Goal: Task Accomplishment & Management: Use online tool/utility

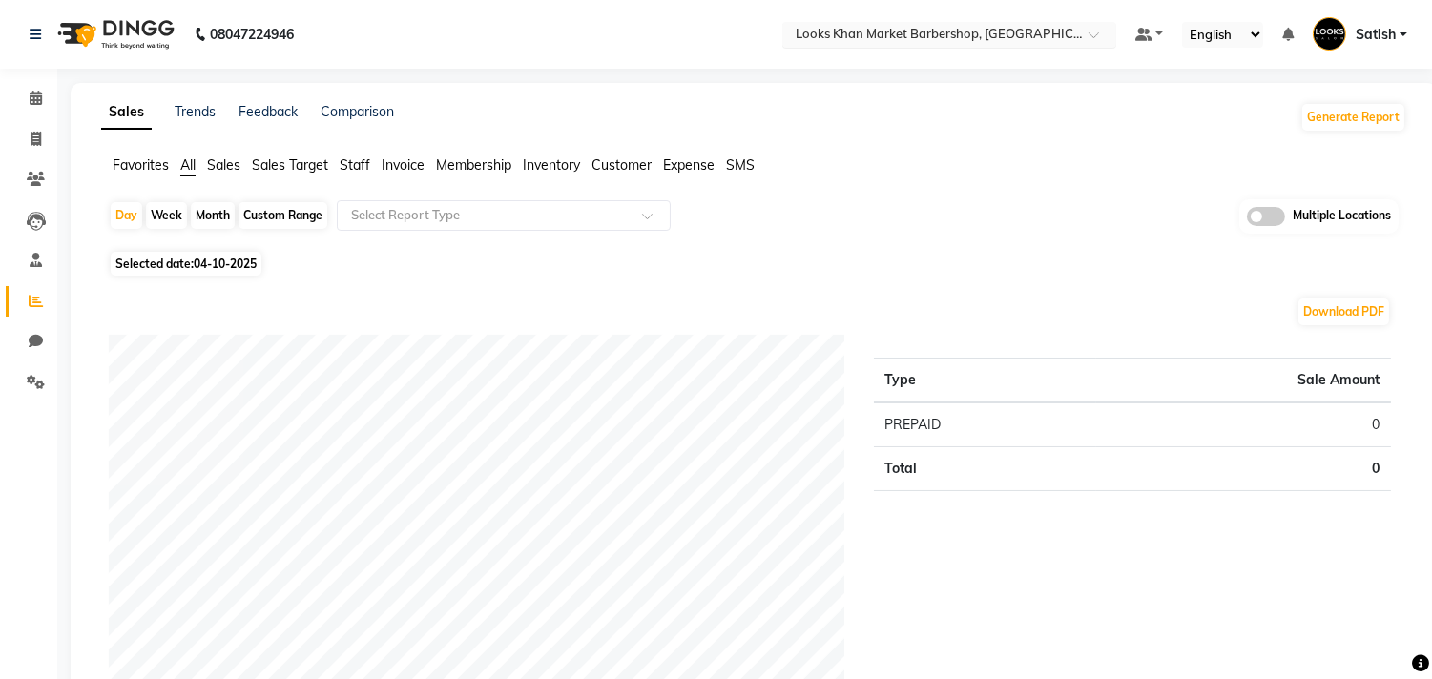
click at [913, 41] on input "text" at bounding box center [930, 36] width 277 height 19
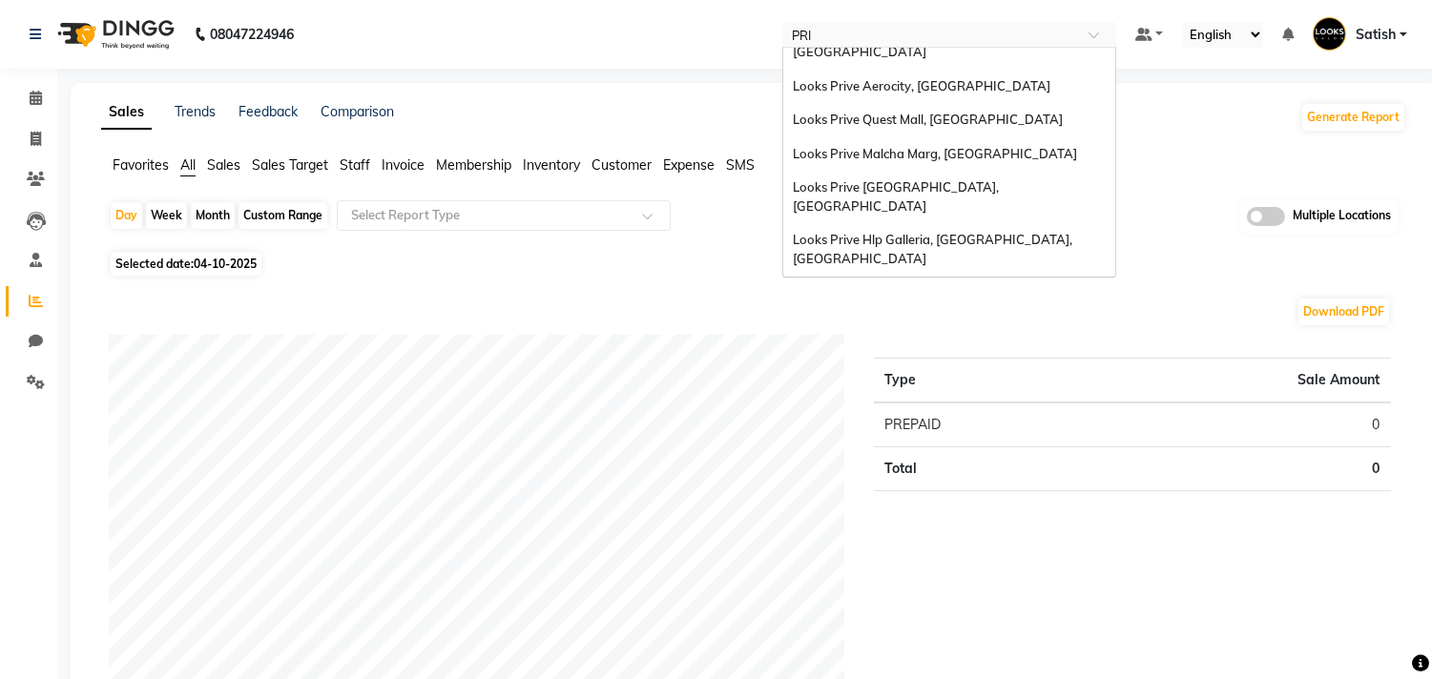
scroll to position [7, 0]
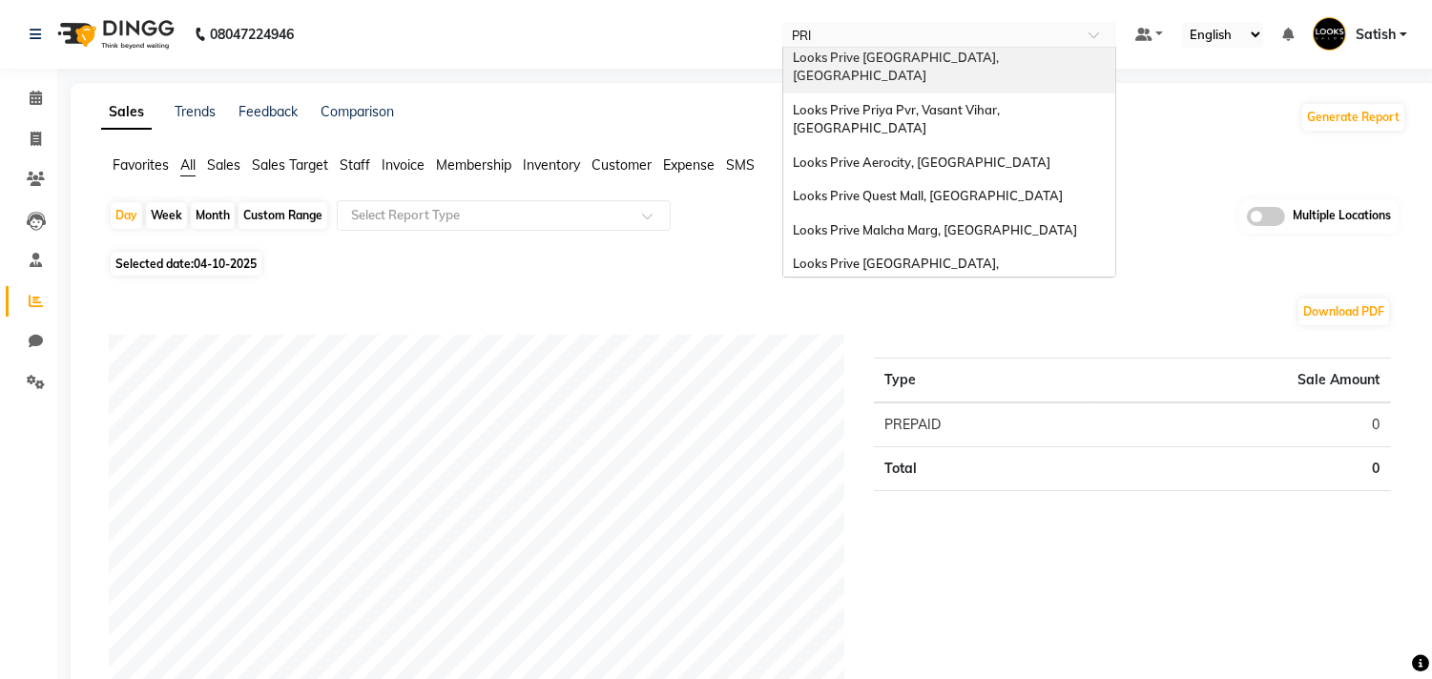
type input "PRIY"
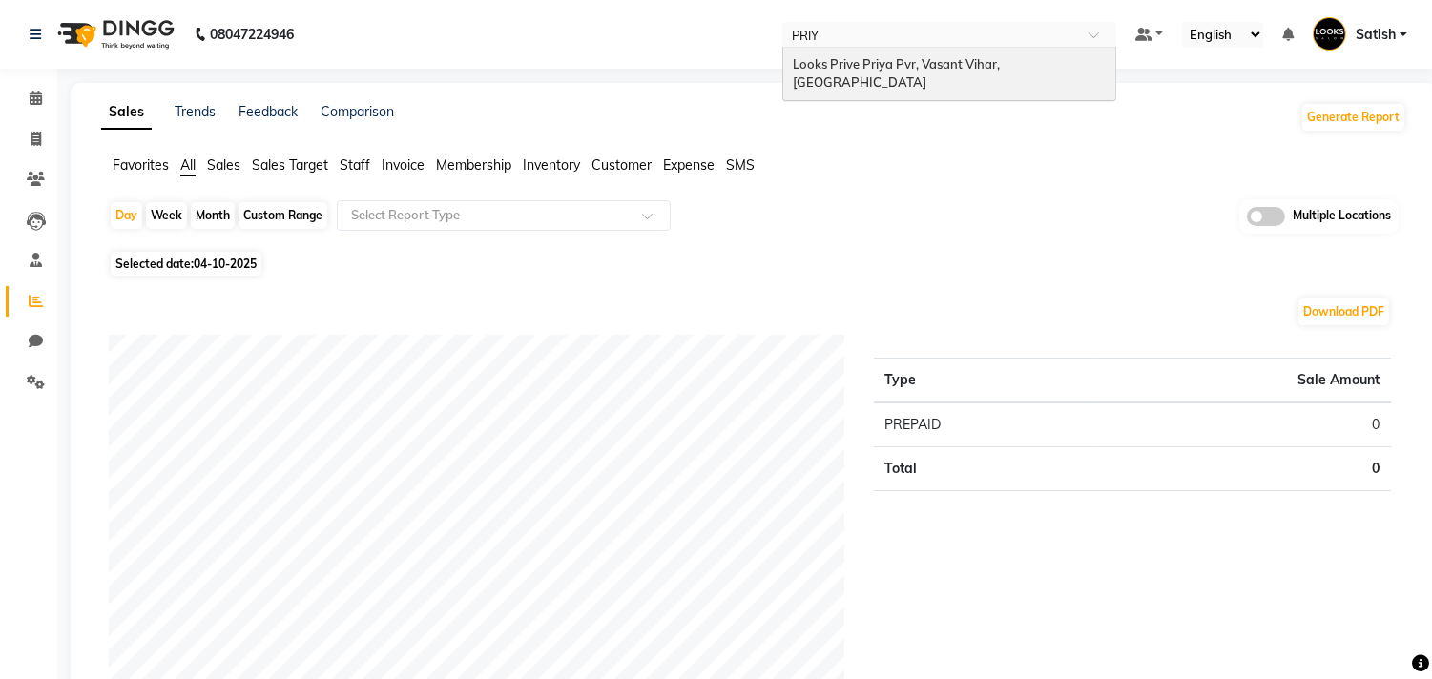
scroll to position [0, 0]
click at [964, 61] on span "Looks Prive Priya Pvr, Vasant Vihar, [GEOGRAPHIC_DATA]" at bounding box center [898, 73] width 210 height 34
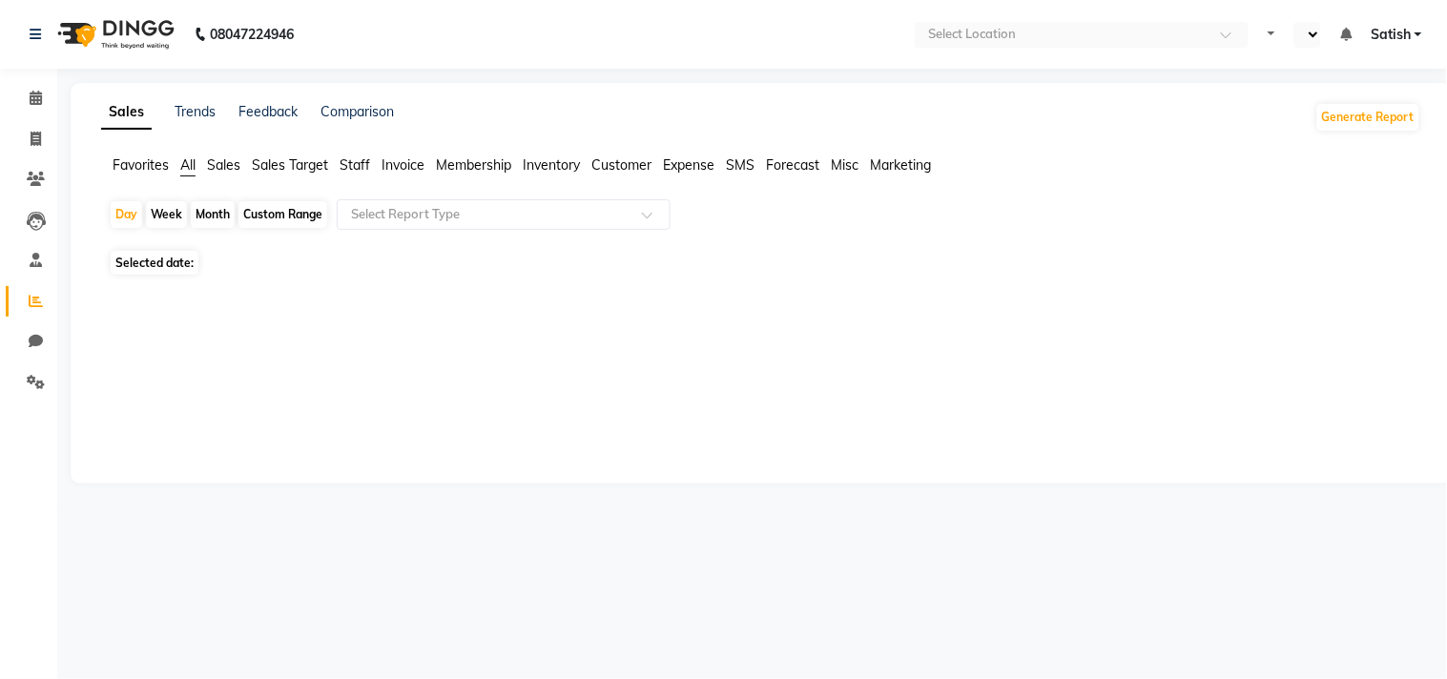
select select "en"
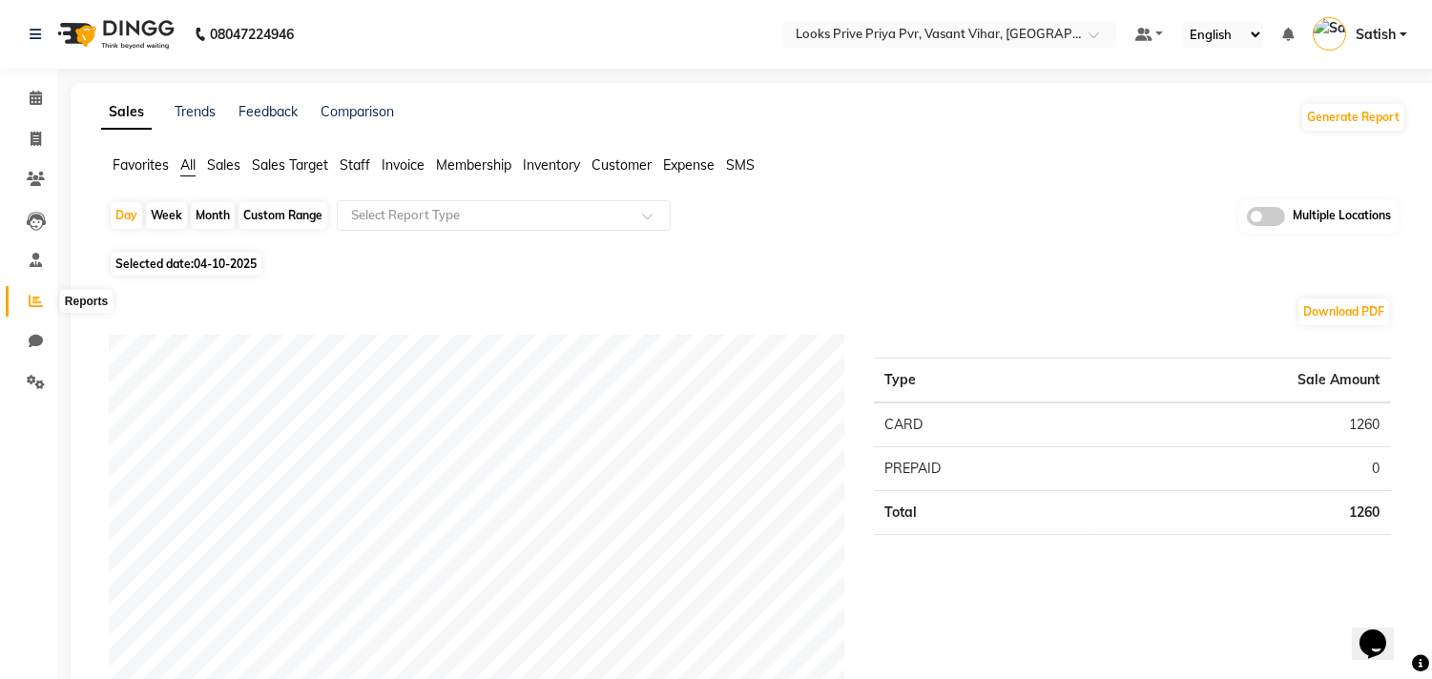
click at [35, 300] on icon at bounding box center [36, 301] width 14 height 14
click at [213, 210] on div "Month" at bounding box center [213, 215] width 44 height 27
select select "10"
select select "2025"
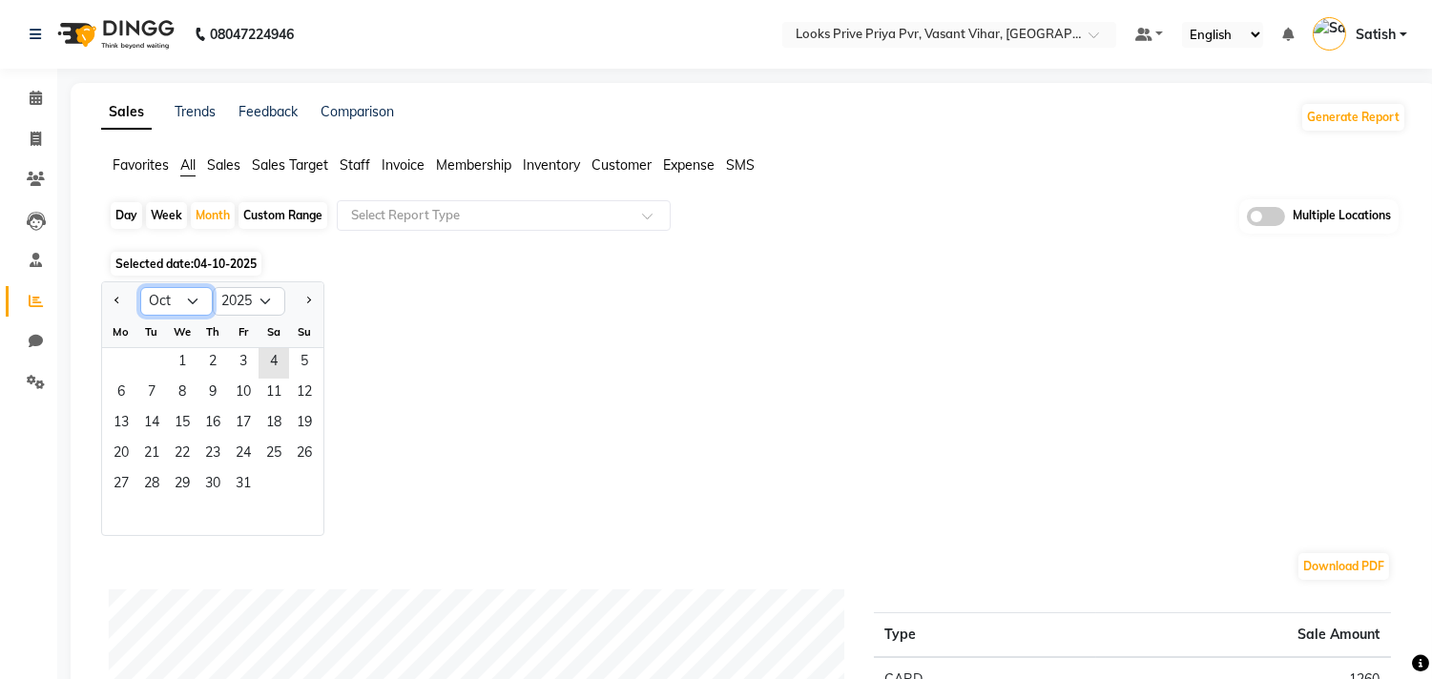
click at [176, 299] on select "Jan Feb Mar Apr May Jun Jul Aug Sep Oct Nov Dec" at bounding box center [176, 301] width 73 height 29
select select "9"
click at [140, 287] on select "Jan Feb Mar Apr May Jun Jul Aug Sep Oct Nov Dec" at bounding box center [176, 301] width 73 height 29
click at [135, 354] on span "1" at bounding box center [121, 363] width 31 height 31
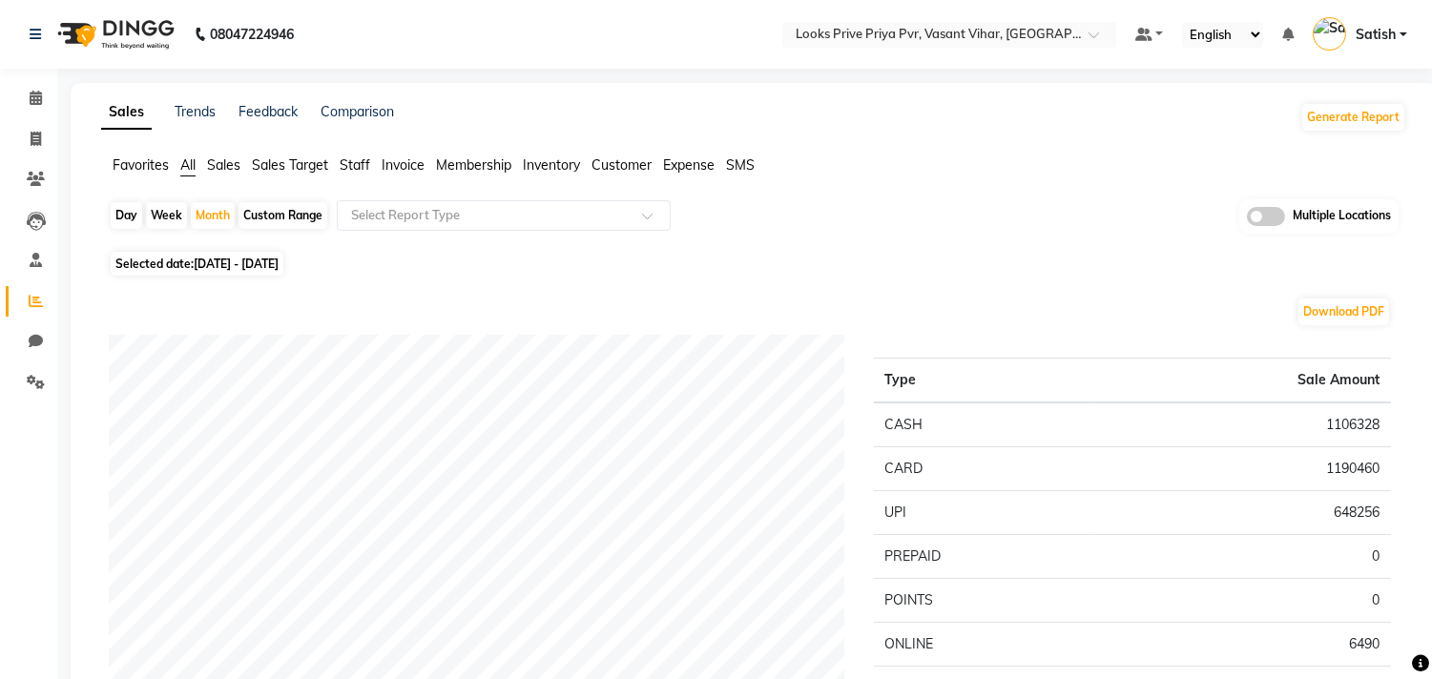
click at [399, 160] on span "Invoice" at bounding box center [403, 164] width 43 height 17
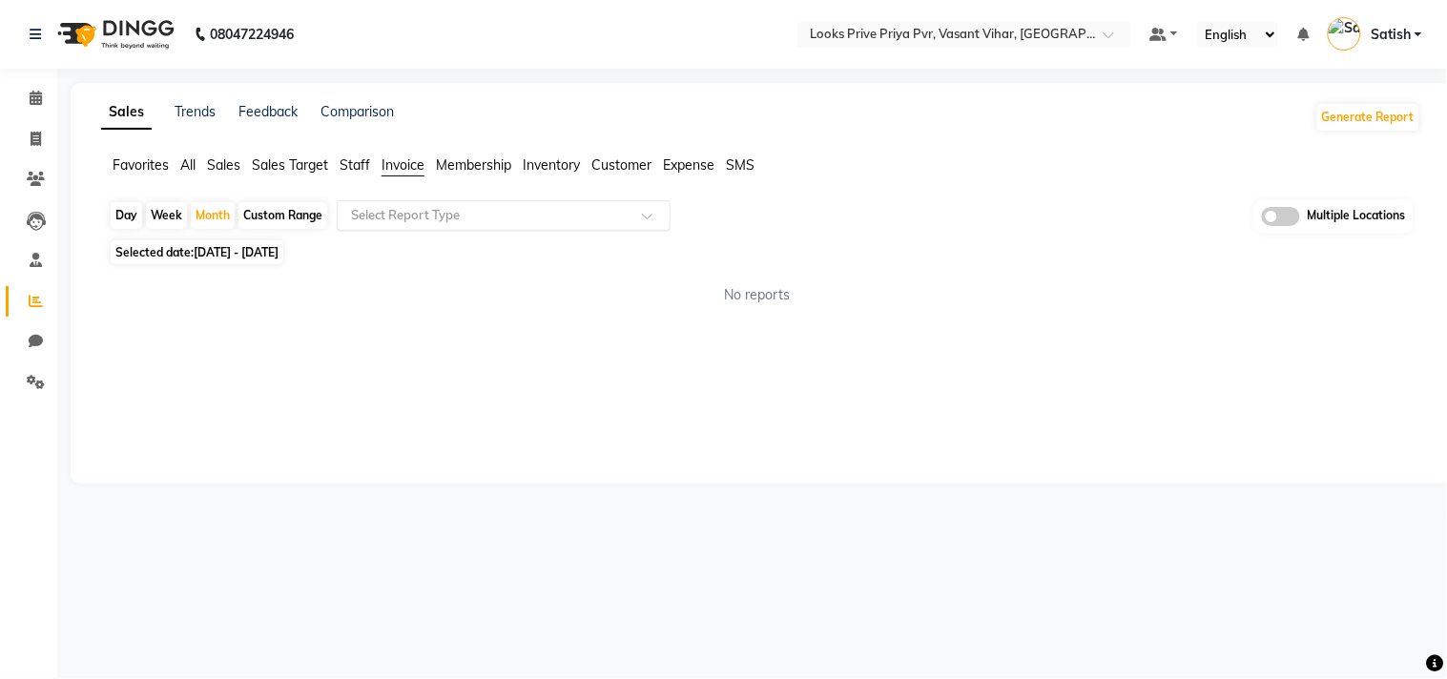
click at [414, 211] on input "text" at bounding box center [484, 215] width 275 height 19
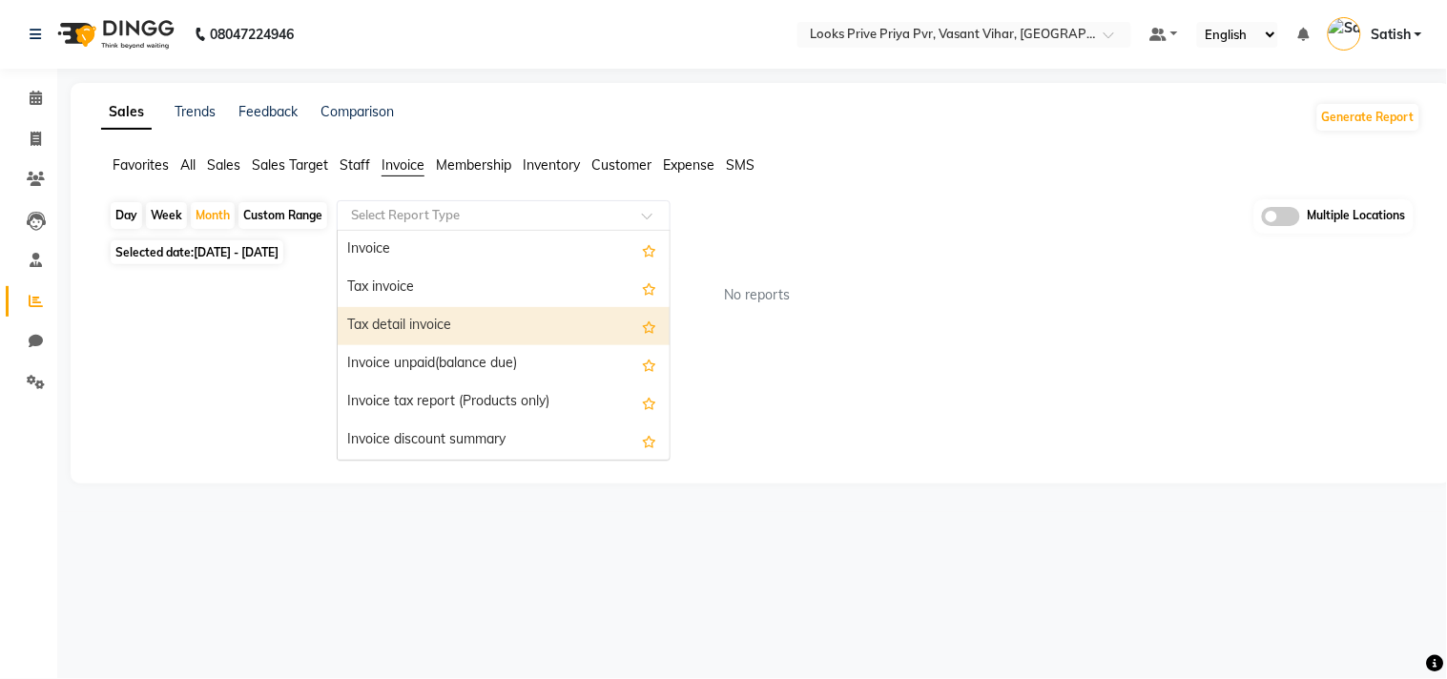
click at [398, 321] on div "Tax detail invoice" at bounding box center [504, 326] width 332 height 38
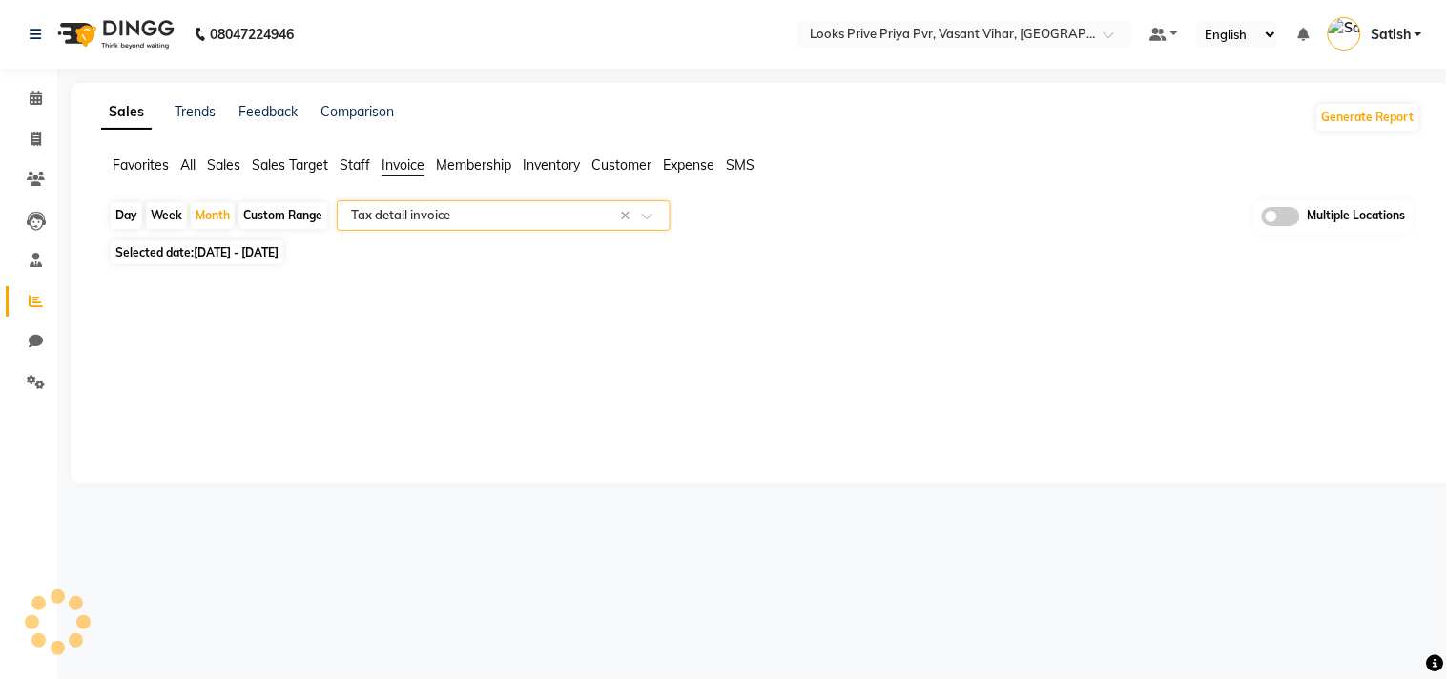
select select "full_report"
select select "csv"
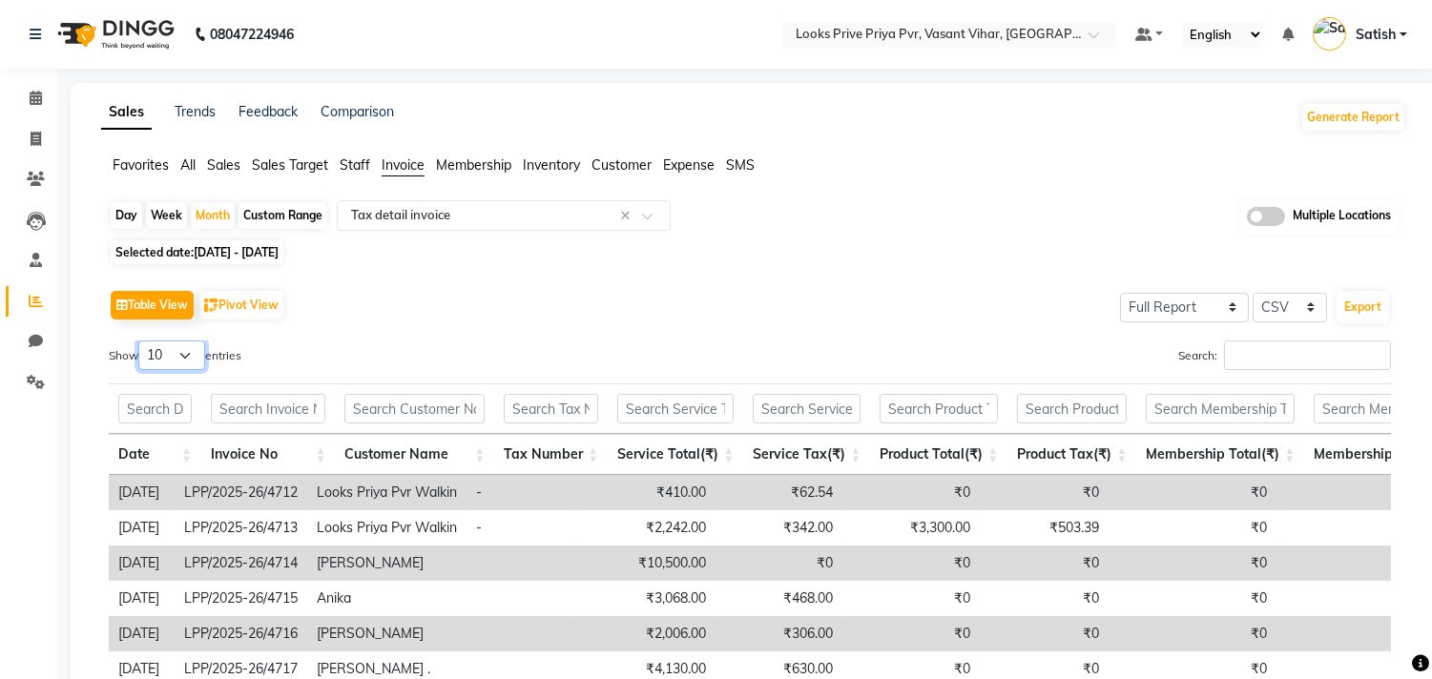
click at [169, 354] on select "10 25 50 100" at bounding box center [171, 356] width 67 height 30
select select "100"
click at [141, 341] on select "10 25 50 100" at bounding box center [171, 356] width 67 height 30
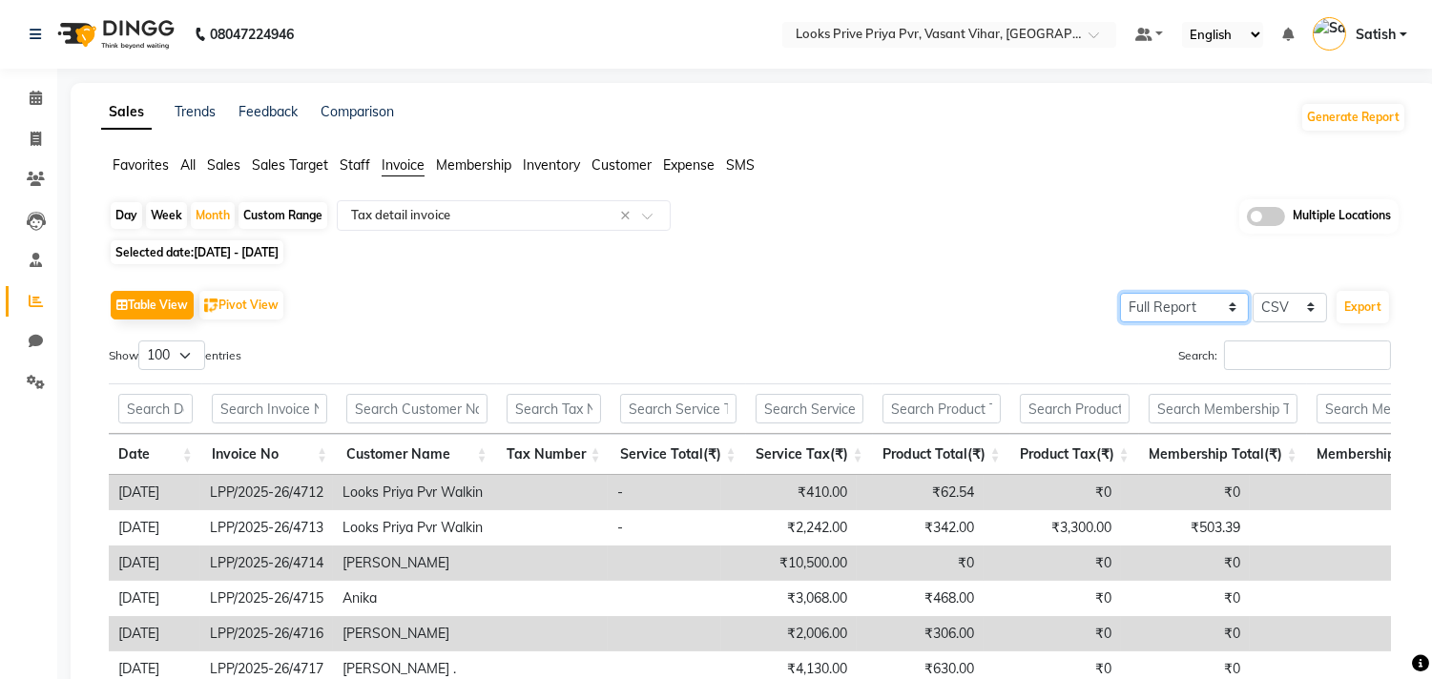
click at [1176, 307] on select "Select Full Report Filtered Report" at bounding box center [1184, 308] width 129 height 30
click at [1121, 293] on select "Select Full Report Filtered Report" at bounding box center [1184, 308] width 129 height 30
click at [1166, 306] on select "Select Full Report Filtered Report" at bounding box center [1184, 308] width 129 height 30
click at [1121, 293] on select "Select Full Report Filtered Report" at bounding box center [1184, 308] width 129 height 30
click at [1171, 306] on select "Select Full Report Filtered Report" at bounding box center [1184, 308] width 129 height 30
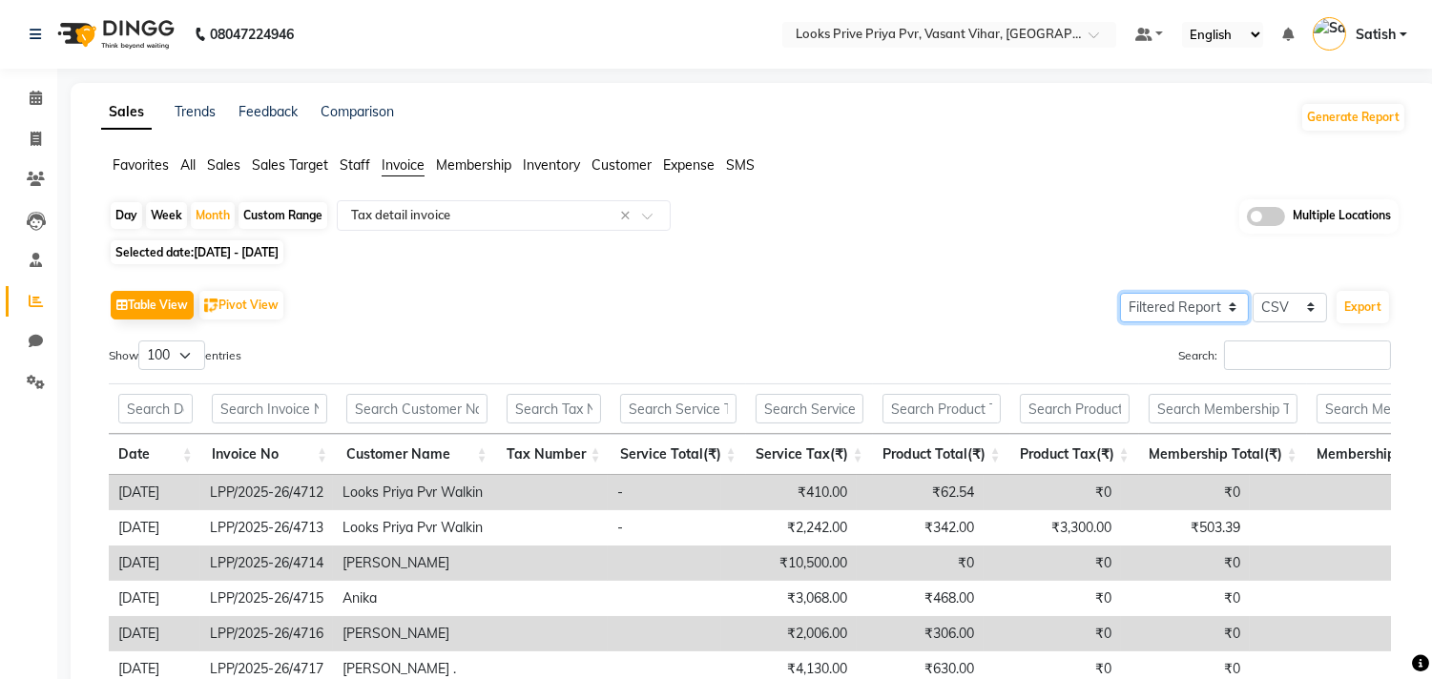
select select "full_report"
click at [1121, 293] on select "Select Full Report Filtered Report" at bounding box center [1184, 308] width 129 height 30
click at [1194, 315] on select "Select Full Report Filtered Report" at bounding box center [1184, 308] width 129 height 30
click at [1121, 293] on select "Select Full Report Filtered Report" at bounding box center [1184, 308] width 129 height 30
click at [1367, 308] on button "Export" at bounding box center [1363, 307] width 52 height 32
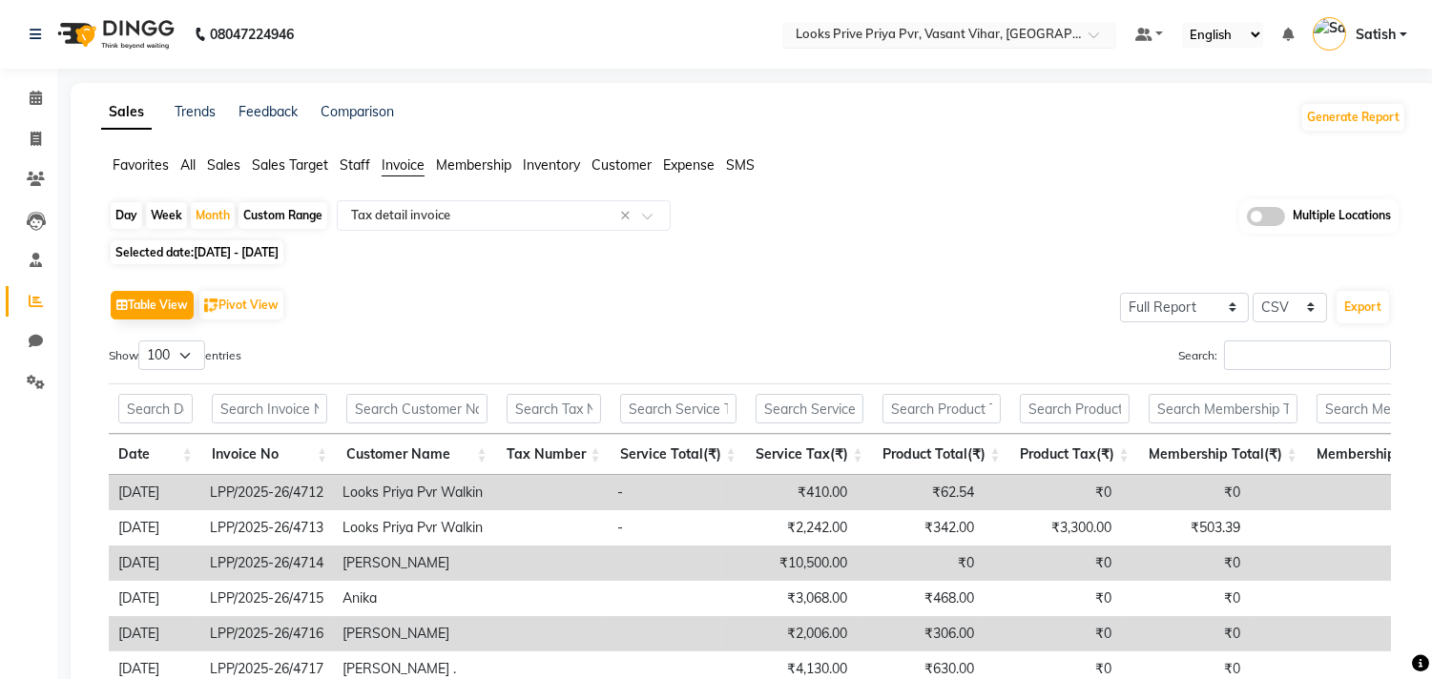
click at [913, 27] on input "text" at bounding box center [930, 36] width 277 height 19
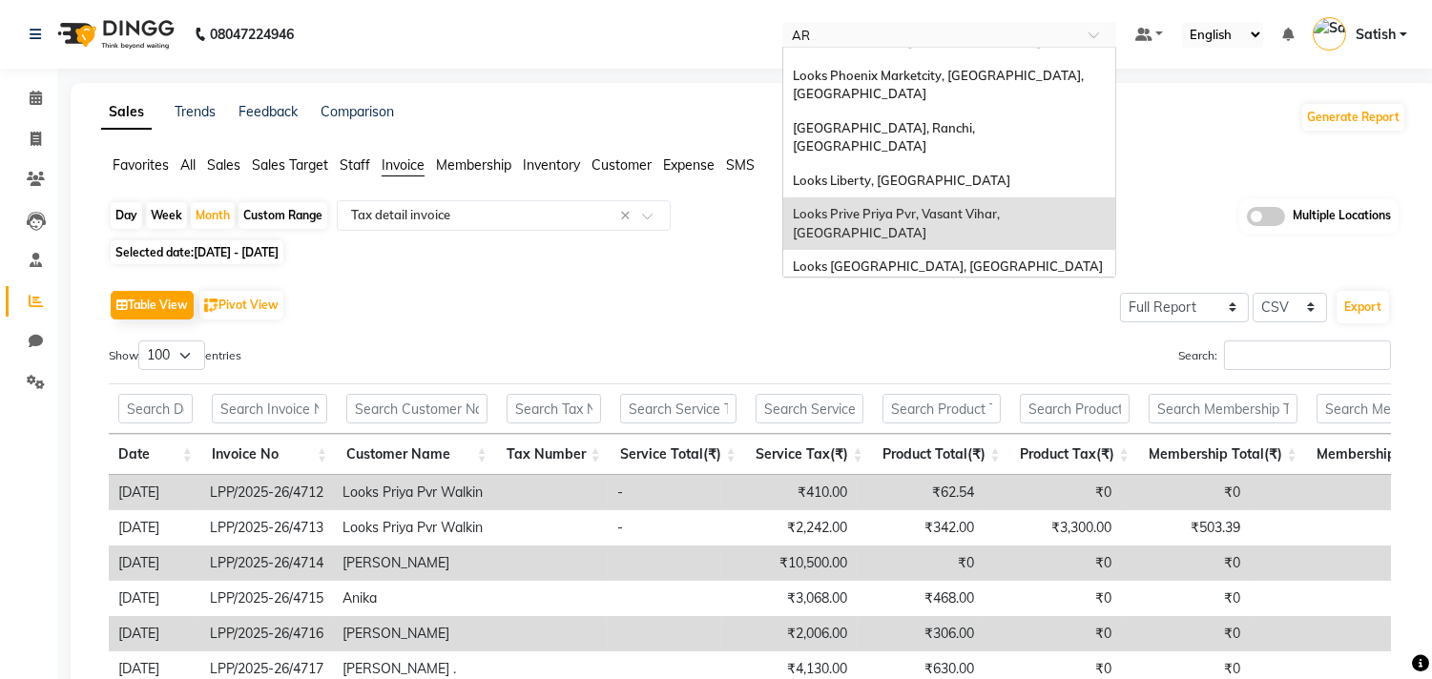
scroll to position [357, 0]
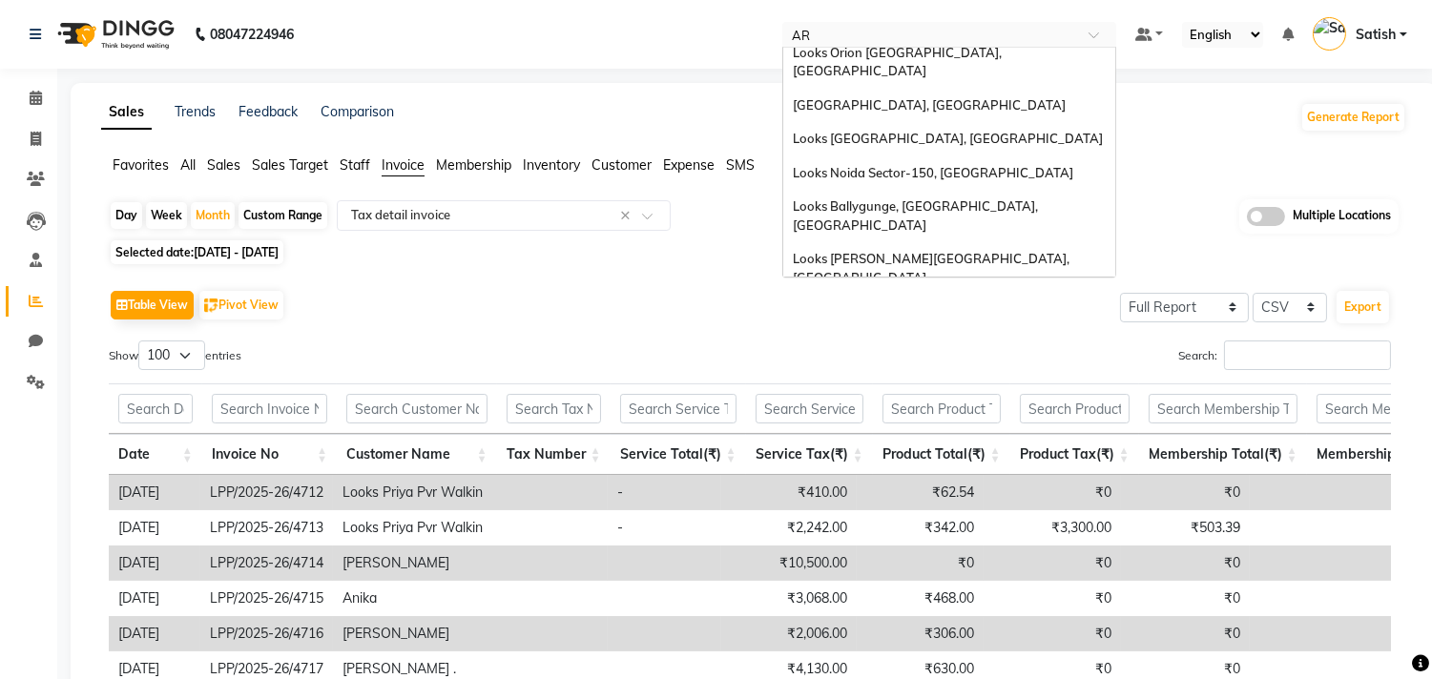
type input "ARD"
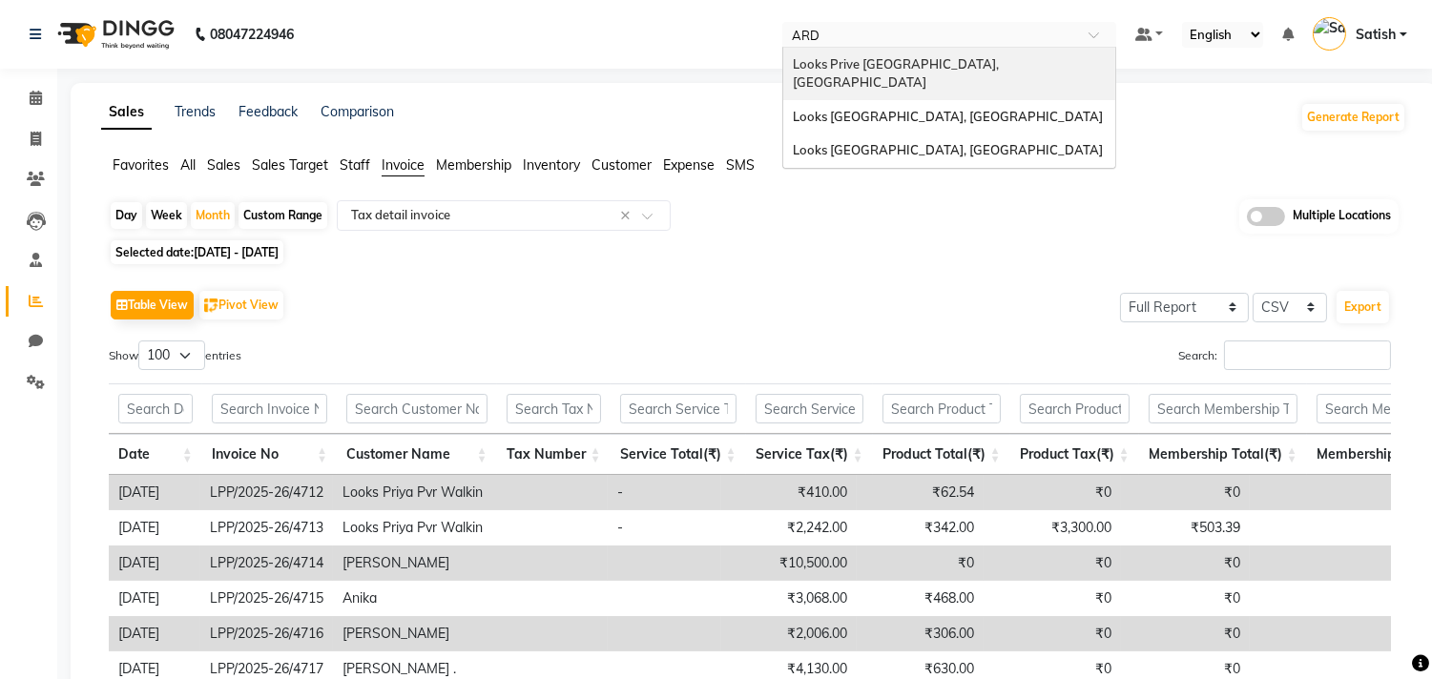
scroll to position [0, 0]
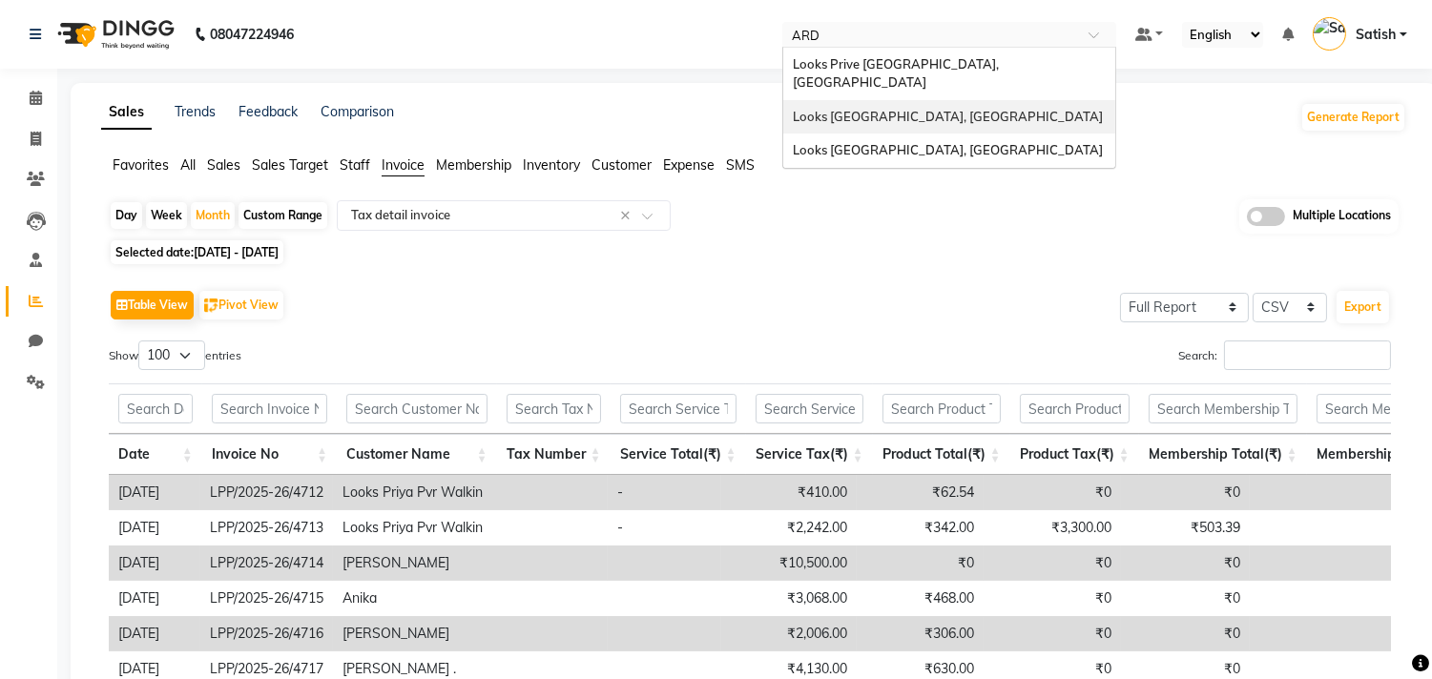
click at [885, 109] on span "Looks [GEOGRAPHIC_DATA], [GEOGRAPHIC_DATA]" at bounding box center [948, 116] width 310 height 15
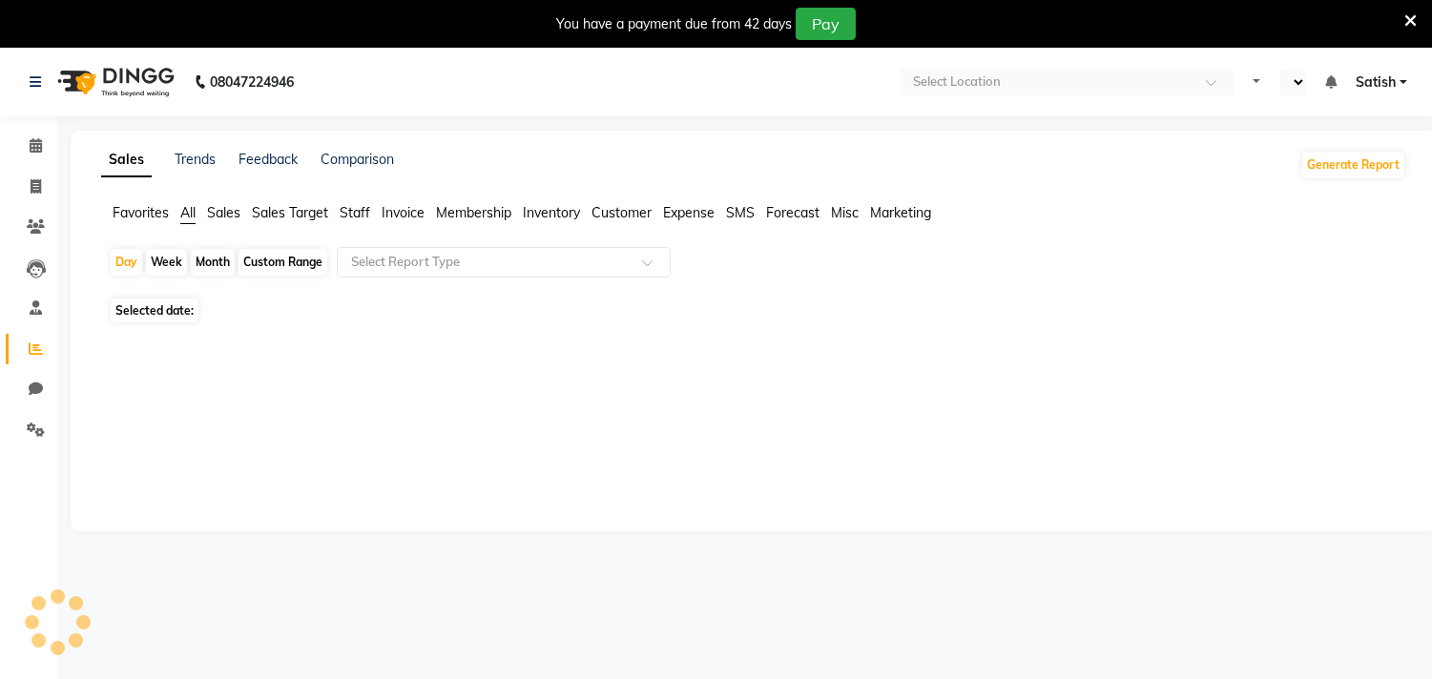
select select "en"
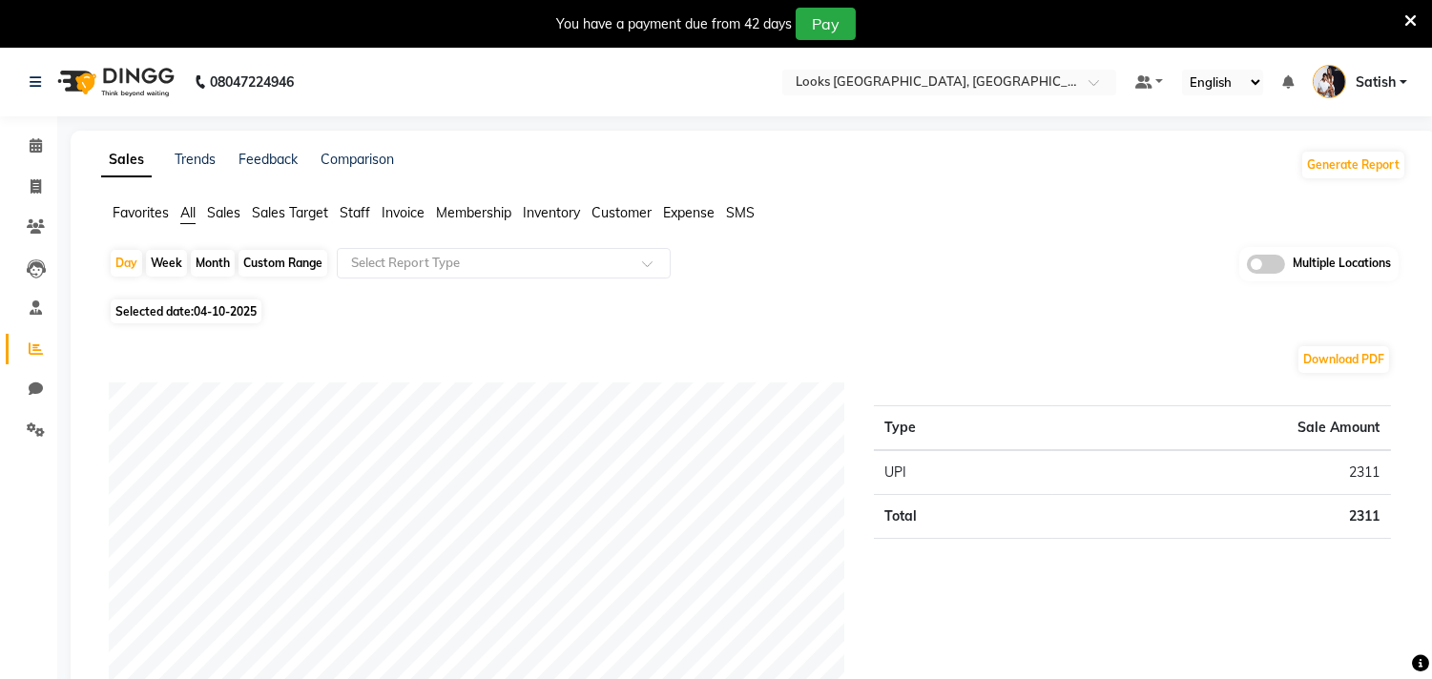
click at [406, 211] on span "Invoice" at bounding box center [403, 212] width 43 height 17
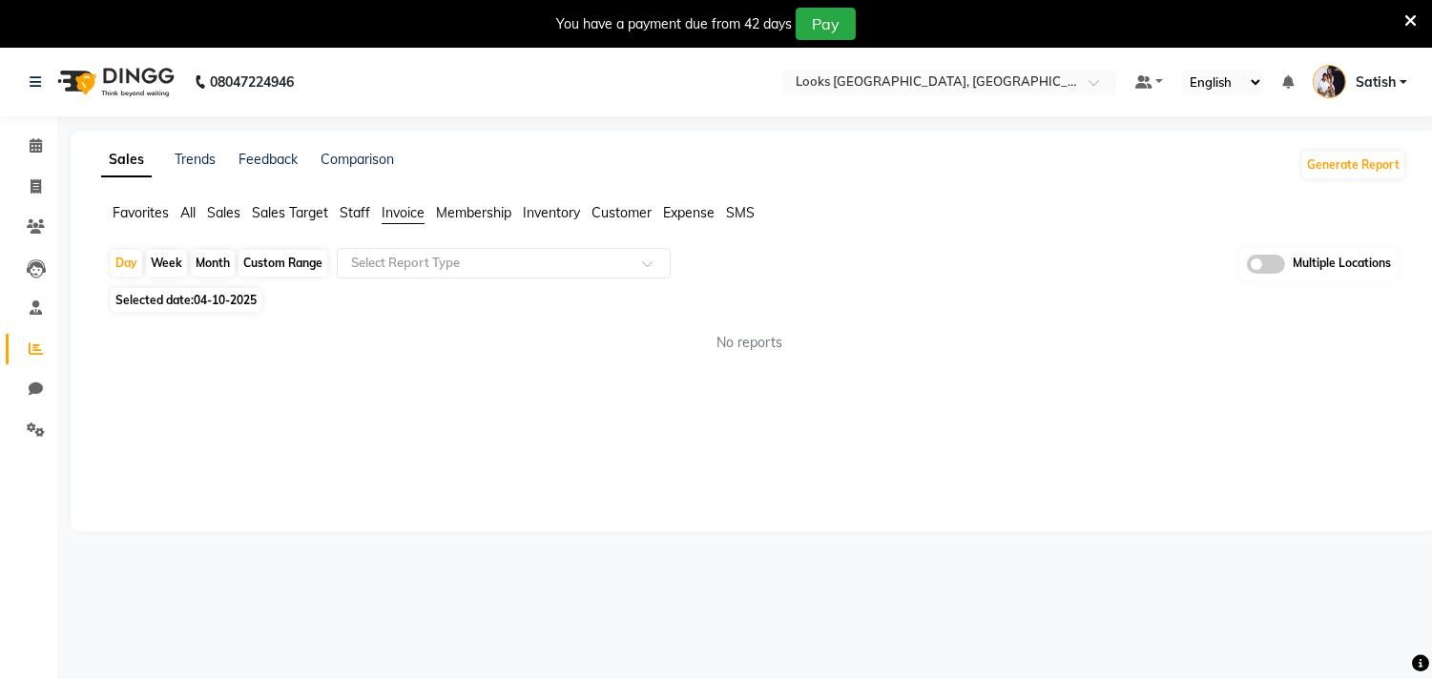
click at [198, 256] on div "Month" at bounding box center [213, 263] width 44 height 27
select select "10"
select select "2025"
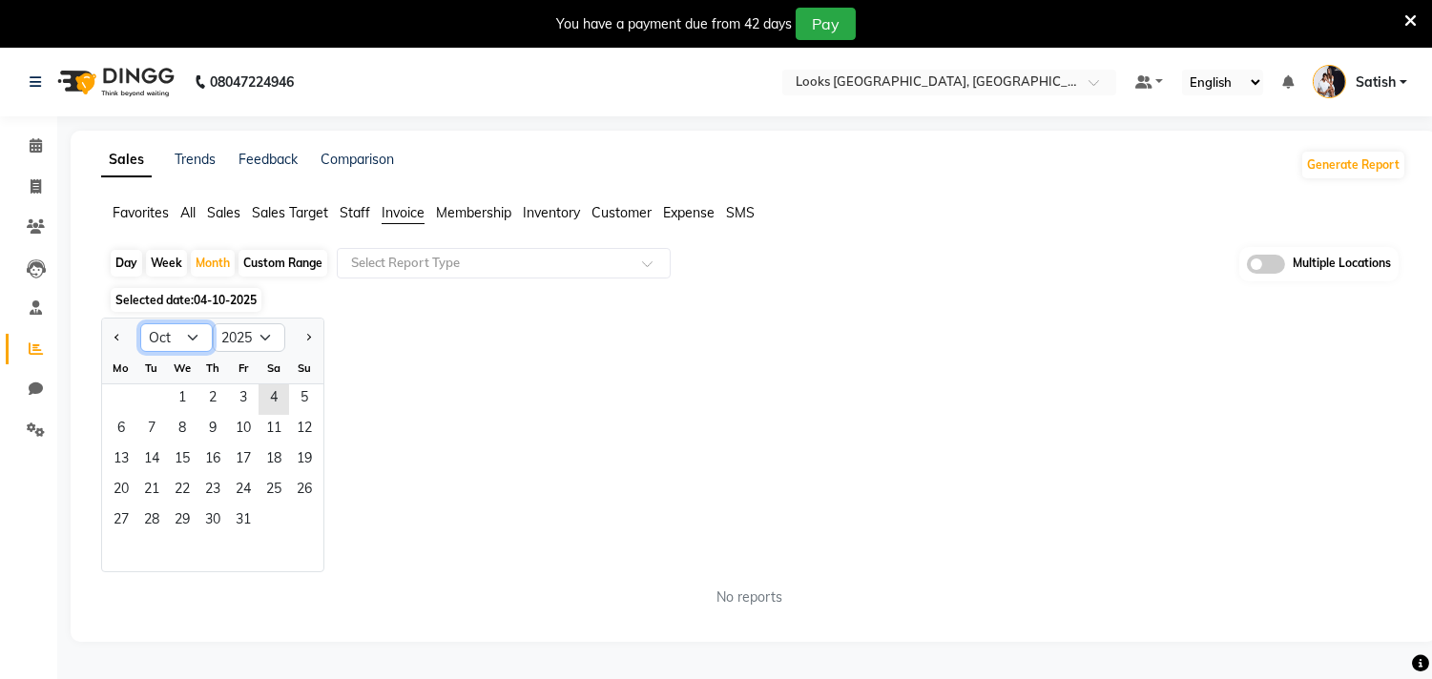
click at [187, 337] on select "Jan Feb Mar Apr May Jun Jul Aug Sep Oct Nov Dec" at bounding box center [176, 337] width 73 height 29
select select "9"
click at [140, 323] on select "Jan Feb Mar Apr May Jun Jul Aug Sep Oct Nov Dec" at bounding box center [176, 337] width 73 height 29
click at [121, 385] on span "1" at bounding box center [121, 400] width 31 height 31
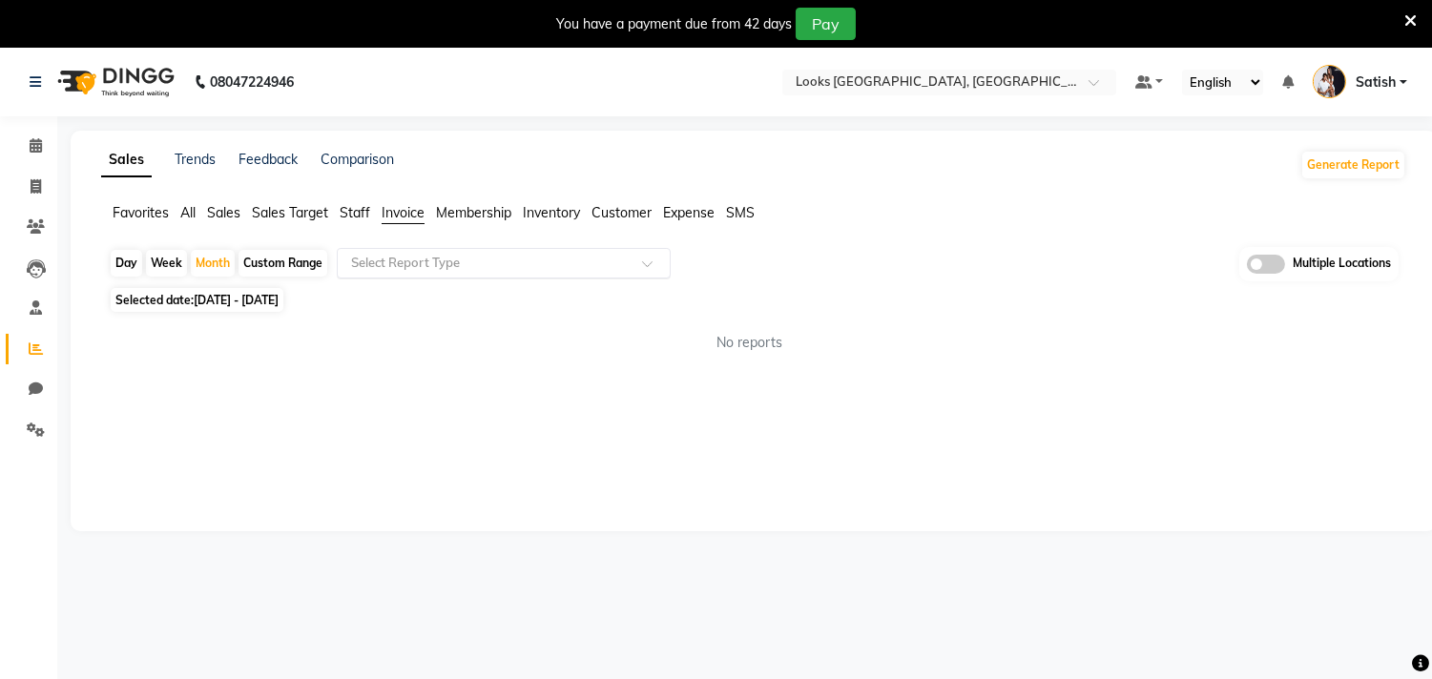
click at [413, 265] on input "text" at bounding box center [484, 263] width 275 height 19
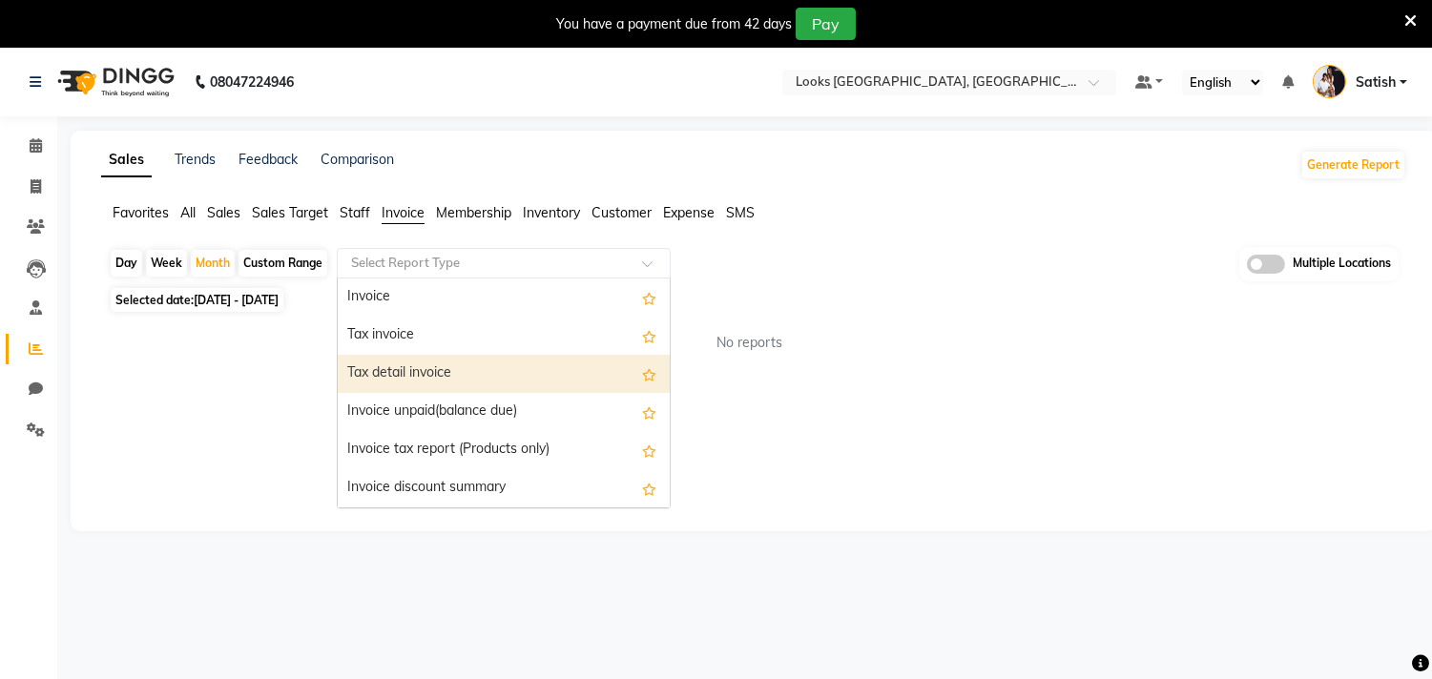
click at [406, 367] on div "Tax detail invoice" at bounding box center [504, 374] width 332 height 38
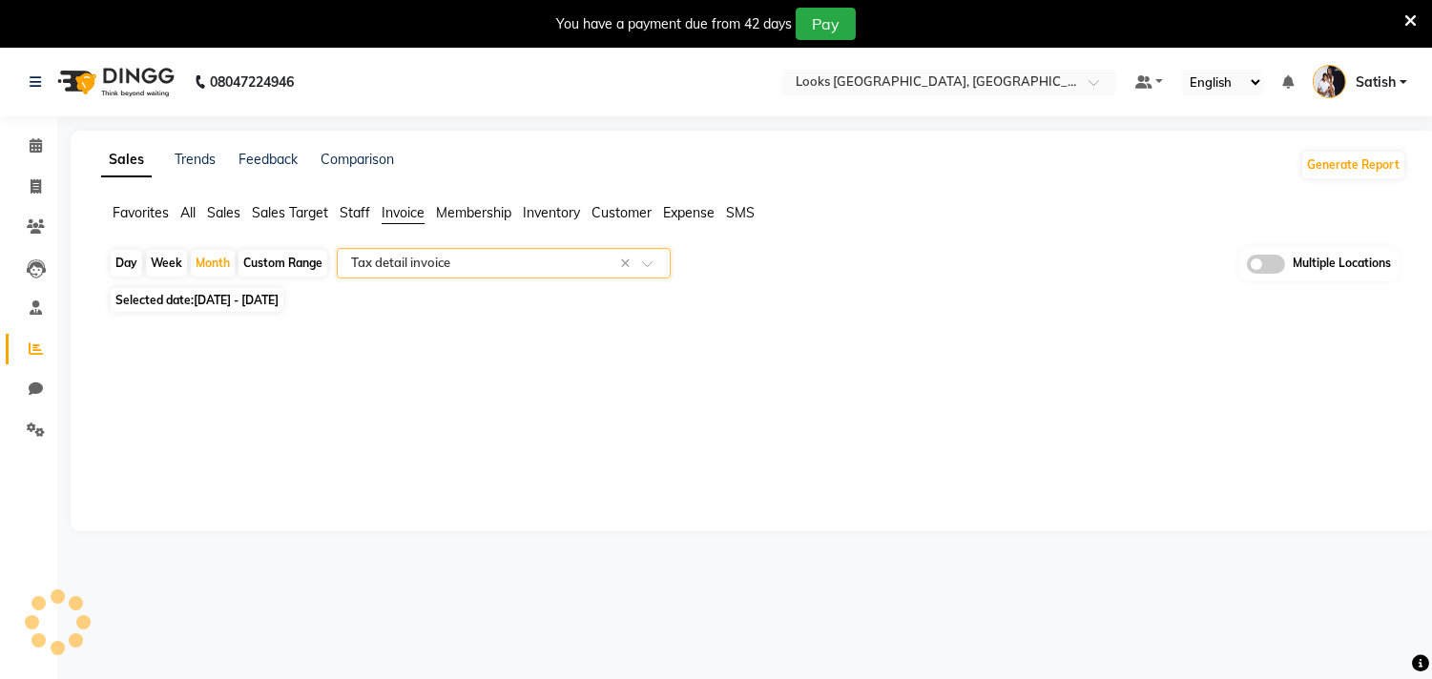
select select "full_report"
select select "csv"
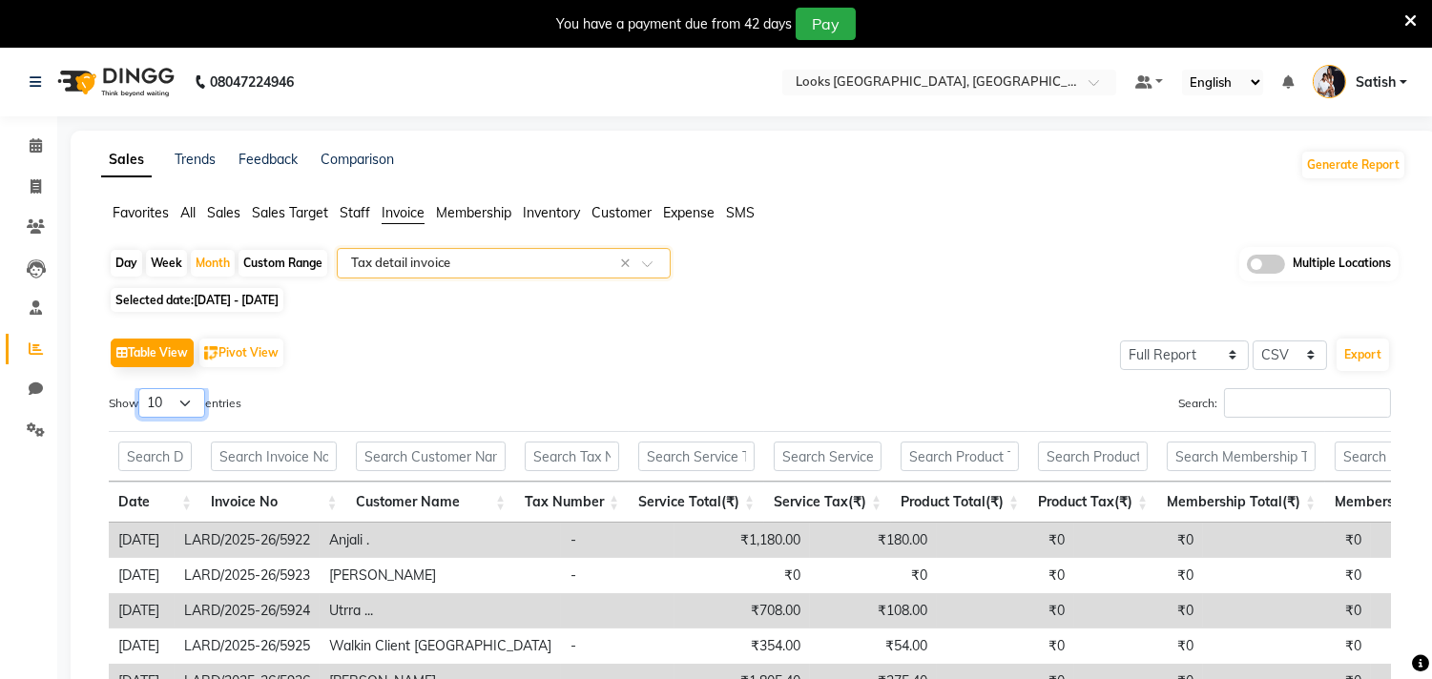
click at [173, 405] on select "10 25 50 100" at bounding box center [171, 403] width 67 height 30
select select "100"
click at [141, 388] on select "10 25 50 100" at bounding box center [171, 403] width 67 height 30
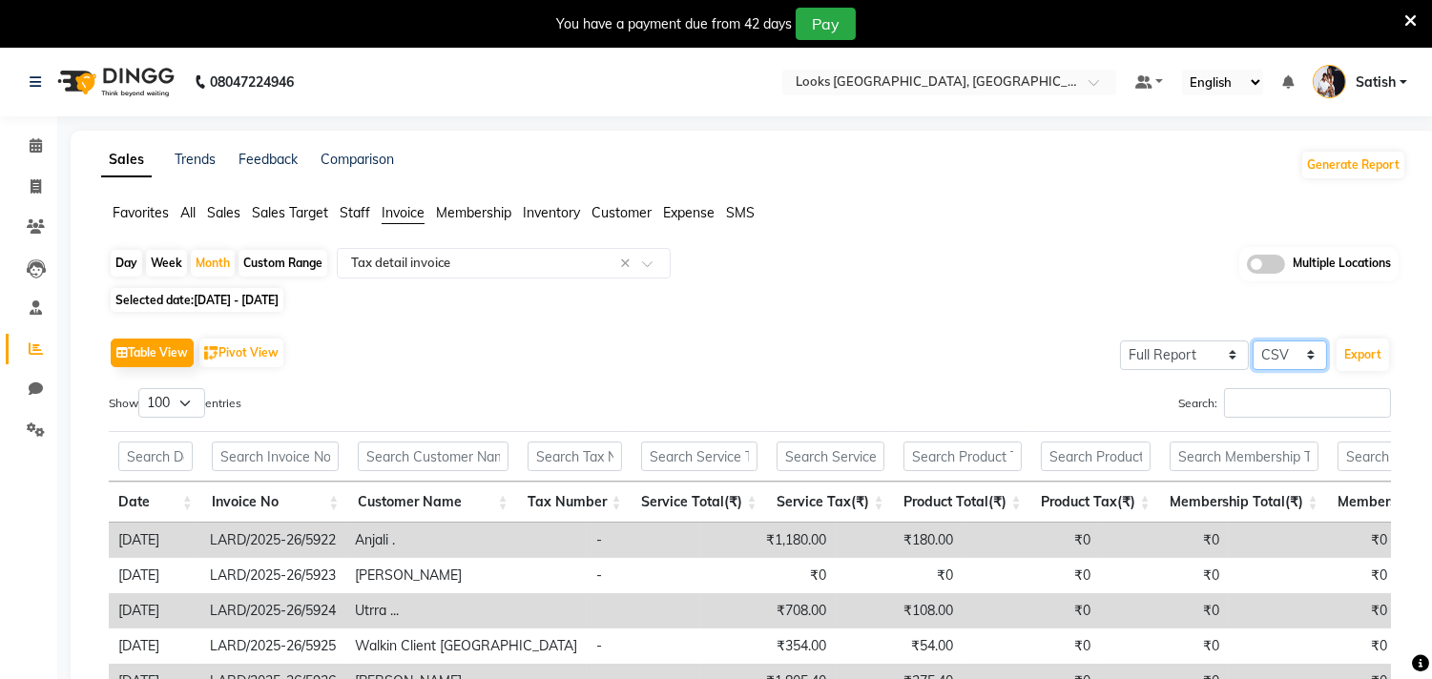
click at [1285, 349] on select "Select CSV PDF" at bounding box center [1290, 356] width 74 height 30
click at [1376, 351] on button "Export" at bounding box center [1363, 355] width 52 height 32
click at [885, 82] on input "text" at bounding box center [930, 83] width 277 height 19
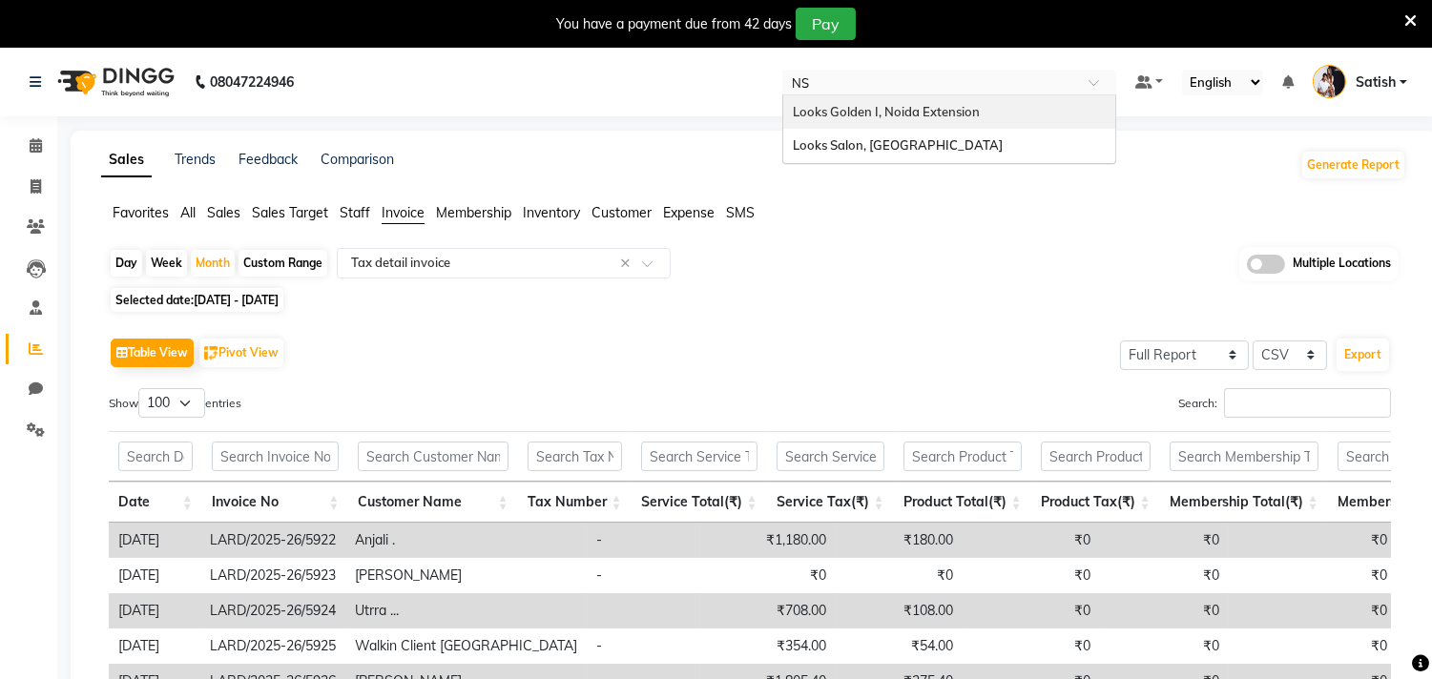
type input "NSP"
click at [884, 98] on div "Looks Salon, [GEOGRAPHIC_DATA]" at bounding box center [949, 112] width 332 height 34
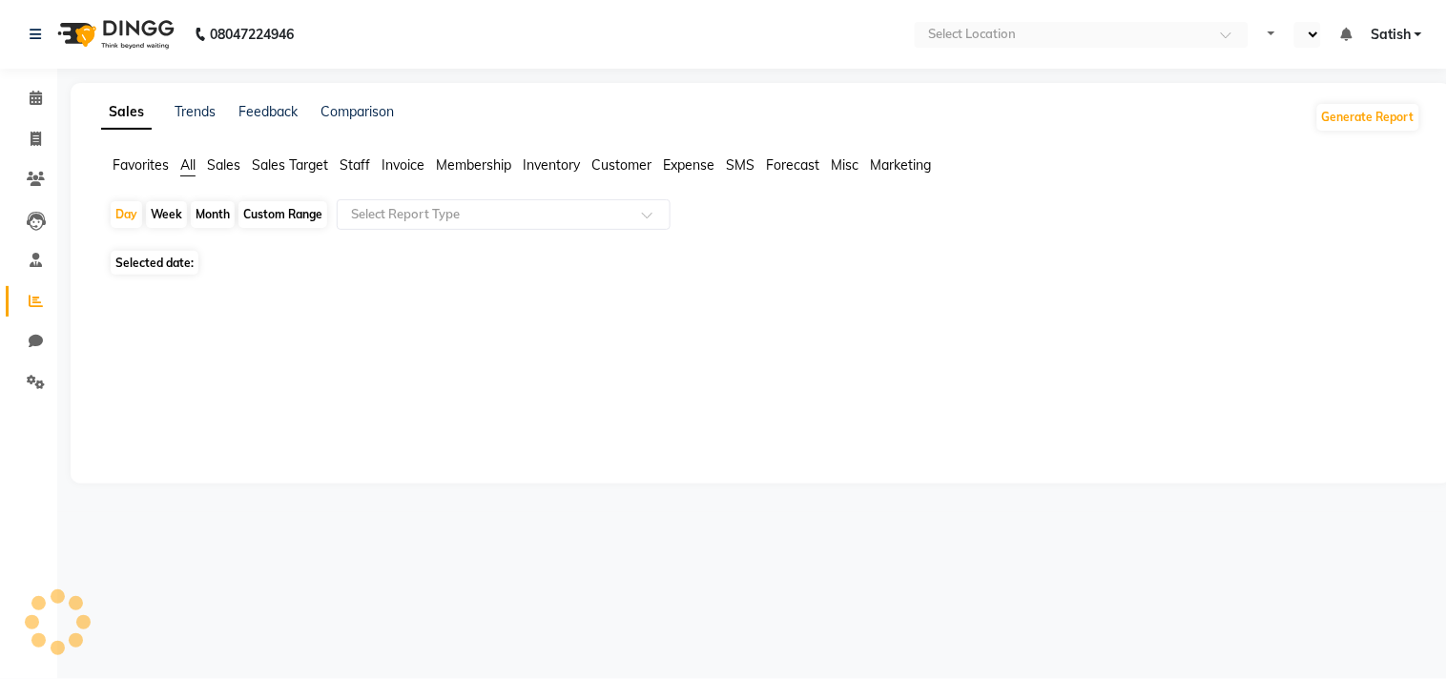
select select "en"
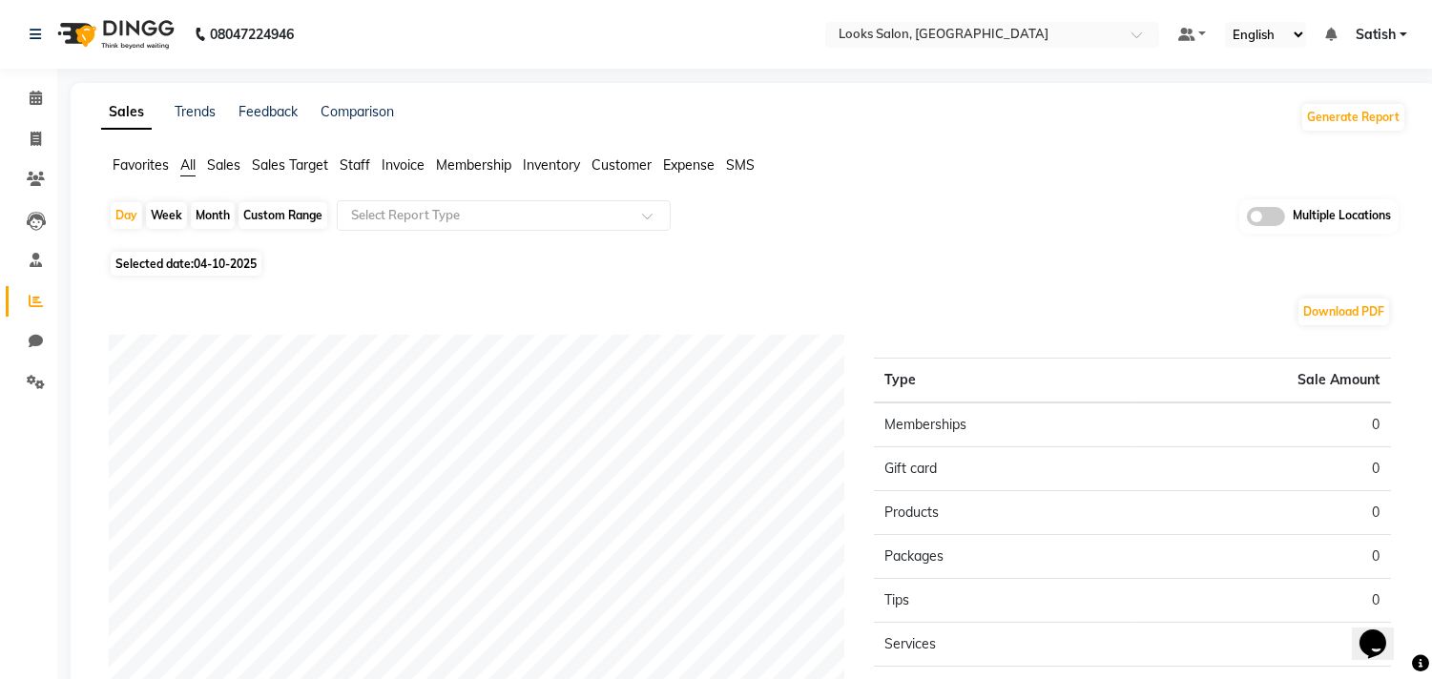
click at [207, 208] on div "Month" at bounding box center [213, 215] width 44 height 27
select select "10"
select select "2025"
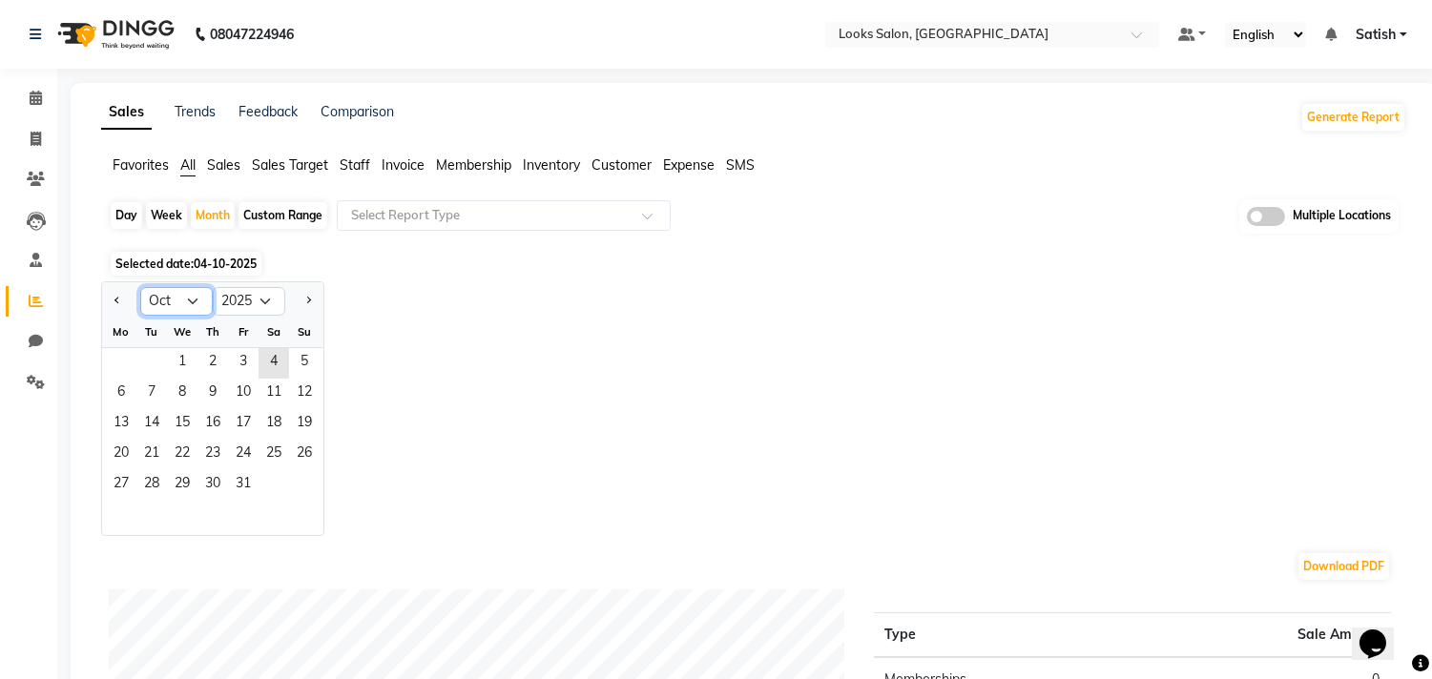
click at [175, 300] on select "Jan Feb Mar Apr May Jun [DATE] Aug Sep Oct Nov Dec" at bounding box center [176, 301] width 73 height 29
select select "9"
click at [140, 287] on select "Jan Feb Mar Apr May Jun [DATE] Aug Sep Oct Nov Dec" at bounding box center [176, 301] width 73 height 29
click at [130, 364] on span "1" at bounding box center [121, 363] width 31 height 31
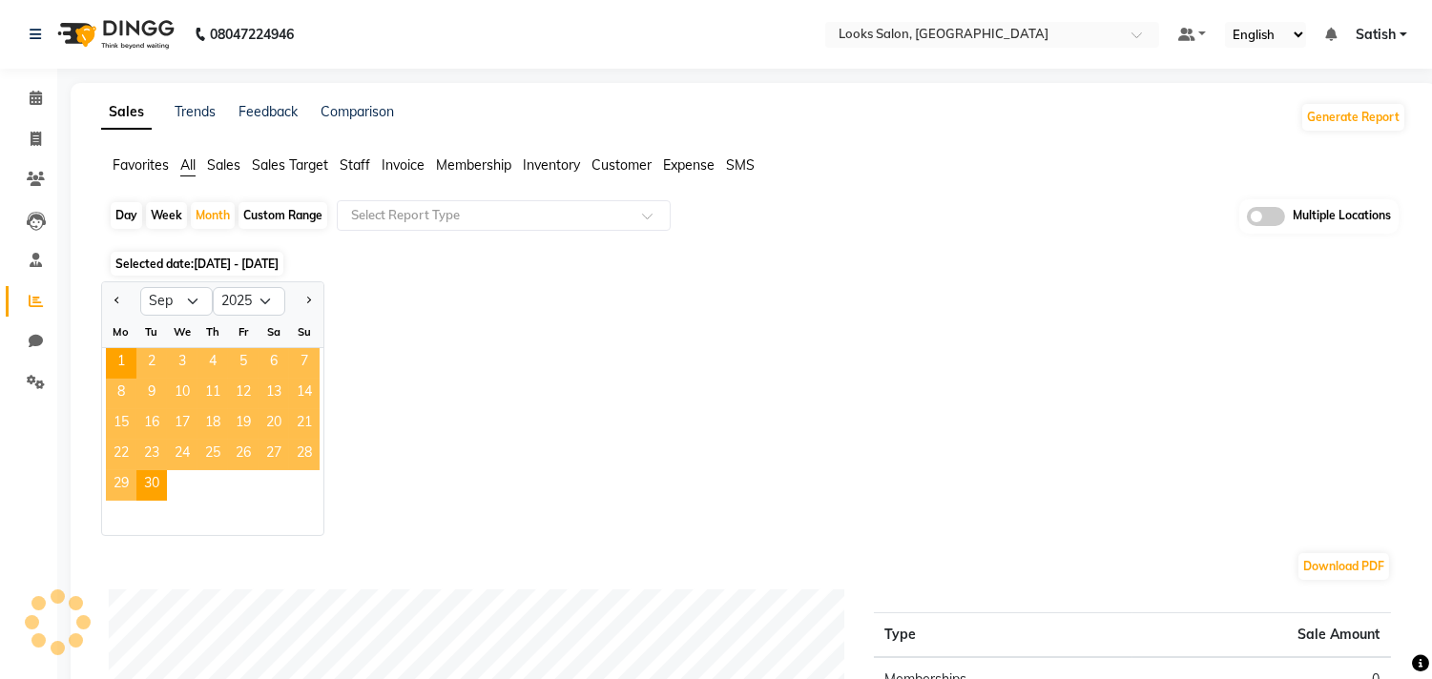
click at [388, 159] on span "Invoice" at bounding box center [403, 164] width 43 height 17
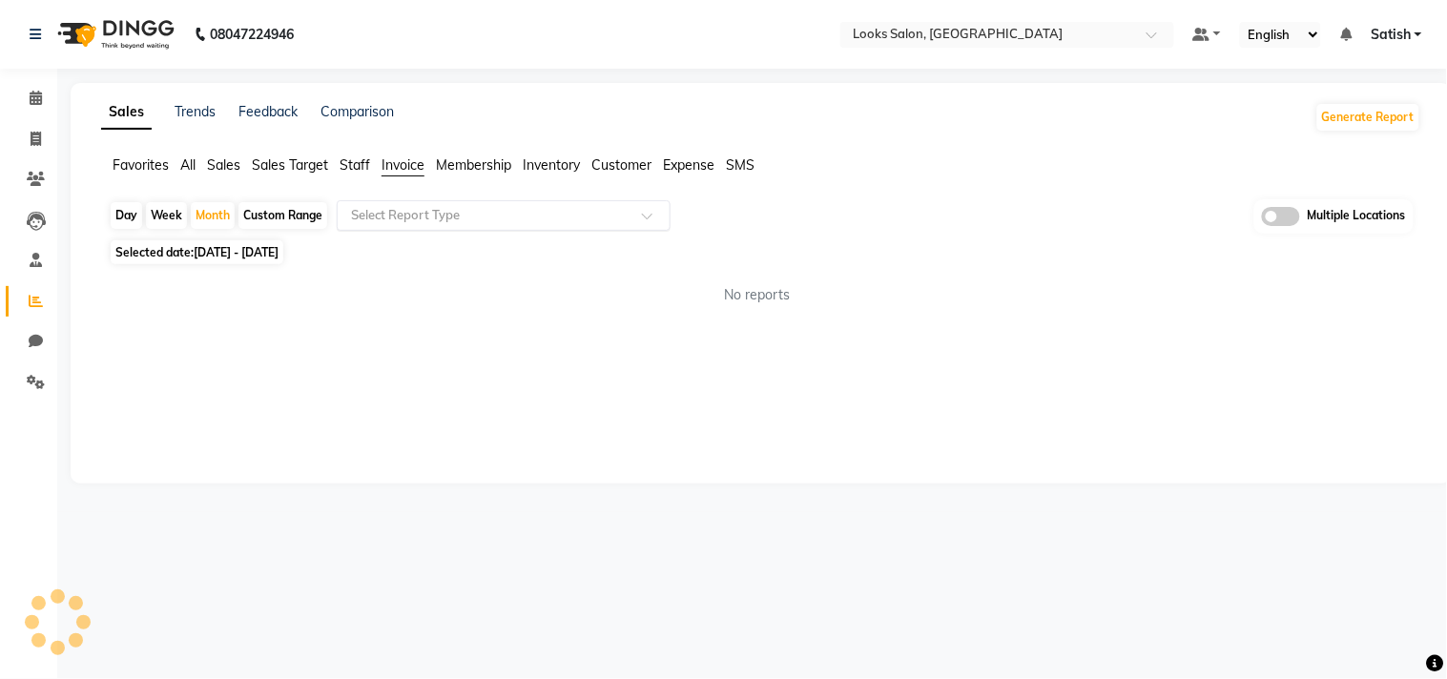
click at [389, 217] on input "text" at bounding box center [484, 215] width 275 height 19
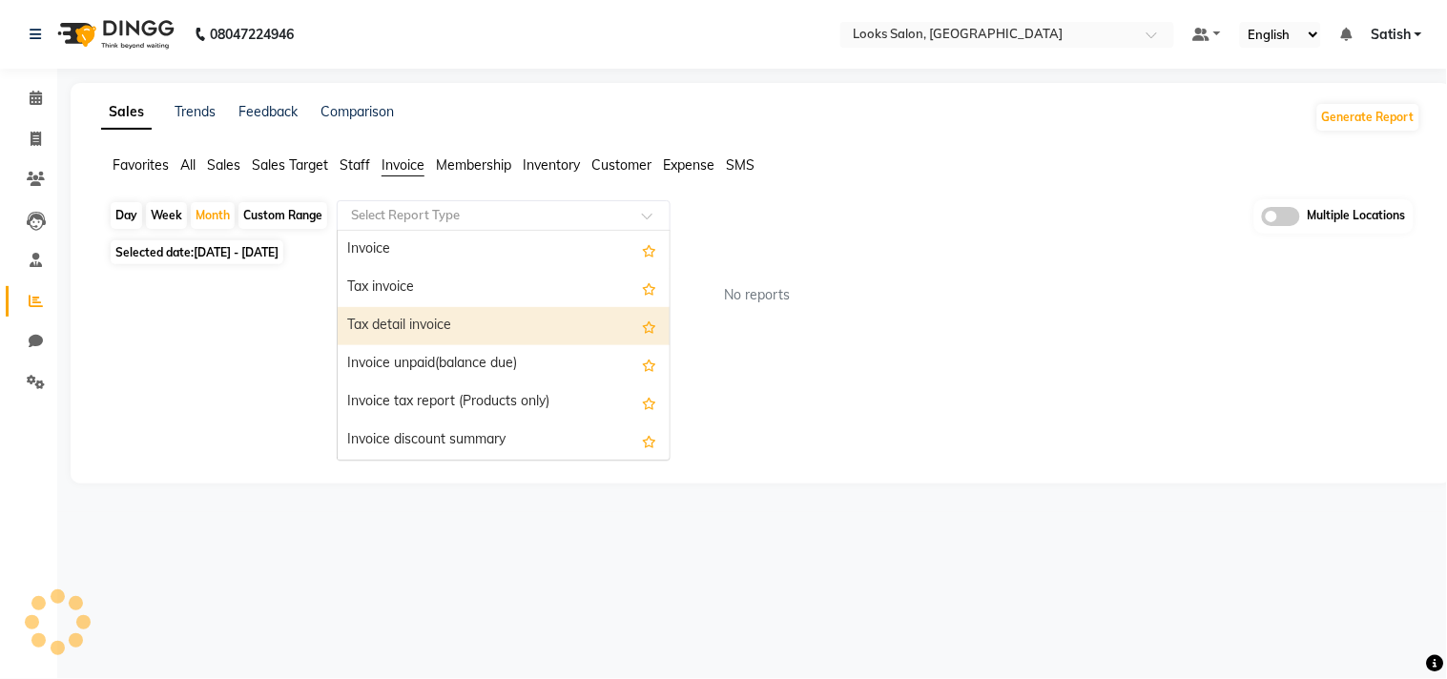
click at [394, 327] on div "Tax detail invoice" at bounding box center [504, 326] width 332 height 38
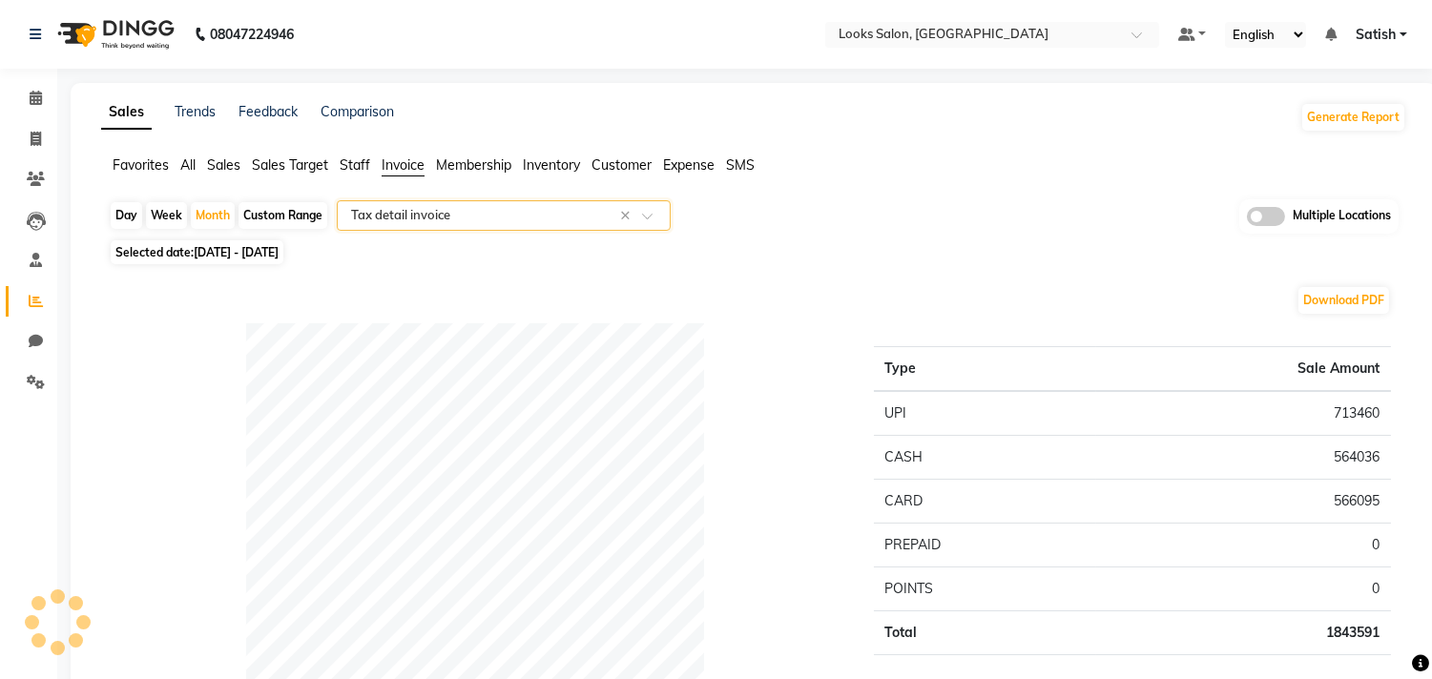
select select "full_report"
select select "csv"
click at [407, 163] on span "Invoice" at bounding box center [403, 164] width 43 height 17
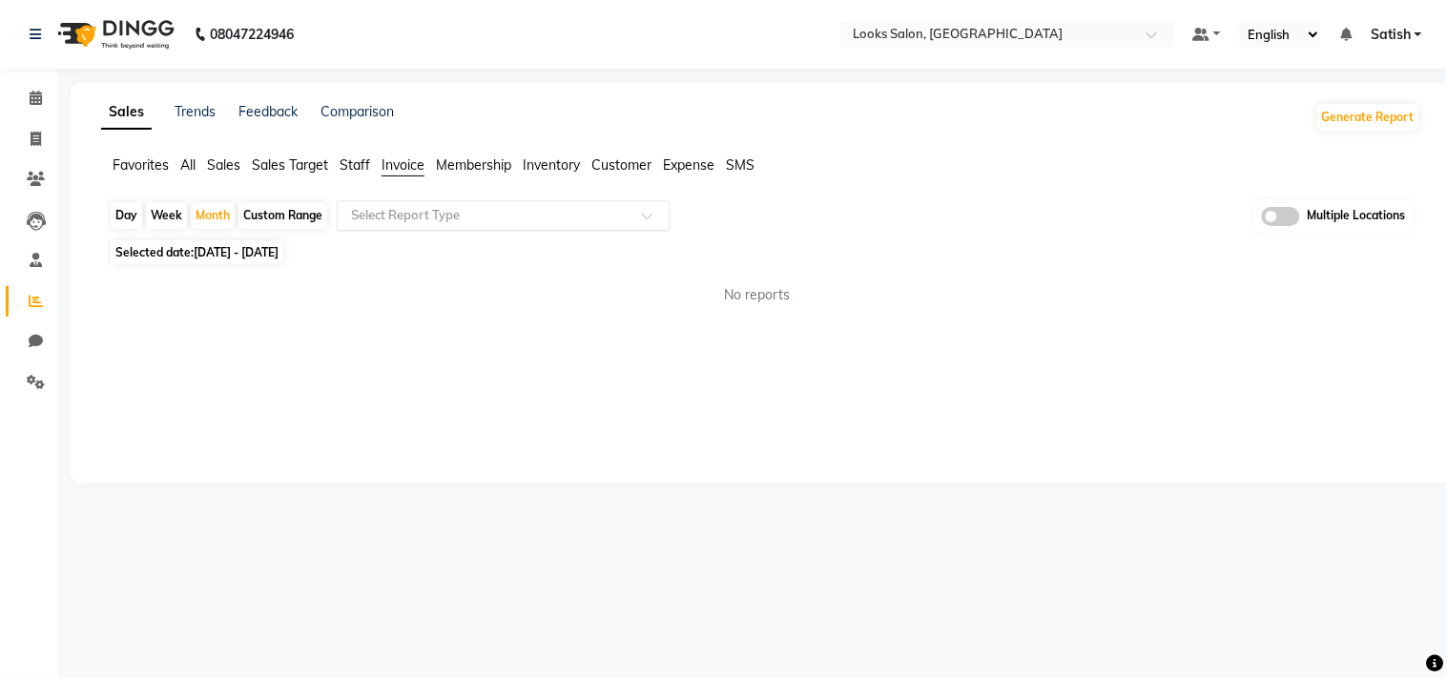
click at [395, 210] on input "text" at bounding box center [484, 215] width 275 height 19
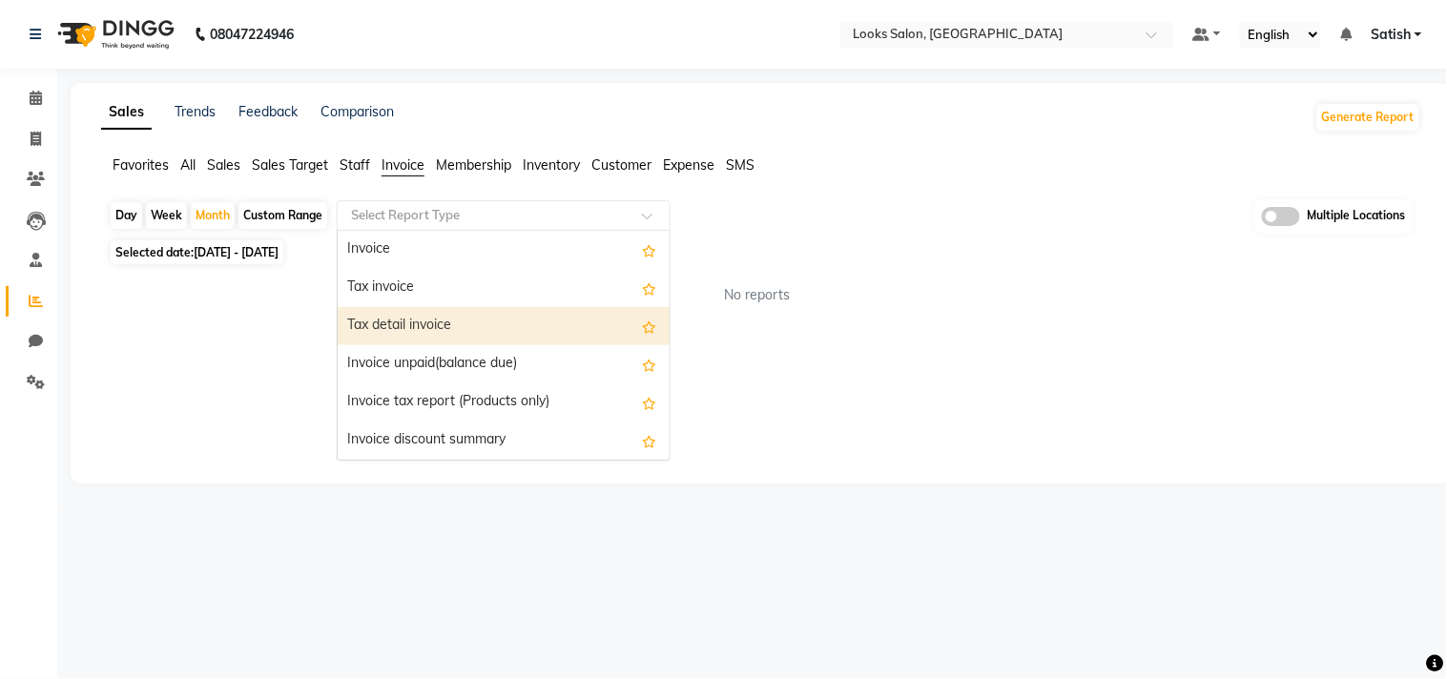
click at [399, 320] on div "Tax detail invoice" at bounding box center [504, 326] width 332 height 38
select select "full_report"
select select "csv"
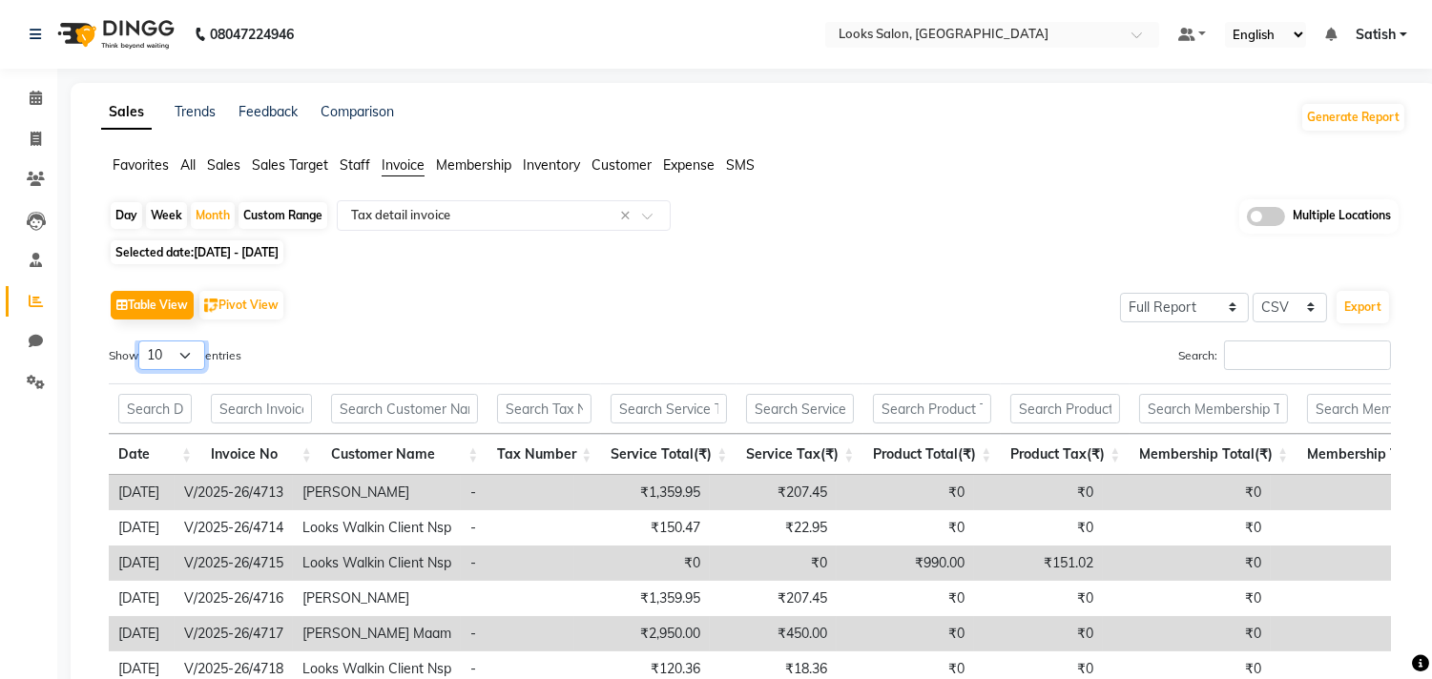
click at [170, 353] on select "10 25 50 100" at bounding box center [171, 356] width 67 height 30
select select "100"
click at [141, 341] on select "10 25 50 100" at bounding box center [171, 356] width 67 height 30
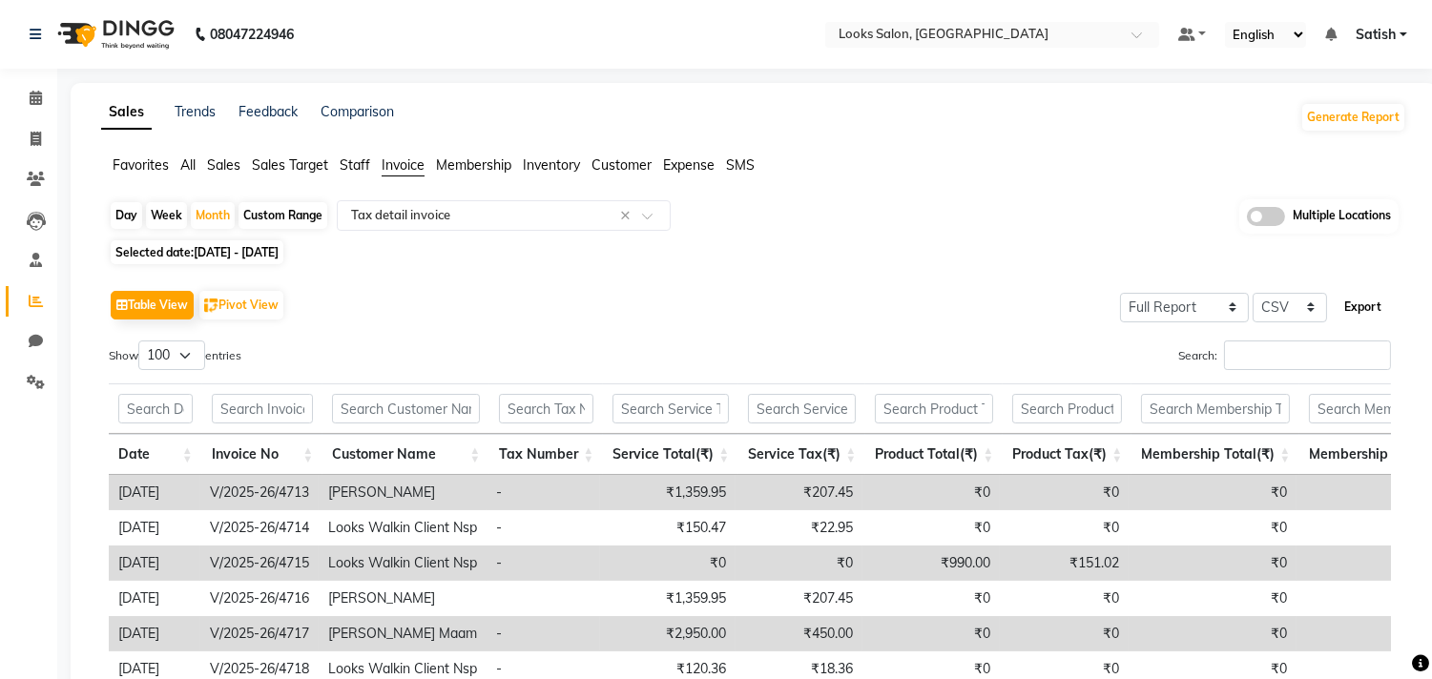
click at [1360, 306] on button "Export" at bounding box center [1363, 307] width 52 height 32
click at [955, 34] on input "text" at bounding box center [973, 36] width 277 height 19
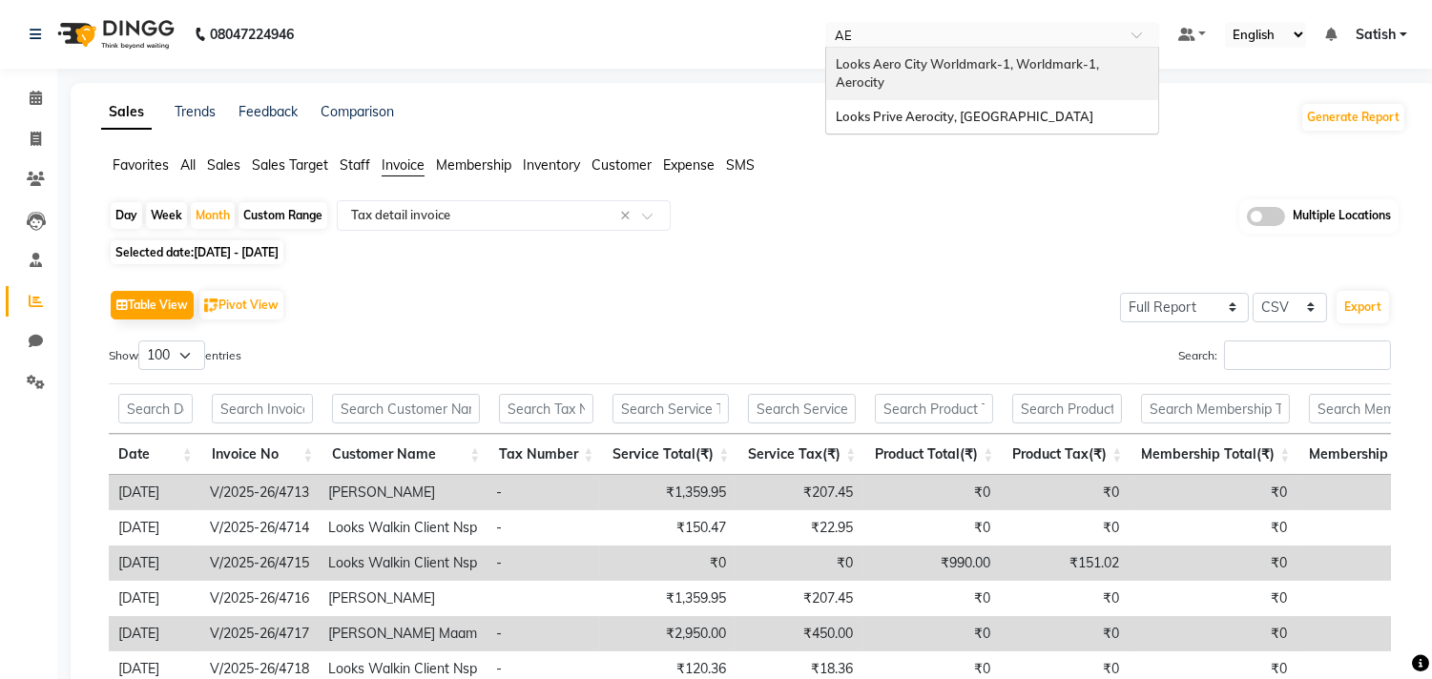
type input "AER"
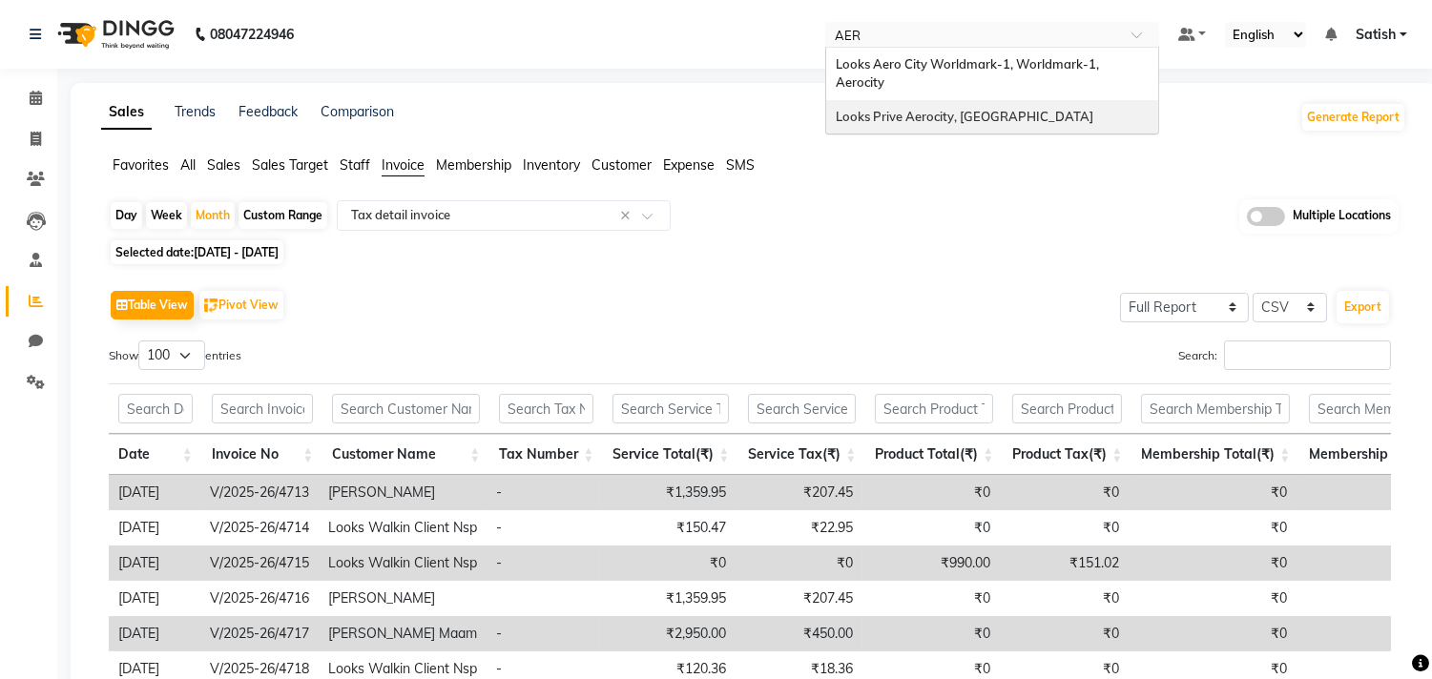
click at [955, 100] on div "Looks Prive Aerocity, [GEOGRAPHIC_DATA]" at bounding box center [992, 117] width 332 height 34
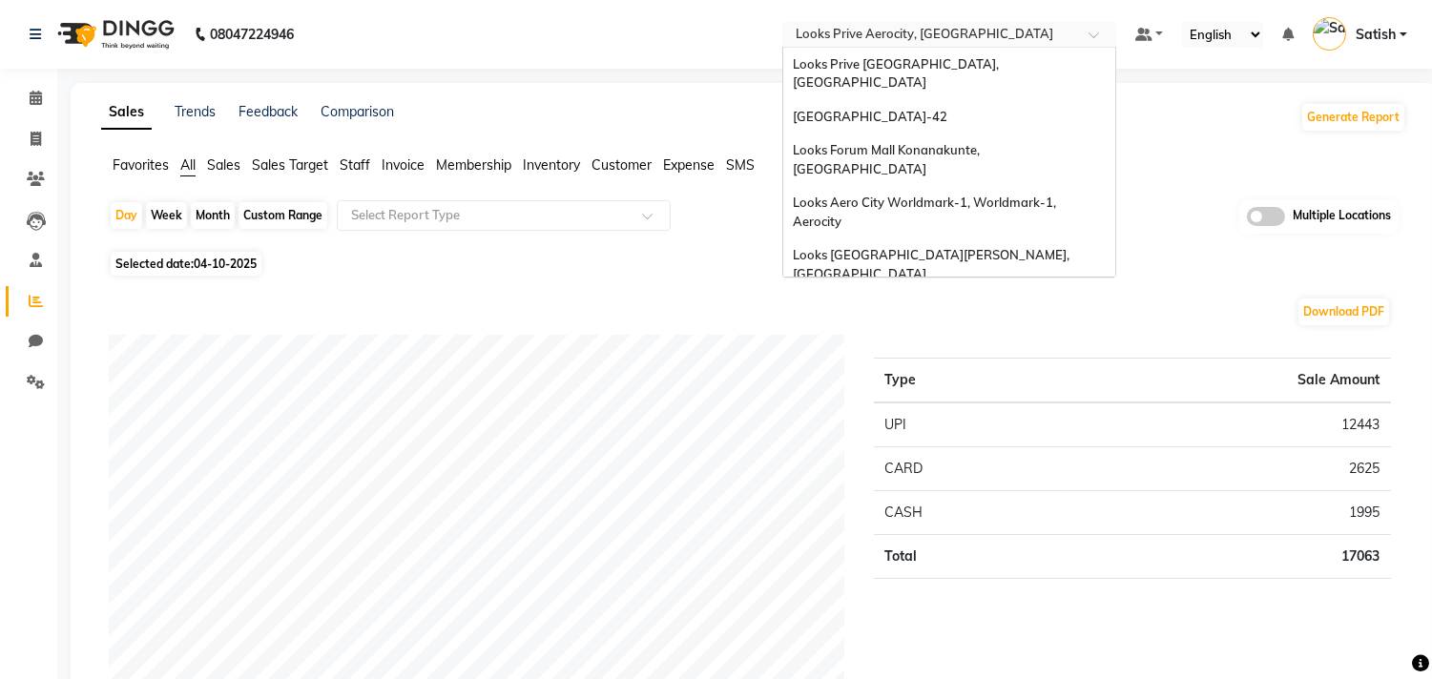
click at [908, 39] on input "text" at bounding box center [930, 36] width 277 height 19
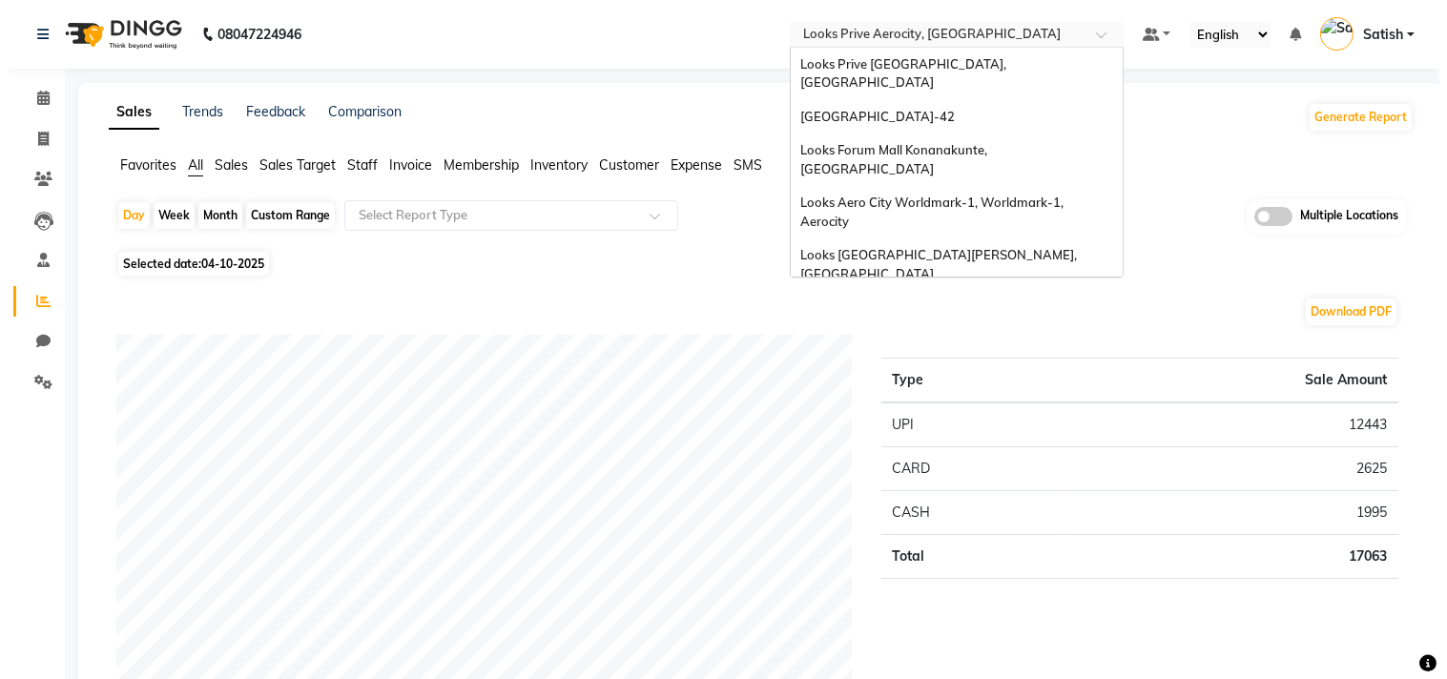
scroll to position [864, 0]
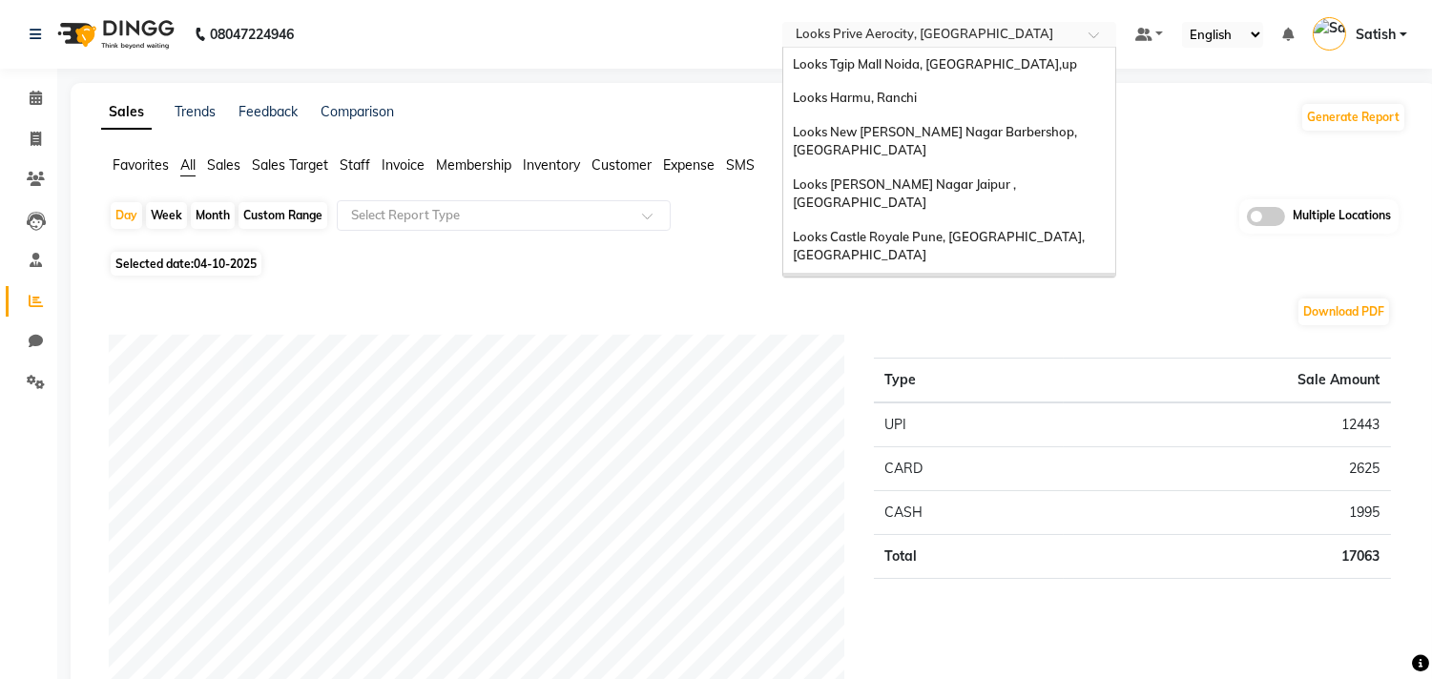
click at [995, 306] on div "Download PDF" at bounding box center [750, 312] width 1282 height 31
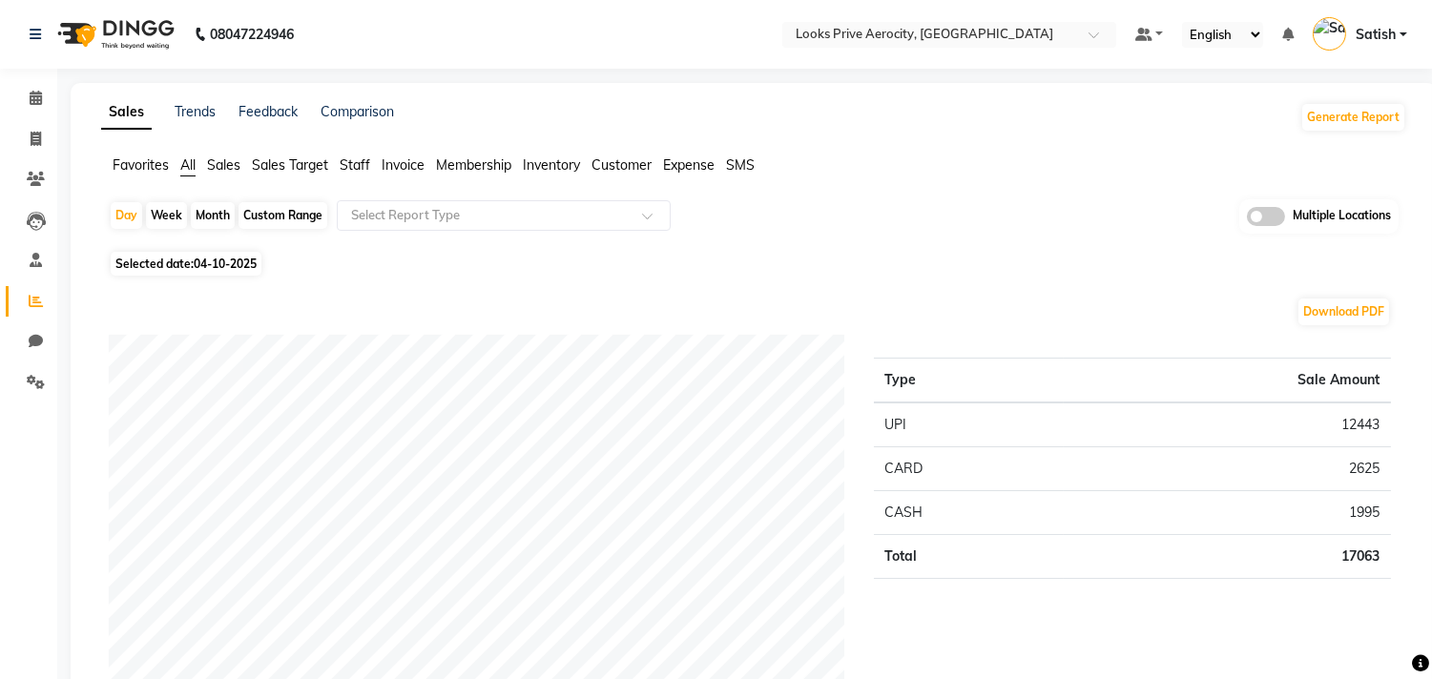
click at [402, 160] on span "Invoice" at bounding box center [403, 164] width 43 height 17
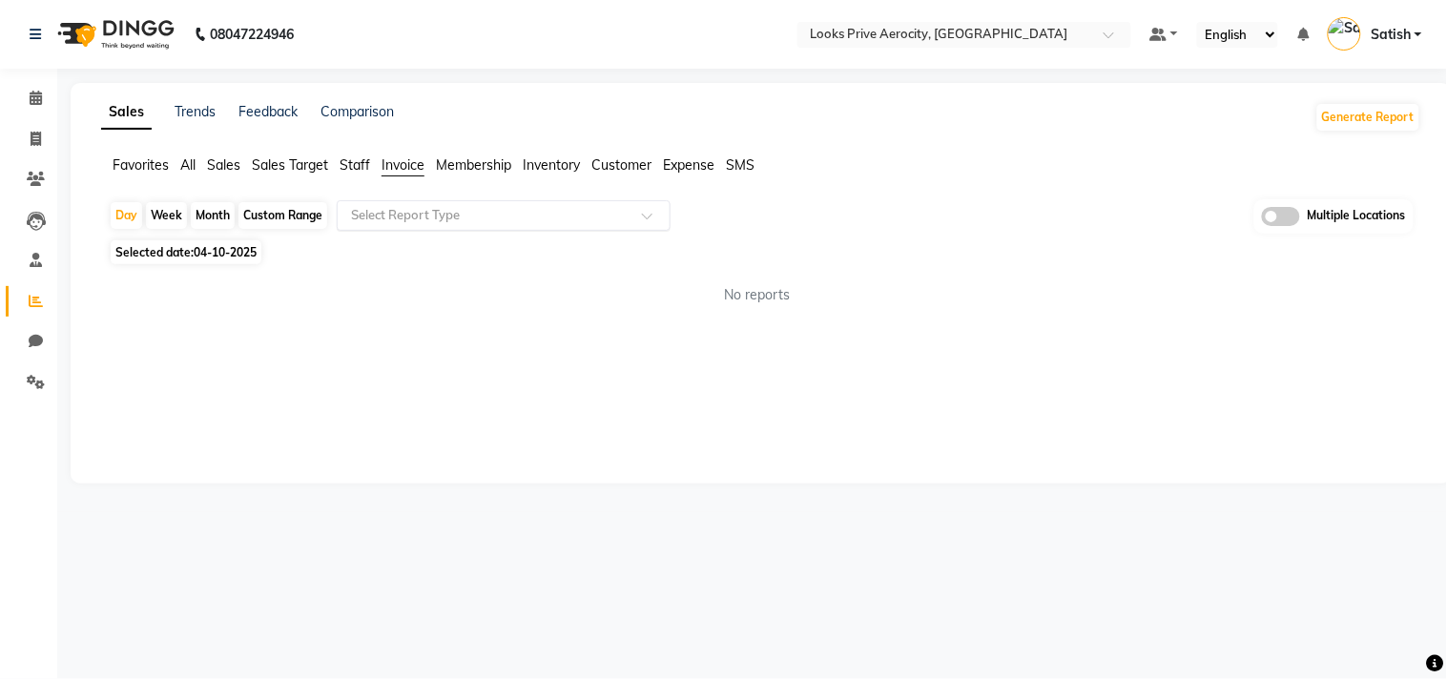
click at [414, 210] on input "text" at bounding box center [484, 215] width 275 height 19
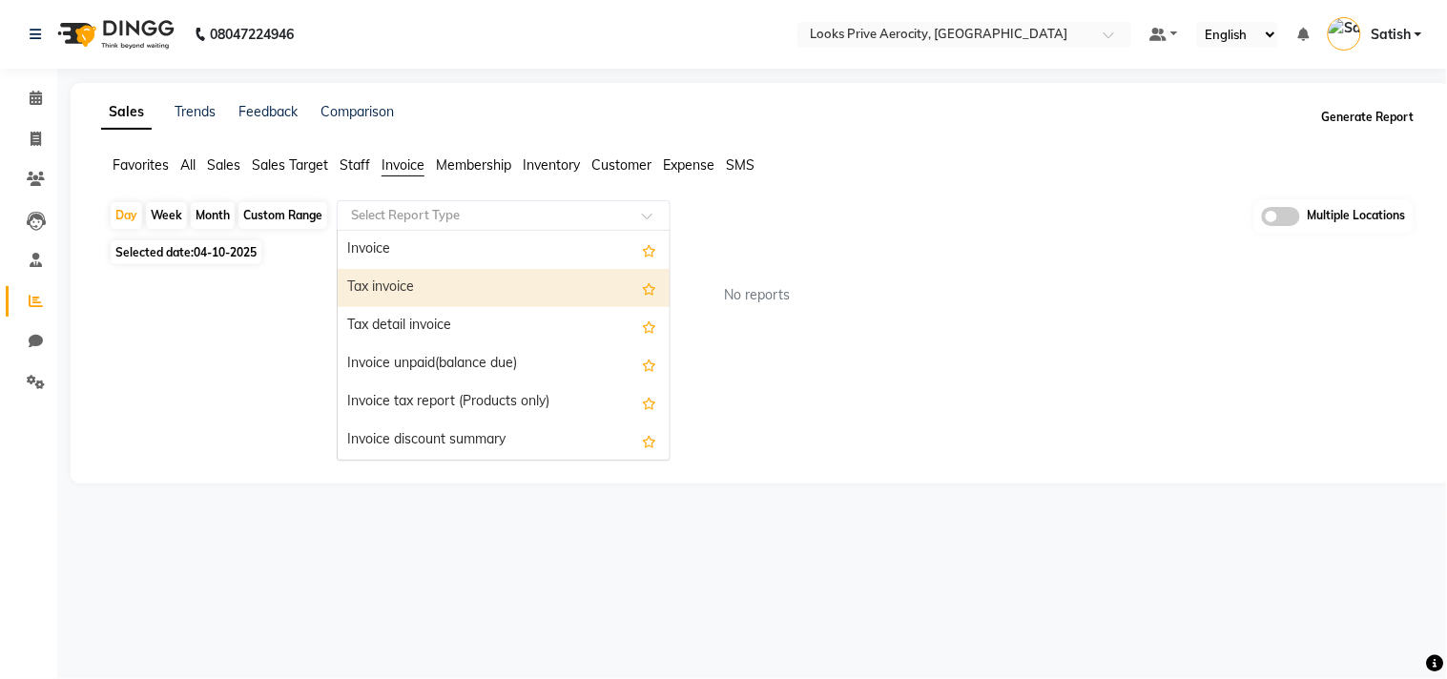
click at [1375, 122] on button "Generate Report" at bounding box center [1369, 117] width 102 height 27
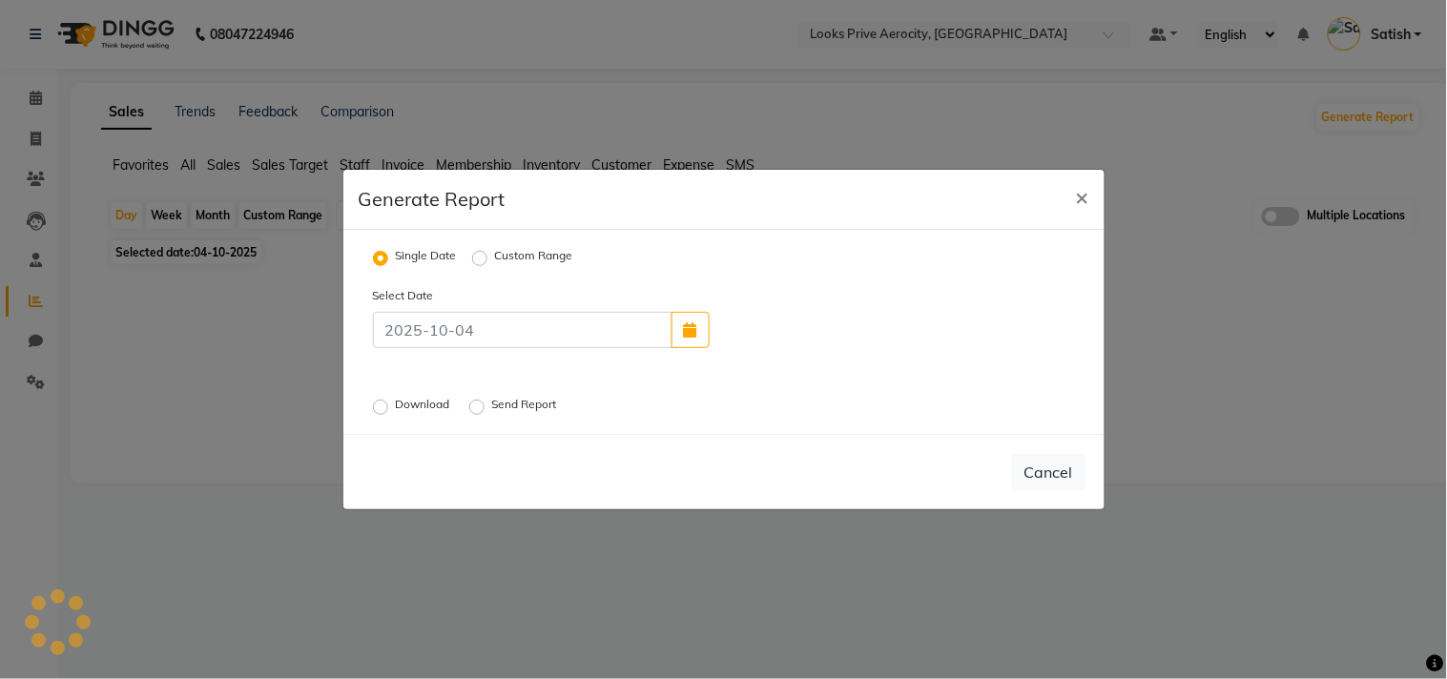
click at [488, 256] on div "Custom Range" at bounding box center [522, 258] width 101 height 23
click at [469, 252] on div "Single Date Custom Range" at bounding box center [481, 257] width 216 height 25
click at [495, 258] on label "Custom Range" at bounding box center [534, 258] width 78 height 23
click at [478, 258] on input "Custom Range" at bounding box center [482, 258] width 13 height 13
radio input "true"
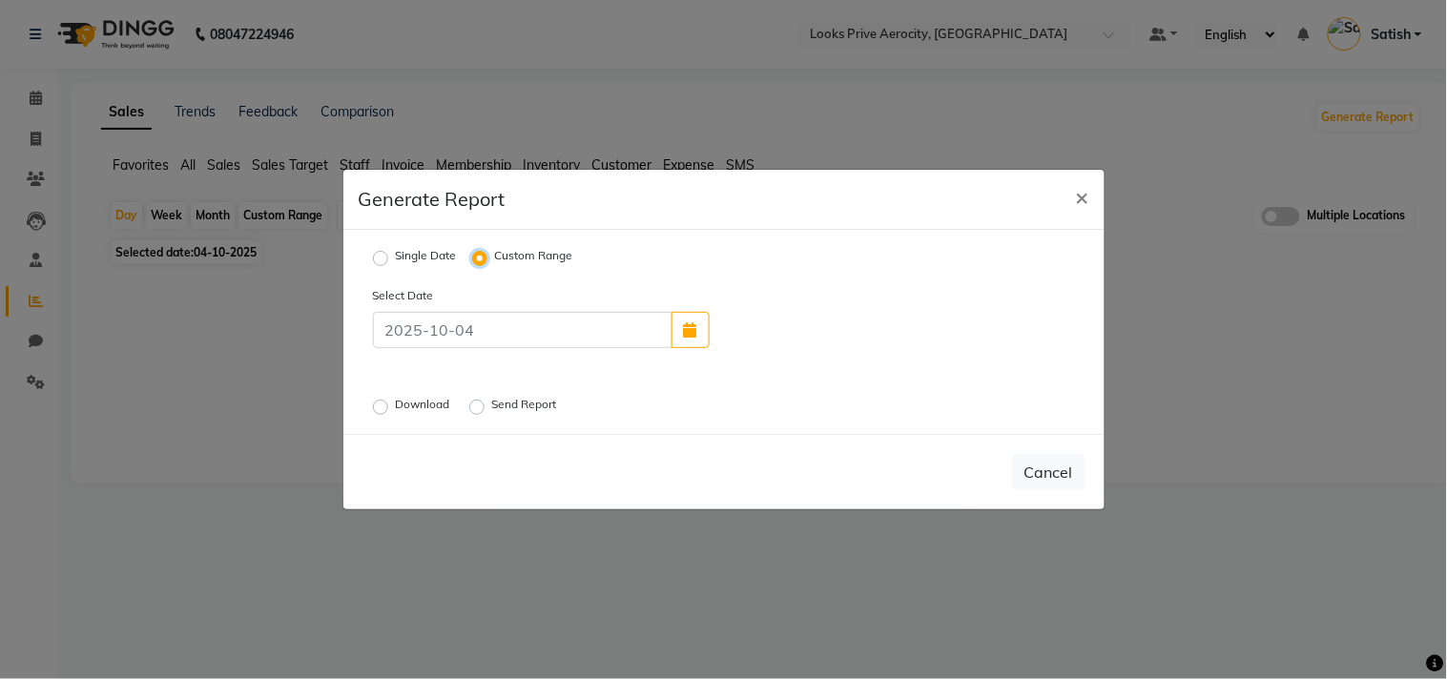
select select "10"
select select "2025"
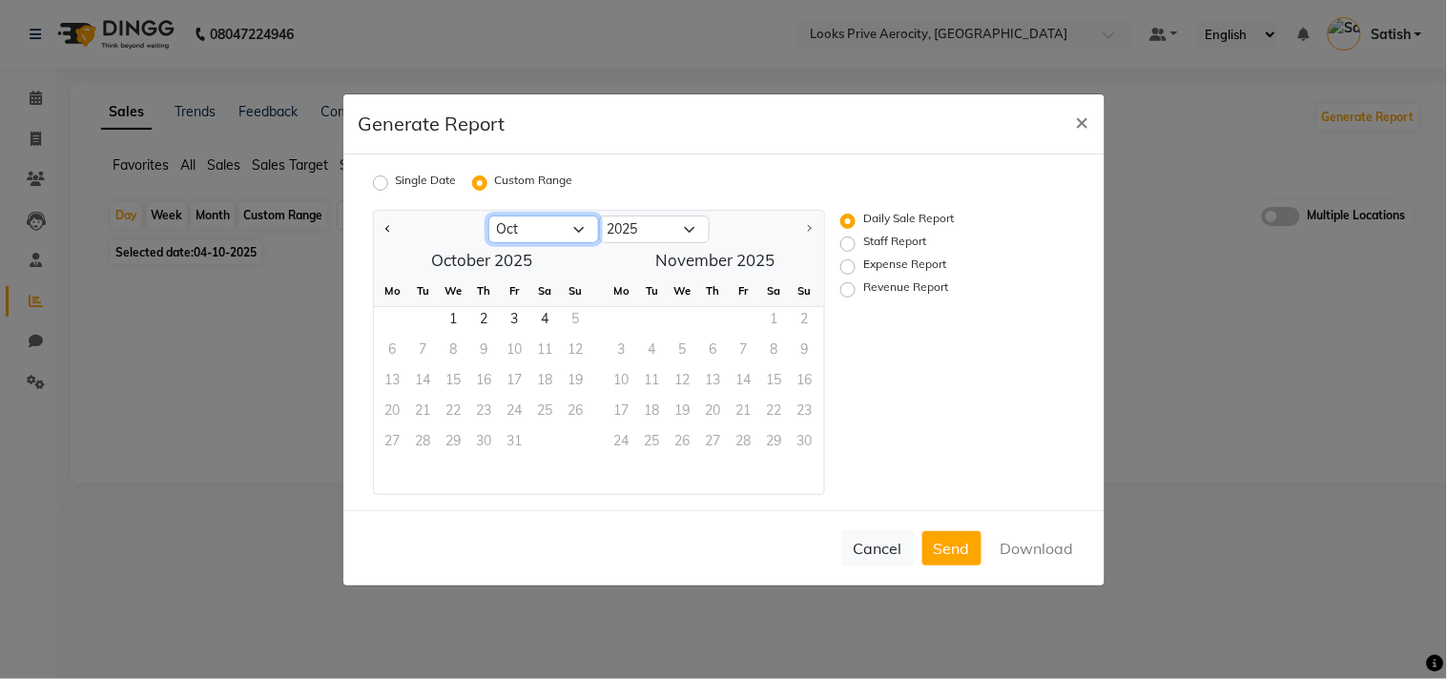
click at [546, 231] on select "Jan Feb Mar Apr May Jun [DATE] Aug Sep Oct" at bounding box center [544, 230] width 111 height 29
select select "9"
click at [489, 216] on select "Jan Feb Mar Apr May Jun [DATE] Aug Sep Oct" at bounding box center [544, 230] width 111 height 29
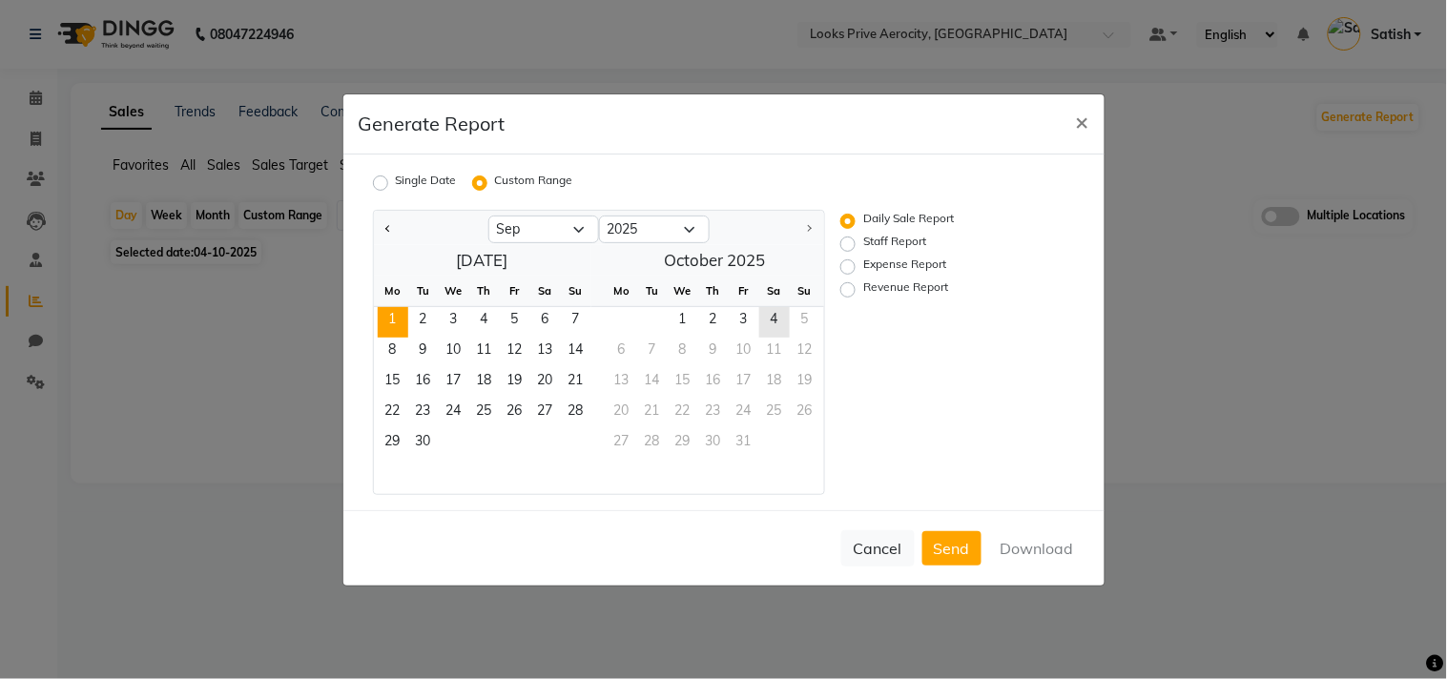
click at [398, 311] on span "1" at bounding box center [393, 322] width 31 height 31
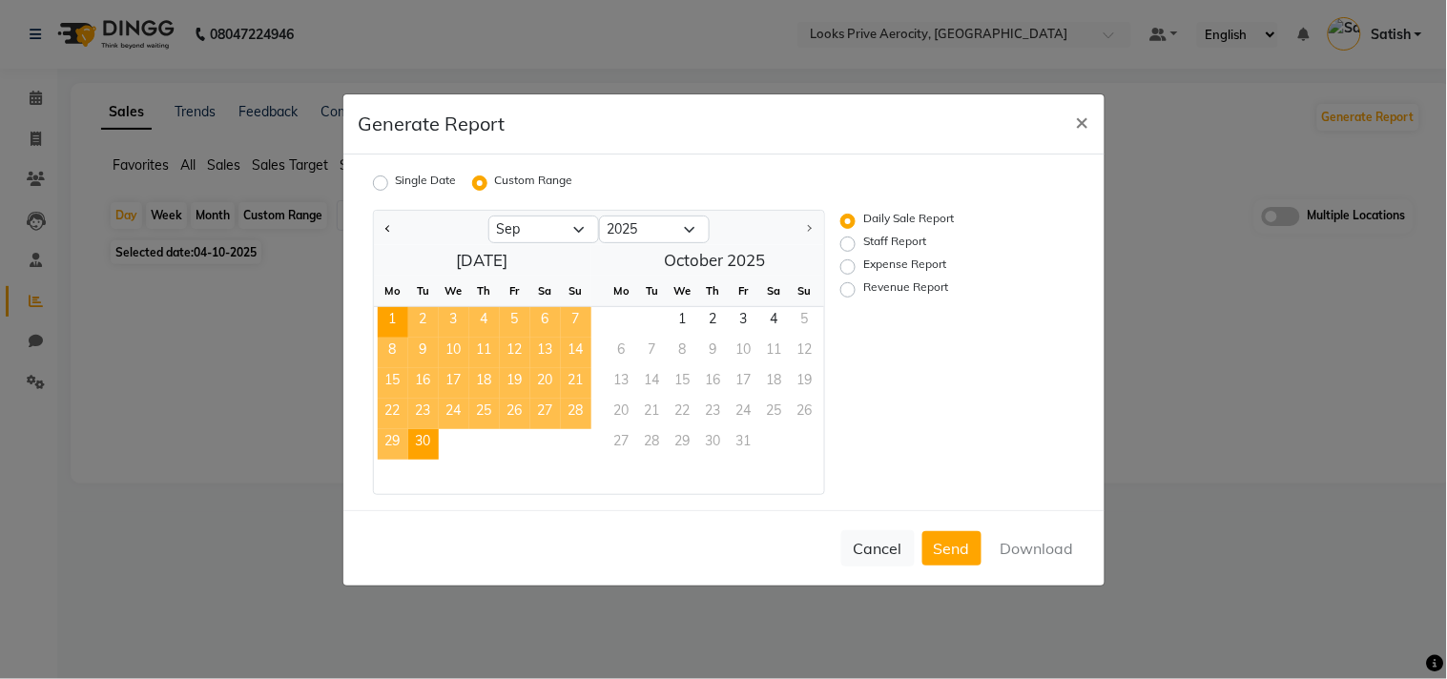
click at [427, 437] on span "30" at bounding box center [423, 444] width 31 height 31
click at [864, 289] on label "Revenue Report" at bounding box center [906, 290] width 85 height 23
click at [844, 289] on input "Revenue Report" at bounding box center [850, 288] width 13 height 13
radio input "true"
click at [1037, 546] on button "Download" at bounding box center [1037, 548] width 96 height 34
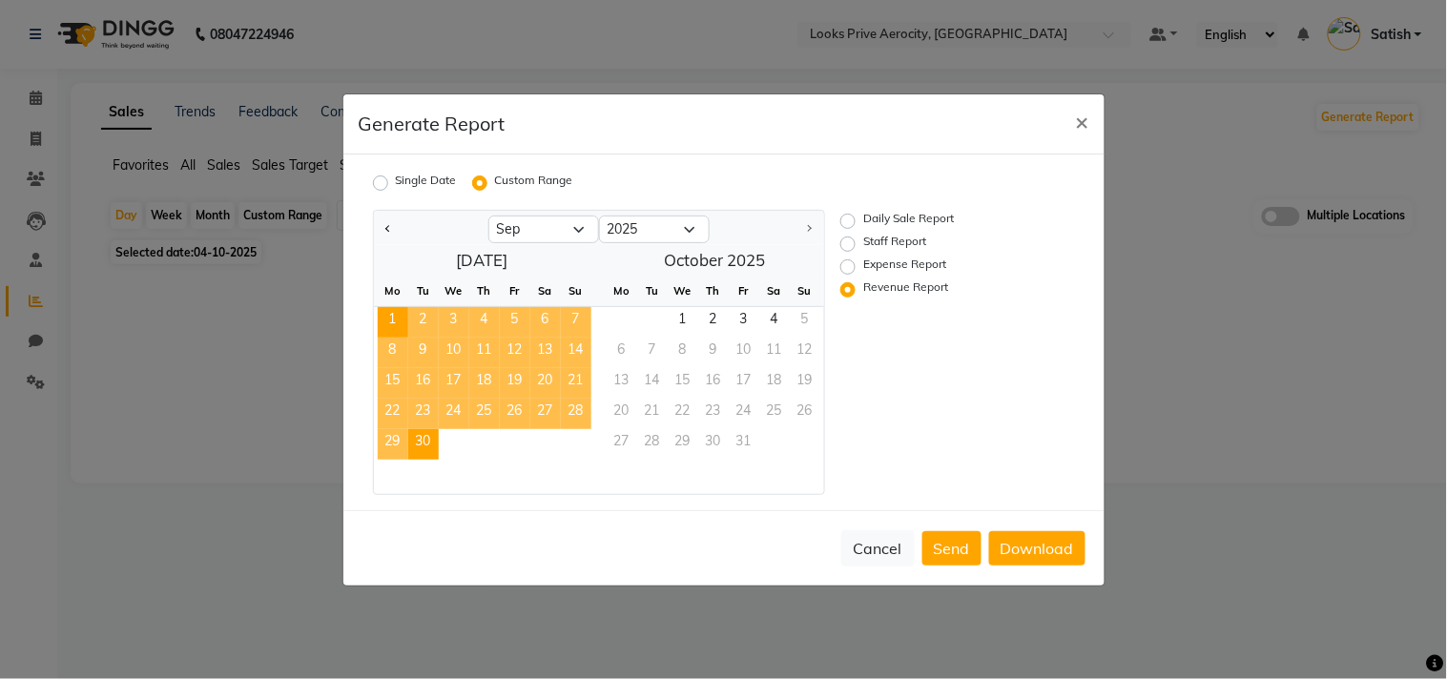
click at [919, 337] on div "Daily Sale Report Staff Report Expense Report Revenue Report" at bounding box center [943, 352] width 234 height 285
click at [864, 241] on label "Staff Report" at bounding box center [895, 244] width 63 height 23
click at [844, 241] on input "Staff Report" at bounding box center [850, 243] width 13 height 13
radio input "true"
click at [1026, 546] on button "Download" at bounding box center [1037, 548] width 96 height 34
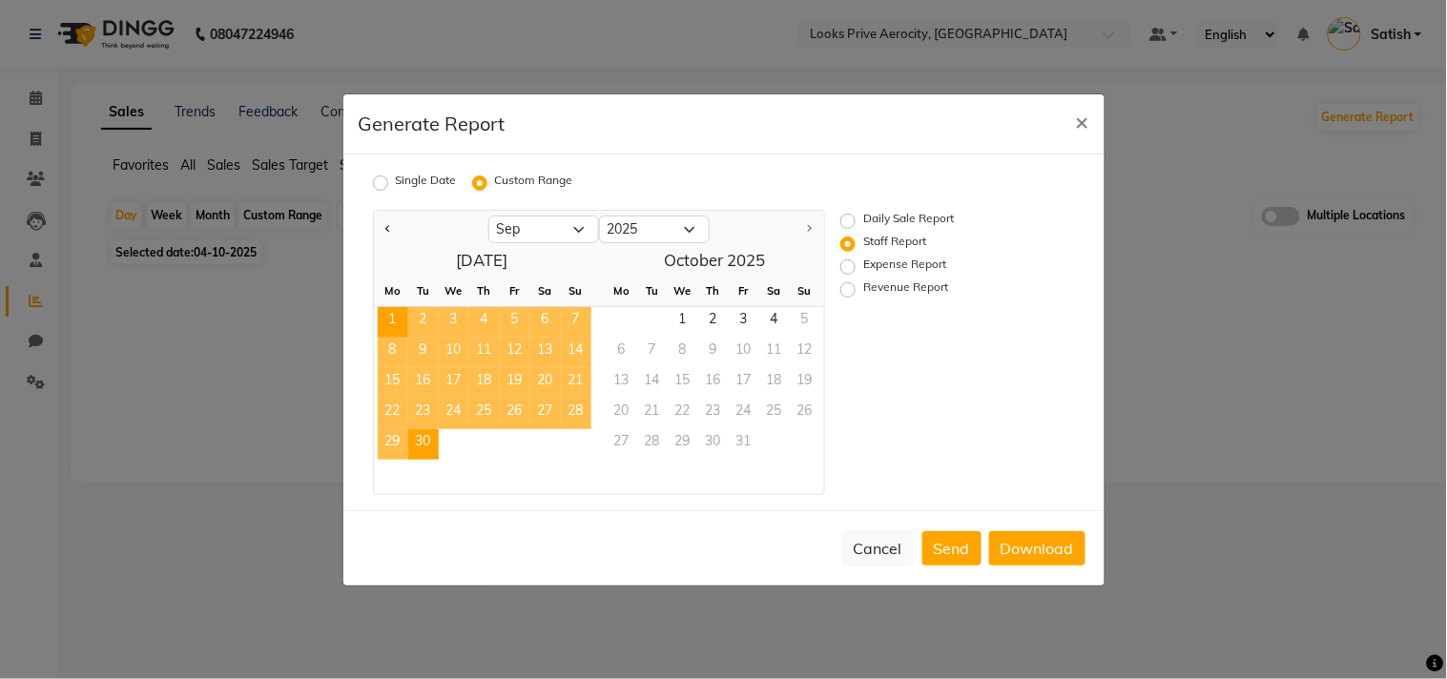
click at [790, 132] on div "Generate Report ×" at bounding box center [724, 124] width 761 height 60
click at [1080, 120] on span "×" at bounding box center [1082, 121] width 13 height 29
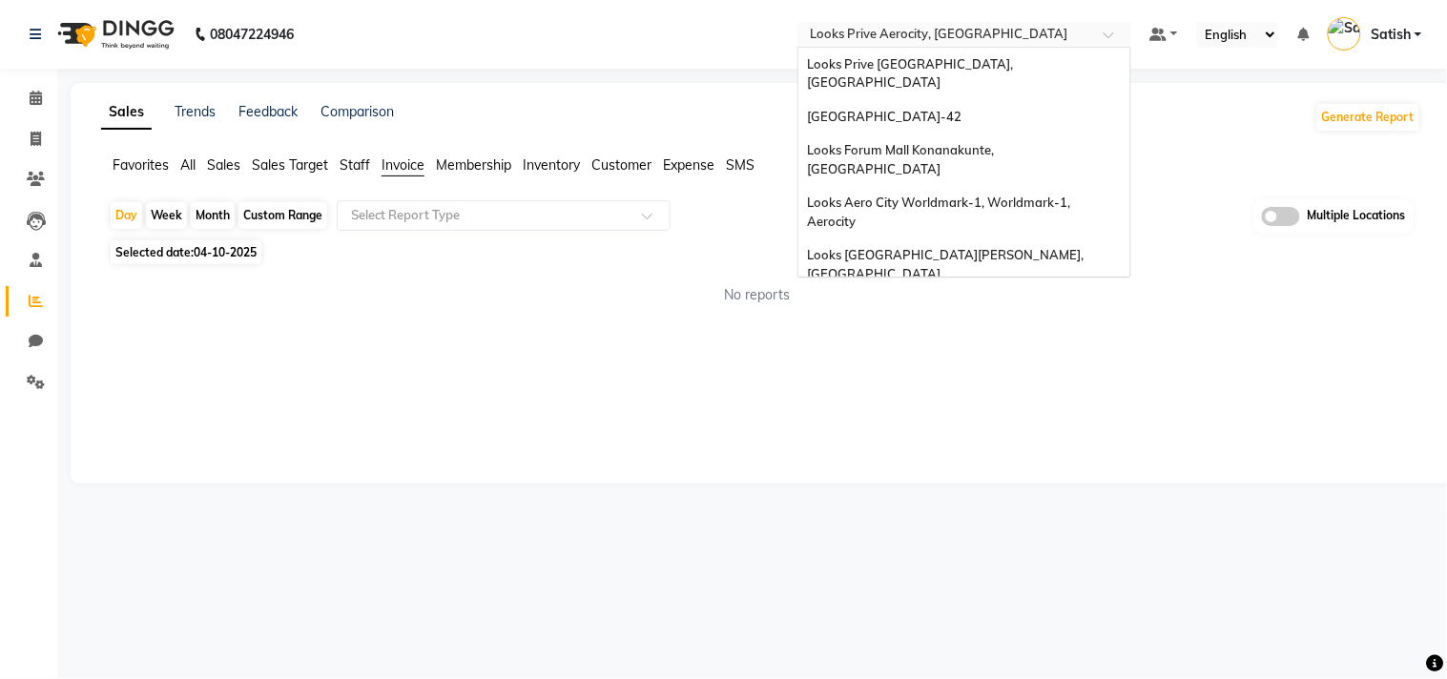
click at [902, 30] on input "text" at bounding box center [945, 36] width 277 height 19
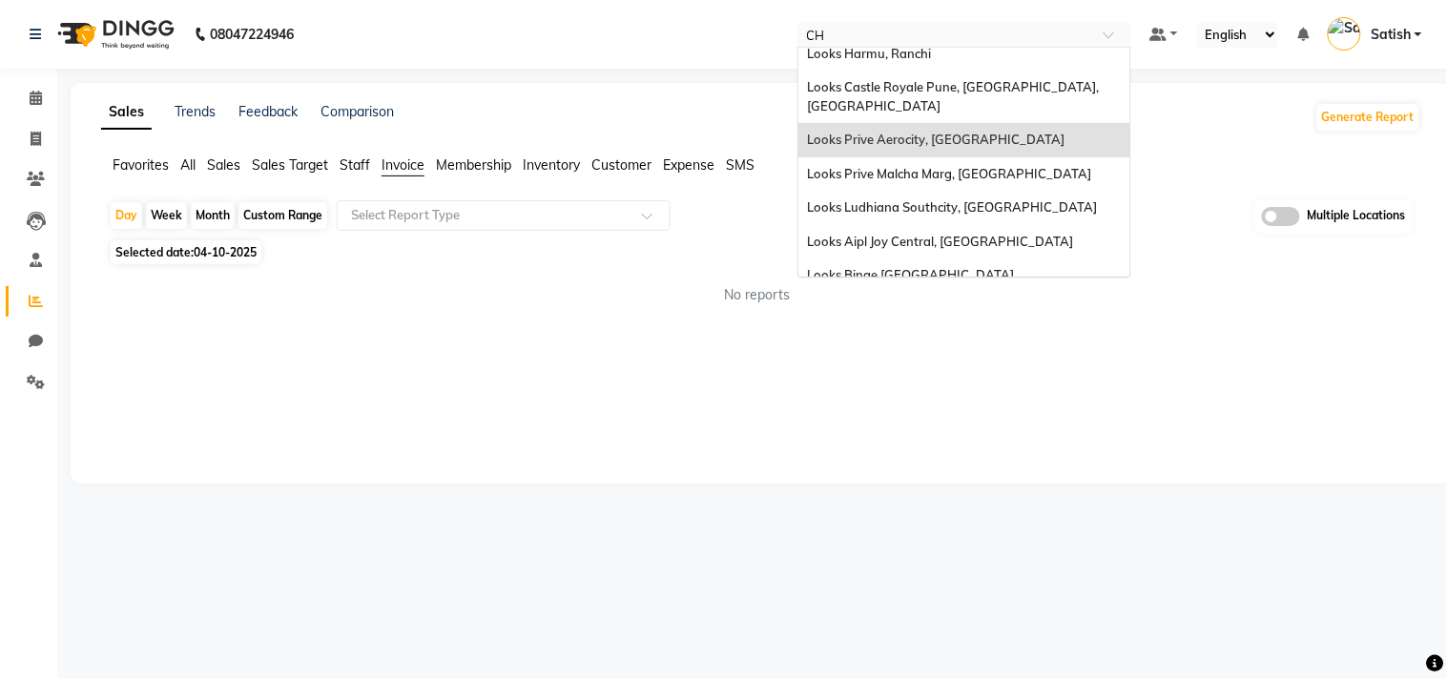
scroll to position [0, 0]
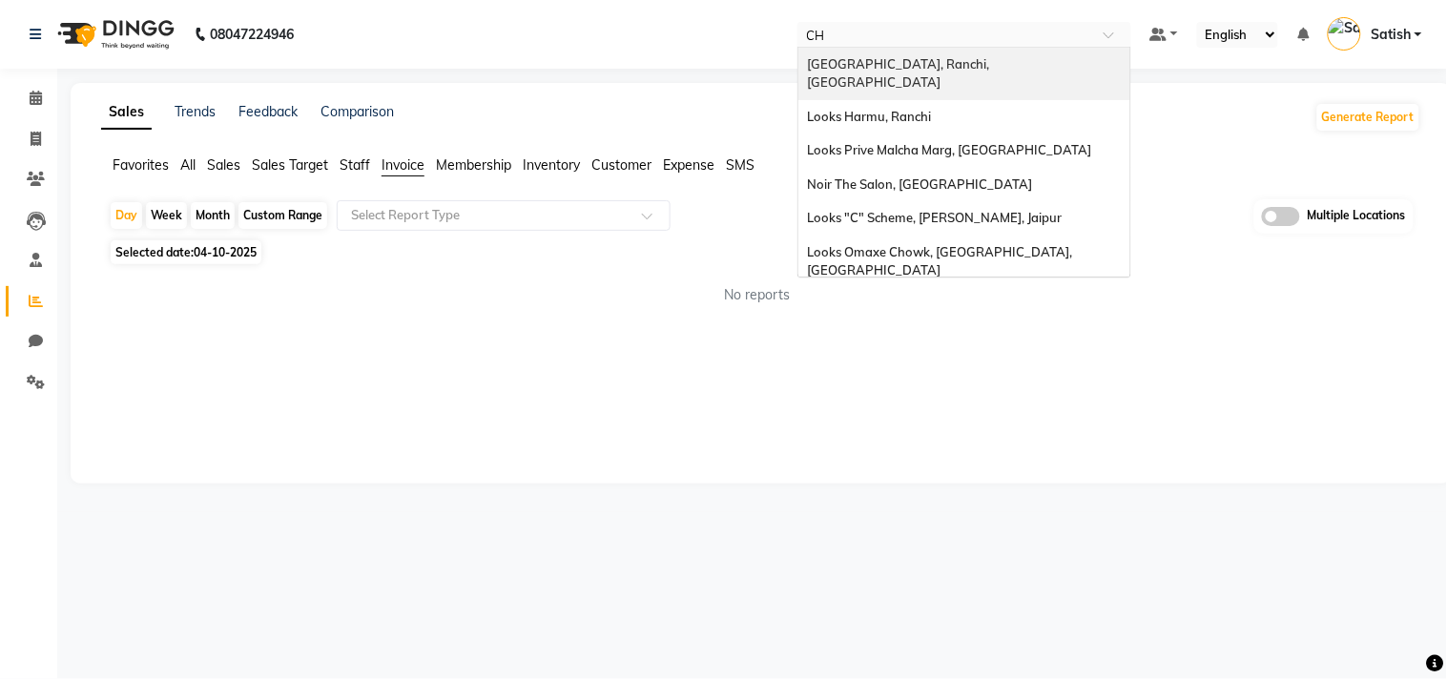
type input "CHA"
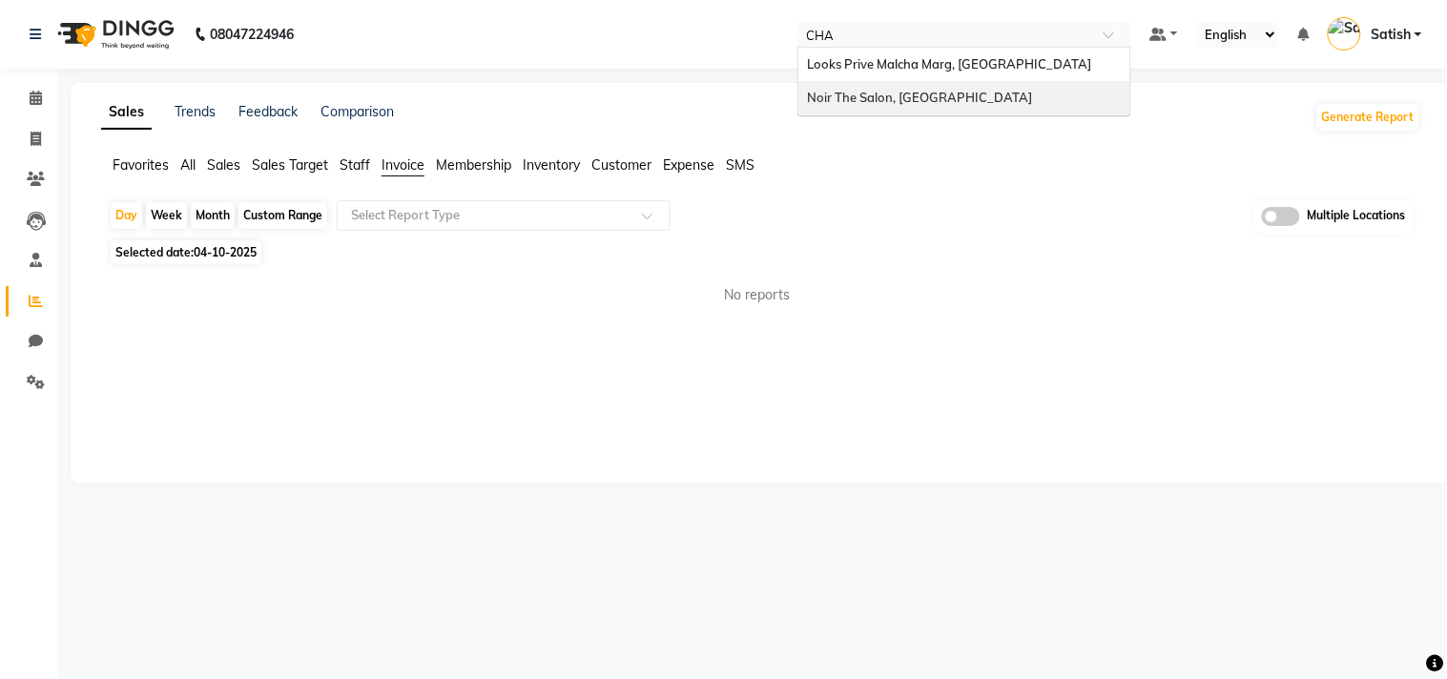
click at [952, 94] on span "Noir The Salon, [GEOGRAPHIC_DATA]" at bounding box center [920, 97] width 225 height 15
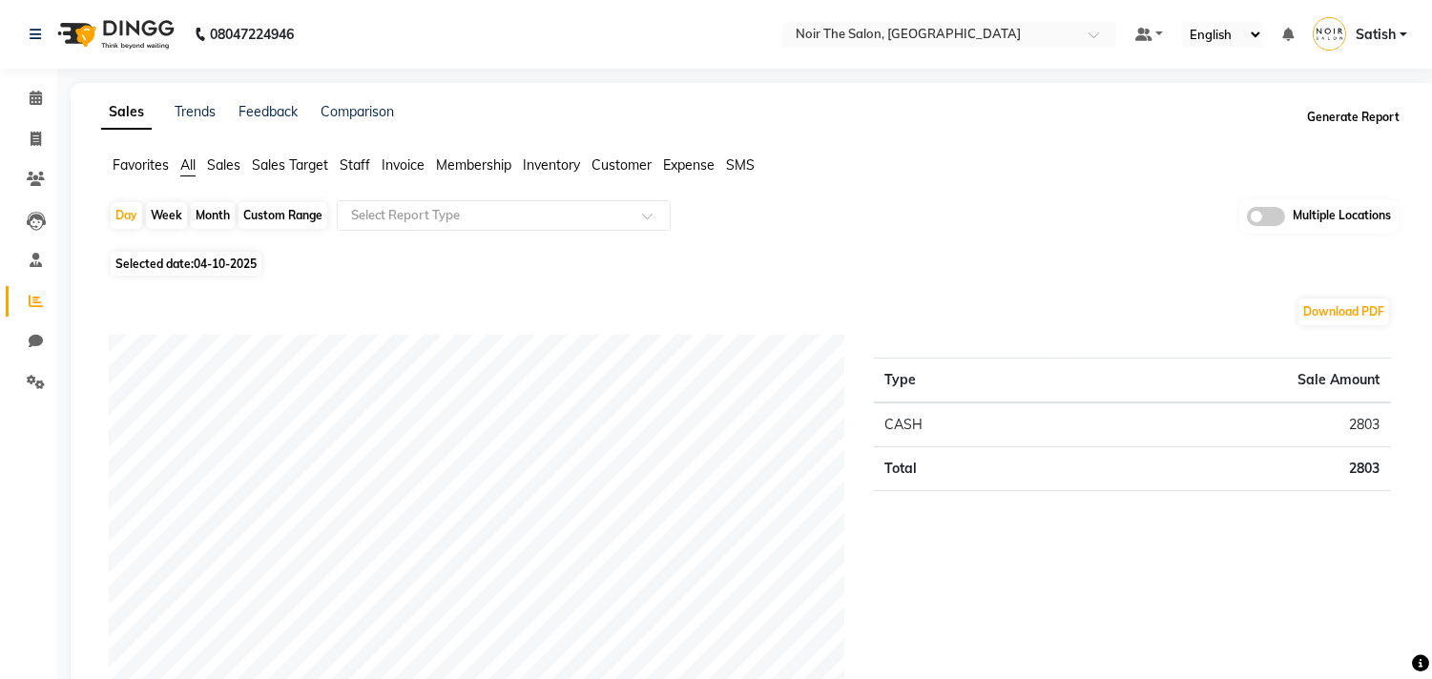
click at [1330, 106] on button "Generate Report" at bounding box center [1353, 117] width 102 height 27
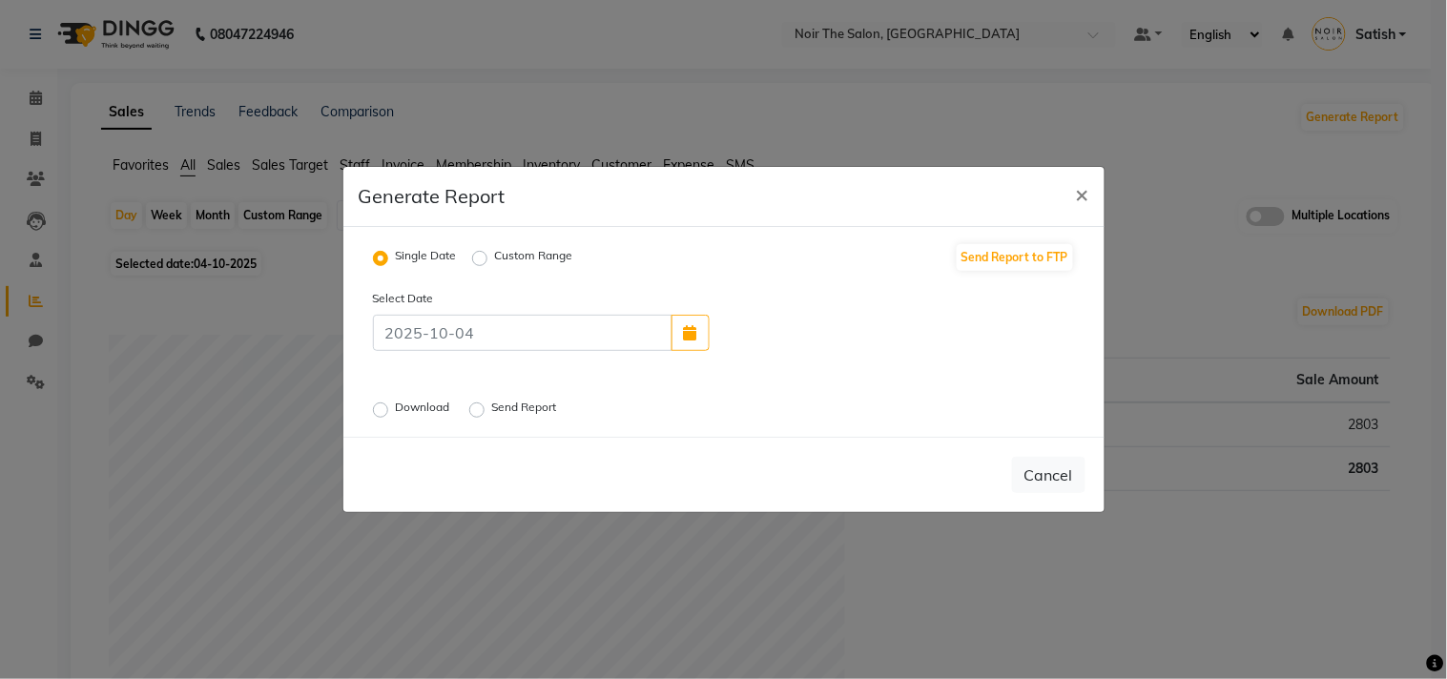
click at [495, 251] on label "Custom Range" at bounding box center [534, 258] width 78 height 23
click at [487, 252] on input "Custom Range" at bounding box center [482, 258] width 13 height 13
radio input "true"
select select "10"
select select "2025"
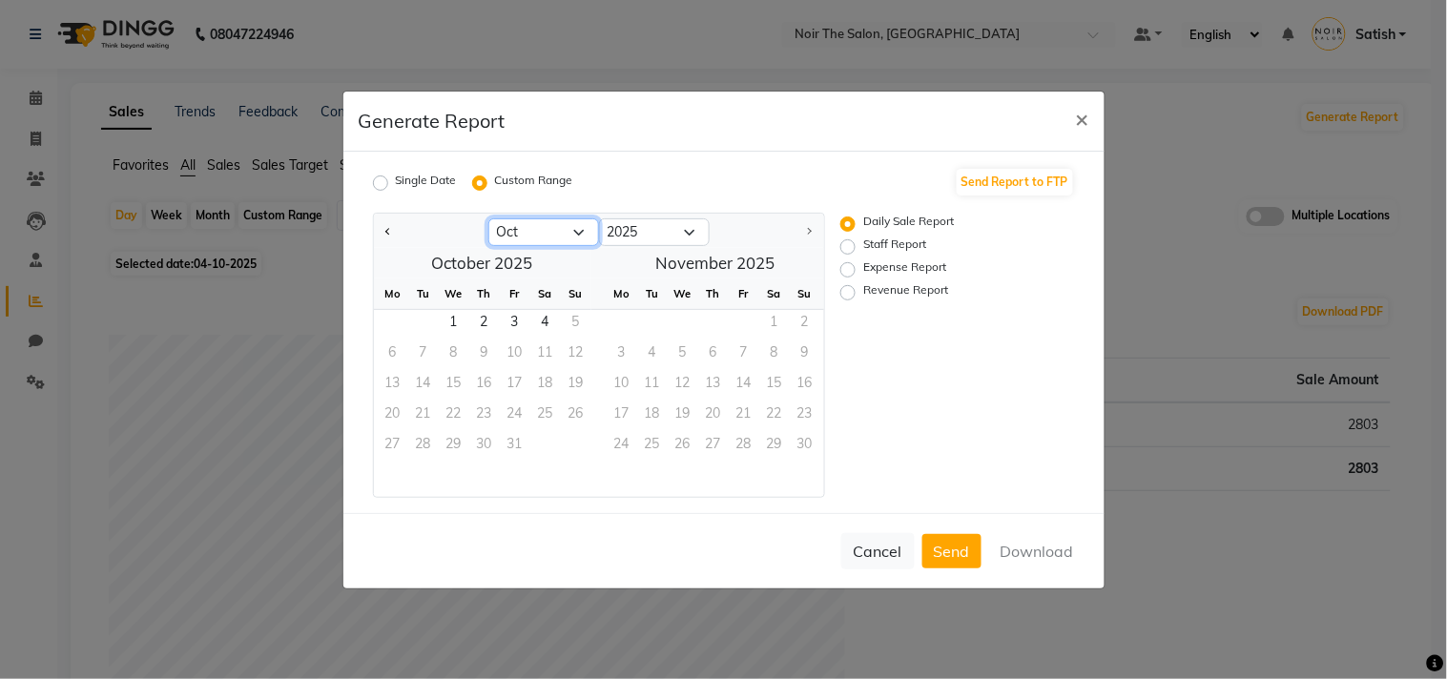
click at [516, 234] on select "Jan Feb Mar Apr May Jun [DATE] Aug Sep Oct" at bounding box center [544, 233] width 111 height 29
select select "9"
click at [489, 219] on select "Jan Feb Mar Apr May Jun [DATE] Aug Sep Oct" at bounding box center [544, 233] width 111 height 29
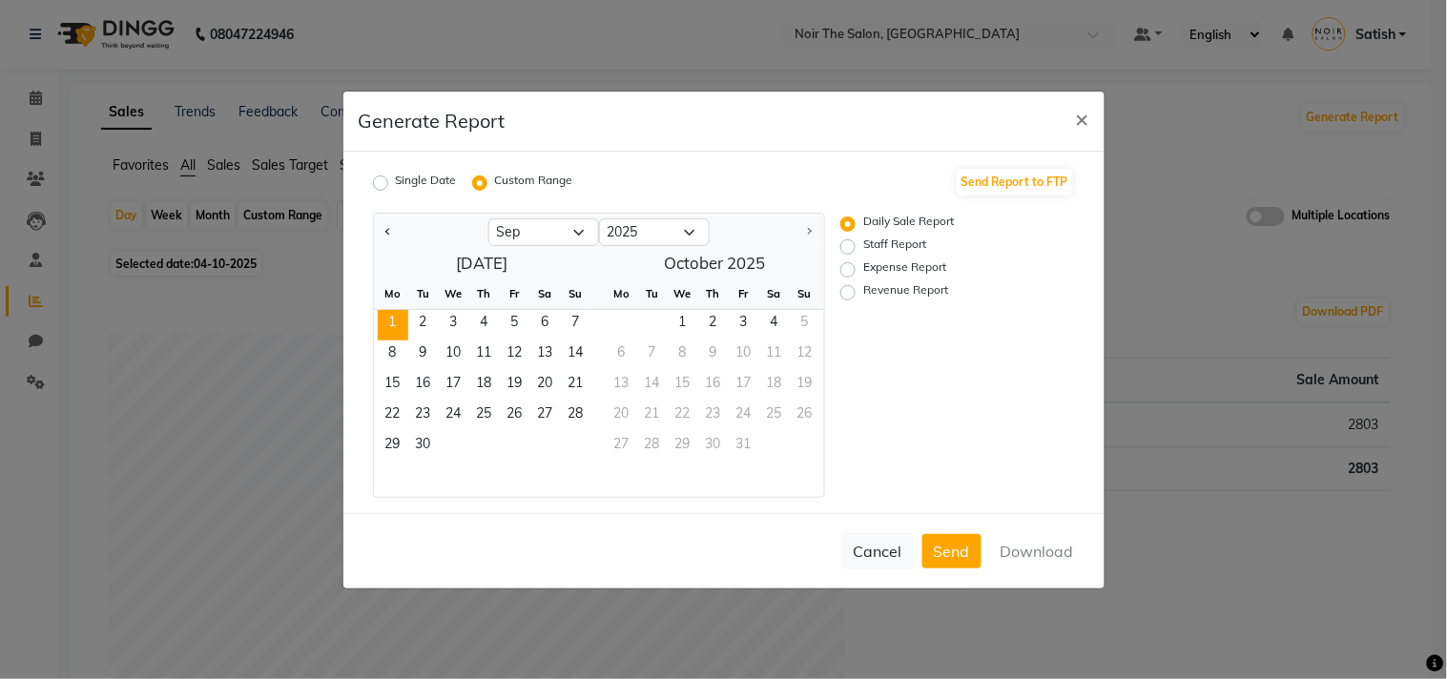
click at [378, 316] on span "1" at bounding box center [393, 325] width 31 height 31
click at [392, 319] on span "1" at bounding box center [393, 325] width 31 height 31
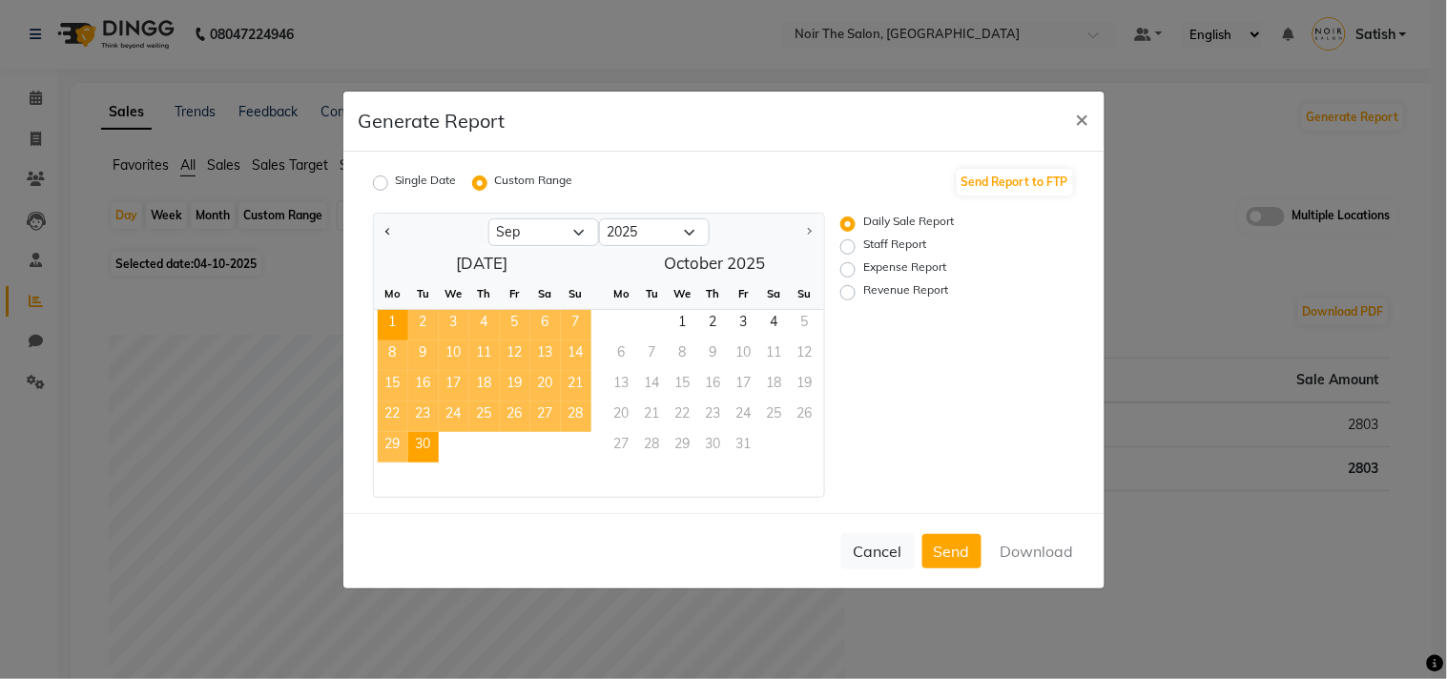
click at [424, 447] on span "30" at bounding box center [423, 447] width 31 height 31
click at [864, 293] on label "Revenue Report" at bounding box center [906, 292] width 85 height 23
click at [847, 293] on input "Revenue Report" at bounding box center [850, 291] width 13 height 13
radio input "true"
click at [1027, 545] on button "Download" at bounding box center [1037, 551] width 96 height 34
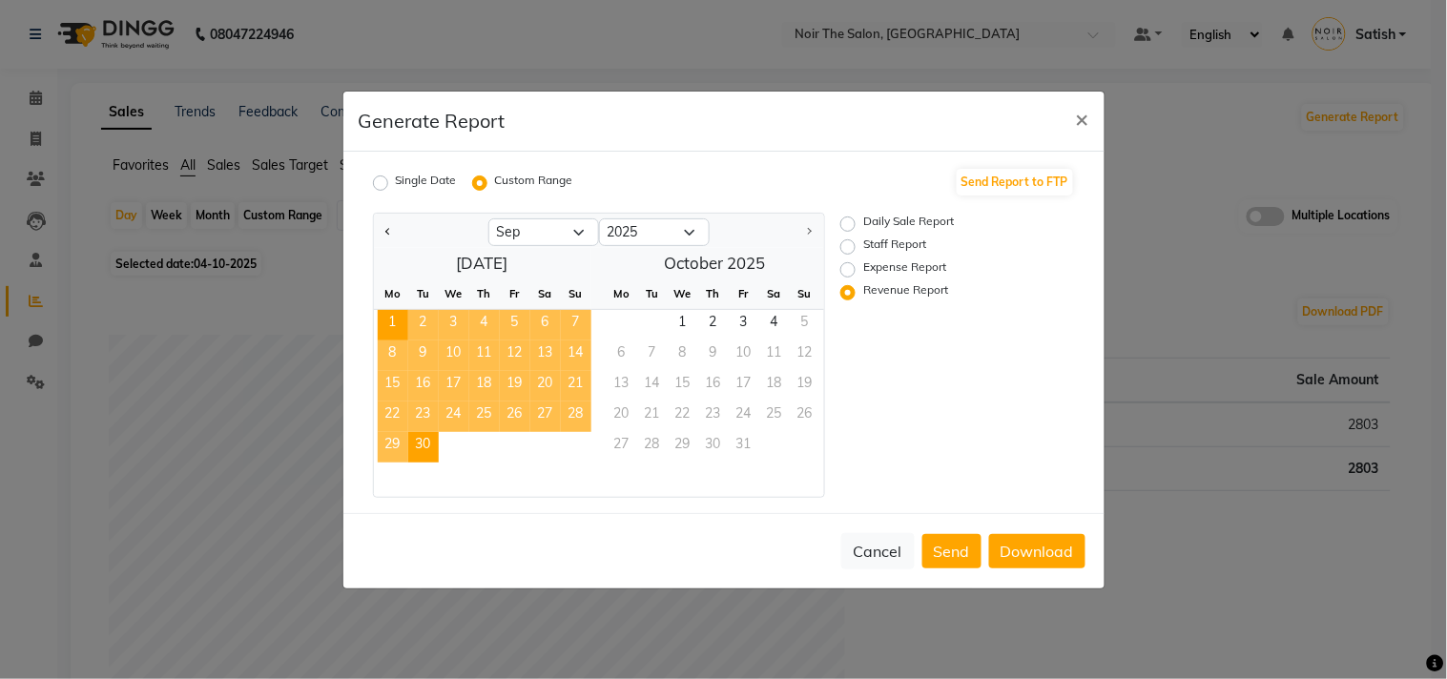
click at [900, 388] on div "Daily Sale Report Staff Report Expense Report Revenue Report" at bounding box center [943, 355] width 234 height 285
click at [864, 242] on label "Staff Report" at bounding box center [895, 247] width 63 height 23
click at [849, 242] on input "Staff Report" at bounding box center [850, 245] width 13 height 13
radio input "true"
click at [1050, 545] on button "Download" at bounding box center [1037, 551] width 96 height 34
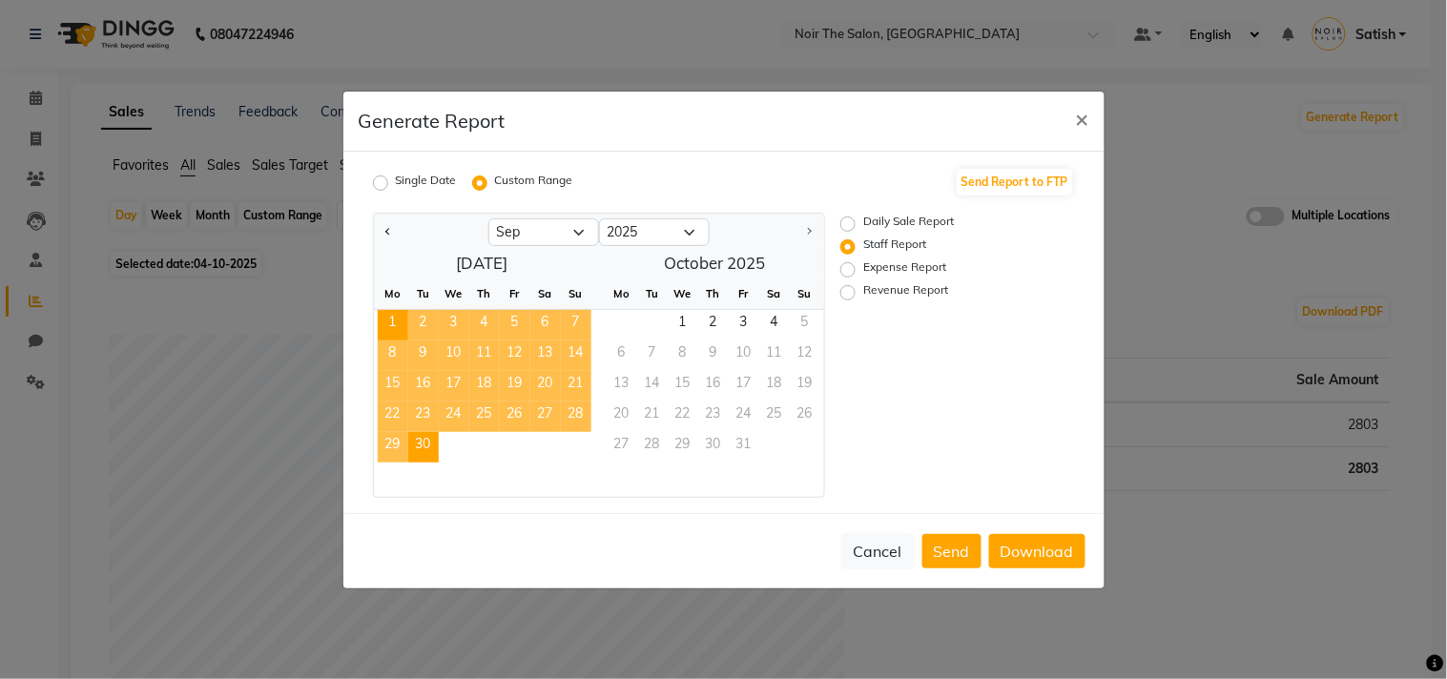
click at [800, 128] on div "Generate Report ×" at bounding box center [724, 122] width 761 height 60
click at [1083, 111] on span "×" at bounding box center [1082, 118] width 13 height 29
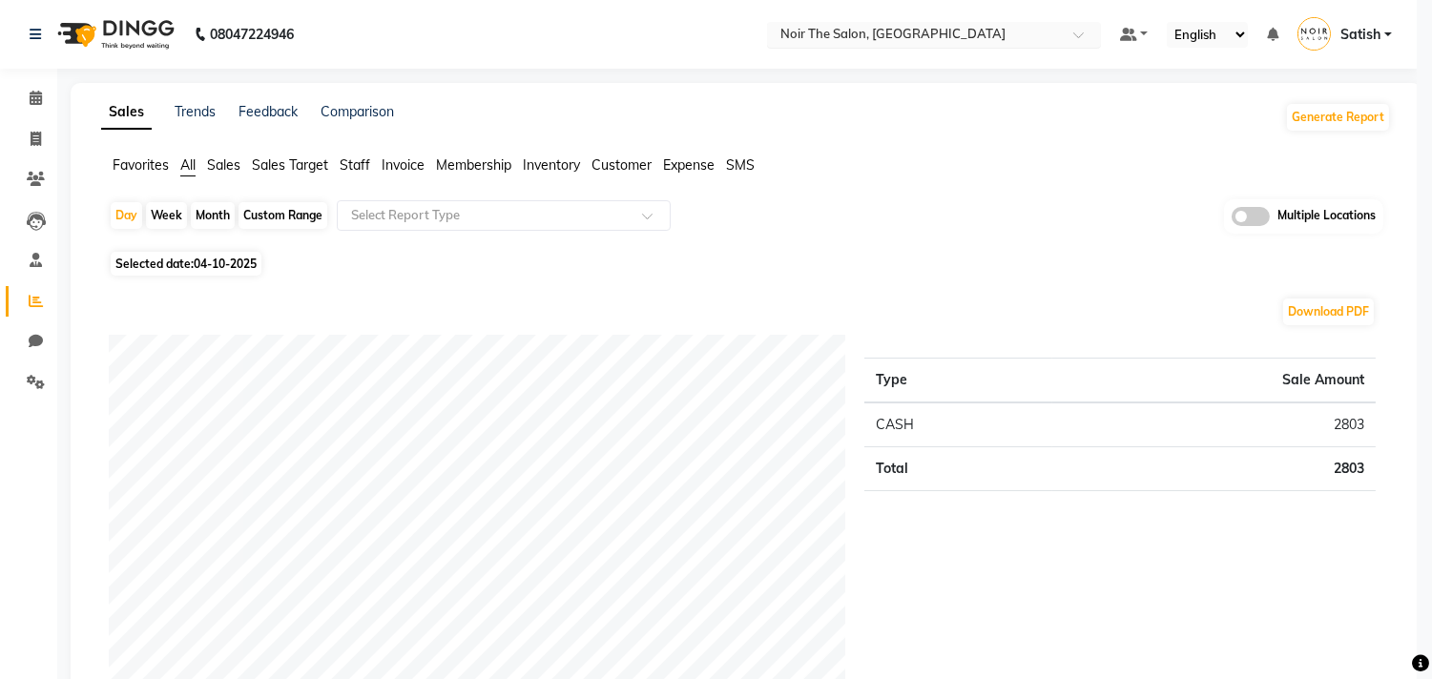
click at [926, 40] on input "text" at bounding box center [915, 36] width 277 height 19
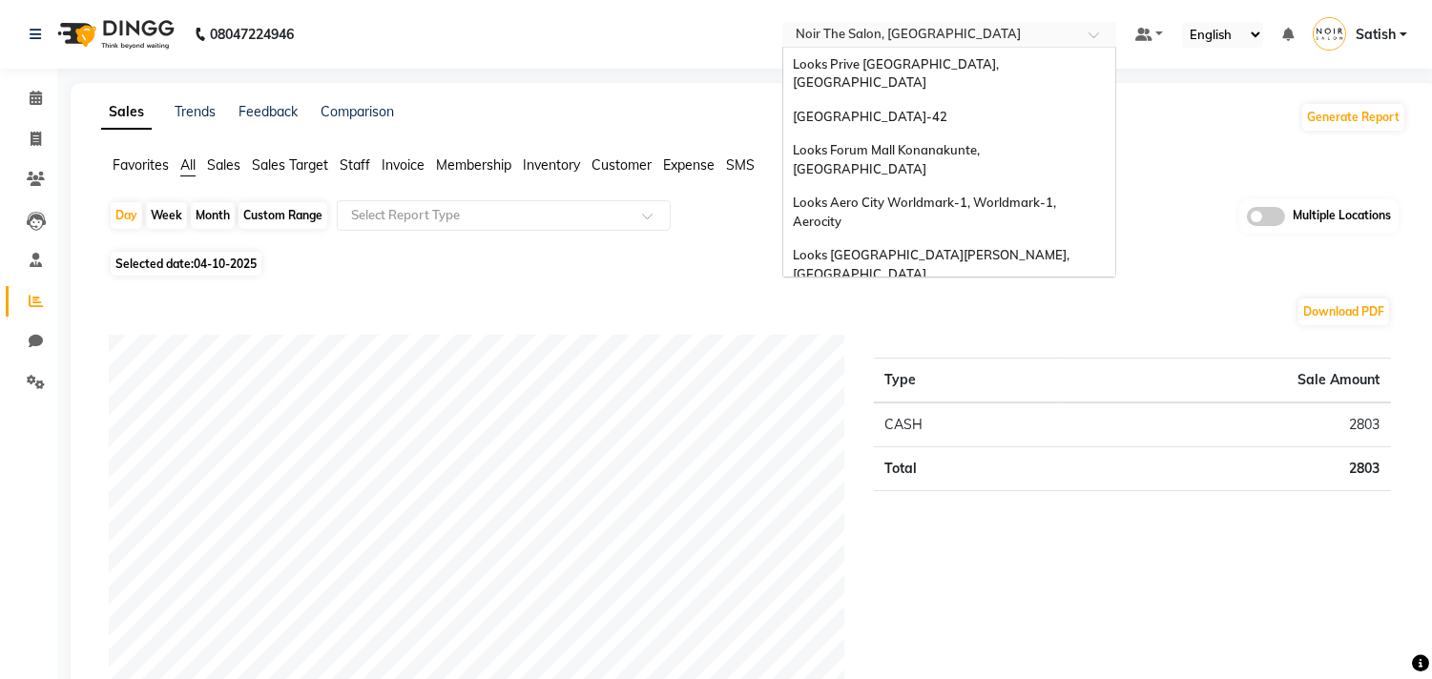
scroll to position [1541, 0]
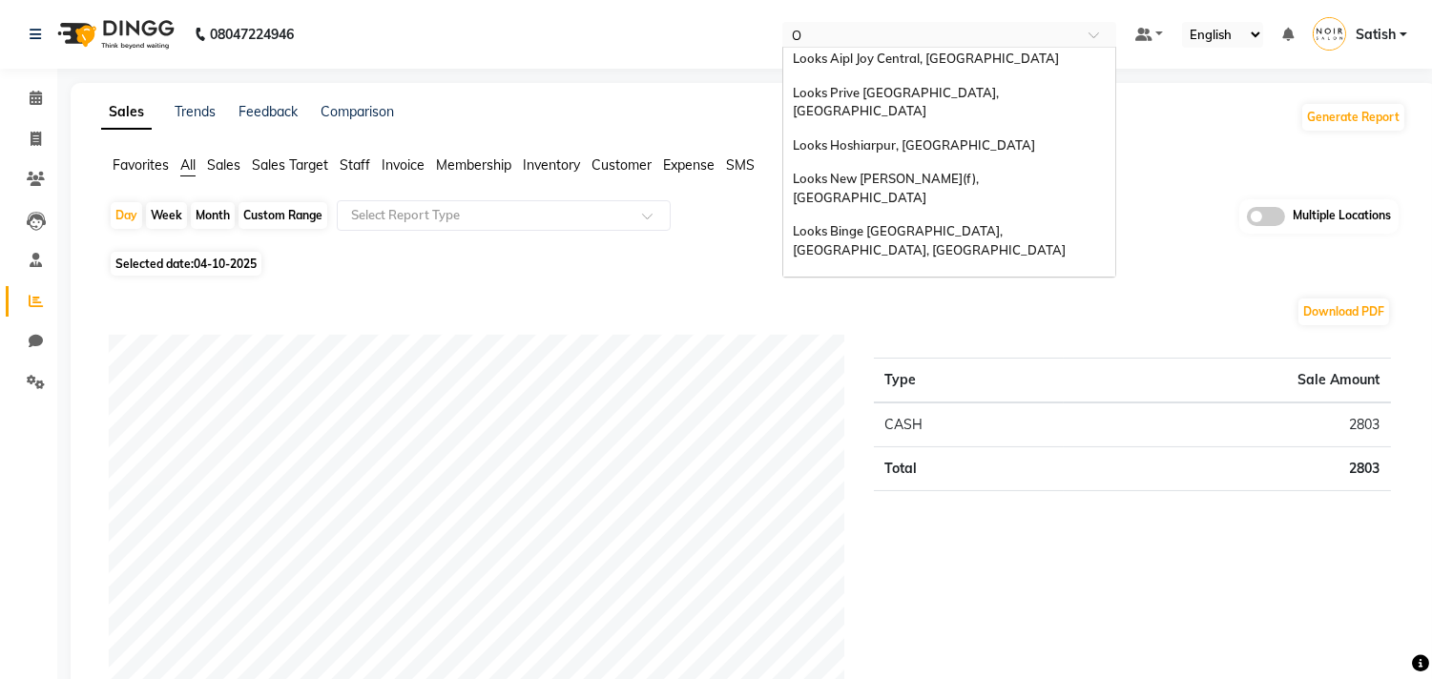
type input "OM"
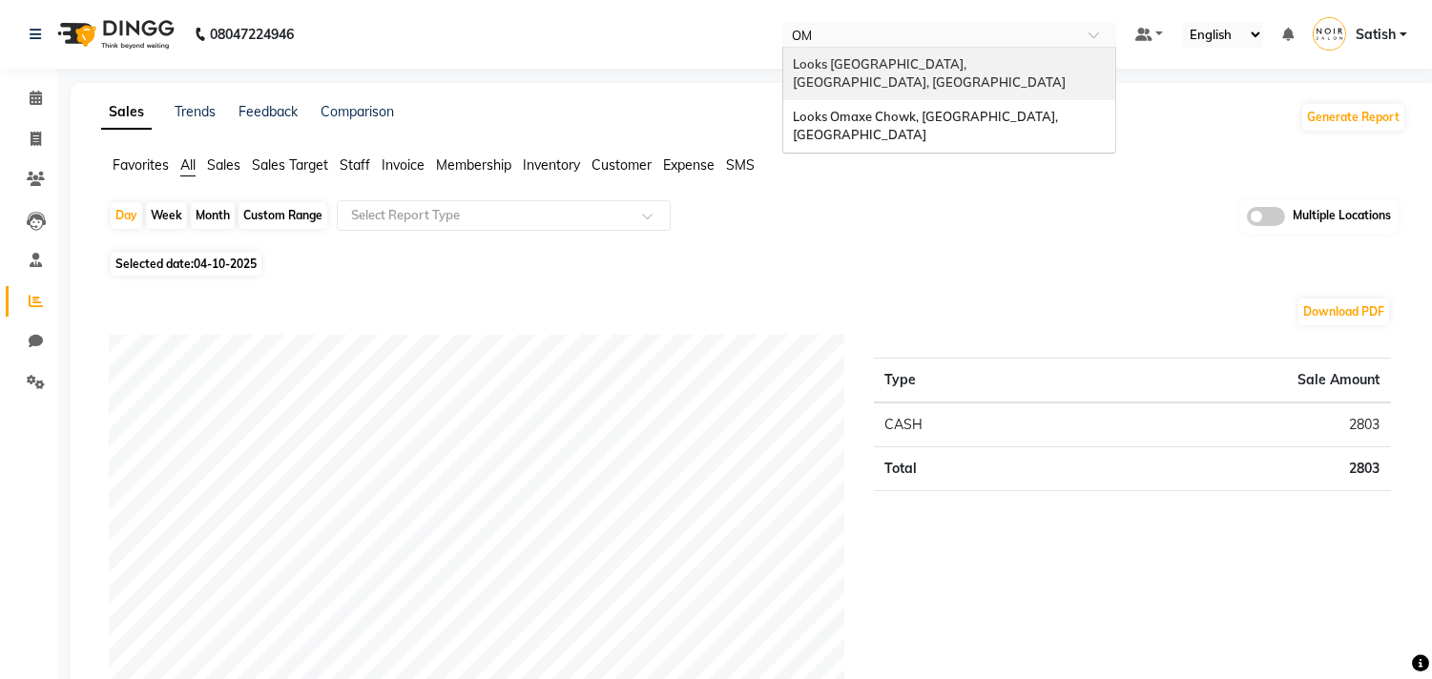
click at [998, 57] on span "Looks [GEOGRAPHIC_DATA], [GEOGRAPHIC_DATA], [GEOGRAPHIC_DATA]" at bounding box center [929, 73] width 273 height 34
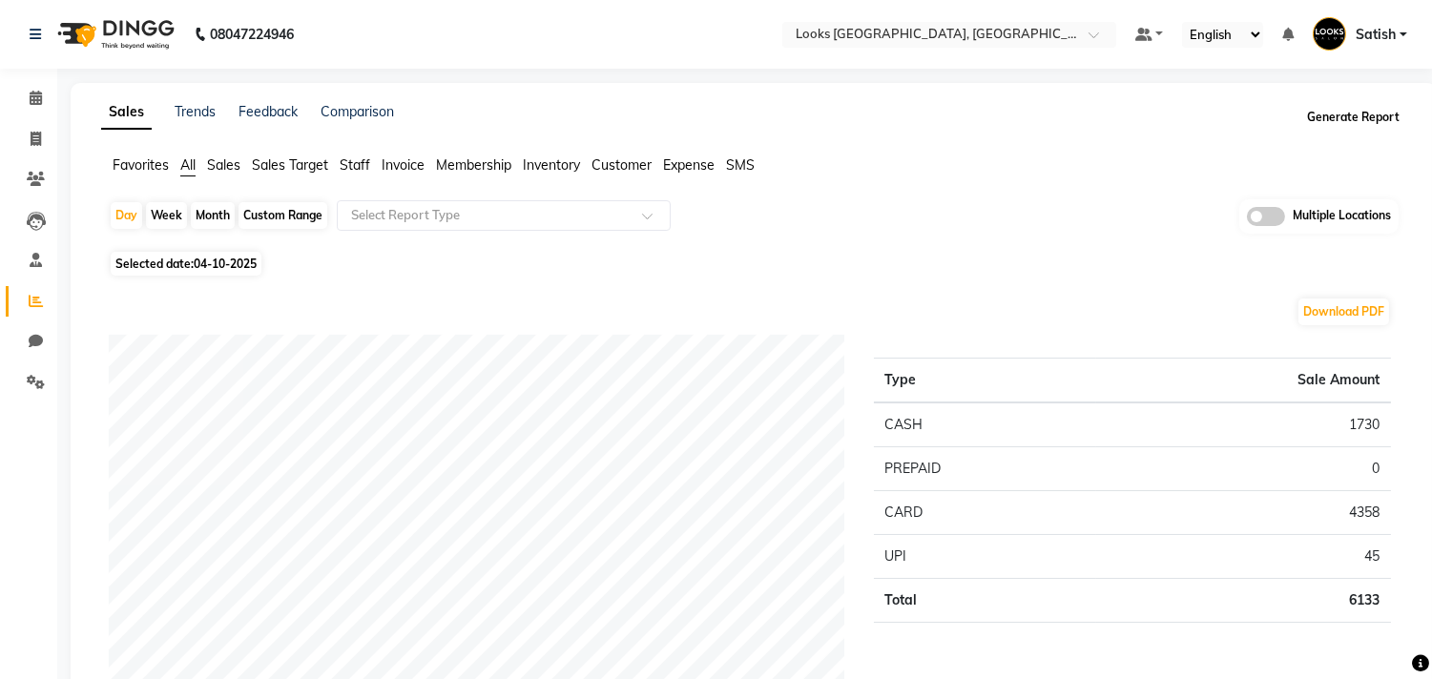
click at [1338, 110] on button "Generate Report" at bounding box center [1353, 117] width 102 height 27
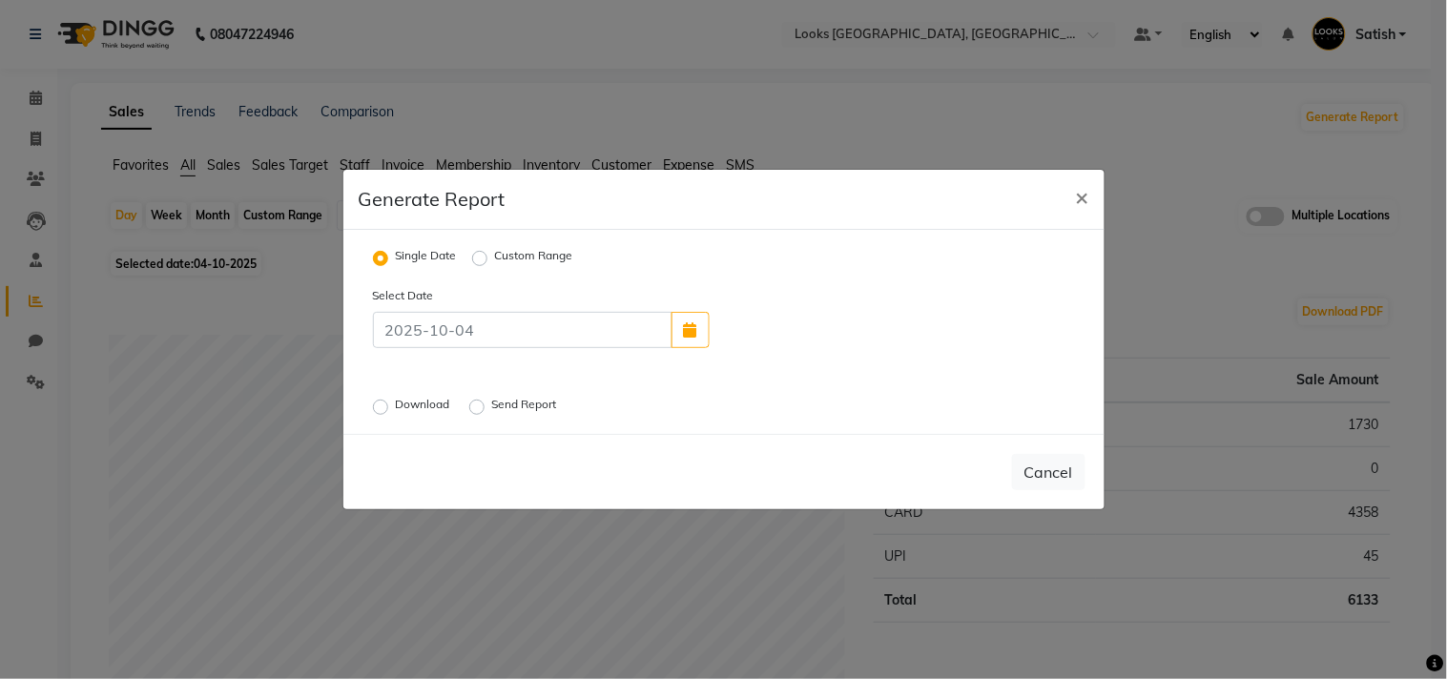
click at [495, 252] on label "Custom Range" at bounding box center [534, 258] width 78 height 23
click at [481, 252] on input "Custom Range" at bounding box center [482, 258] width 13 height 13
radio input "true"
select select "10"
select select "2025"
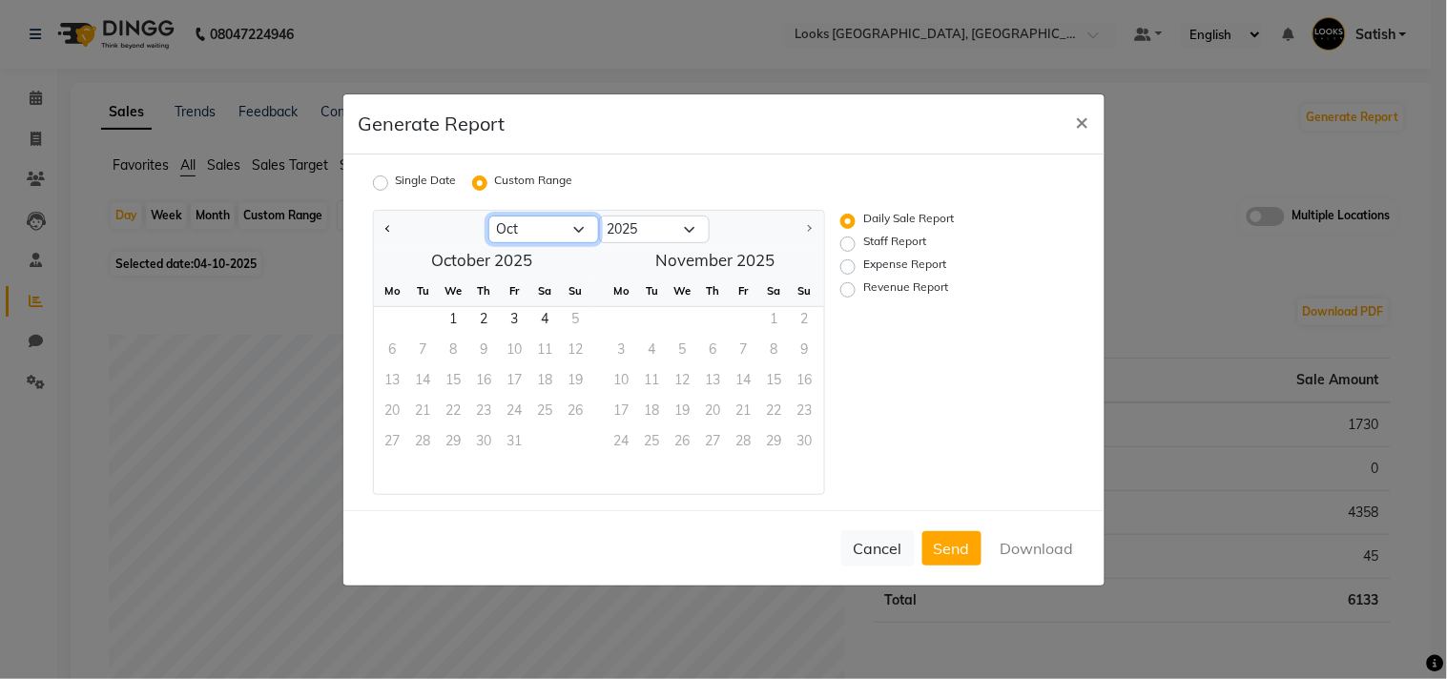
click at [555, 229] on select "Jan Feb Mar Apr May Jun [DATE] Aug Sep Oct" at bounding box center [544, 230] width 111 height 29
select select "9"
click at [489, 216] on select "Jan Feb Mar Apr May Jun [DATE] Aug Sep Oct" at bounding box center [544, 230] width 111 height 29
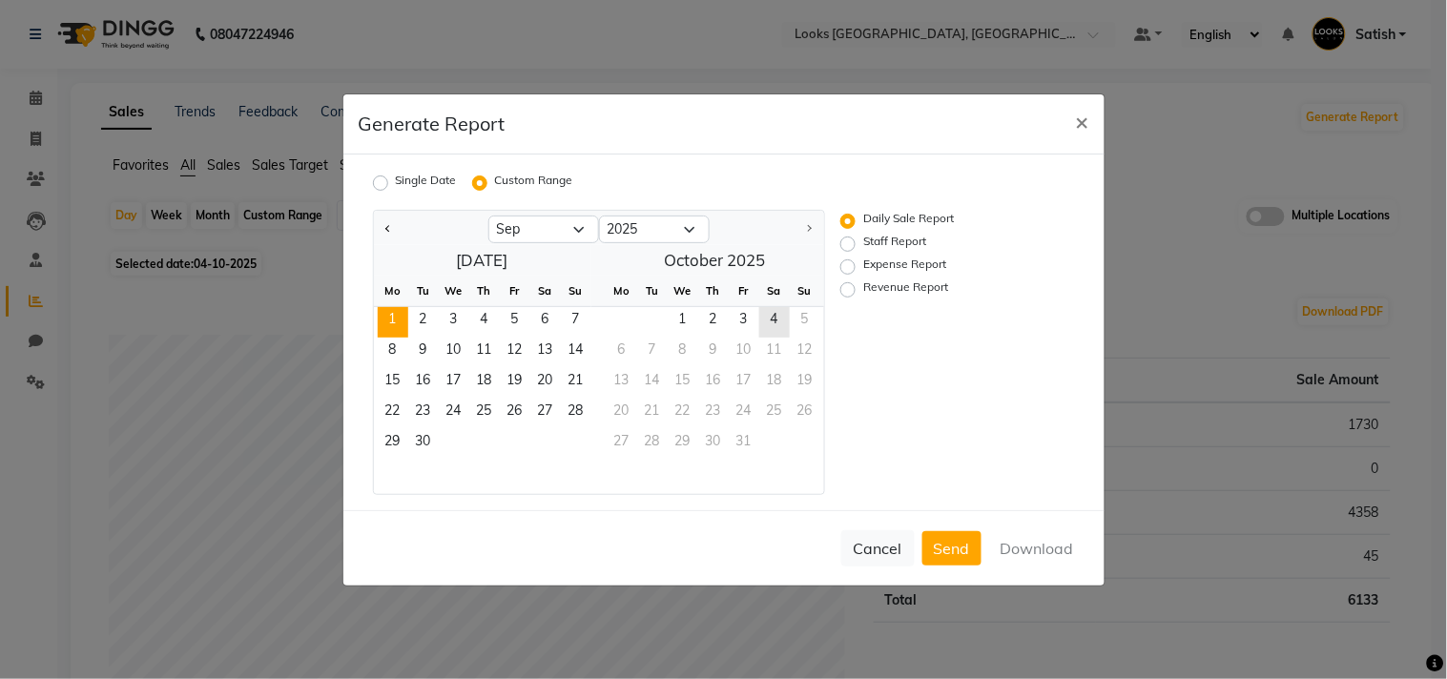
click at [387, 311] on span "1" at bounding box center [393, 322] width 31 height 31
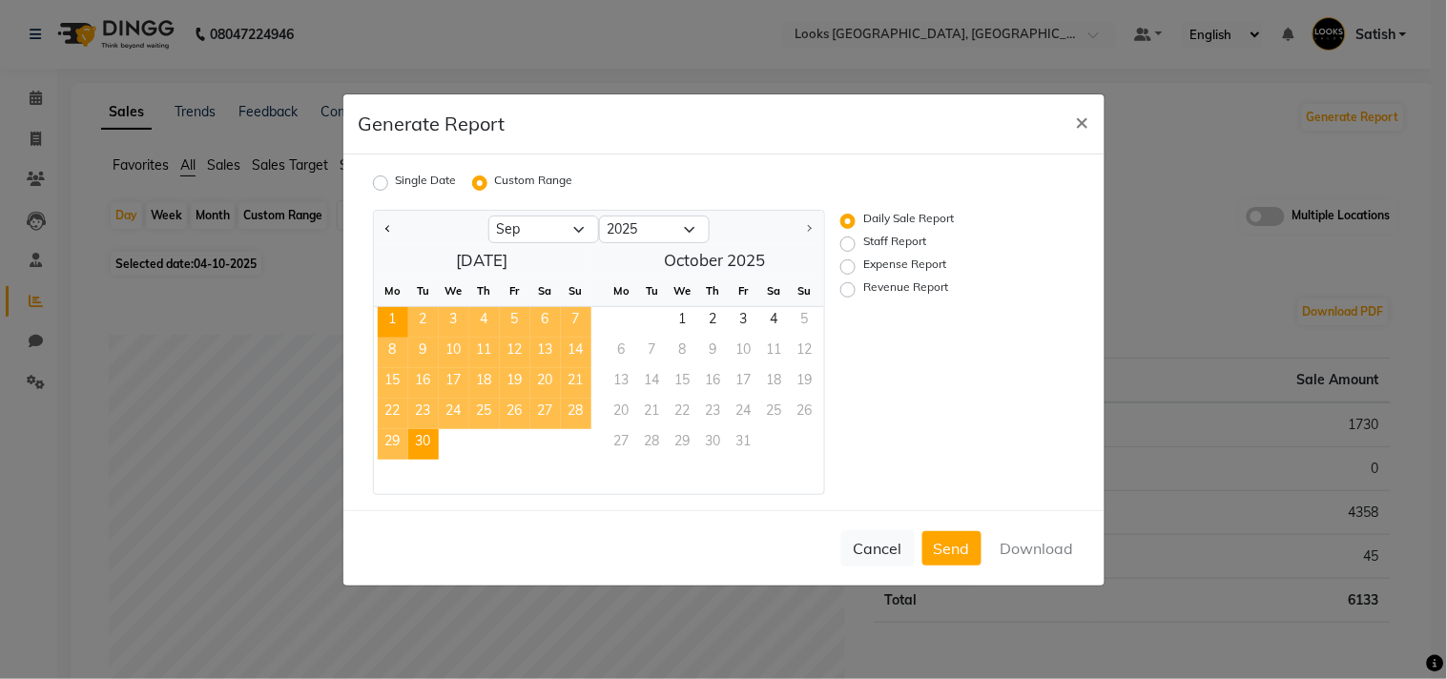
click at [420, 436] on span "30" at bounding box center [423, 444] width 31 height 31
click at [864, 288] on label "Revenue Report" at bounding box center [906, 290] width 85 height 23
click at [844, 288] on input "Revenue Report" at bounding box center [850, 288] width 13 height 13
radio input "true"
click at [1036, 537] on button "Download" at bounding box center [1037, 548] width 96 height 34
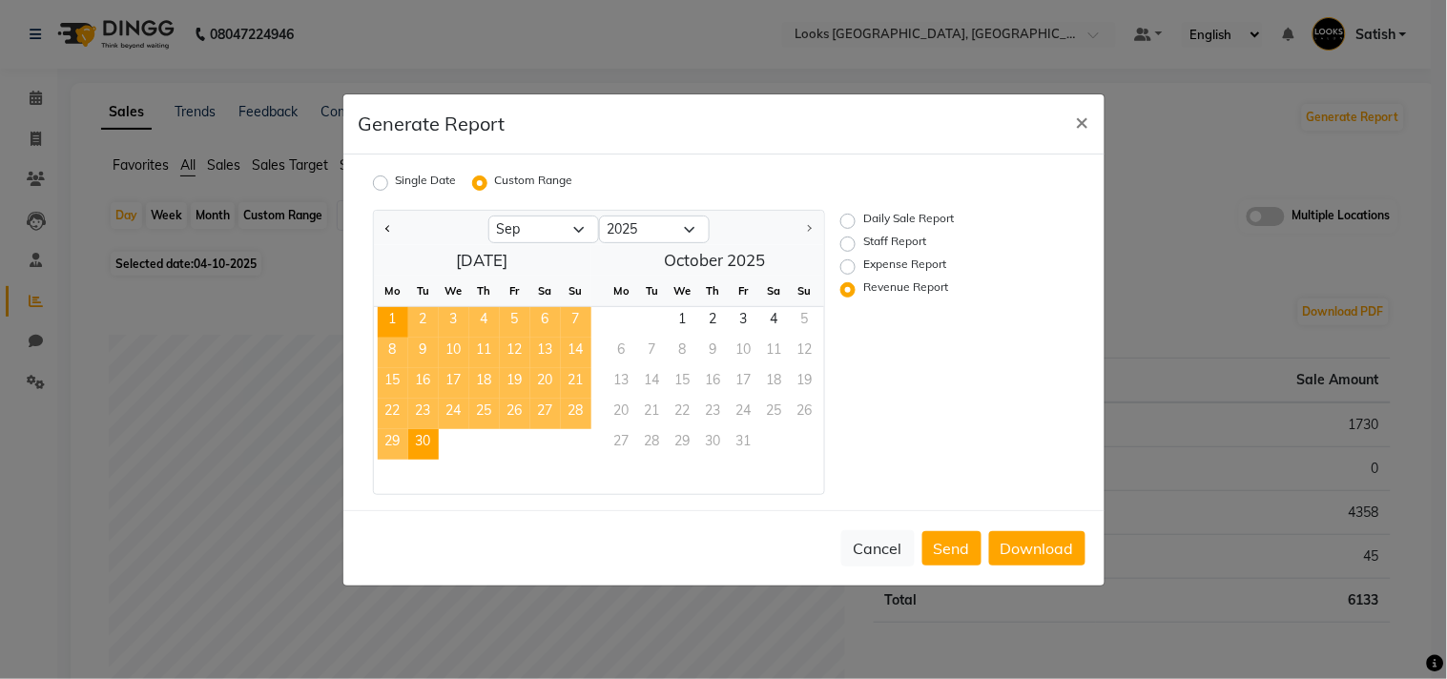
click at [864, 242] on label "Staff Report" at bounding box center [895, 244] width 63 height 23
click at [852, 242] on input "Staff Report" at bounding box center [850, 243] width 13 height 13
radio input "true"
click at [1042, 547] on button "Download" at bounding box center [1037, 548] width 96 height 34
click at [809, 103] on div "Generate Report ×" at bounding box center [724, 124] width 761 height 60
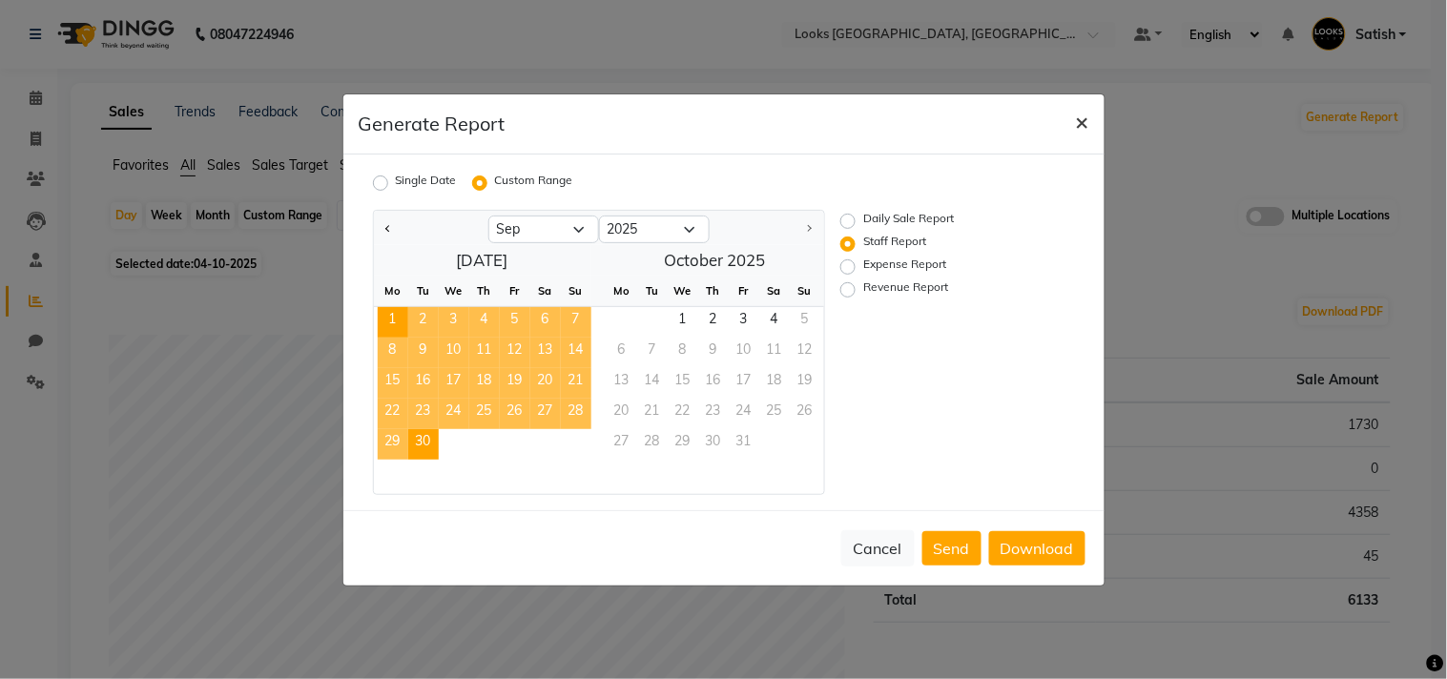
click at [1080, 121] on span "×" at bounding box center [1082, 121] width 13 height 29
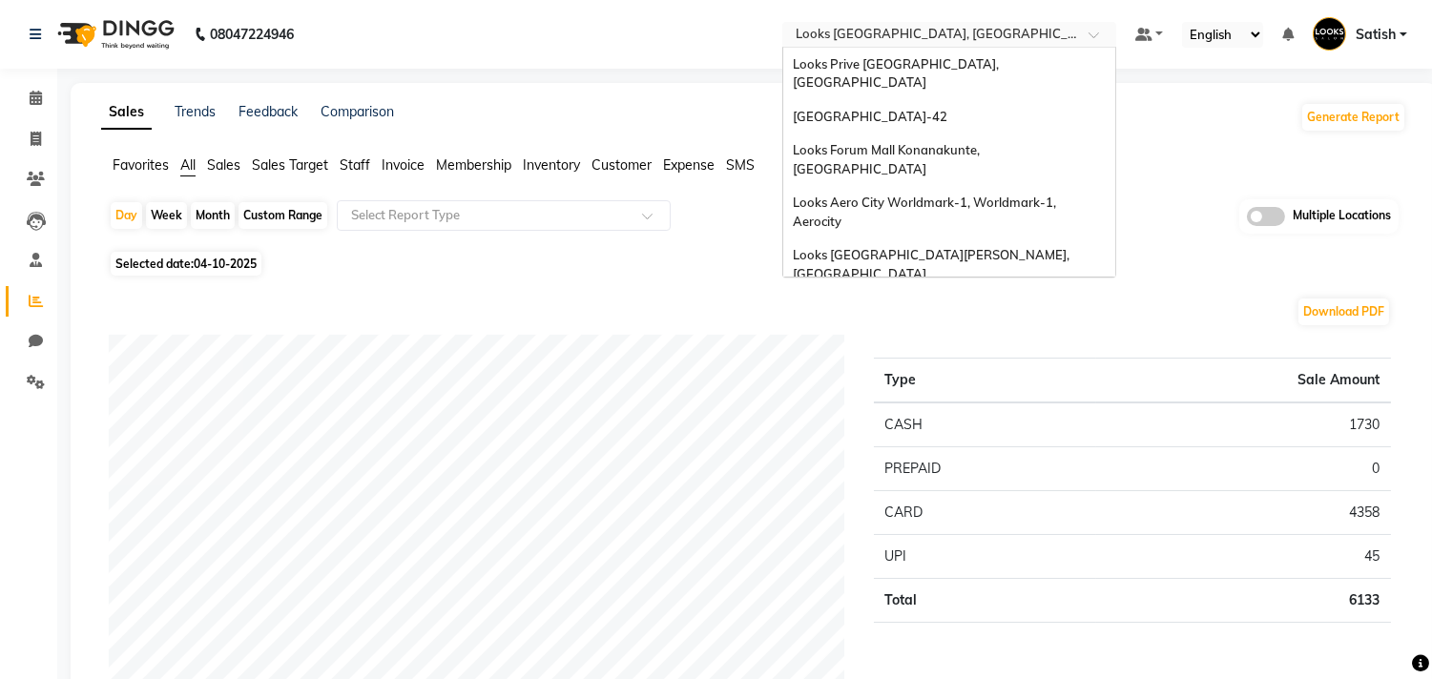
click at [939, 30] on input "text" at bounding box center [930, 36] width 277 height 19
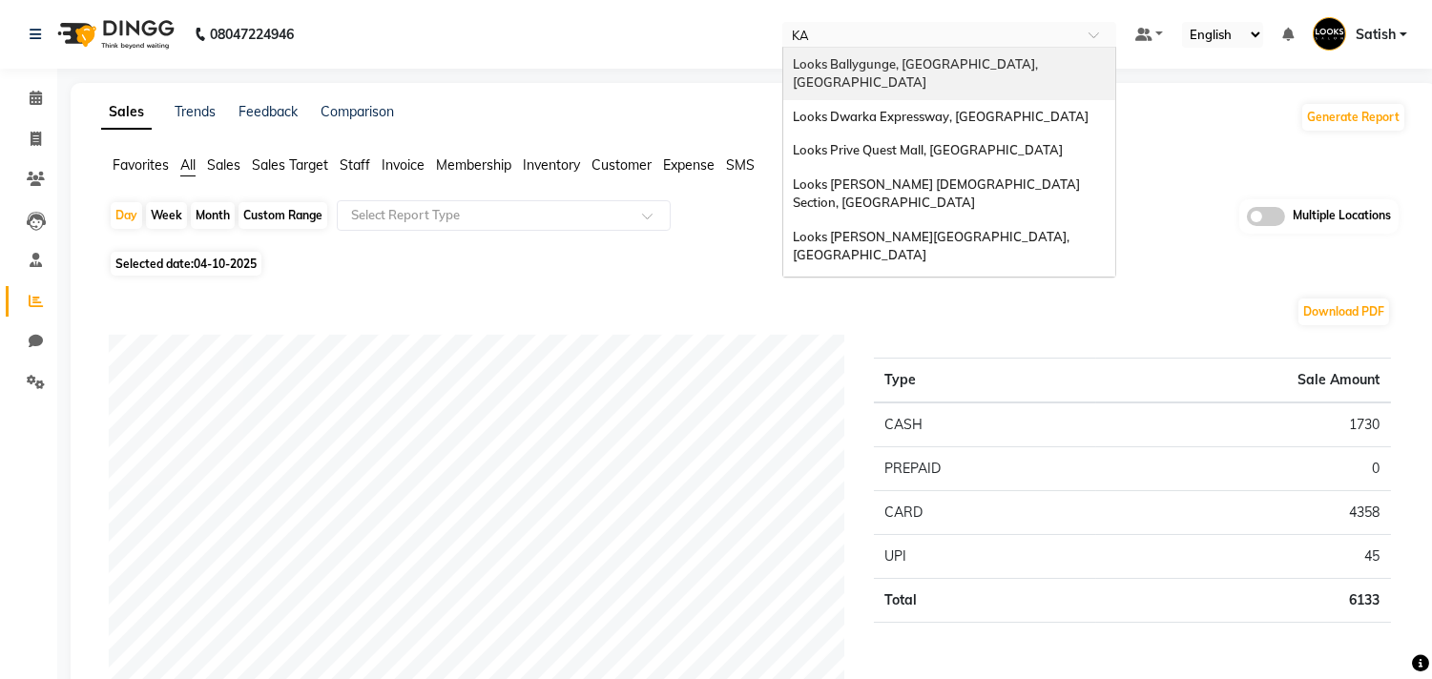
type input "KAR"
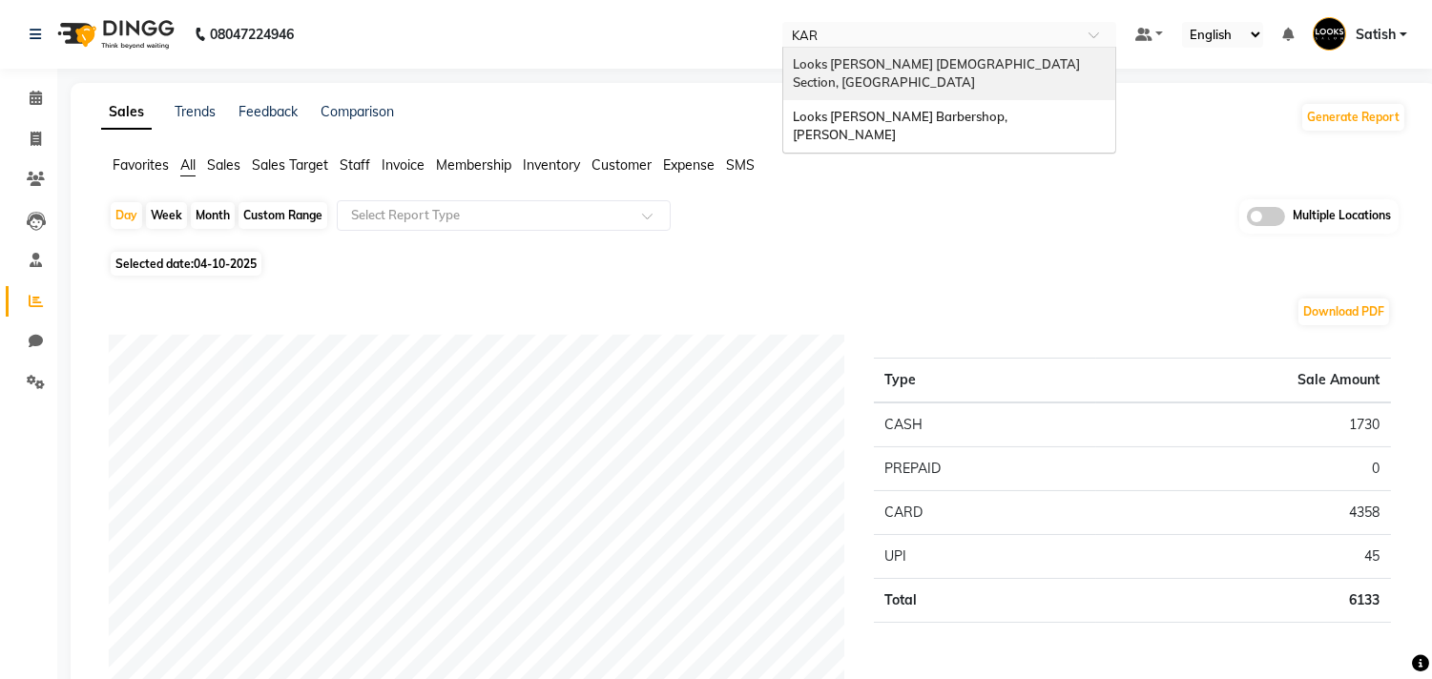
click at [947, 69] on span "Looks [PERSON_NAME] [DEMOGRAPHIC_DATA] Section, [GEOGRAPHIC_DATA]" at bounding box center [938, 73] width 290 height 34
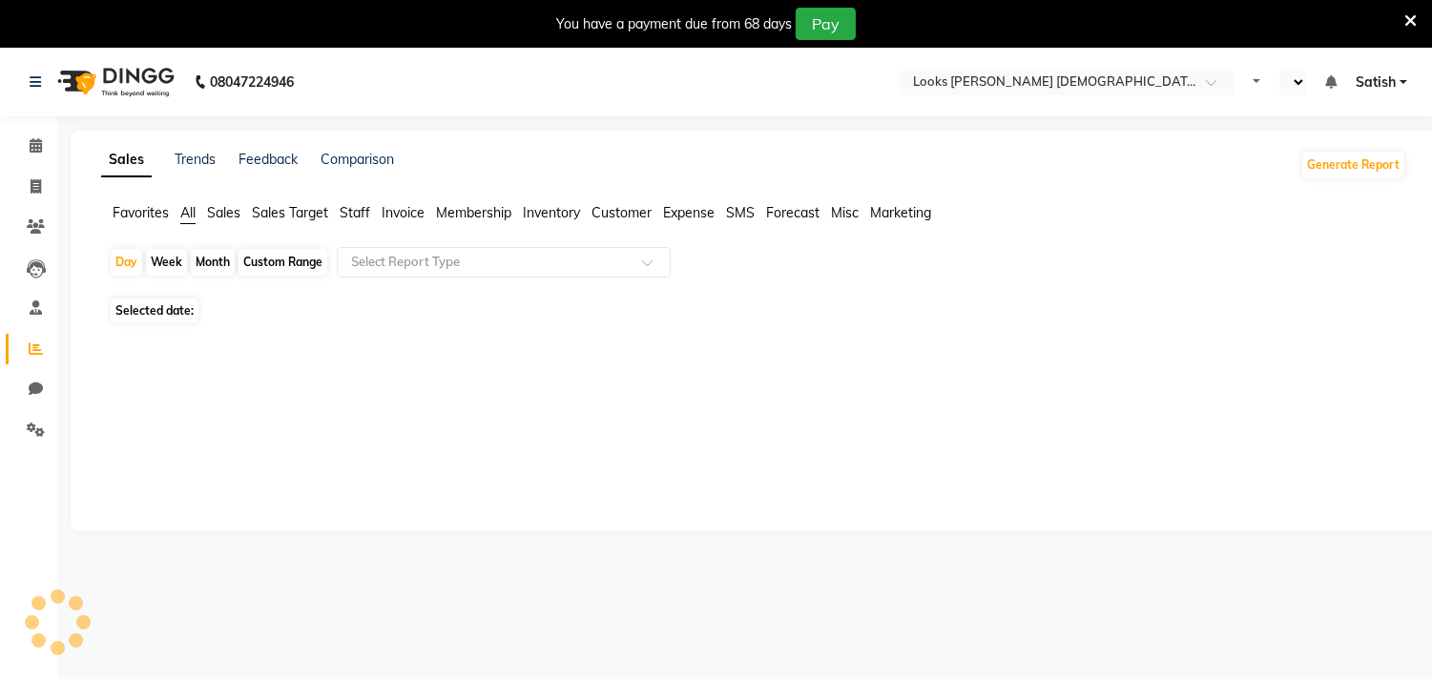
select select "en"
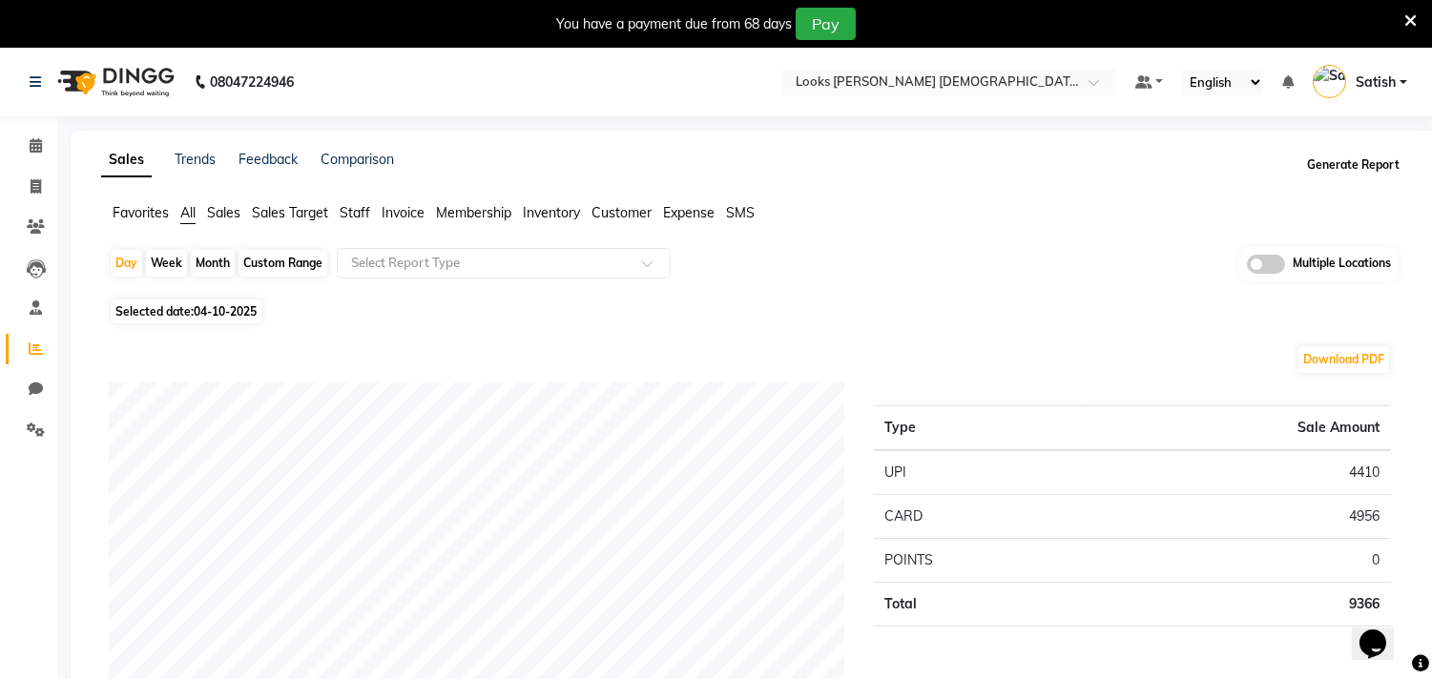
click at [1361, 163] on button "Generate Report" at bounding box center [1353, 165] width 102 height 27
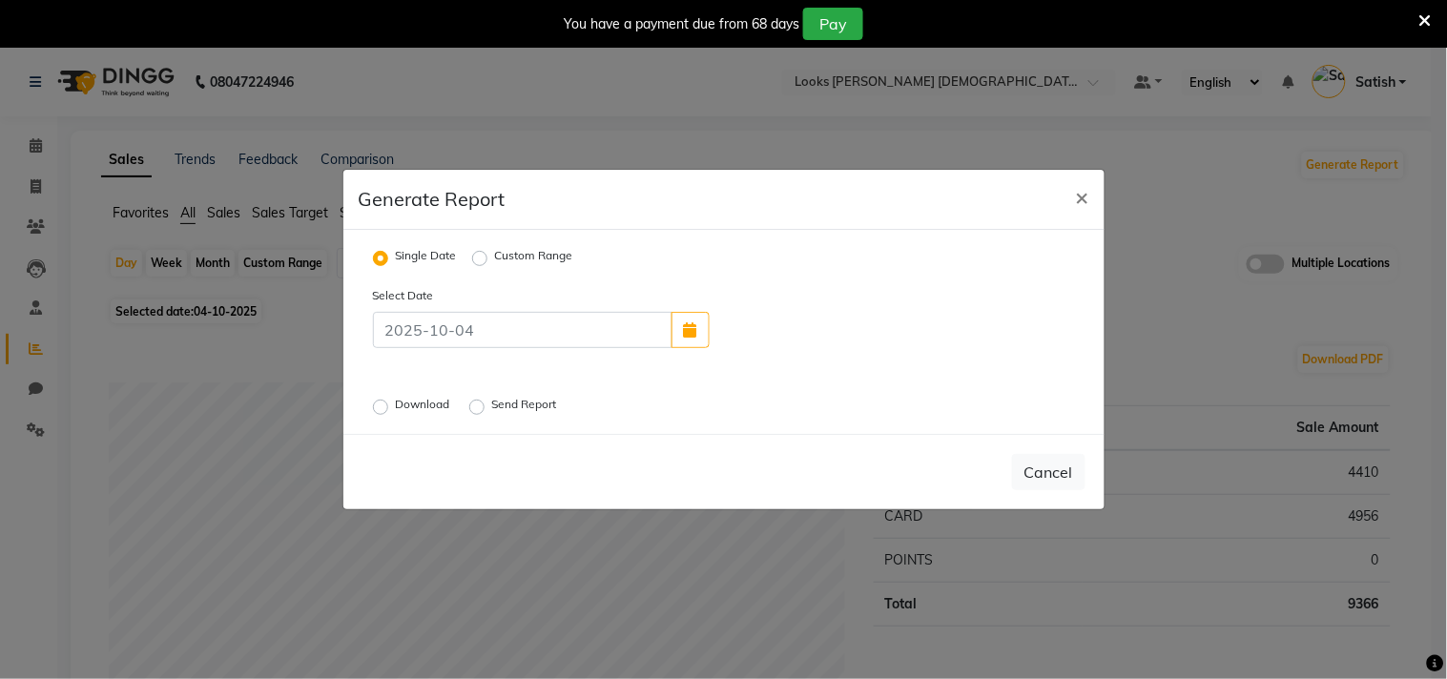
click at [522, 259] on label "Custom Range" at bounding box center [534, 258] width 78 height 23
click at [489, 259] on input "Custom Range" at bounding box center [482, 258] width 13 height 13
radio input "true"
select select "10"
select select "2025"
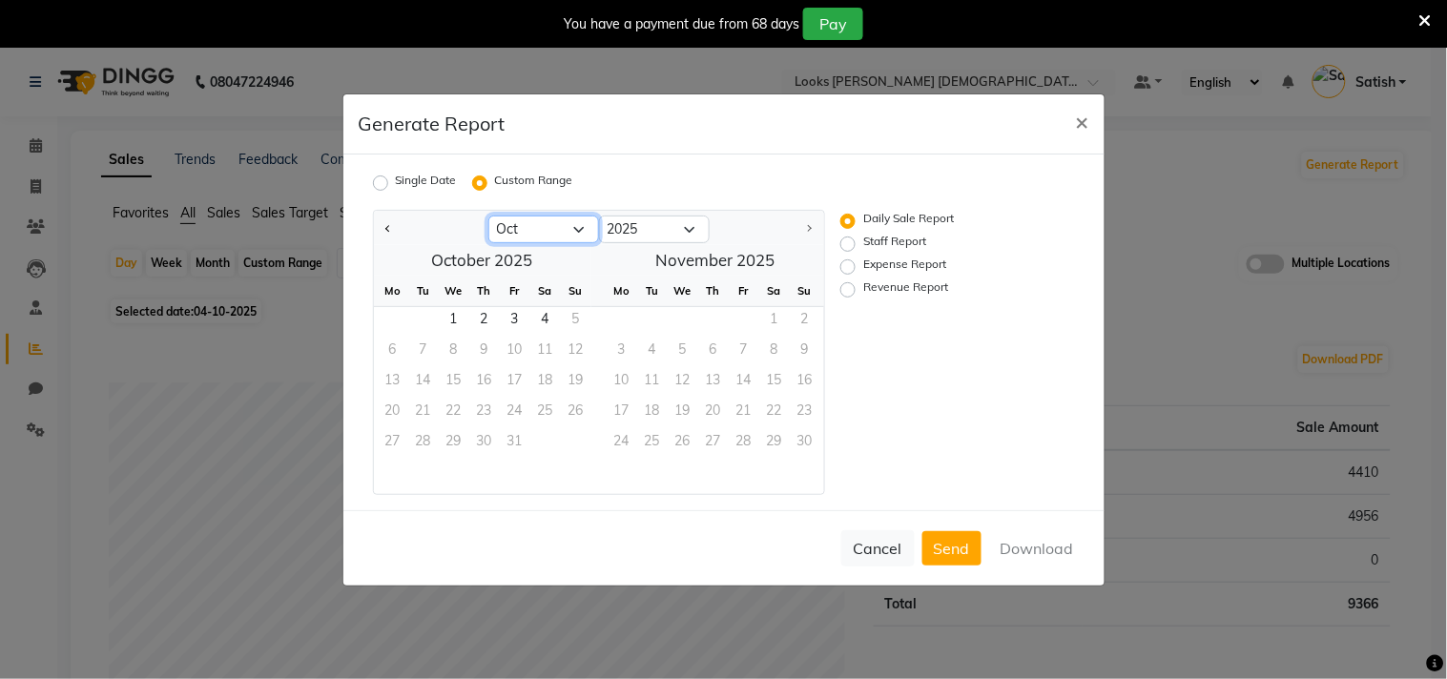
drag, startPoint x: 527, startPoint y: 222, endPoint x: 527, endPoint y: 236, distance: 13.4
click at [527, 222] on select "Jan Feb Mar Apr May Jun [DATE] Aug Sep Oct" at bounding box center [544, 230] width 111 height 29
select select "9"
click at [489, 216] on select "Jan Feb Mar Apr May Jun [DATE] Aug Sep Oct" at bounding box center [544, 230] width 111 height 29
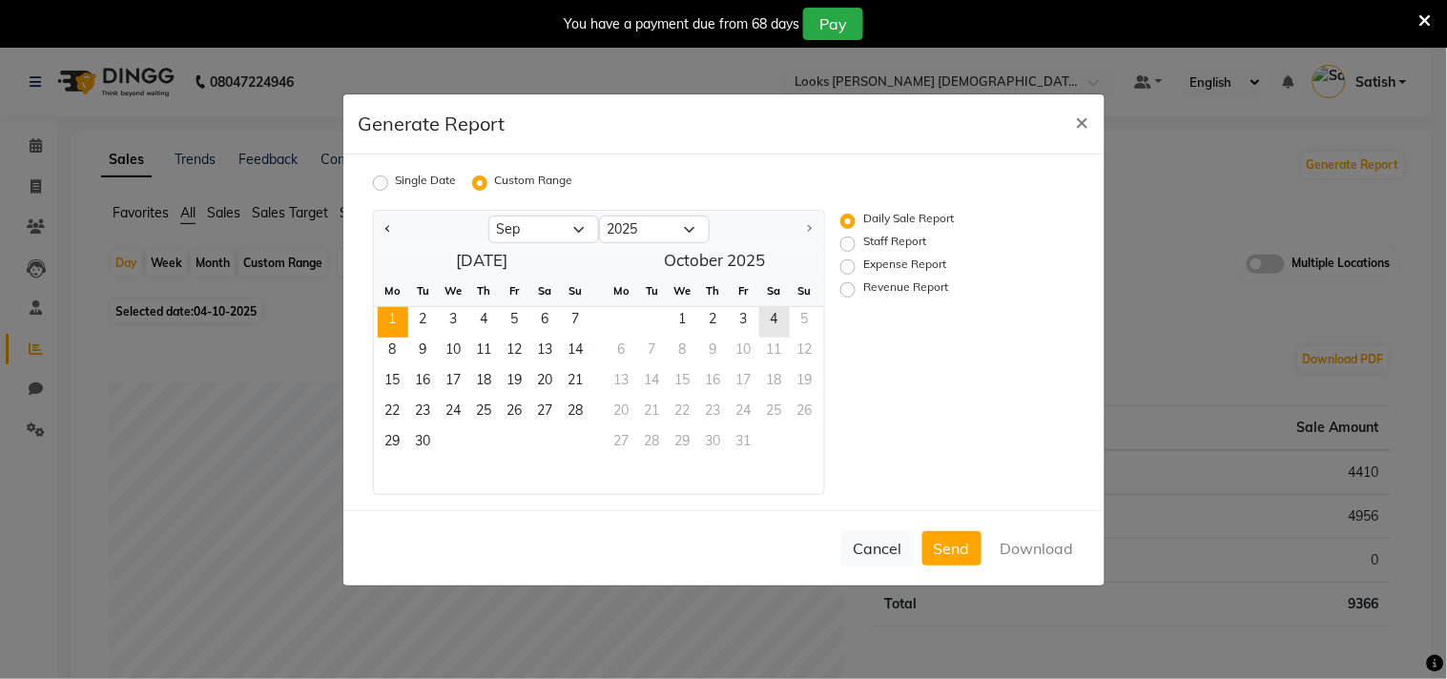
click at [402, 310] on span "1" at bounding box center [393, 322] width 31 height 31
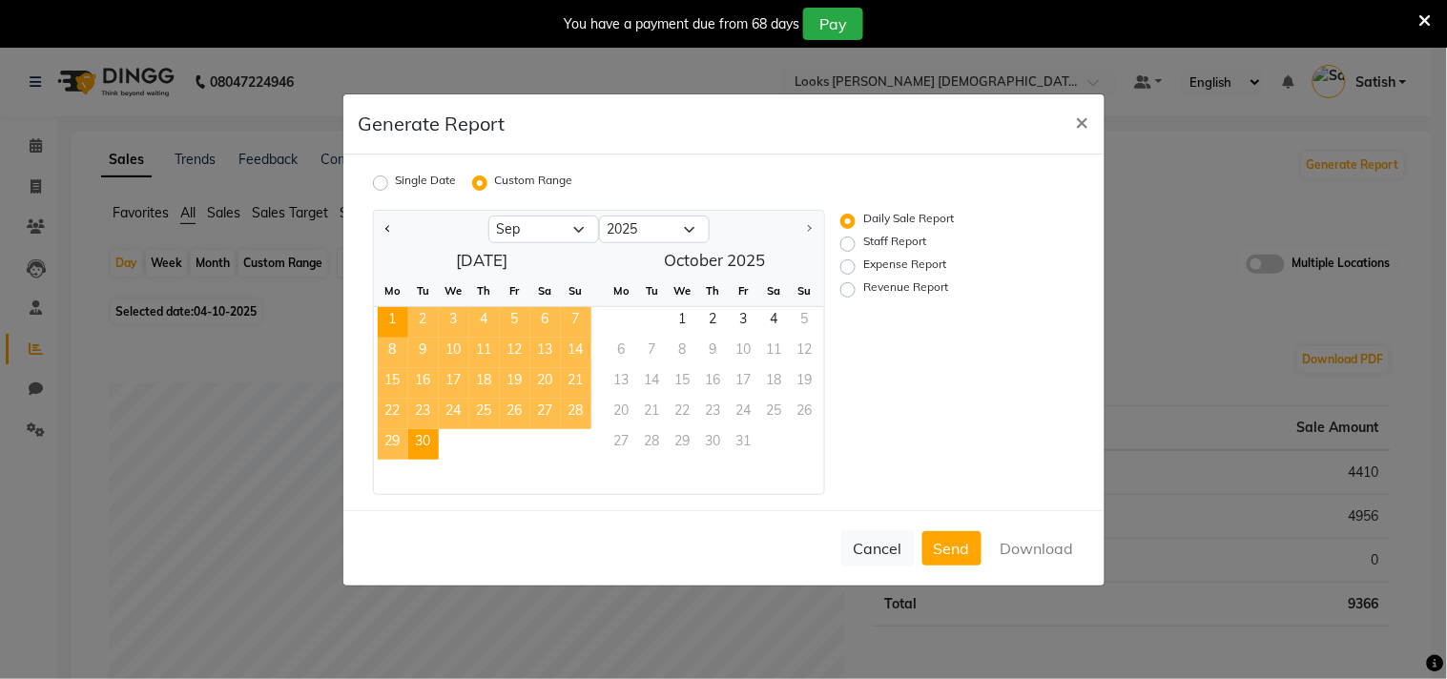
click at [437, 437] on span "30" at bounding box center [423, 444] width 31 height 31
click at [861, 286] on div "Revenue Report" at bounding box center [936, 290] width 190 height 23
click at [864, 289] on label "Revenue Report" at bounding box center [906, 290] width 85 height 23
click at [850, 289] on input "Revenue Report" at bounding box center [850, 288] width 13 height 13
radio input "true"
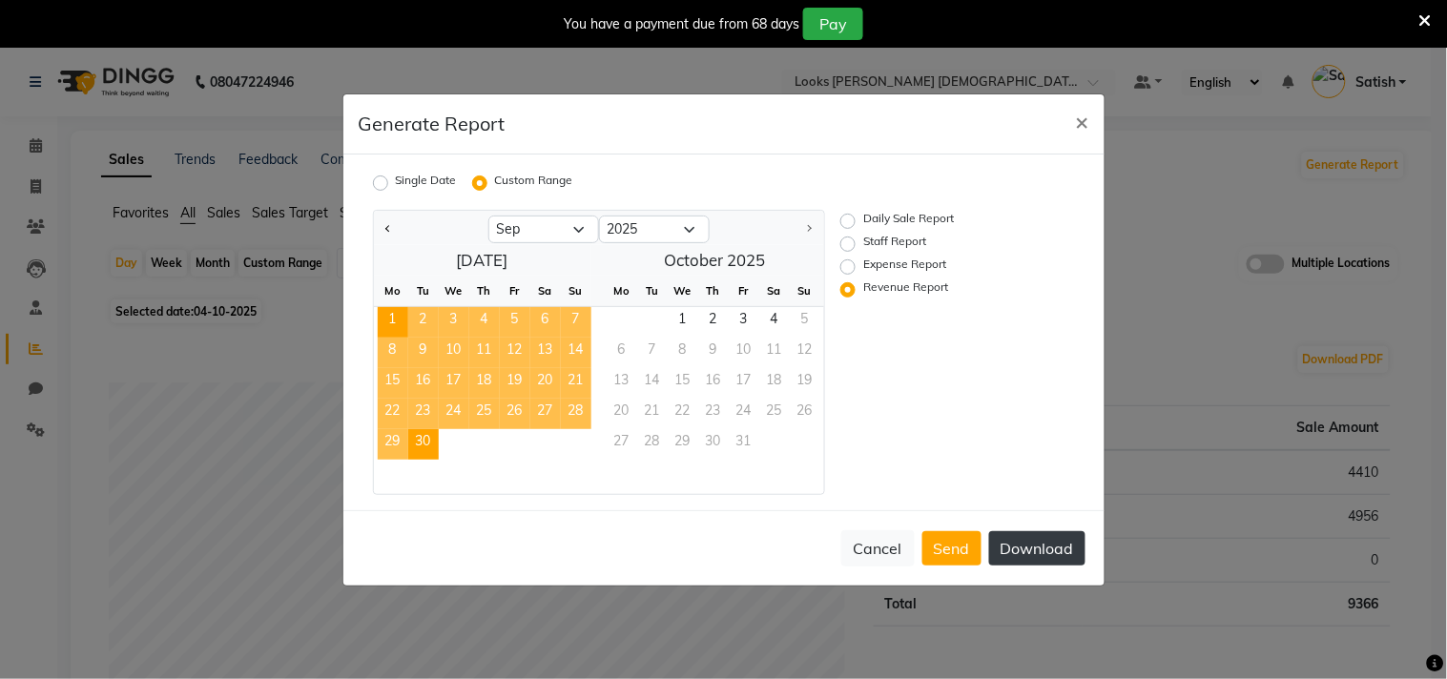
click at [1035, 542] on button "Download" at bounding box center [1037, 548] width 96 height 34
click at [864, 243] on label "Staff Report" at bounding box center [895, 244] width 63 height 23
click at [853, 243] on input "Staff Report" at bounding box center [850, 243] width 13 height 13
radio input "true"
click at [1022, 547] on button "Download" at bounding box center [1037, 548] width 96 height 34
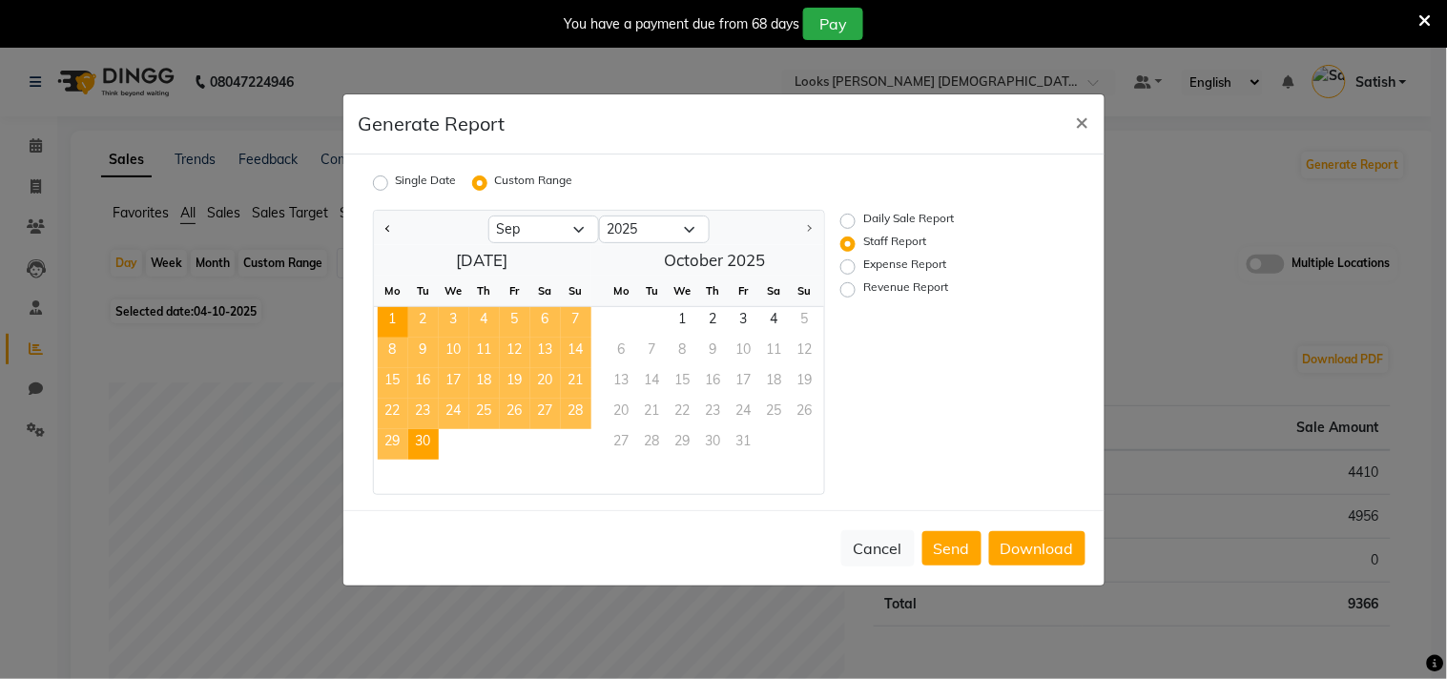
click at [756, 140] on div "Generate Report ×" at bounding box center [724, 124] width 761 height 60
click at [1076, 115] on span "×" at bounding box center [1082, 121] width 13 height 29
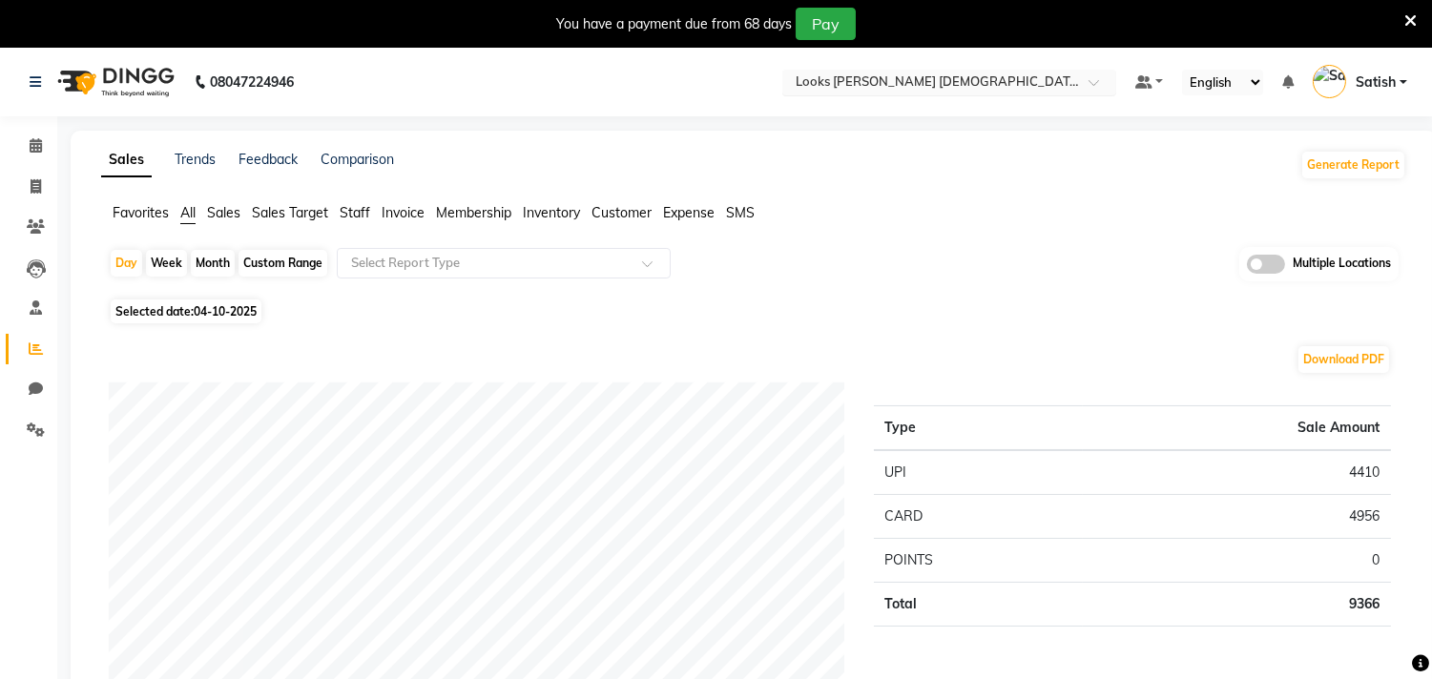
click at [935, 79] on input "text" at bounding box center [930, 83] width 277 height 19
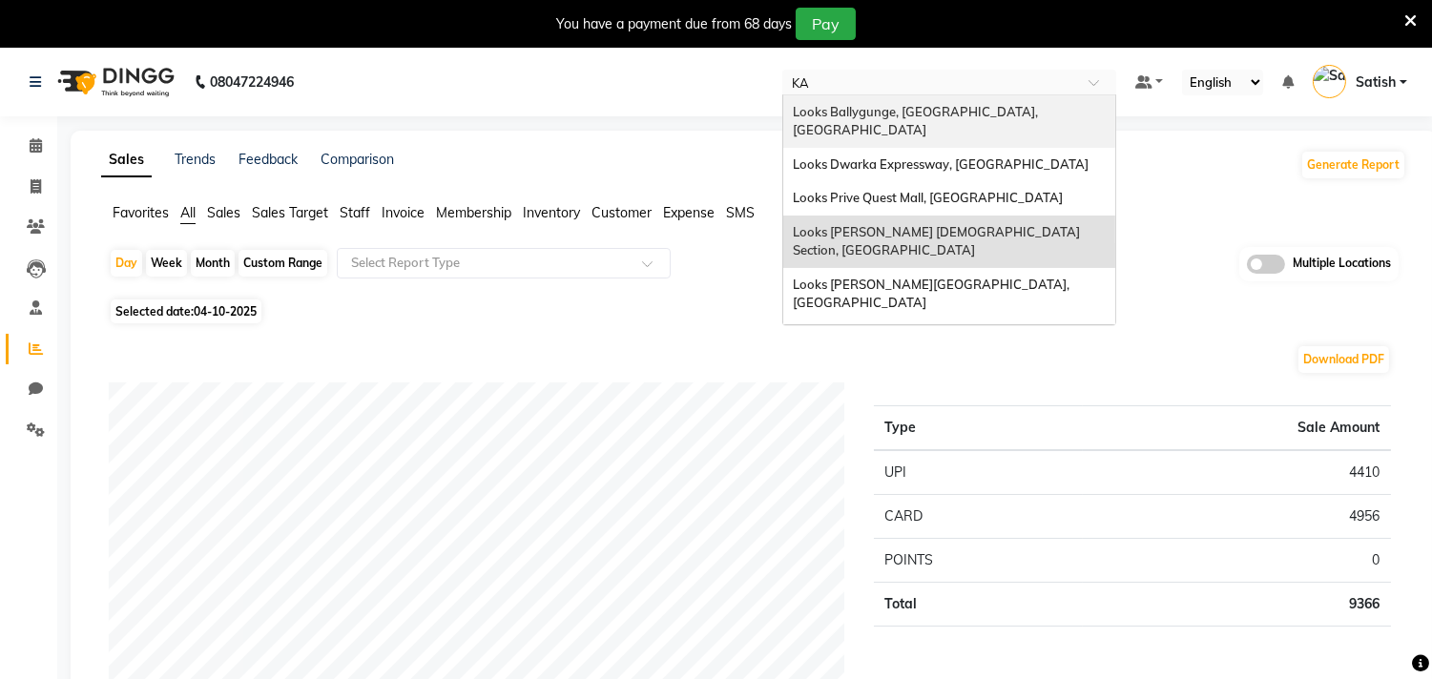
type input "KAR"
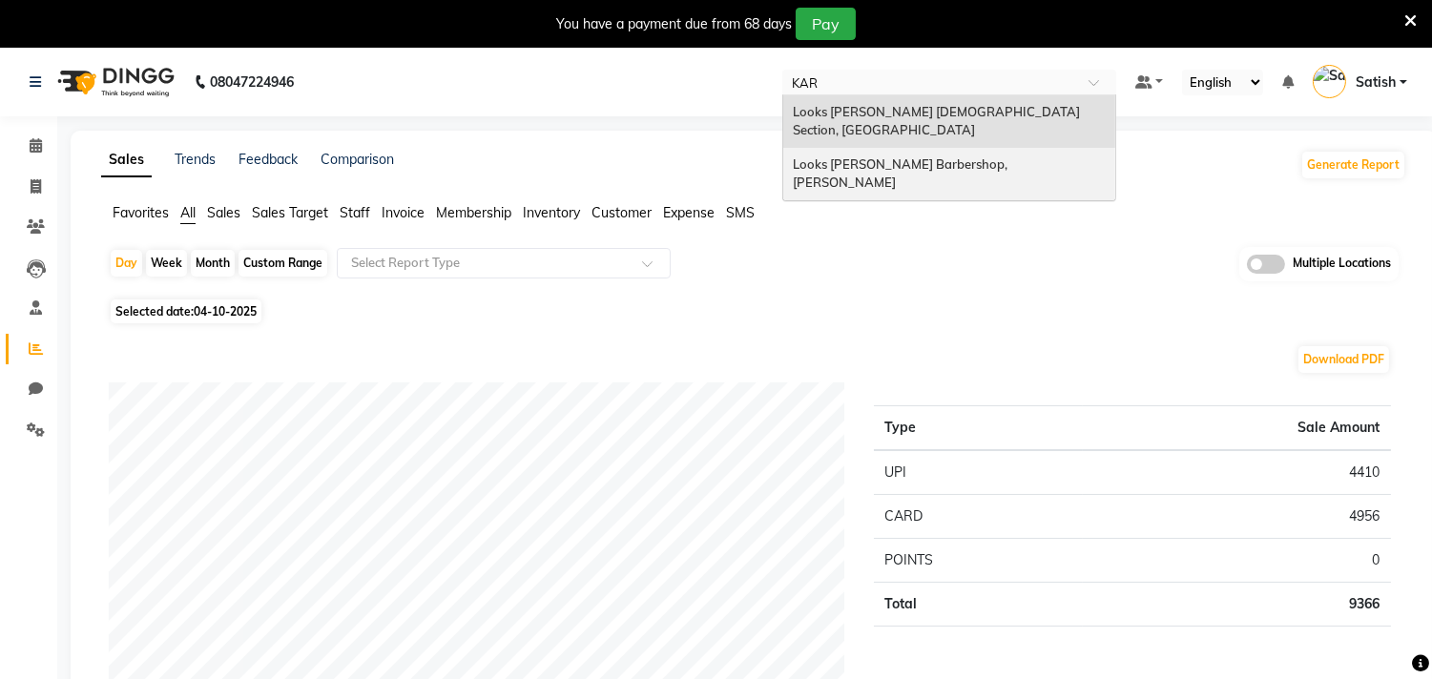
click at [961, 156] on span "Looks [PERSON_NAME] Barbershop, [PERSON_NAME]" at bounding box center [902, 173] width 218 height 34
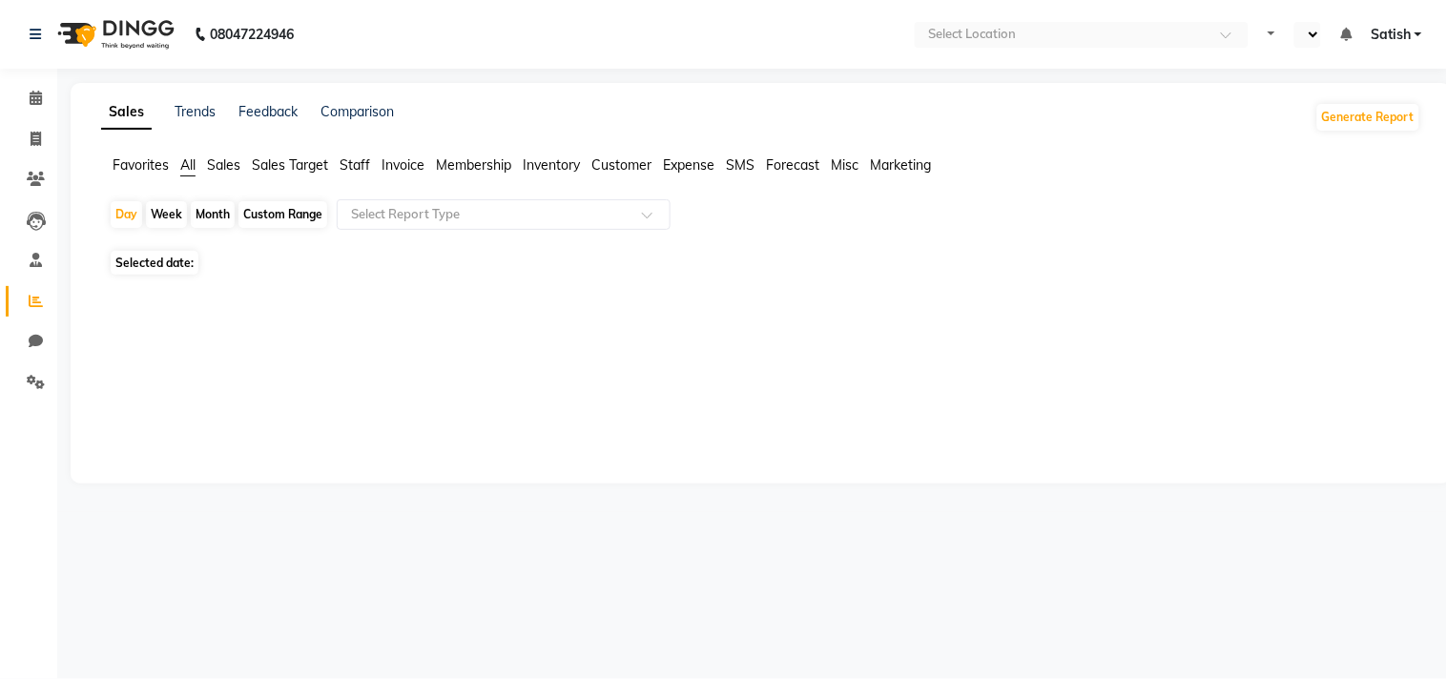
select select "en"
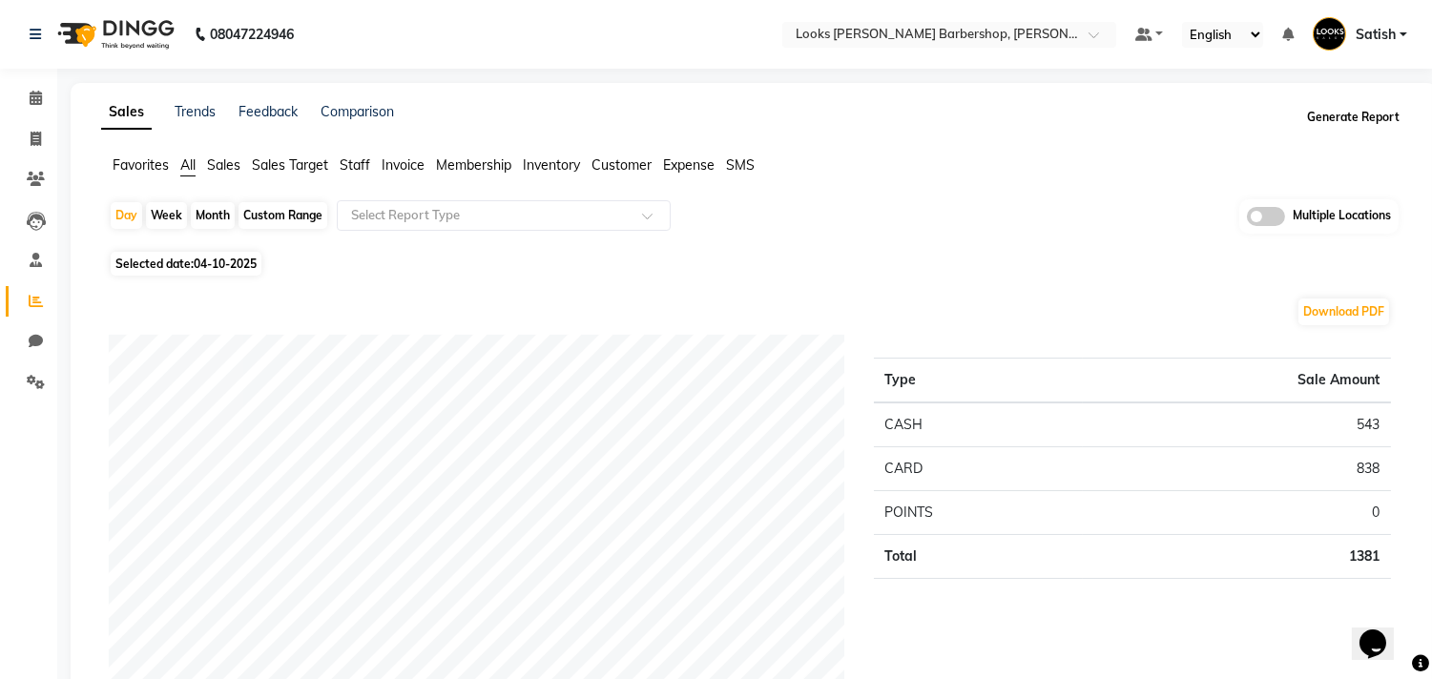
click at [1365, 120] on button "Generate Report" at bounding box center [1353, 117] width 102 height 27
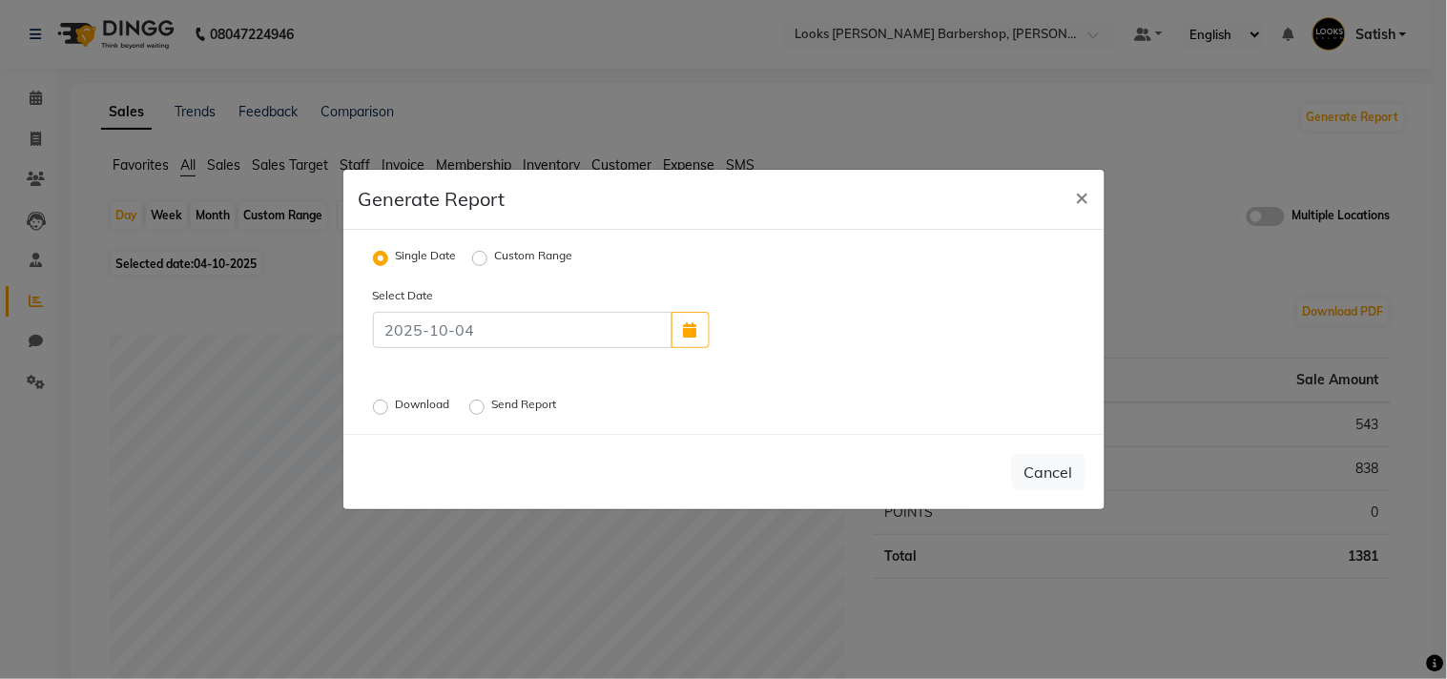
click at [508, 254] on label "Custom Range" at bounding box center [534, 258] width 78 height 23
click at [489, 254] on input "Custom Range" at bounding box center [482, 258] width 13 height 13
radio input "true"
select select "10"
select select "2025"
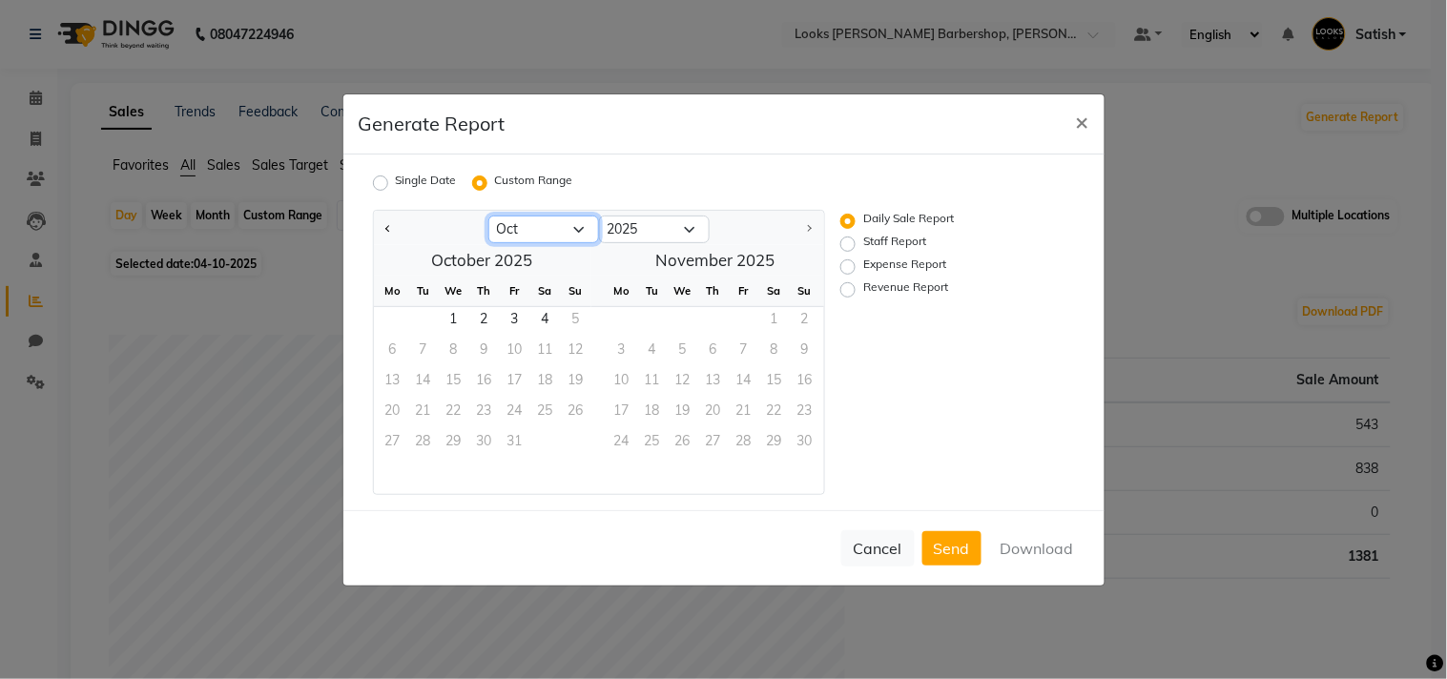
click at [516, 218] on select "Jan Feb Mar Apr May Jun [DATE] Aug Sep Oct" at bounding box center [544, 230] width 111 height 29
select select "9"
click at [489, 216] on select "Jan Feb Mar Apr May Jun [DATE] Aug Sep Oct" at bounding box center [544, 230] width 111 height 29
click at [404, 320] on span "1" at bounding box center [393, 322] width 31 height 31
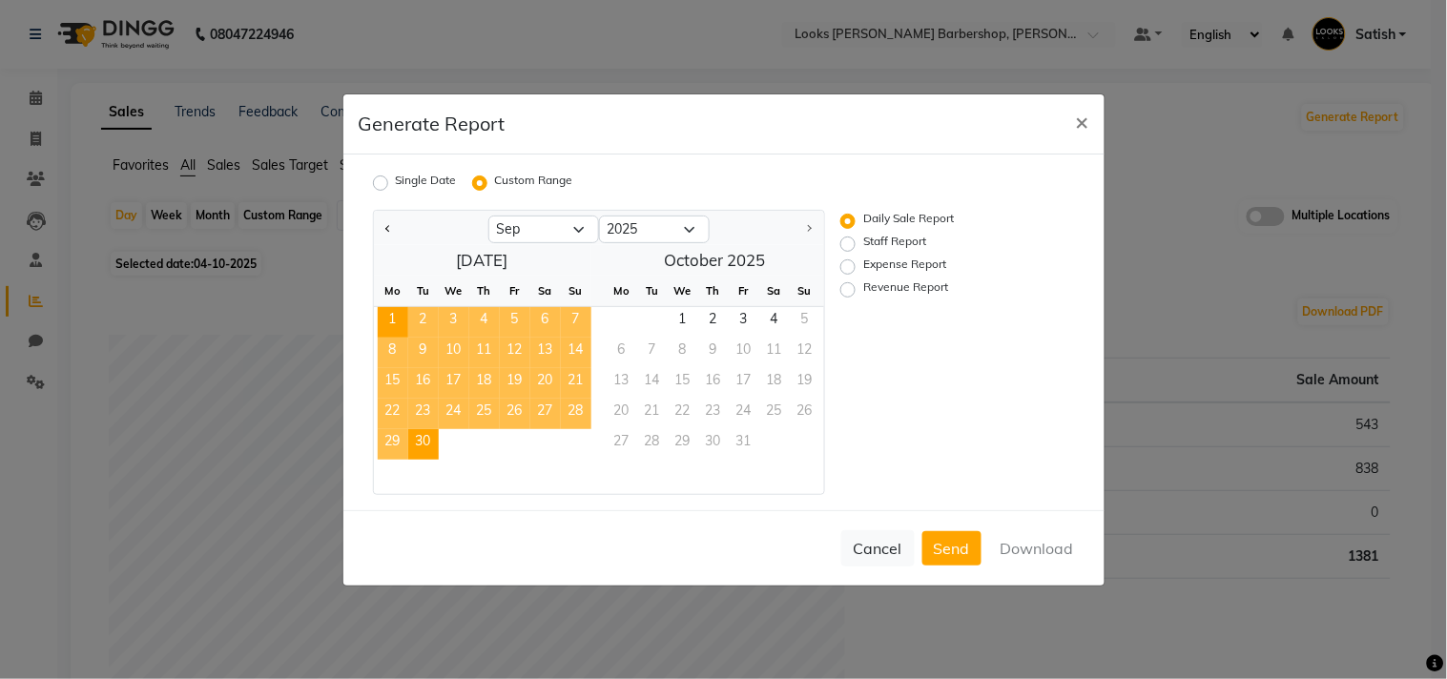
click at [427, 434] on span "30" at bounding box center [423, 444] width 31 height 31
click at [864, 283] on label "Revenue Report" at bounding box center [906, 290] width 85 height 23
click at [846, 283] on input "Revenue Report" at bounding box center [850, 288] width 13 height 13
radio input "true"
click at [1012, 541] on button "Download" at bounding box center [1037, 548] width 96 height 34
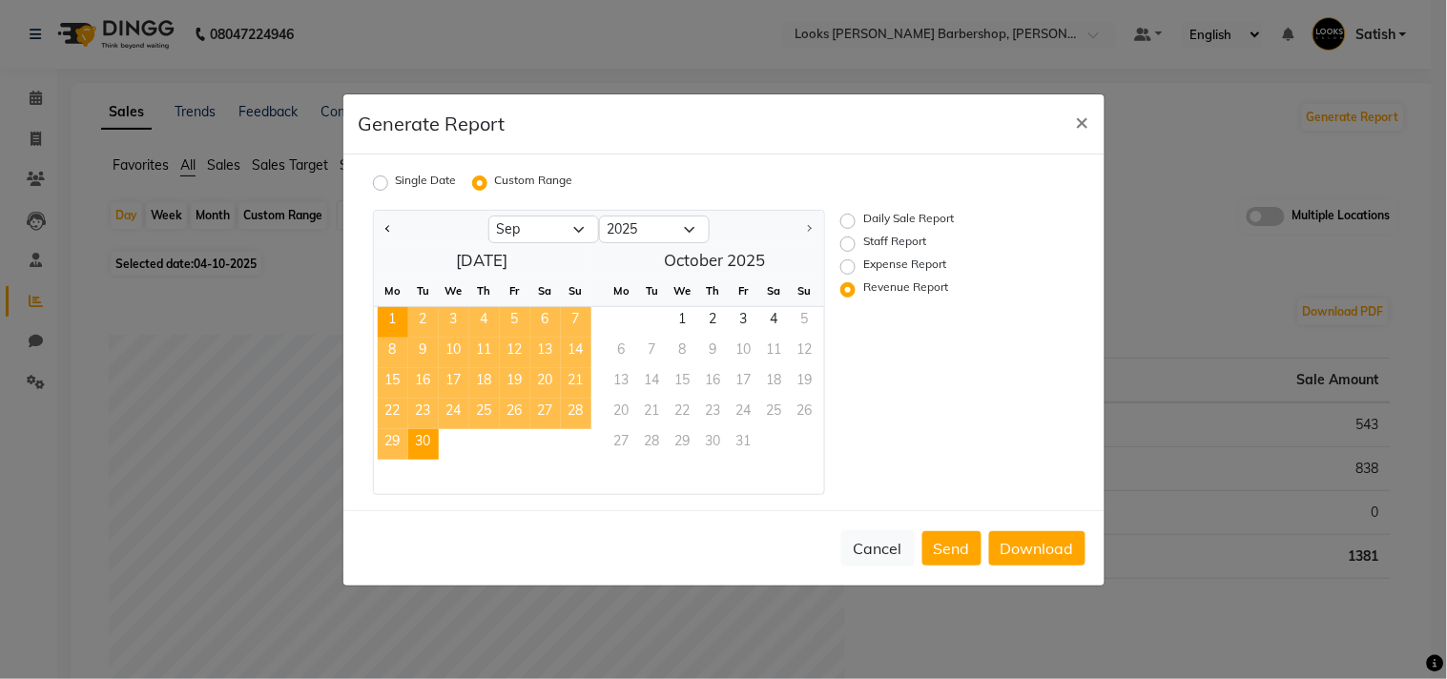
click at [865, 165] on div "Single Date Custom Range Jan Feb Mar Apr May Jun [DATE] Aug Sep [DATE] 2016 201…" at bounding box center [724, 333] width 761 height 356
click at [864, 239] on label "Staff Report" at bounding box center [895, 244] width 63 height 23
click at [855, 239] on input "Staff Report" at bounding box center [850, 243] width 13 height 13
radio input "true"
click at [1051, 538] on button "Download" at bounding box center [1037, 548] width 96 height 34
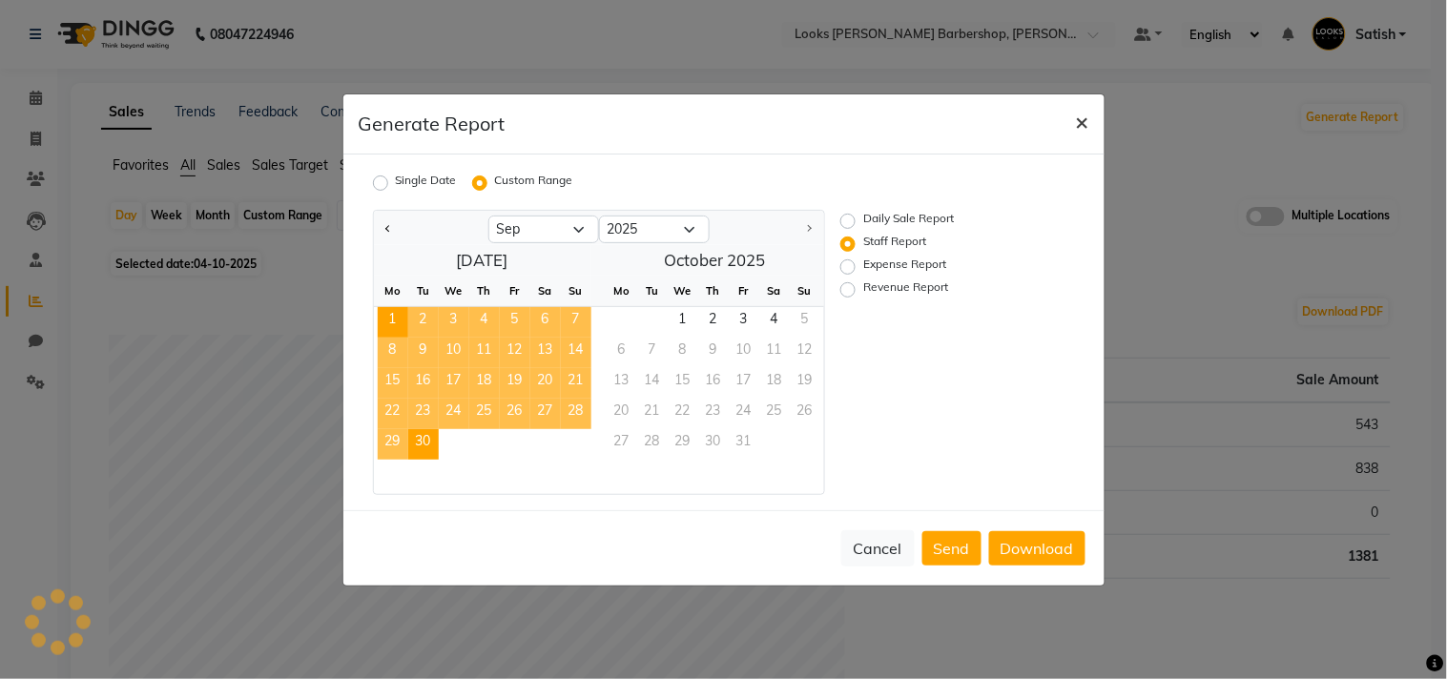
drag, startPoint x: 1091, startPoint y: 128, endPoint x: 968, endPoint y: 34, distance: 154.6
click at [1090, 128] on button "×" at bounding box center [1083, 120] width 44 height 53
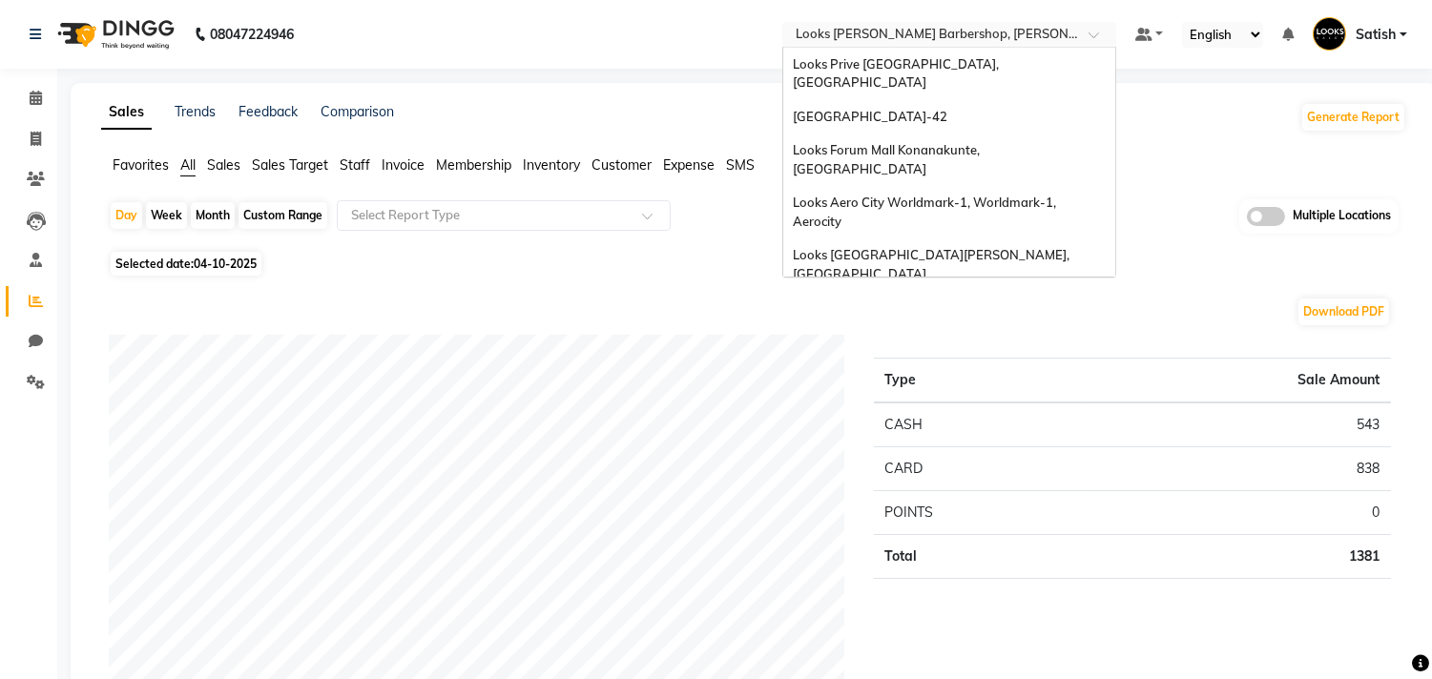
click at [967, 34] on input "text" at bounding box center [930, 36] width 277 height 19
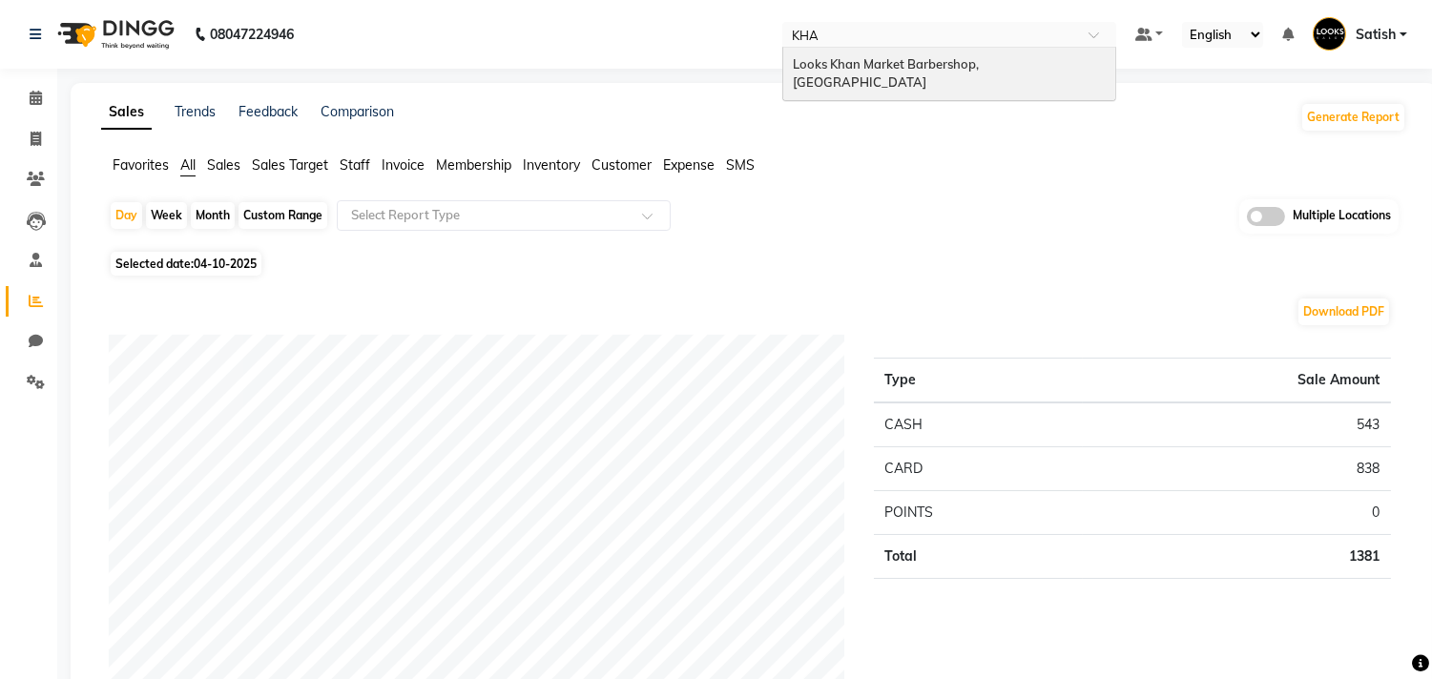
type input "KHAN"
click at [976, 53] on div "Looks Khan Market Barbershop, [GEOGRAPHIC_DATA]" at bounding box center [949, 74] width 332 height 52
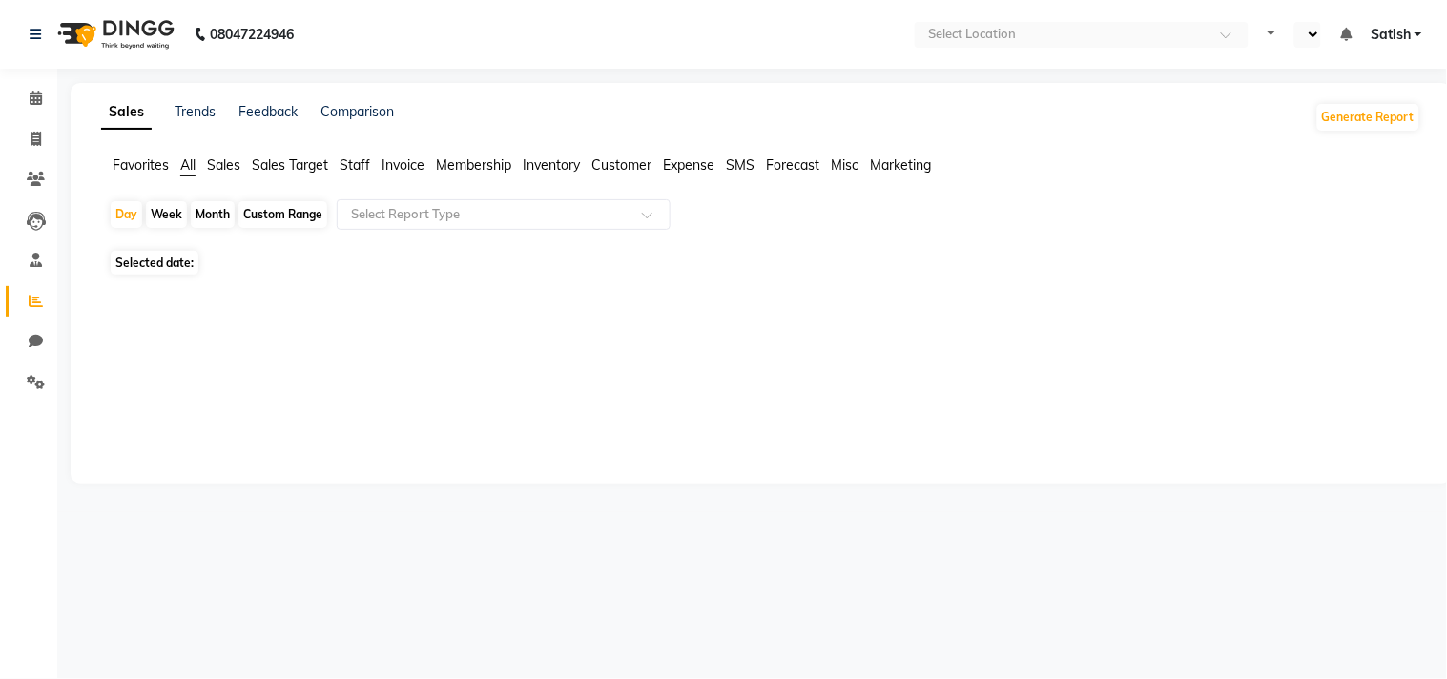
select select "en"
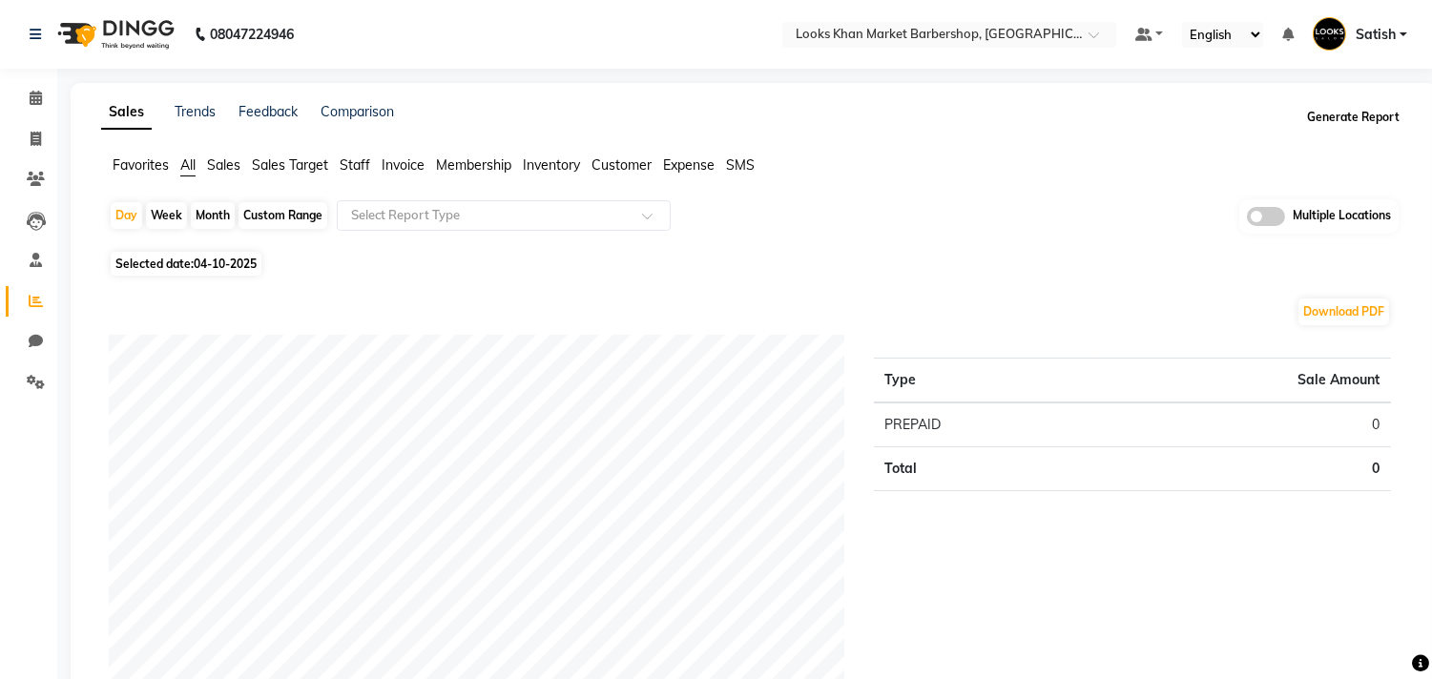
click at [1355, 112] on button "Generate Report" at bounding box center [1353, 117] width 102 height 27
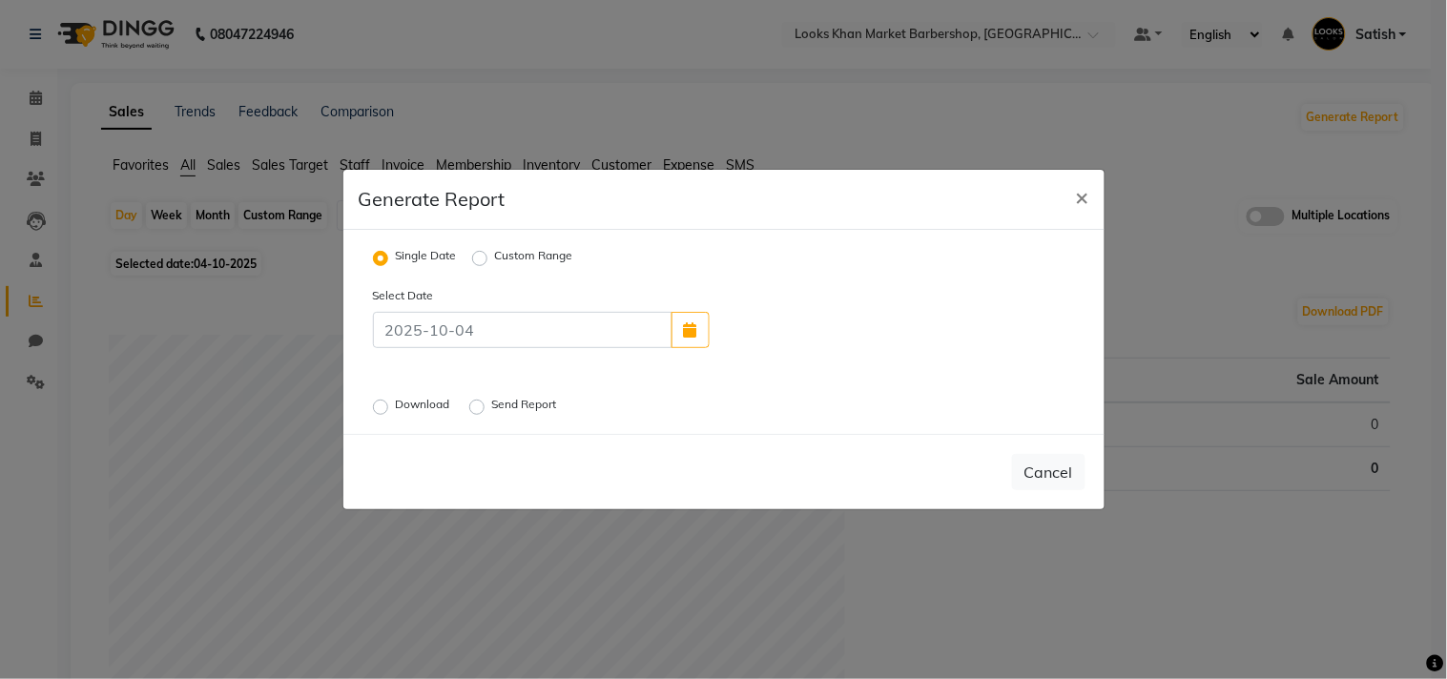
click at [495, 254] on label "Custom Range" at bounding box center [534, 258] width 78 height 23
click at [476, 254] on input "Custom Range" at bounding box center [482, 258] width 13 height 13
radio input "true"
select select "10"
select select "2025"
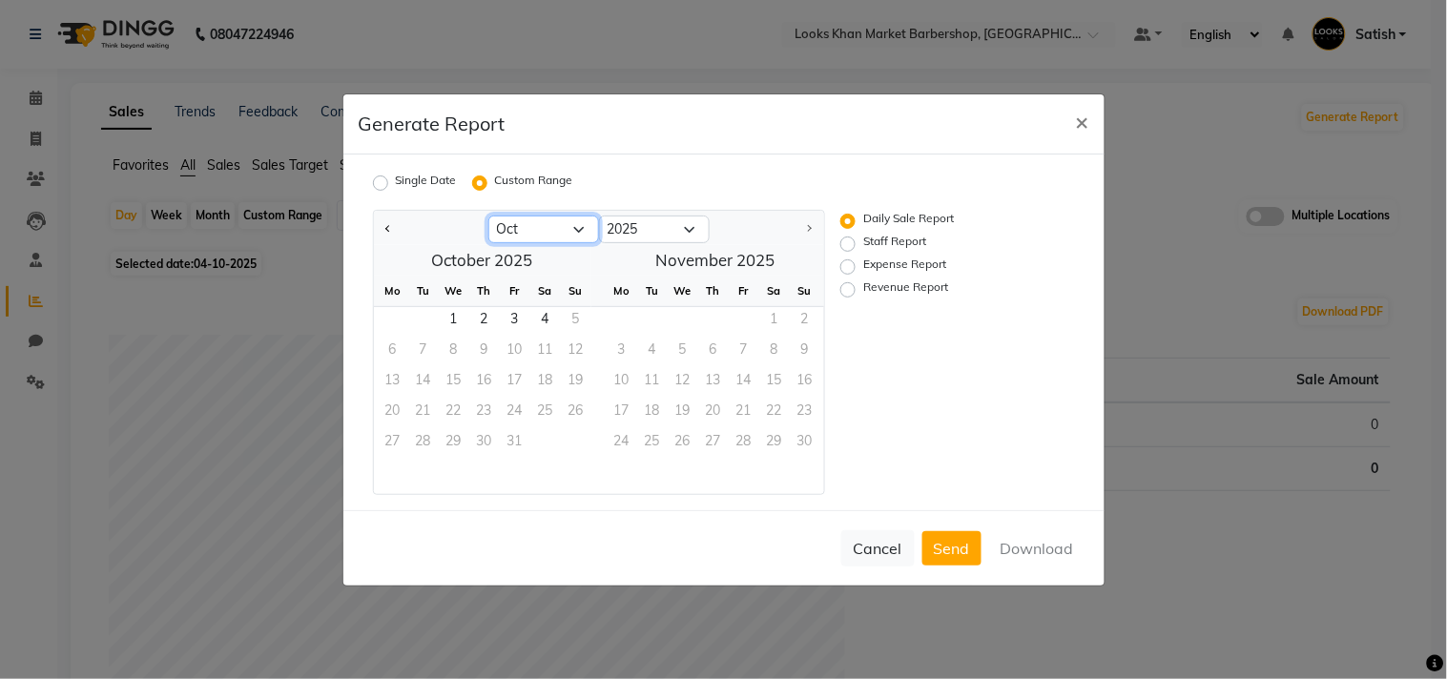
click at [531, 232] on select "Jan Feb Mar Apr May Jun [DATE] Aug Sep Oct" at bounding box center [544, 230] width 111 height 29
select select "9"
click at [489, 216] on select "Jan Feb Mar Apr May Jun [DATE] Aug Sep Oct" at bounding box center [544, 230] width 111 height 29
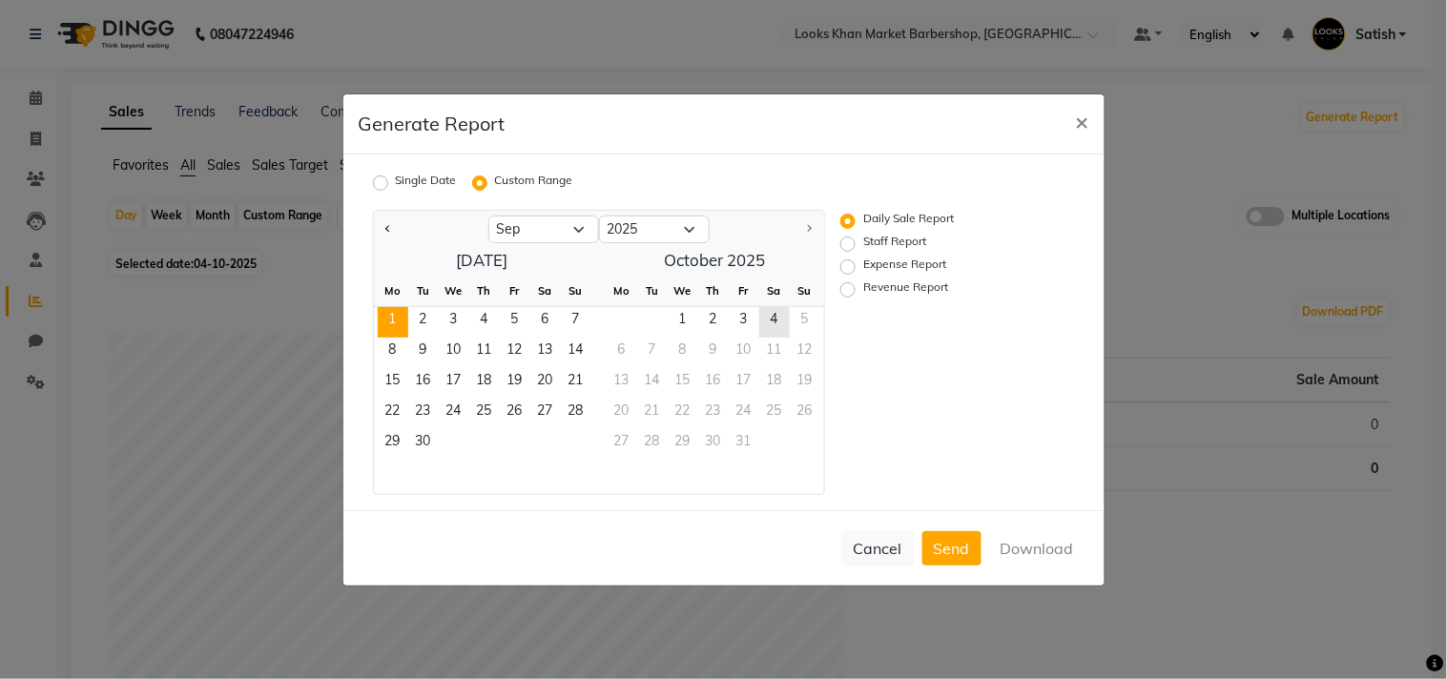
click at [396, 320] on span "1" at bounding box center [393, 322] width 31 height 31
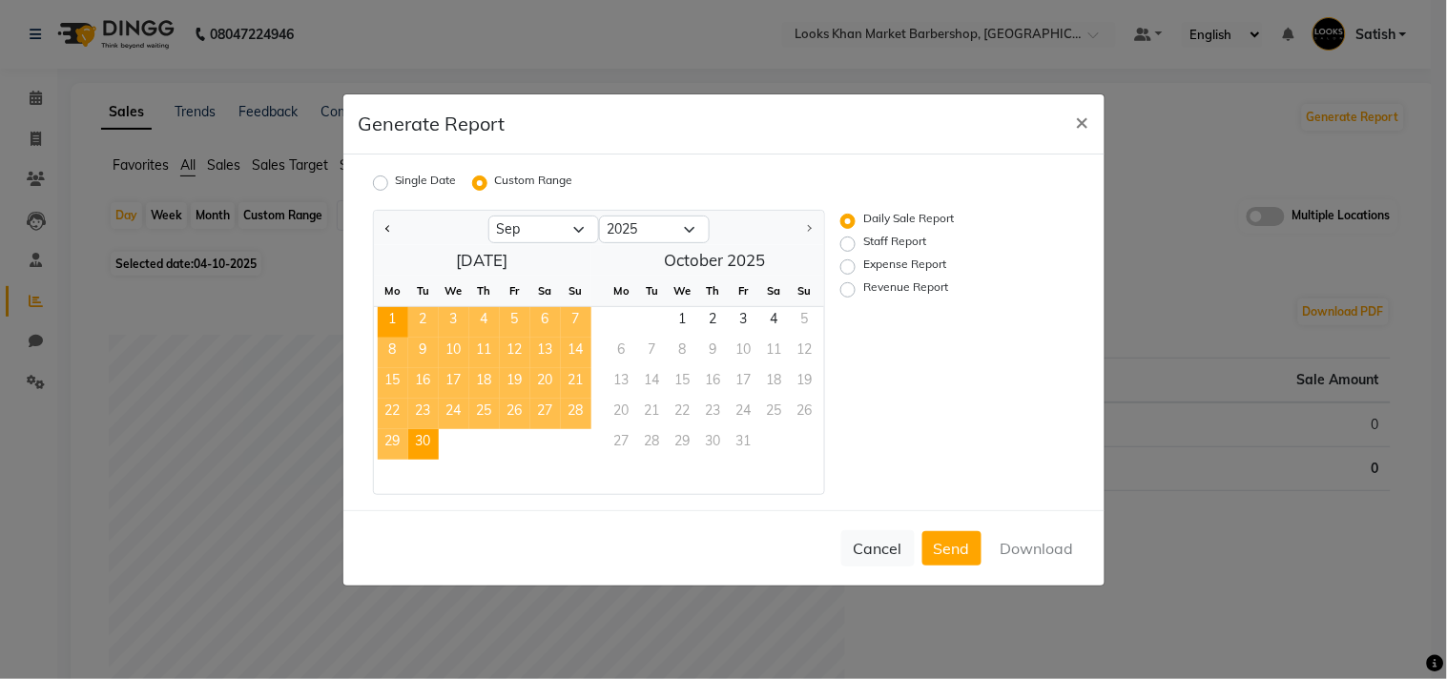
click at [425, 435] on span "30" at bounding box center [423, 444] width 31 height 31
click at [864, 288] on label "Revenue Report" at bounding box center [906, 290] width 85 height 23
click at [850, 288] on input "Revenue Report" at bounding box center [850, 288] width 13 height 13
radio input "true"
click at [1027, 541] on button "Download" at bounding box center [1037, 548] width 96 height 34
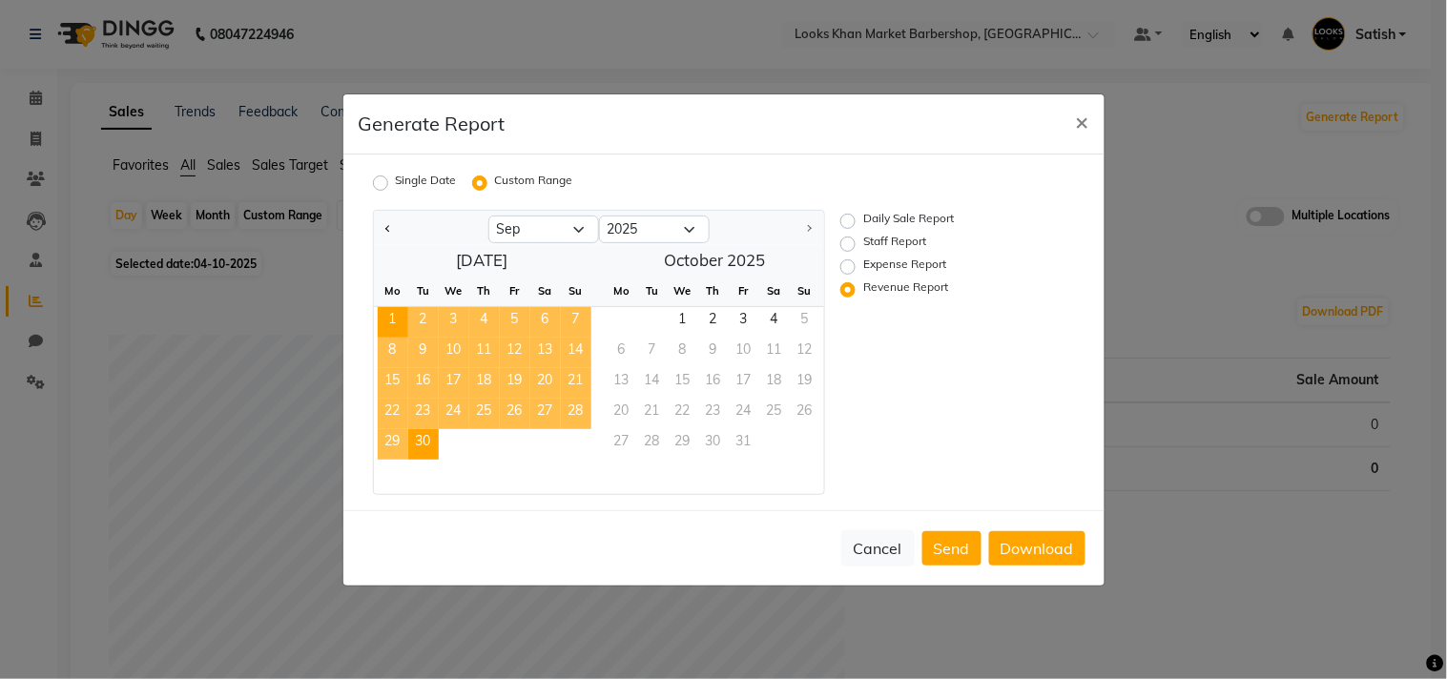
click at [864, 246] on label "Staff Report" at bounding box center [895, 244] width 63 height 23
click at [845, 246] on input "Staff Report" at bounding box center [850, 243] width 13 height 13
radio input "true"
click at [1047, 557] on button "Download" at bounding box center [1037, 548] width 96 height 34
click at [731, 96] on div "Generate Report ×" at bounding box center [724, 124] width 761 height 60
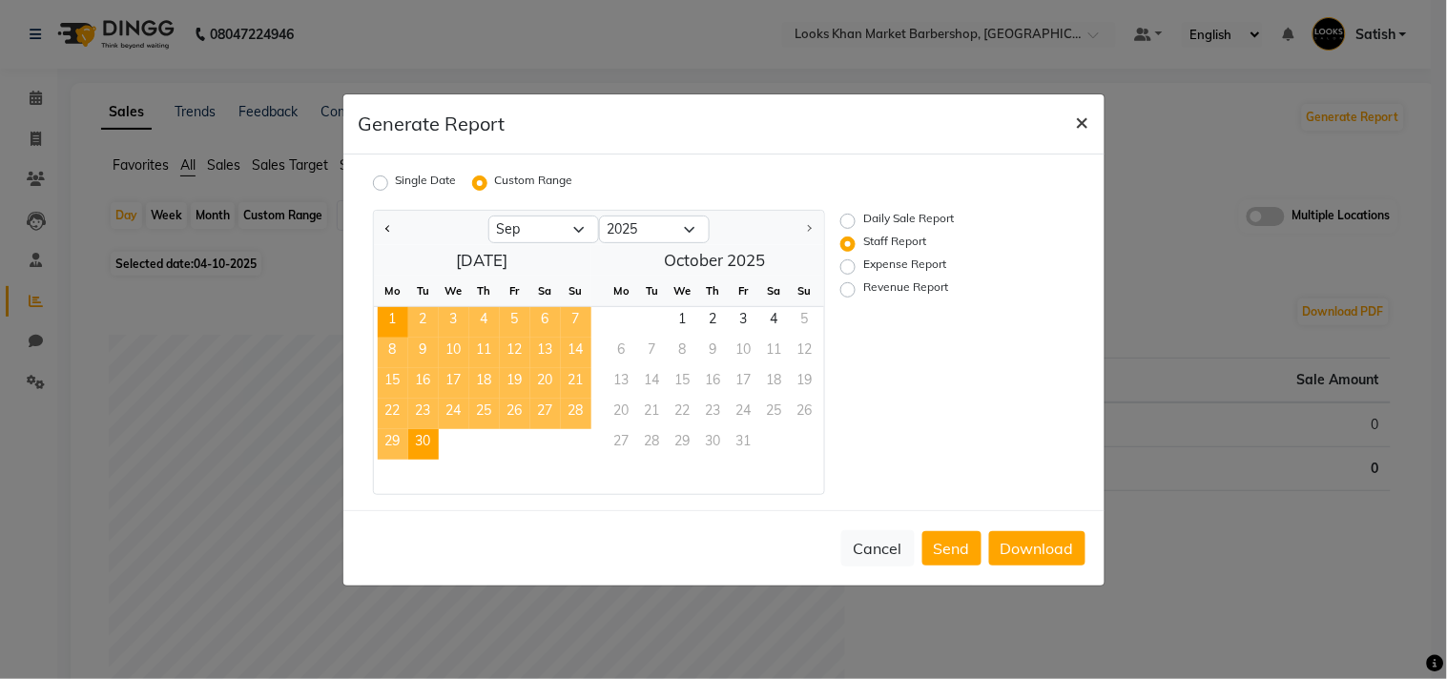
click at [1078, 122] on span "×" at bounding box center [1082, 121] width 13 height 29
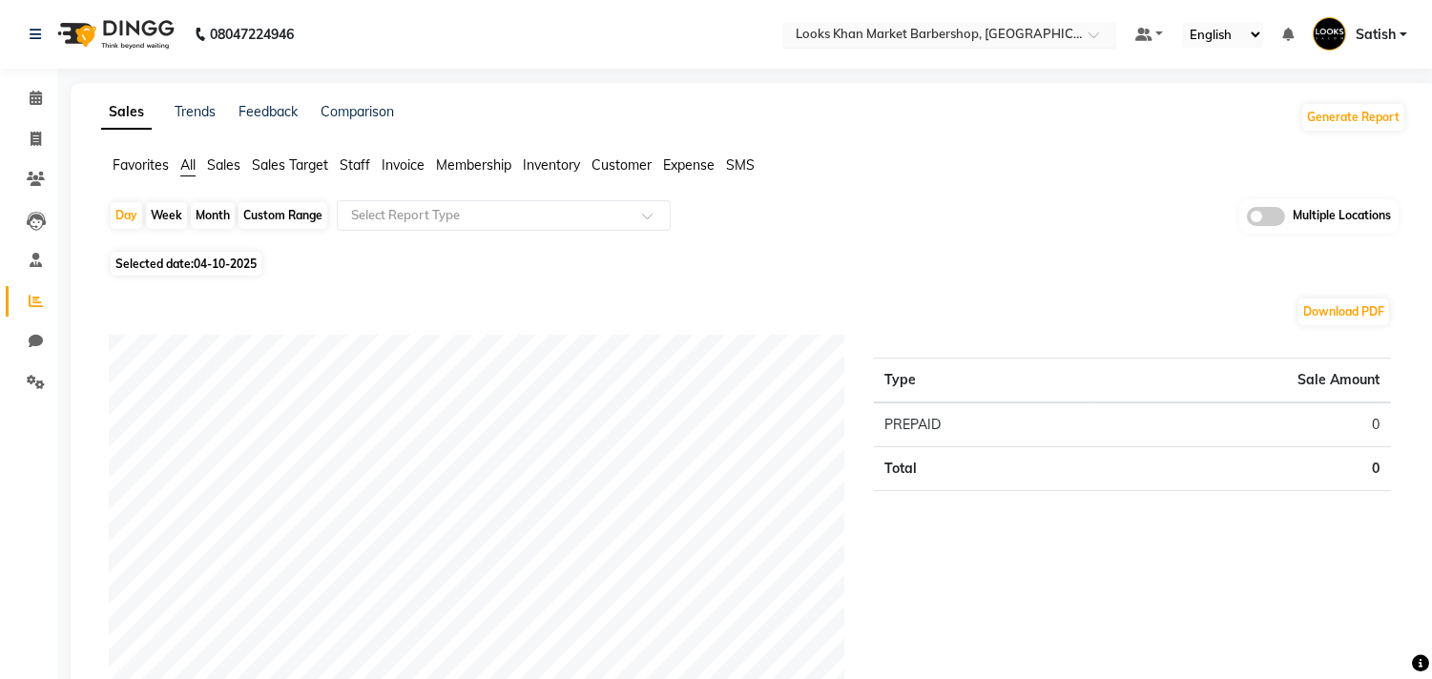
click at [969, 38] on input "text" at bounding box center [930, 36] width 277 height 19
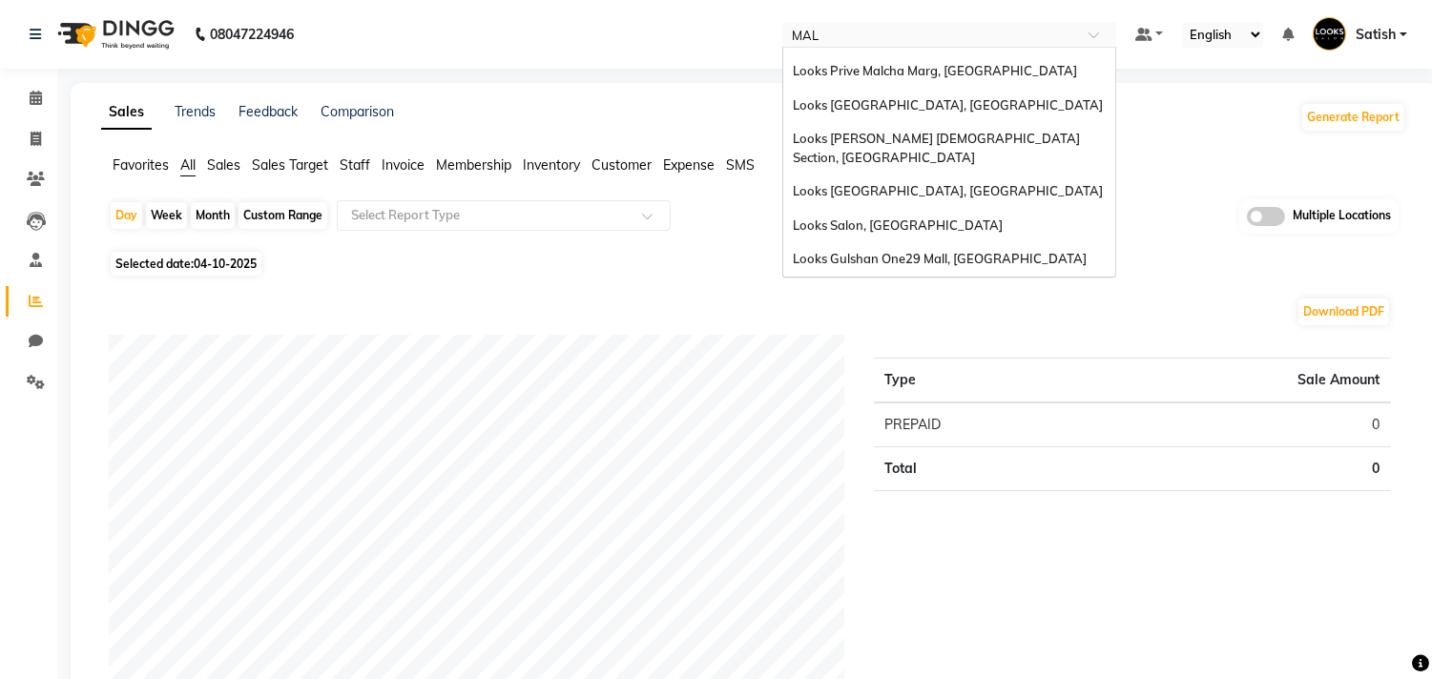
scroll to position [177, 0]
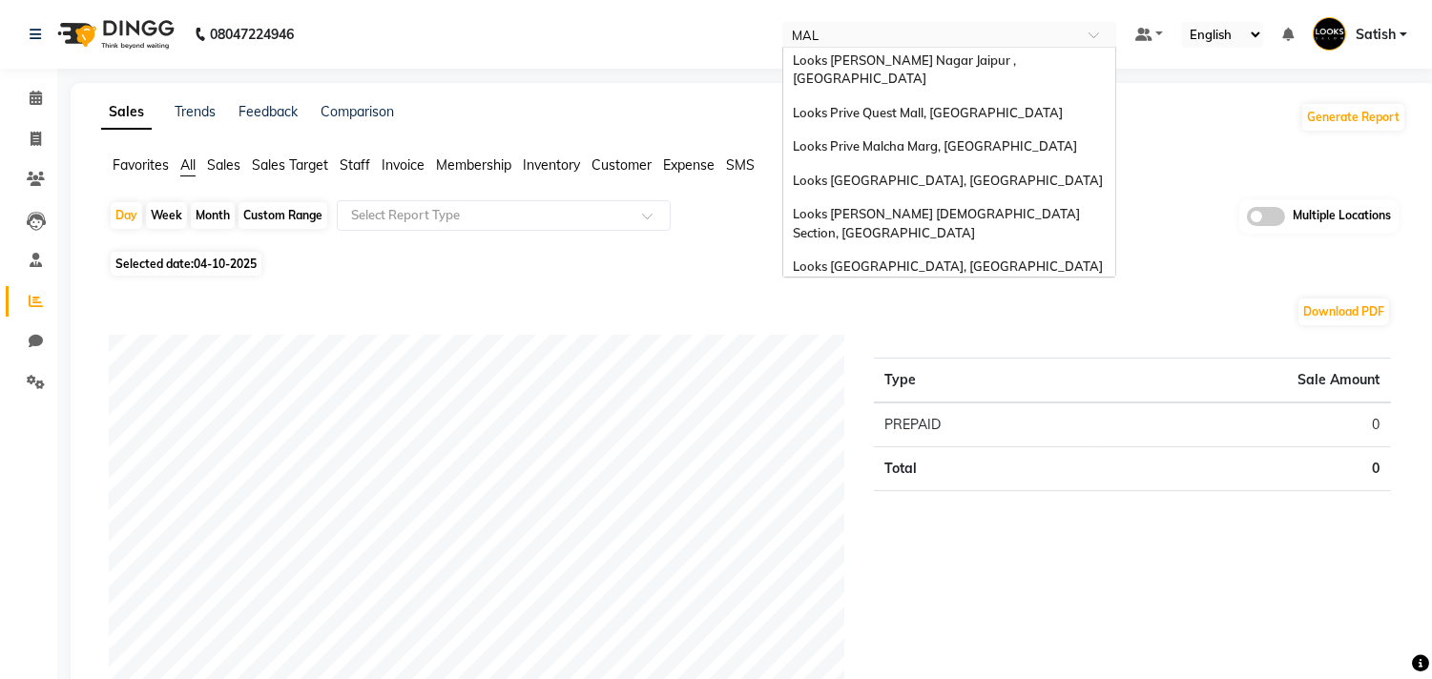
type input "MALC"
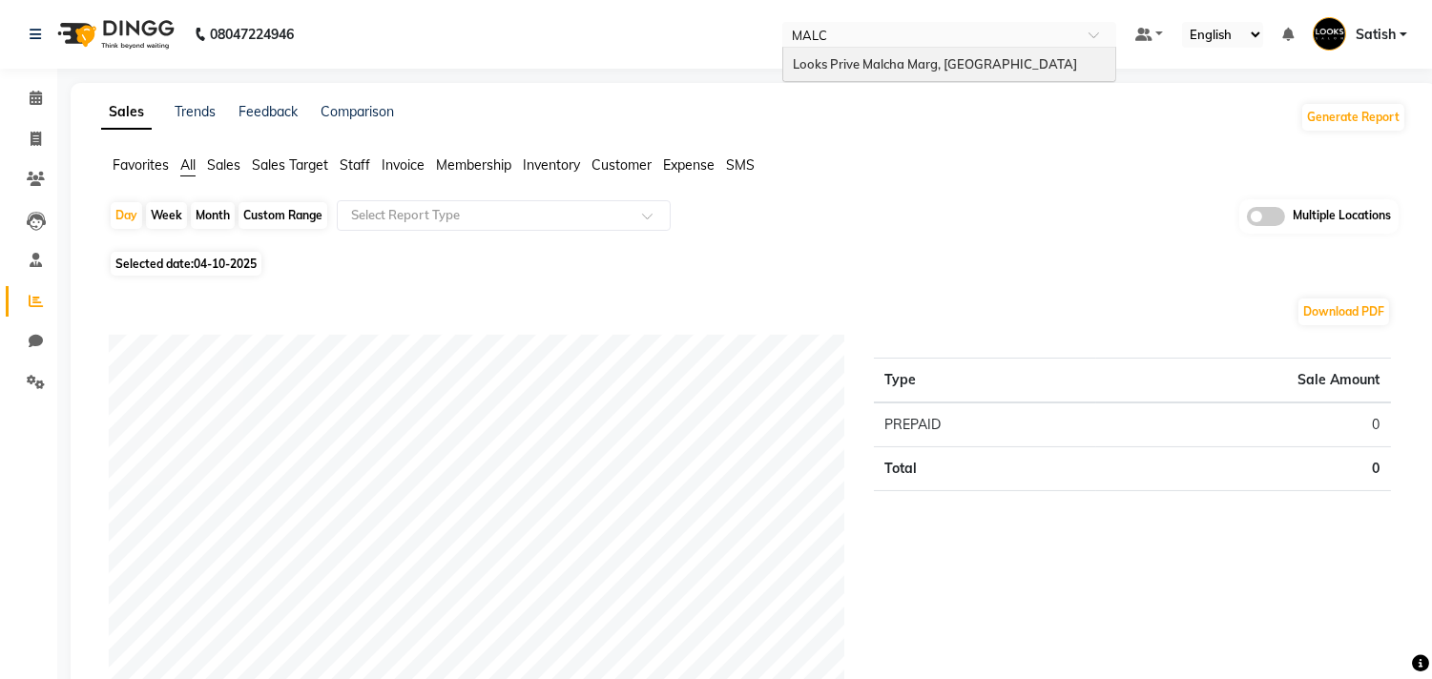
click at [960, 63] on span "Looks Prive Malcha Marg, [GEOGRAPHIC_DATA]" at bounding box center [935, 63] width 284 height 15
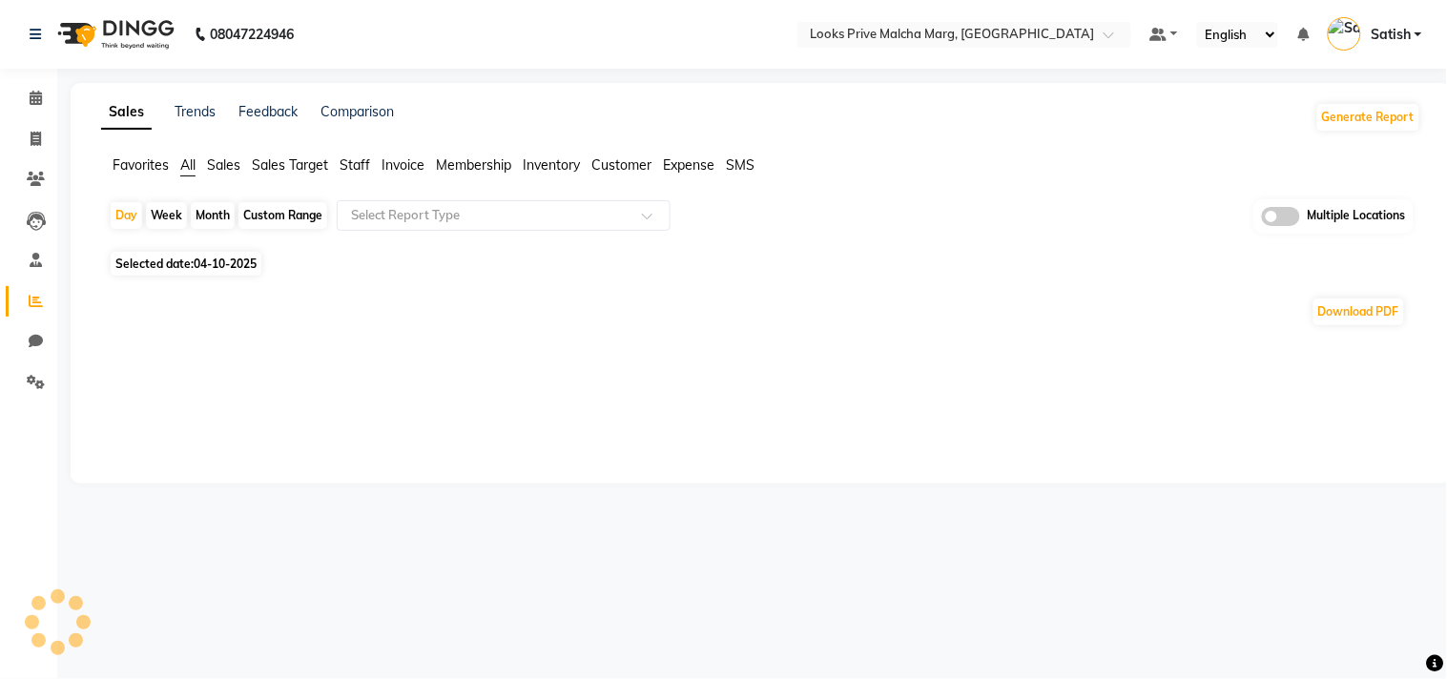
select select "en"
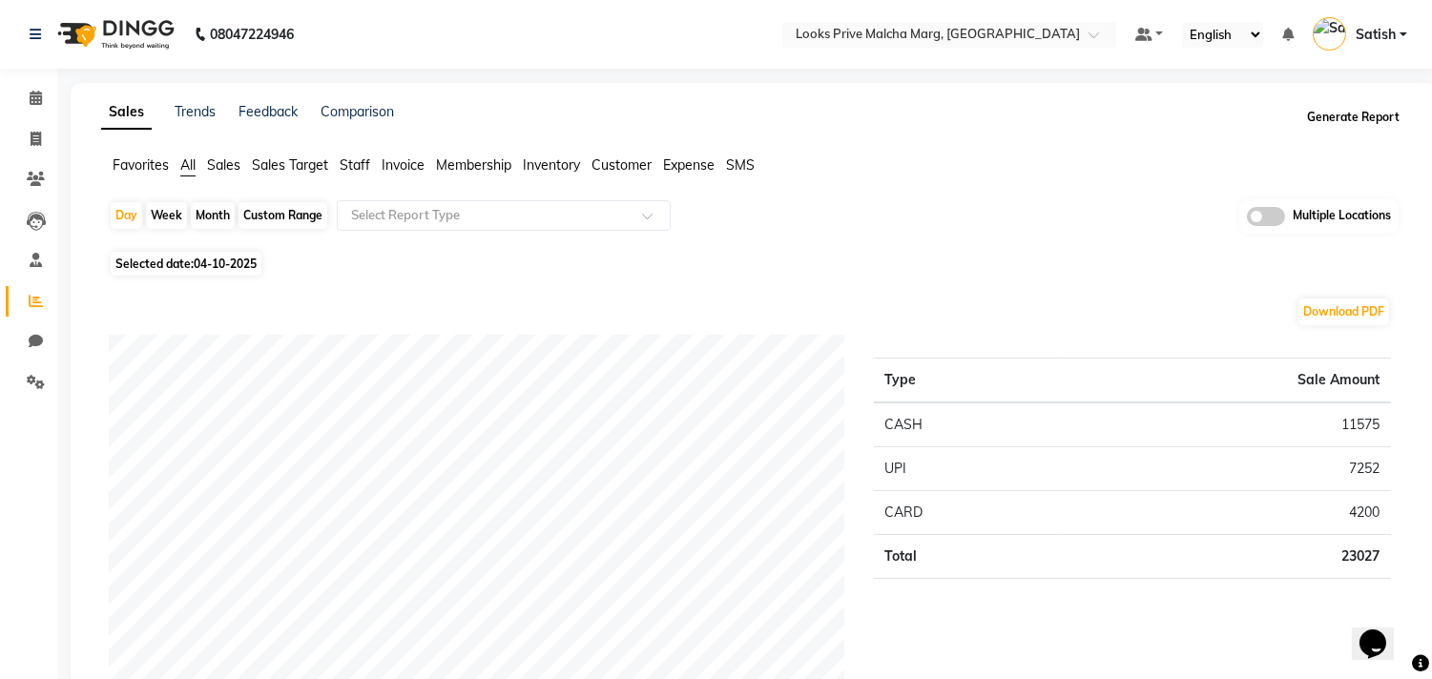
click at [1317, 117] on button "Generate Report" at bounding box center [1353, 117] width 102 height 27
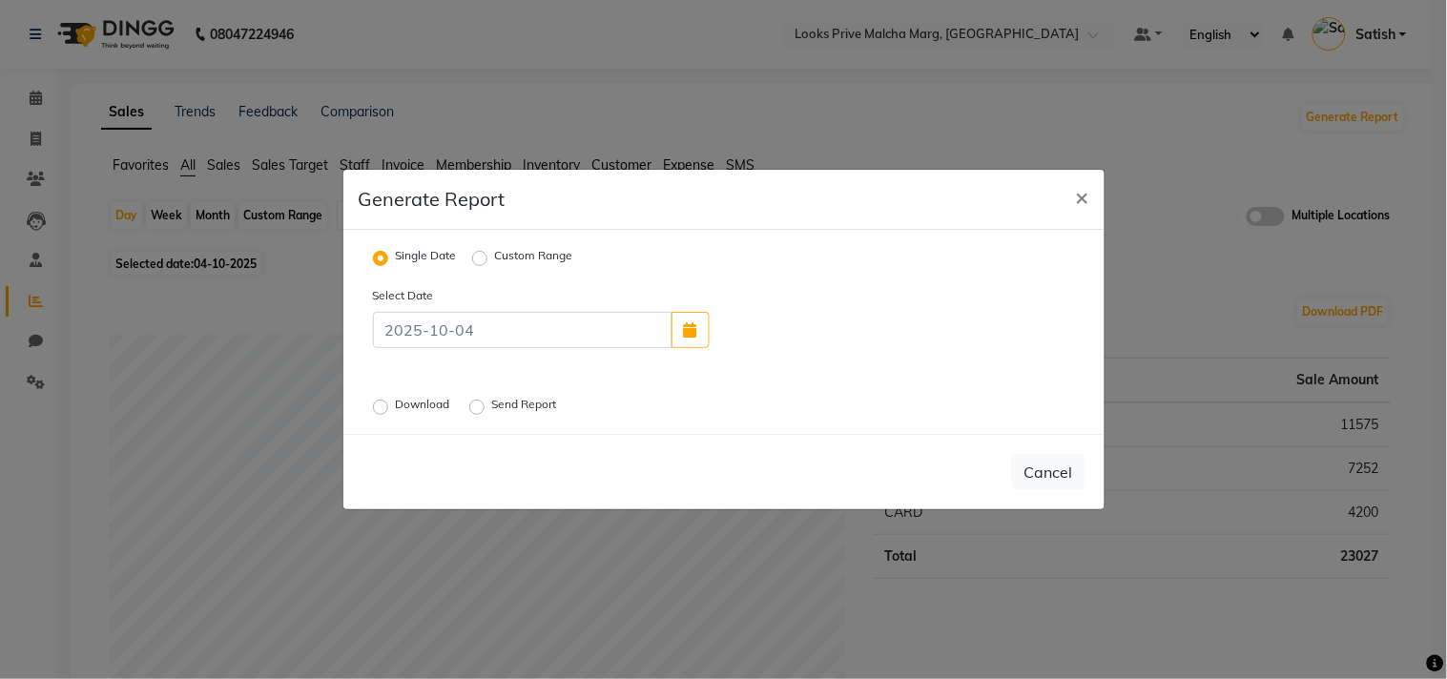
click at [542, 252] on label "Custom Range" at bounding box center [534, 258] width 78 height 23
click at [489, 252] on input "Custom Range" at bounding box center [482, 258] width 13 height 13
radio input "true"
select select "10"
select select "2025"
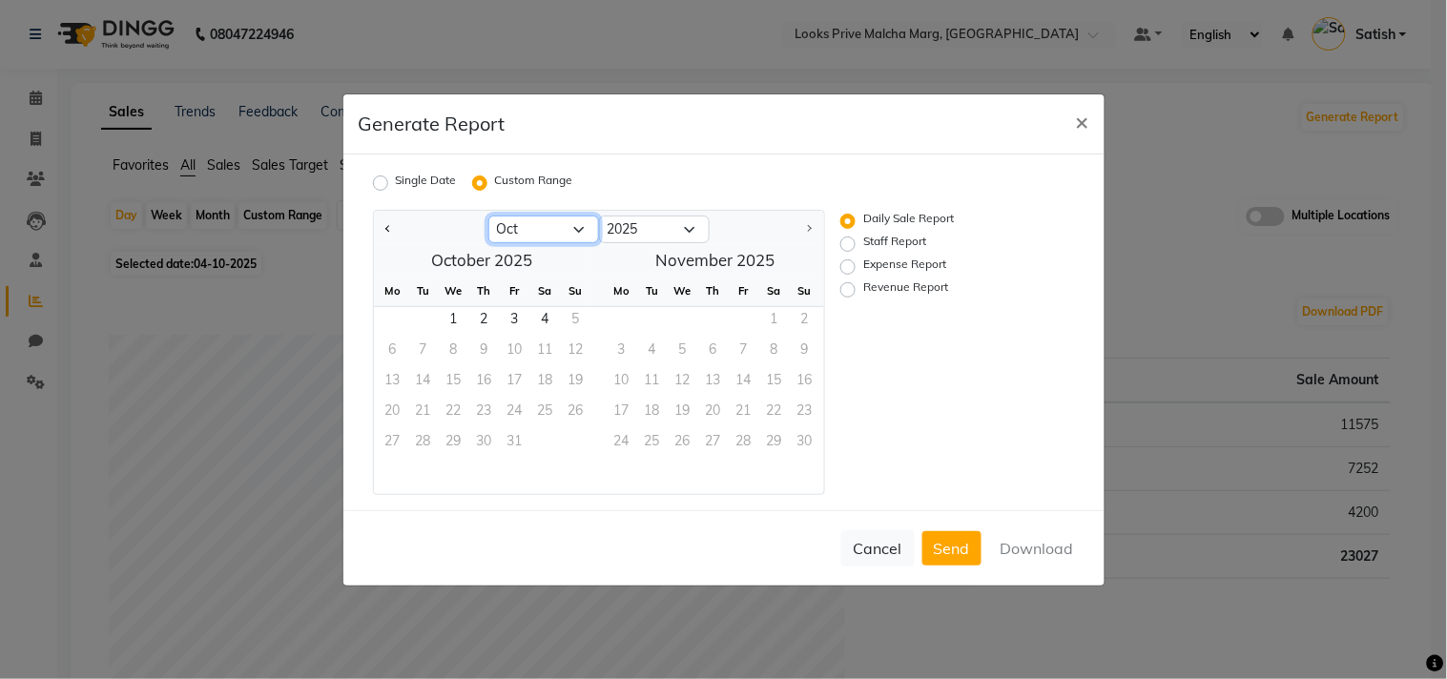
click at [544, 230] on select "Jan Feb Mar Apr May Jun [DATE] Aug Sep Oct" at bounding box center [544, 230] width 111 height 29
select select "9"
click at [489, 216] on select "Jan Feb Mar Apr May Jun [DATE] Aug Sep Oct" at bounding box center [544, 230] width 111 height 29
click at [403, 319] on span "1" at bounding box center [393, 322] width 31 height 31
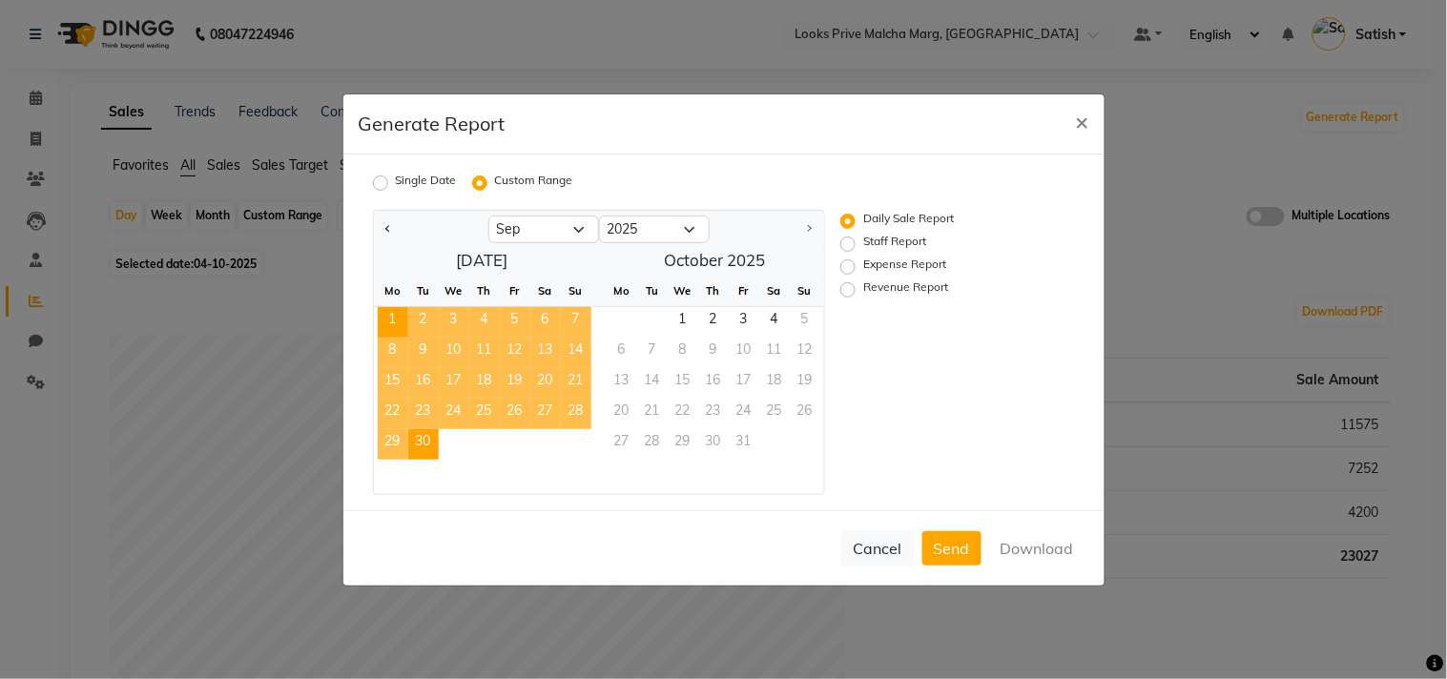
click at [422, 444] on span "30" at bounding box center [423, 444] width 31 height 31
click at [864, 284] on label "Revenue Report" at bounding box center [906, 290] width 85 height 23
click at [850, 284] on input "Revenue Report" at bounding box center [850, 288] width 13 height 13
radio input "true"
click at [1025, 542] on button "Download" at bounding box center [1037, 548] width 96 height 34
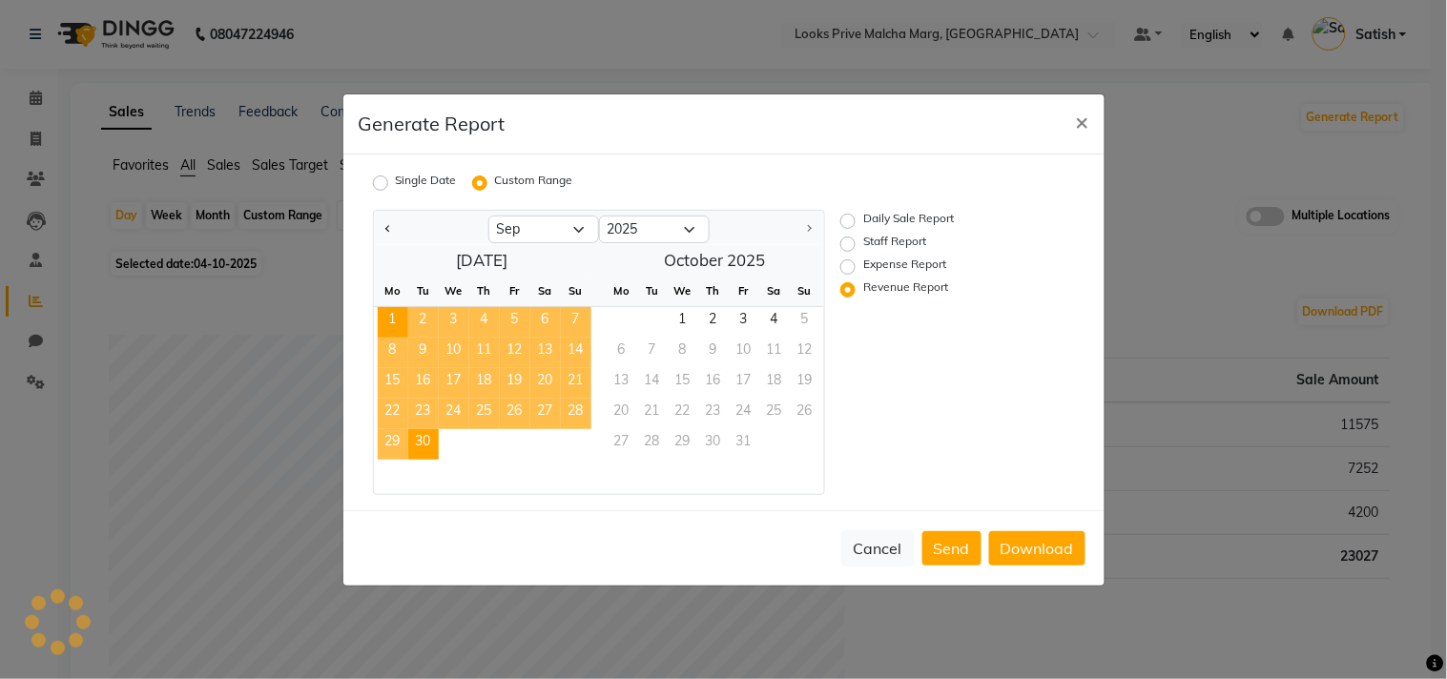
drag, startPoint x: 900, startPoint y: 386, endPoint x: 880, endPoint y: 347, distance: 44.0
click at [899, 386] on div "Daily Sale Report Staff Report Expense Report Revenue Report" at bounding box center [943, 352] width 234 height 285
click at [864, 242] on label "Staff Report" at bounding box center [895, 244] width 63 height 23
click at [845, 242] on input "Staff Report" at bounding box center [850, 243] width 13 height 13
radio input "true"
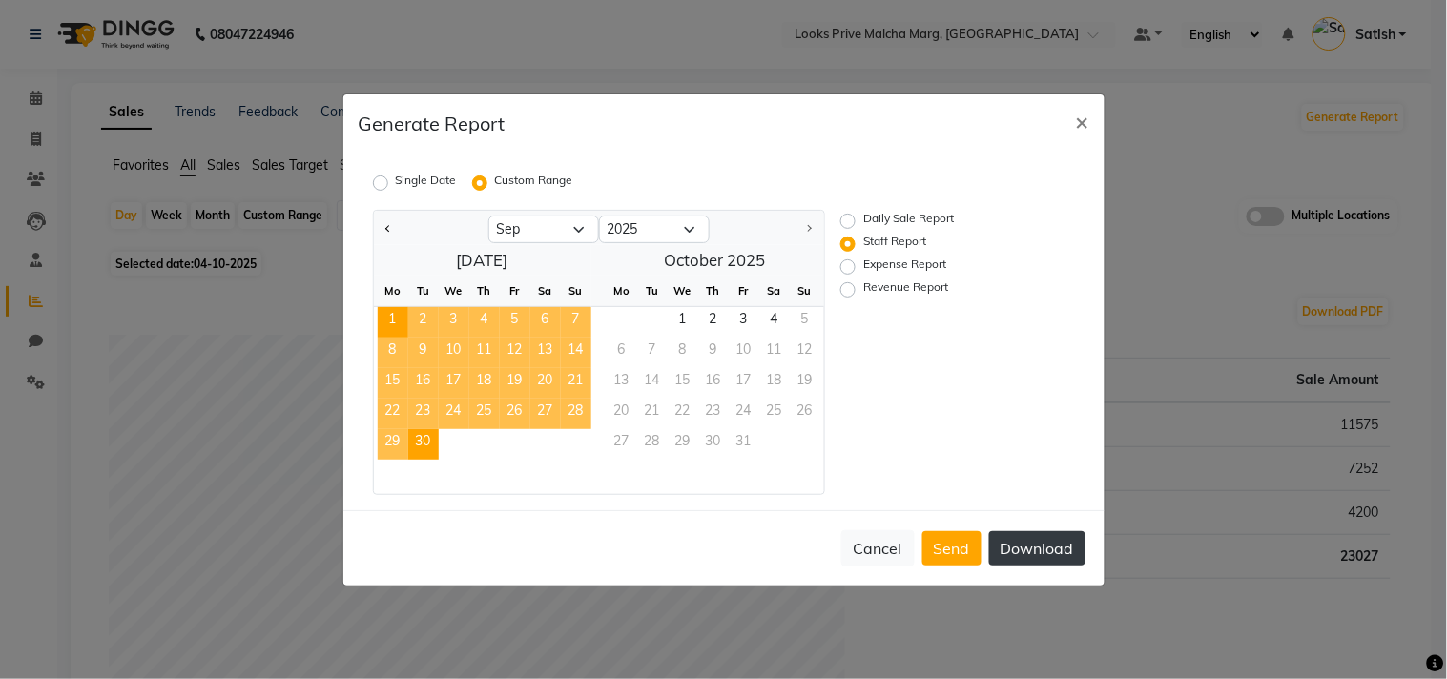
click at [1025, 546] on button "Download" at bounding box center [1037, 548] width 96 height 34
drag, startPoint x: 625, startPoint y: 115, endPoint x: 693, endPoint y: 145, distance: 73.9
click at [625, 115] on div "Generate Report ×" at bounding box center [724, 124] width 761 height 60
click at [1071, 124] on button "×" at bounding box center [1083, 120] width 44 height 53
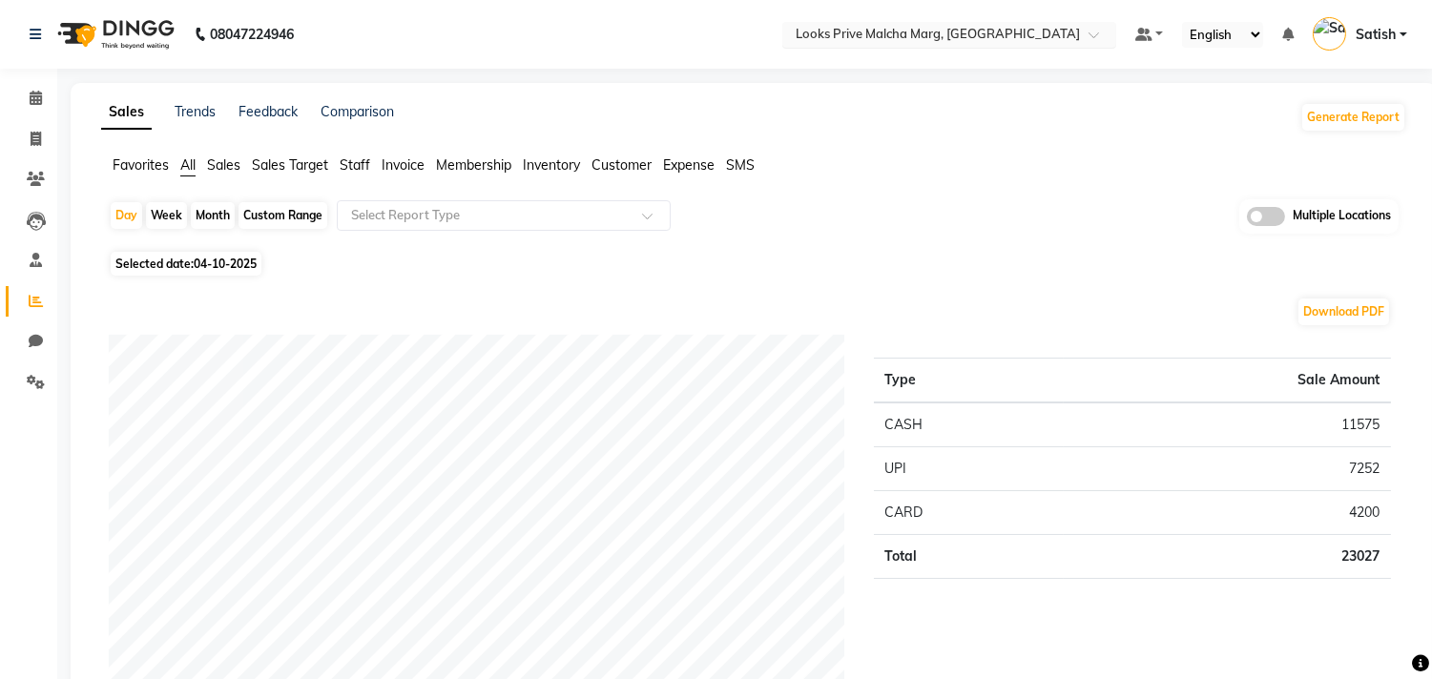
click at [932, 41] on input "text" at bounding box center [930, 36] width 277 height 19
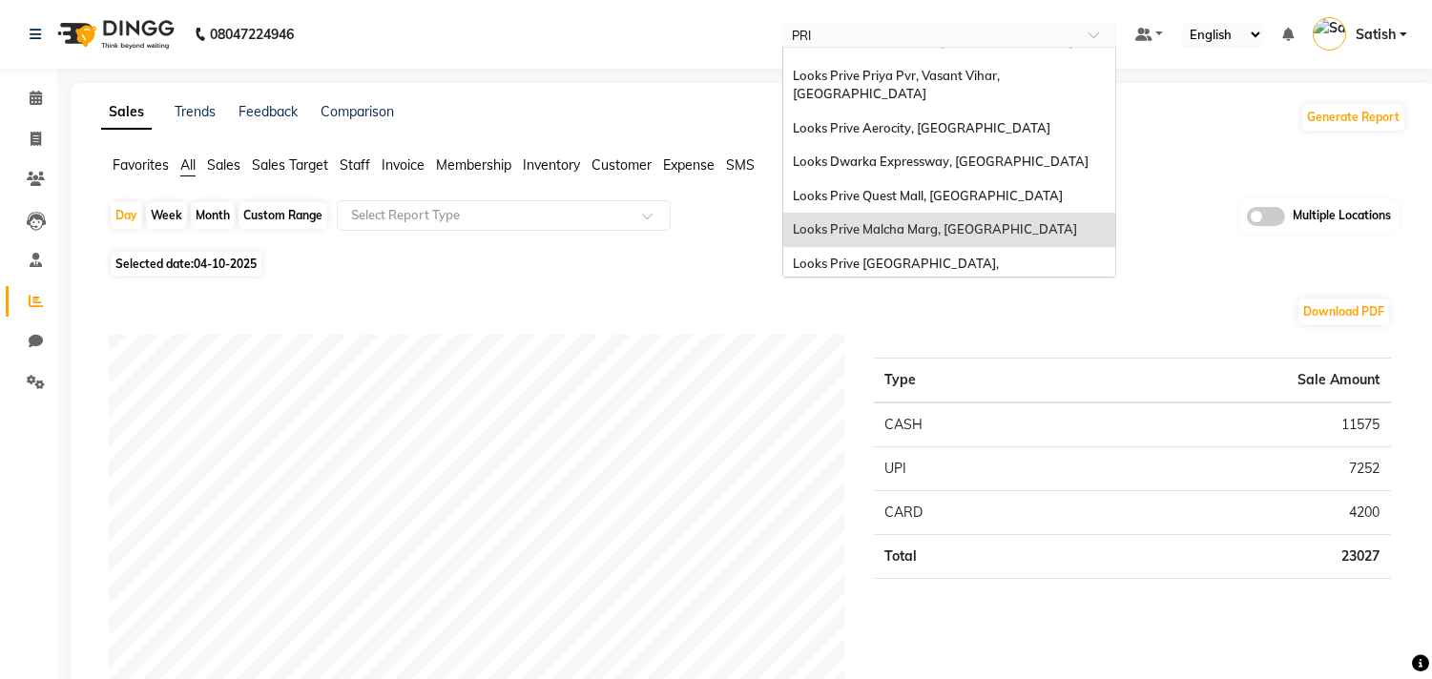
scroll to position [7, 0]
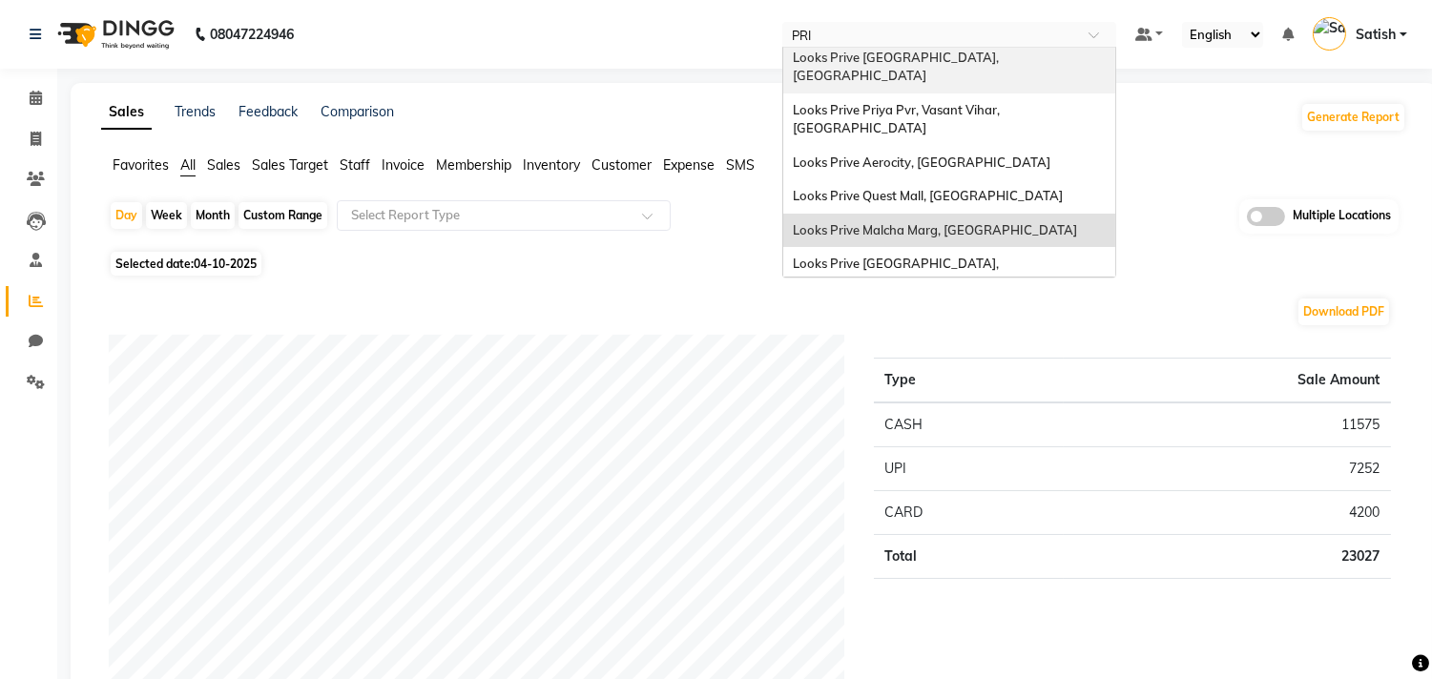
type input "PRIY"
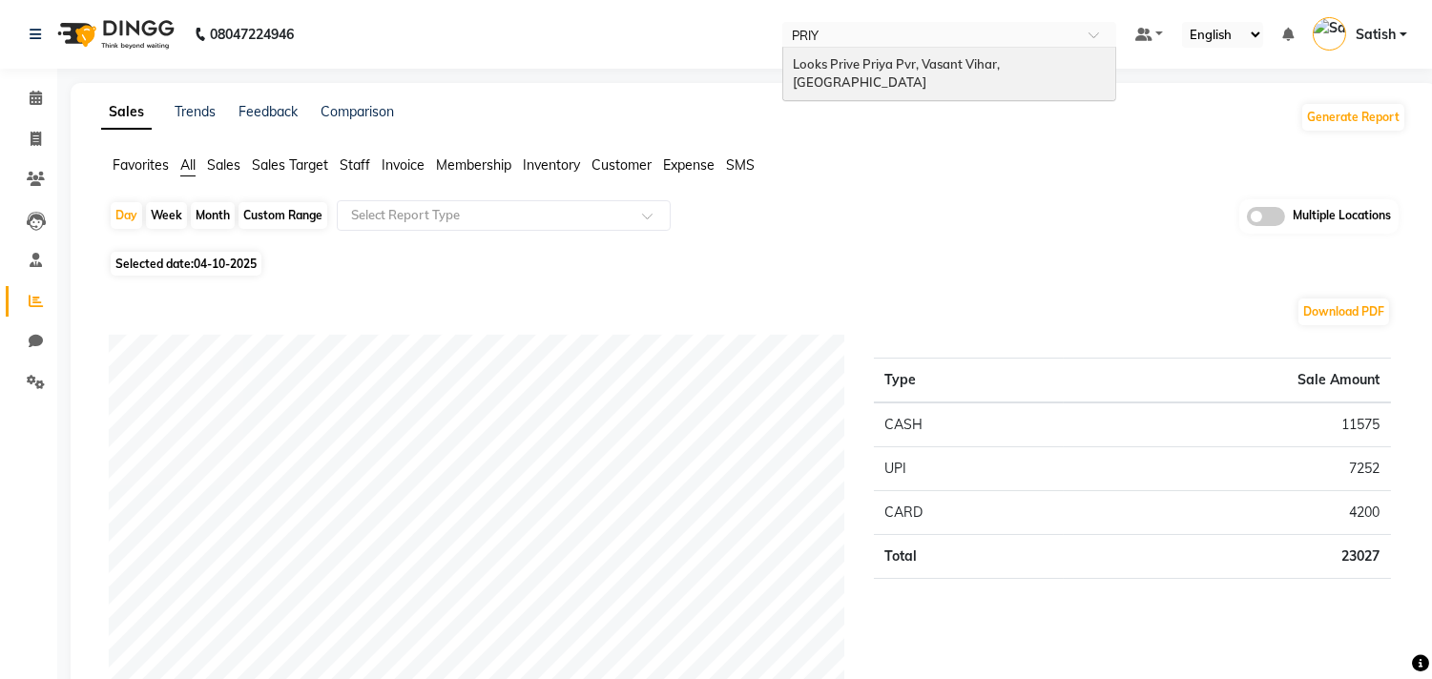
scroll to position [0, 0]
click at [918, 67] on span "Looks Prive Priya Pvr, Vasant Vihar, [GEOGRAPHIC_DATA]" at bounding box center [898, 73] width 210 height 34
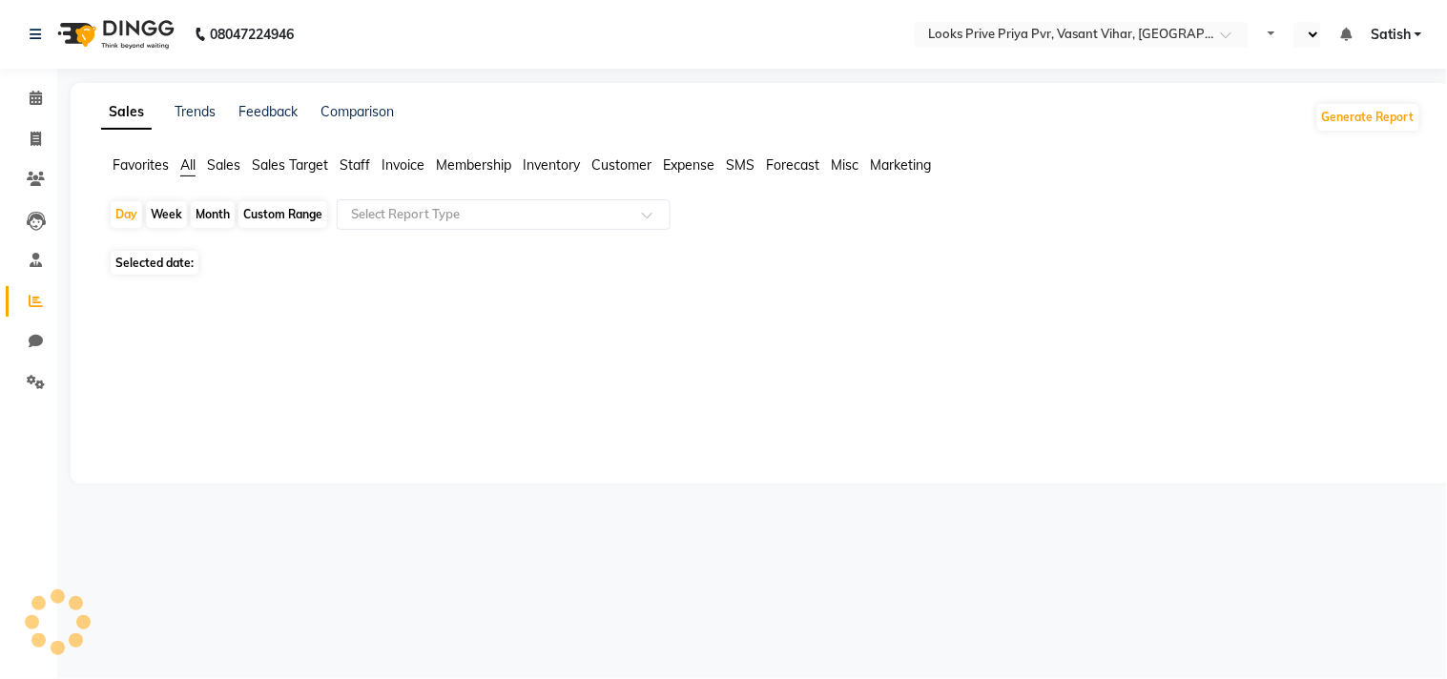
select select "en"
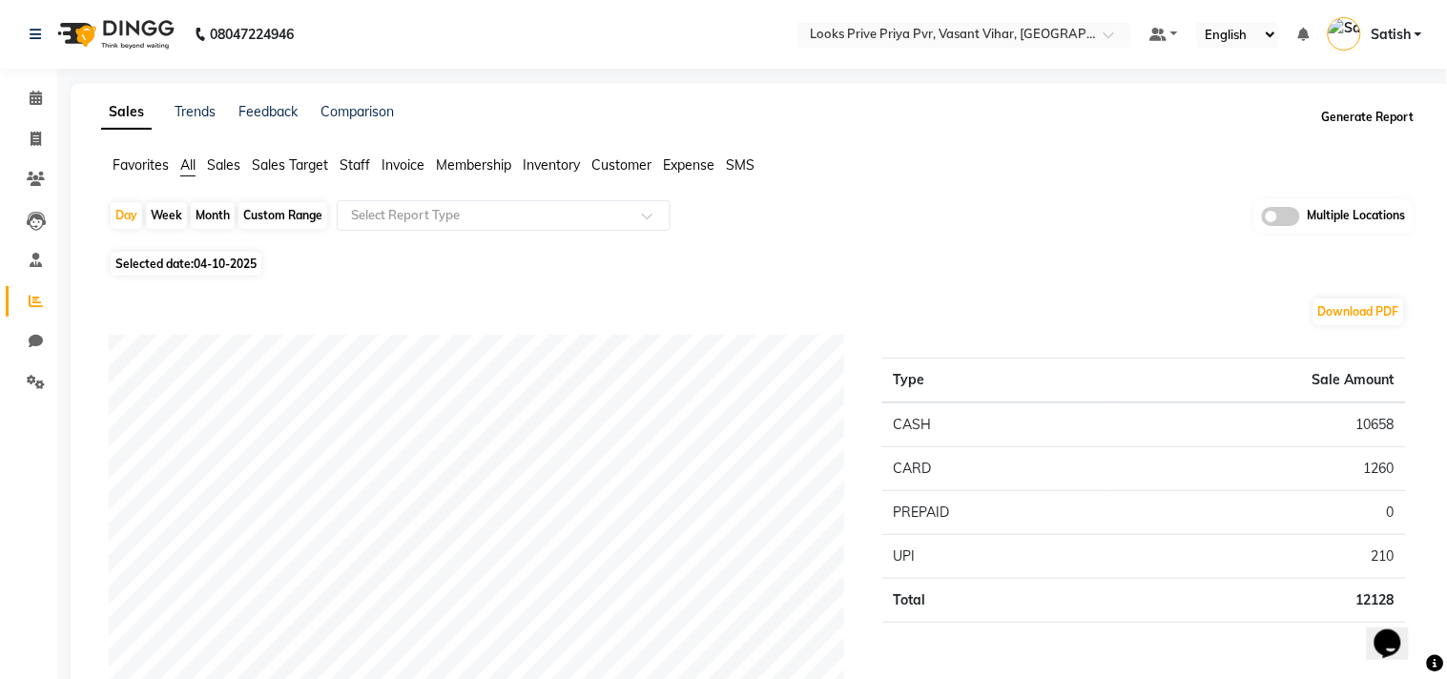
click at [1374, 115] on button "Generate Report" at bounding box center [1369, 117] width 102 height 27
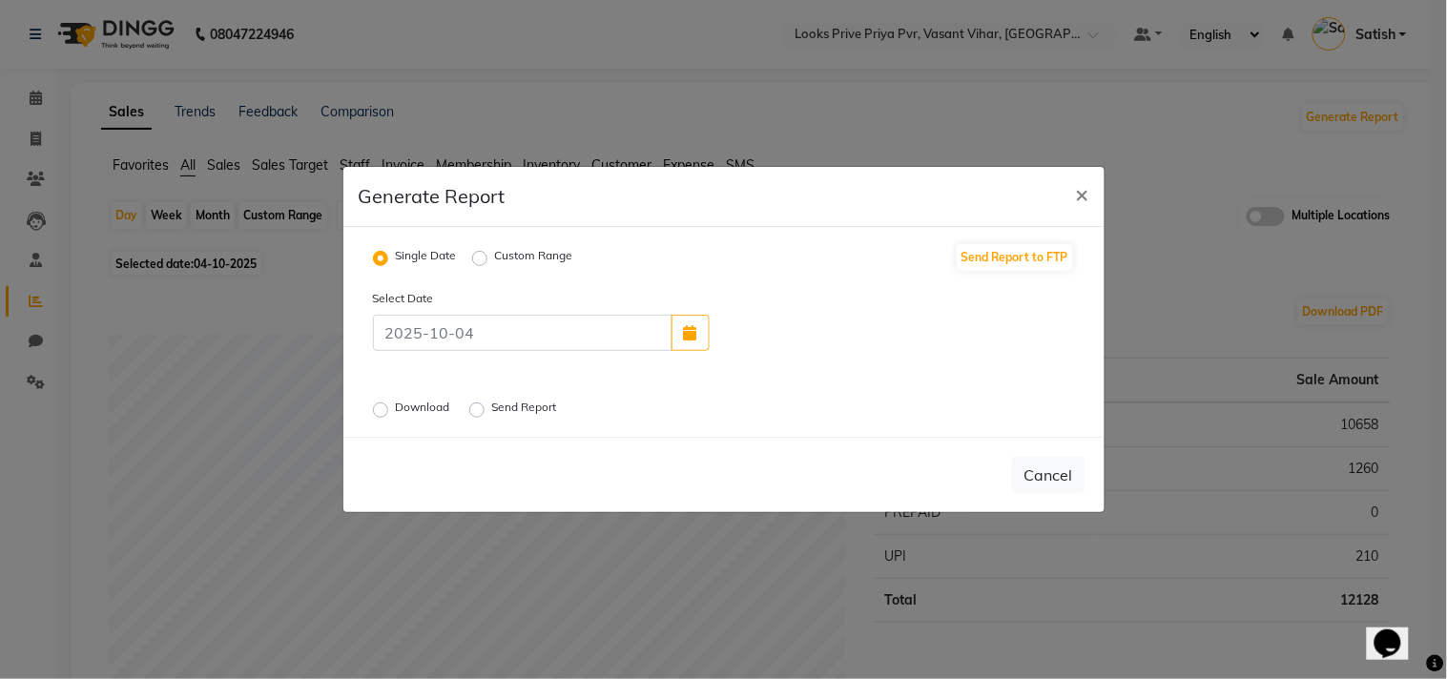
click at [508, 260] on label "Custom Range" at bounding box center [534, 258] width 78 height 23
click at [489, 260] on input "Custom Range" at bounding box center [482, 258] width 13 height 13
radio input "true"
select select "10"
select select "2025"
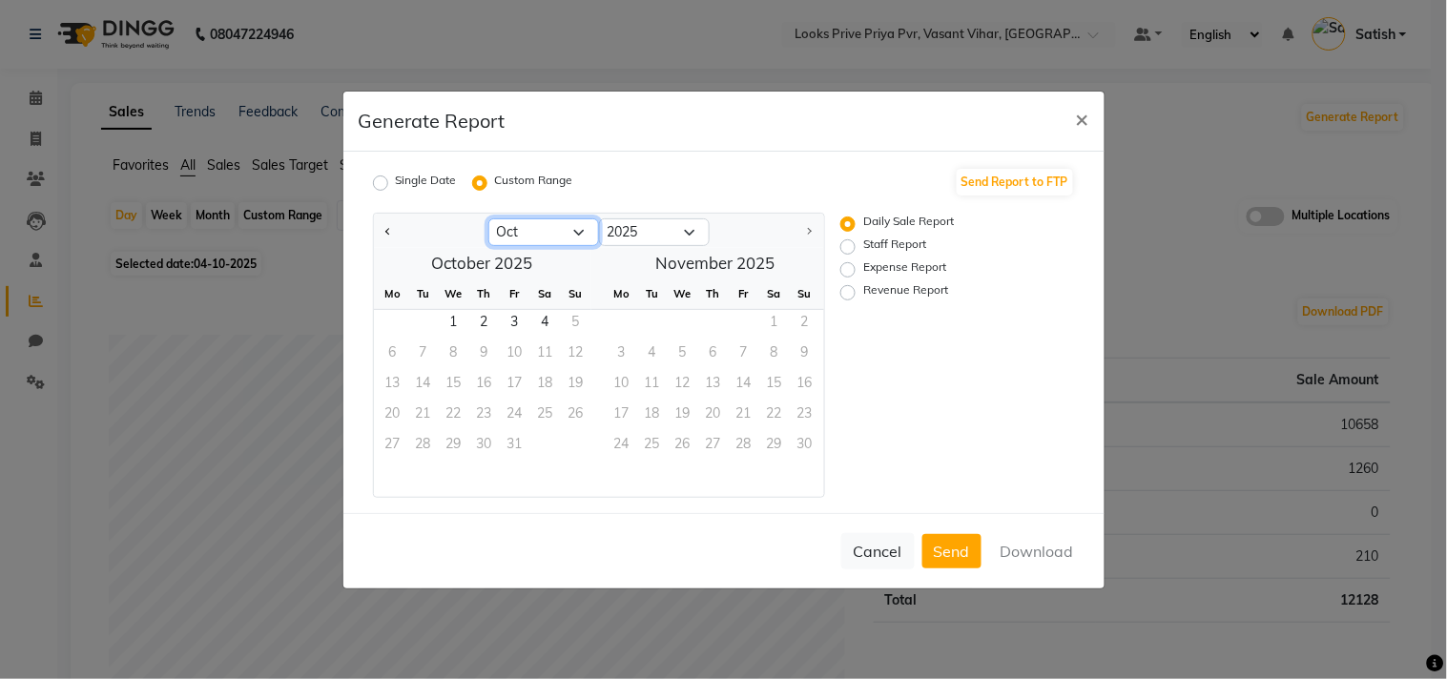
click at [531, 230] on select "Jan Feb Mar Apr May Jun [DATE] Aug Sep Oct" at bounding box center [544, 233] width 111 height 29
select select "9"
click at [489, 219] on select "Jan Feb Mar Apr May Jun [DATE] Aug Sep Oct" at bounding box center [544, 233] width 111 height 29
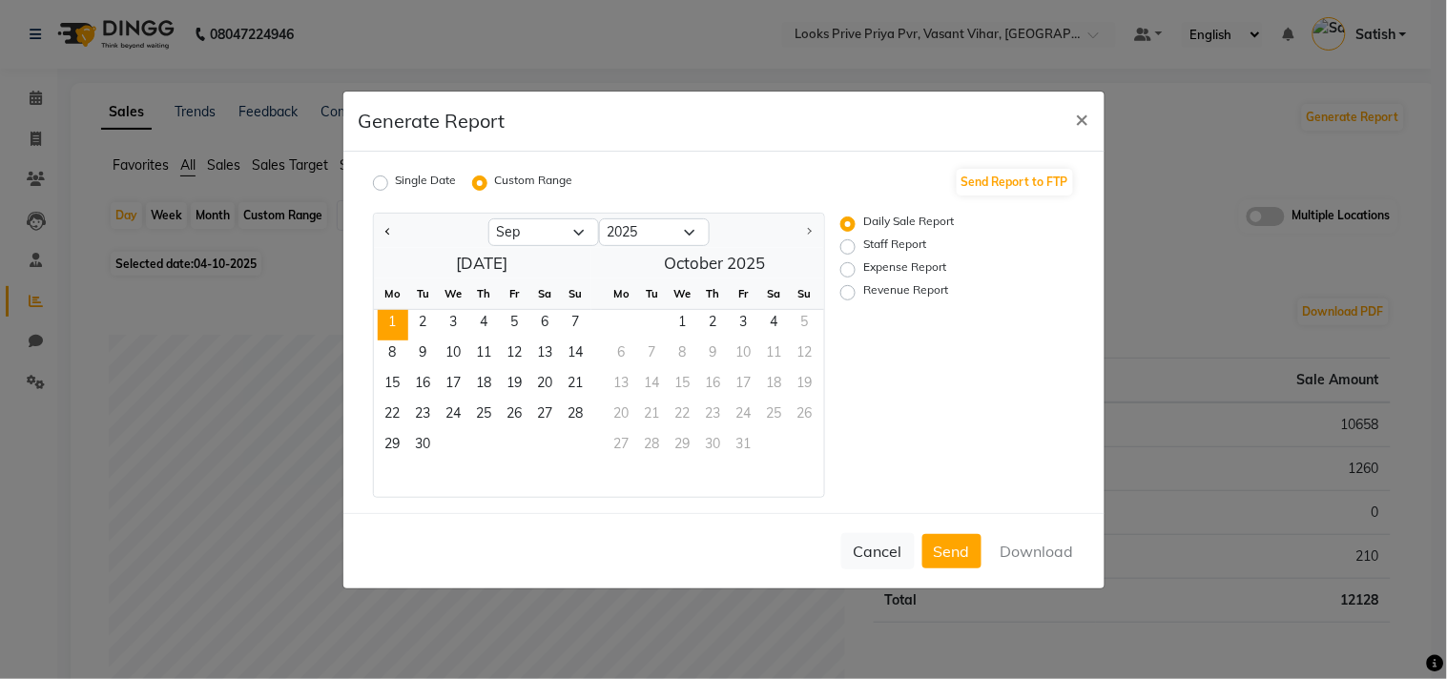
click at [387, 317] on span "1" at bounding box center [393, 325] width 31 height 31
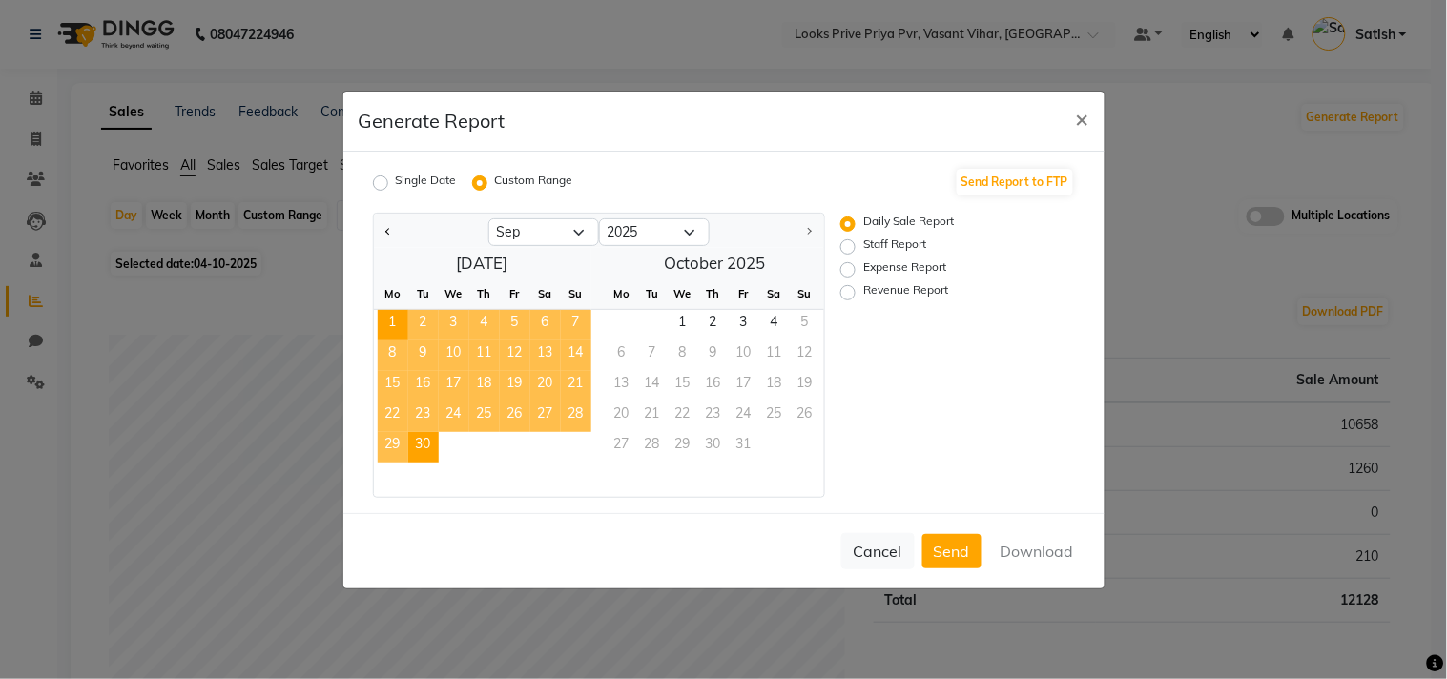
click at [424, 439] on span "30" at bounding box center [423, 447] width 31 height 31
click at [873, 293] on label "Revenue Report" at bounding box center [906, 292] width 85 height 23
click at [858, 293] on input "Revenue Report" at bounding box center [850, 291] width 13 height 13
radio input "true"
click at [1042, 542] on button "Download" at bounding box center [1037, 551] width 96 height 34
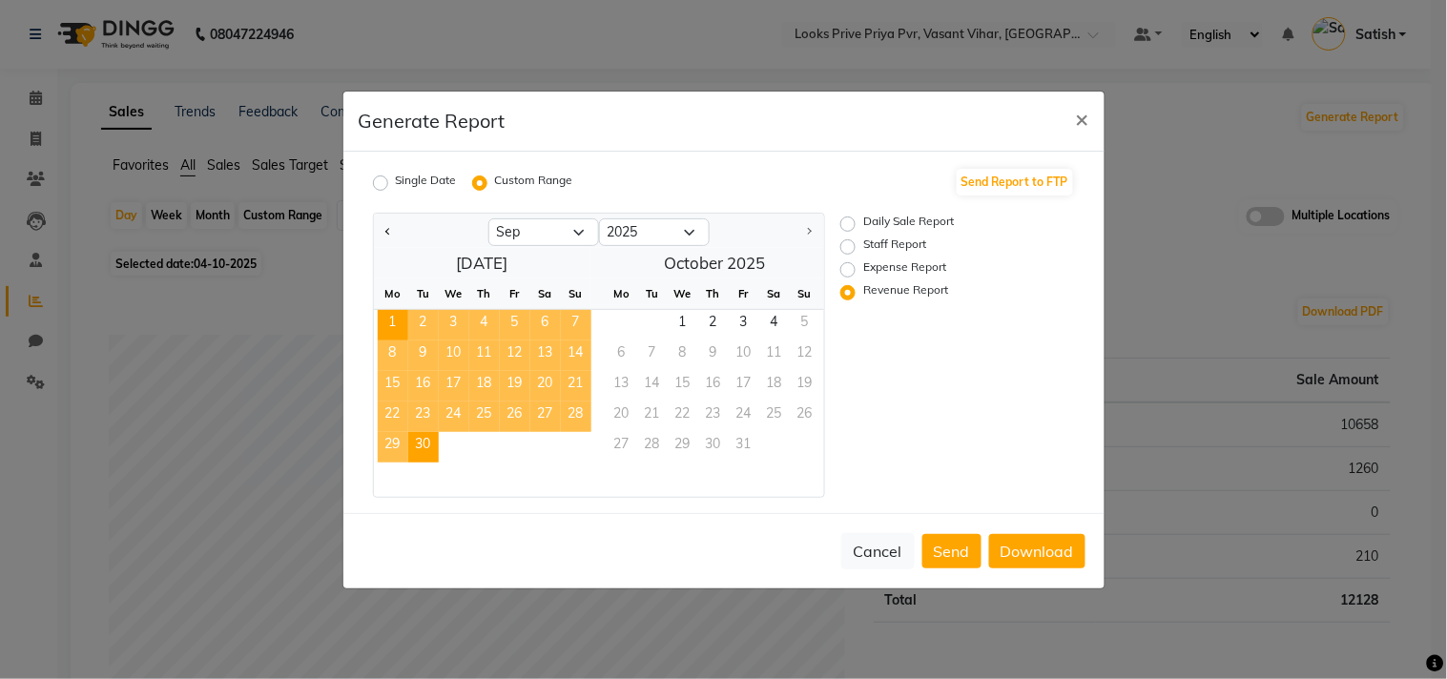
click at [864, 245] on label "Staff Report" at bounding box center [895, 247] width 63 height 23
click at [846, 245] on input "Staff Report" at bounding box center [850, 245] width 13 height 13
radio input "true"
click at [1028, 549] on button "Download" at bounding box center [1037, 551] width 96 height 34
click at [835, 111] on div "Generate Report ×" at bounding box center [724, 122] width 761 height 60
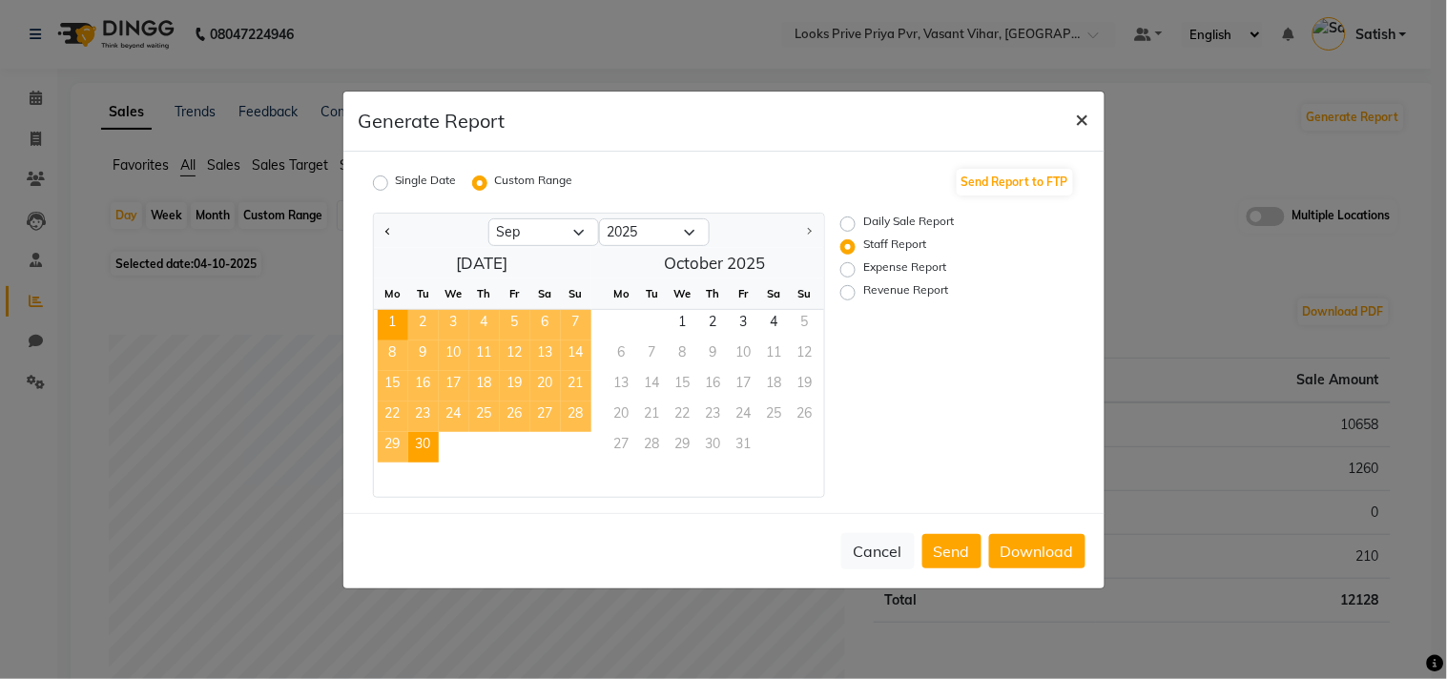
click at [1071, 122] on button "×" at bounding box center [1083, 118] width 44 height 53
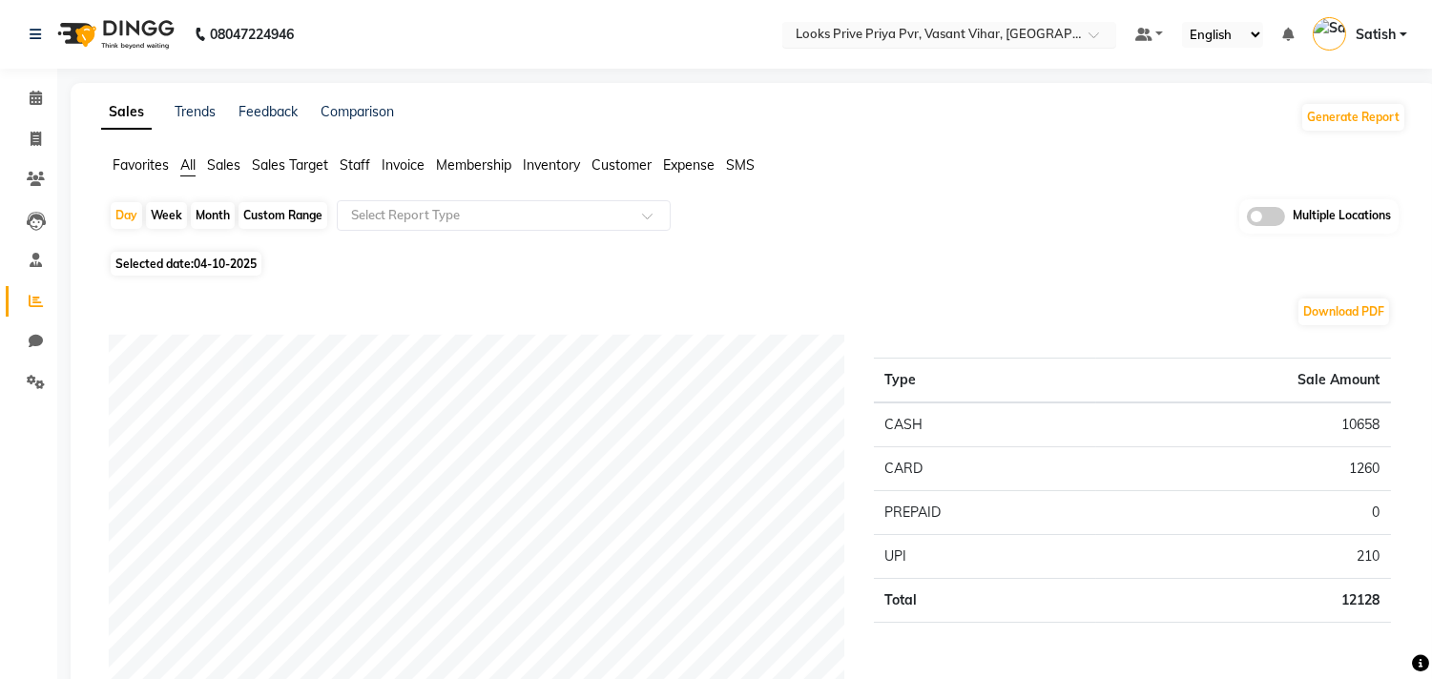
click at [880, 31] on input "text" at bounding box center [930, 36] width 277 height 19
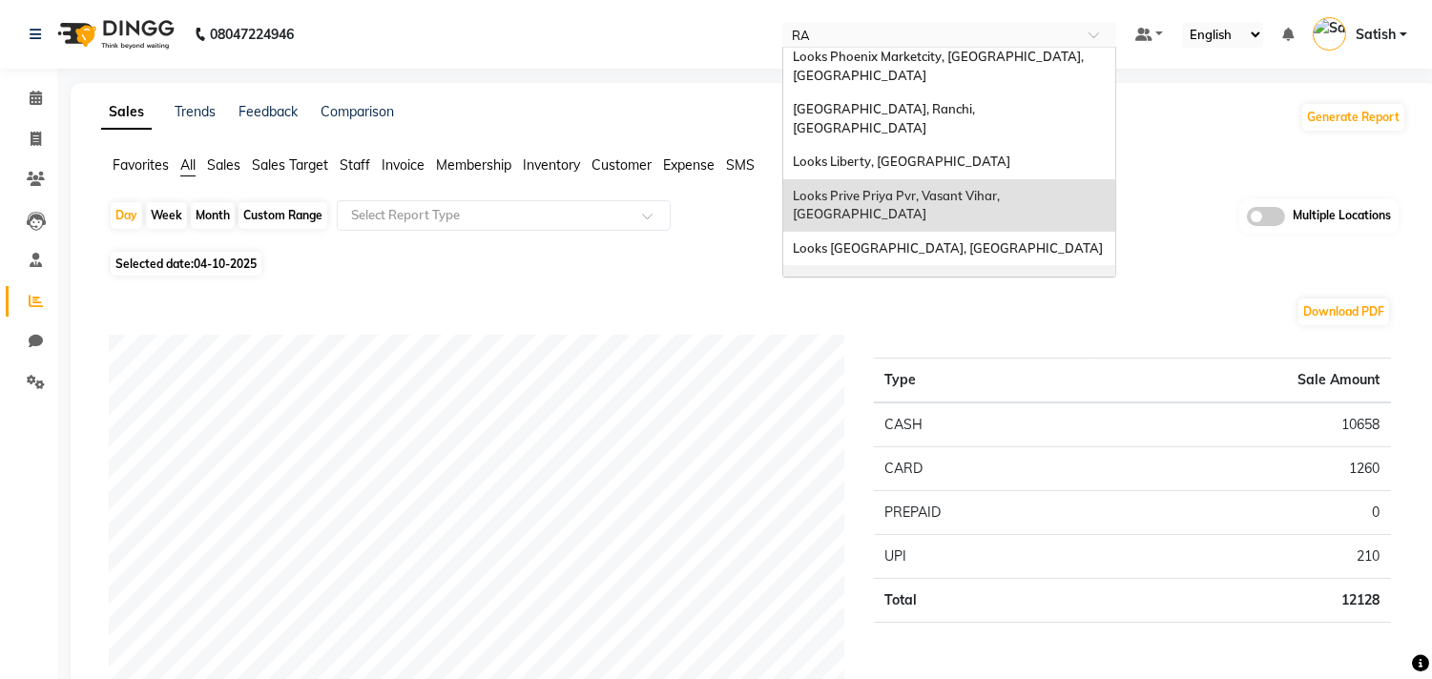
scroll to position [168, 0]
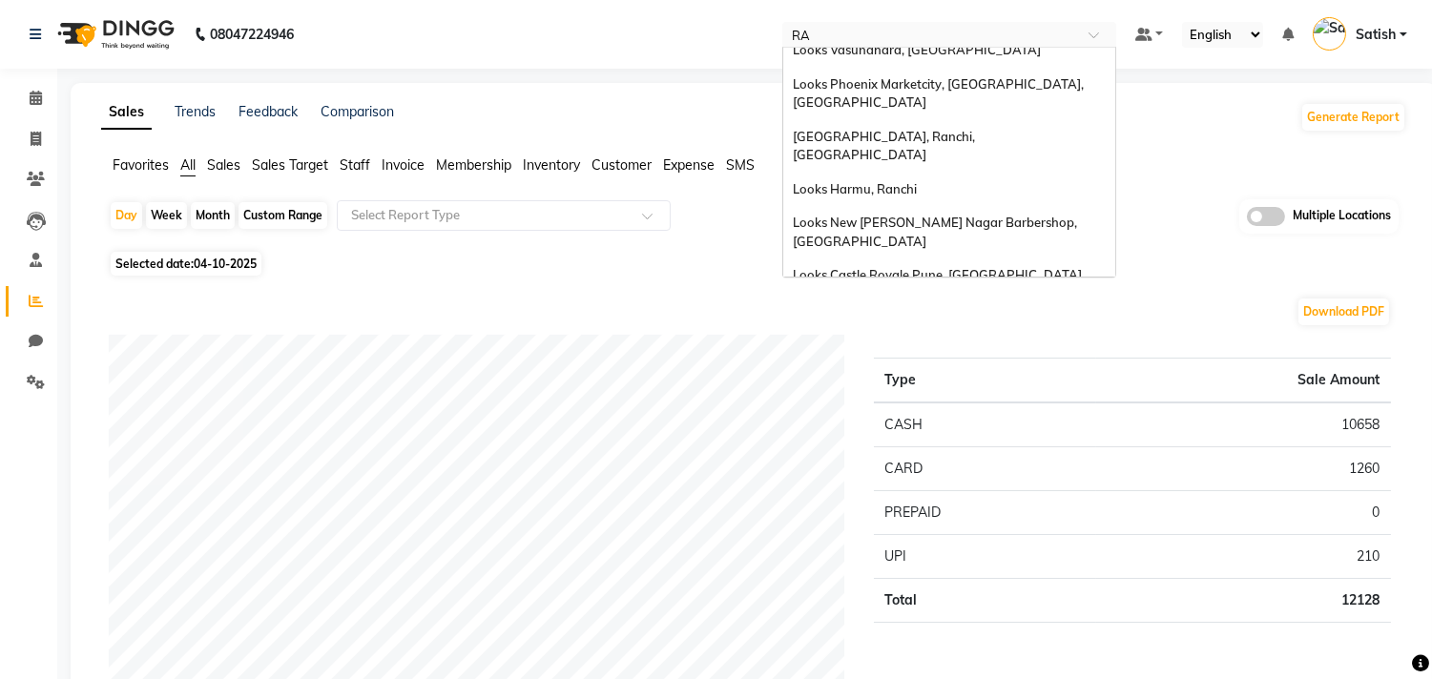
type input "RAJ"
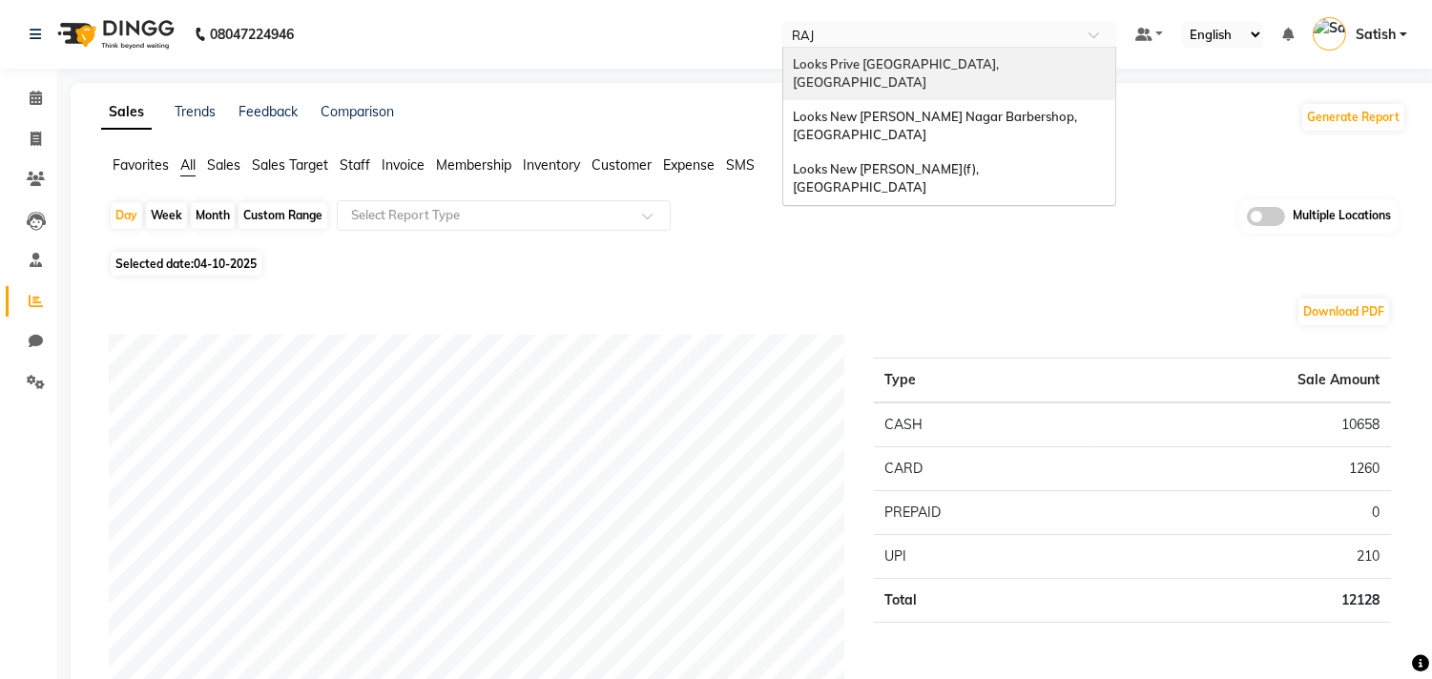
scroll to position [0, 0]
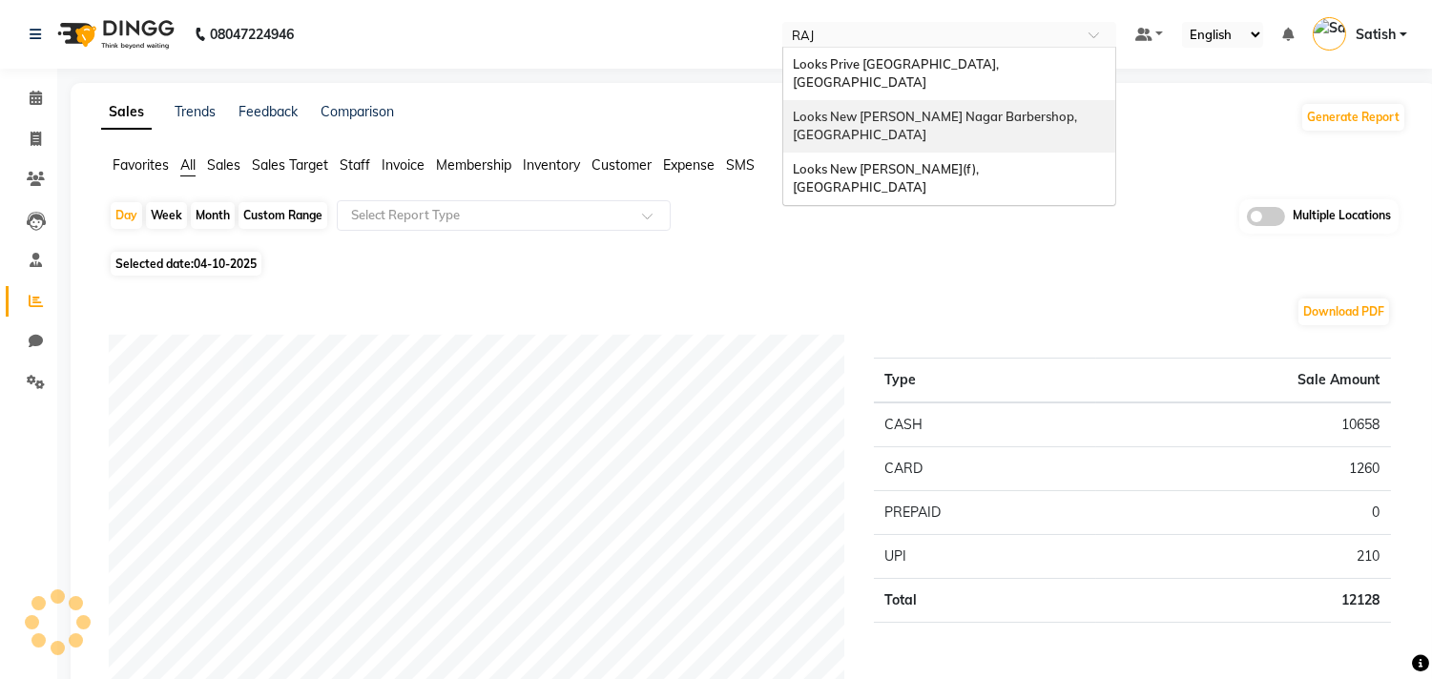
click at [945, 109] on span "Looks New [PERSON_NAME] Nagar Barbershop, [GEOGRAPHIC_DATA]" at bounding box center [936, 126] width 287 height 34
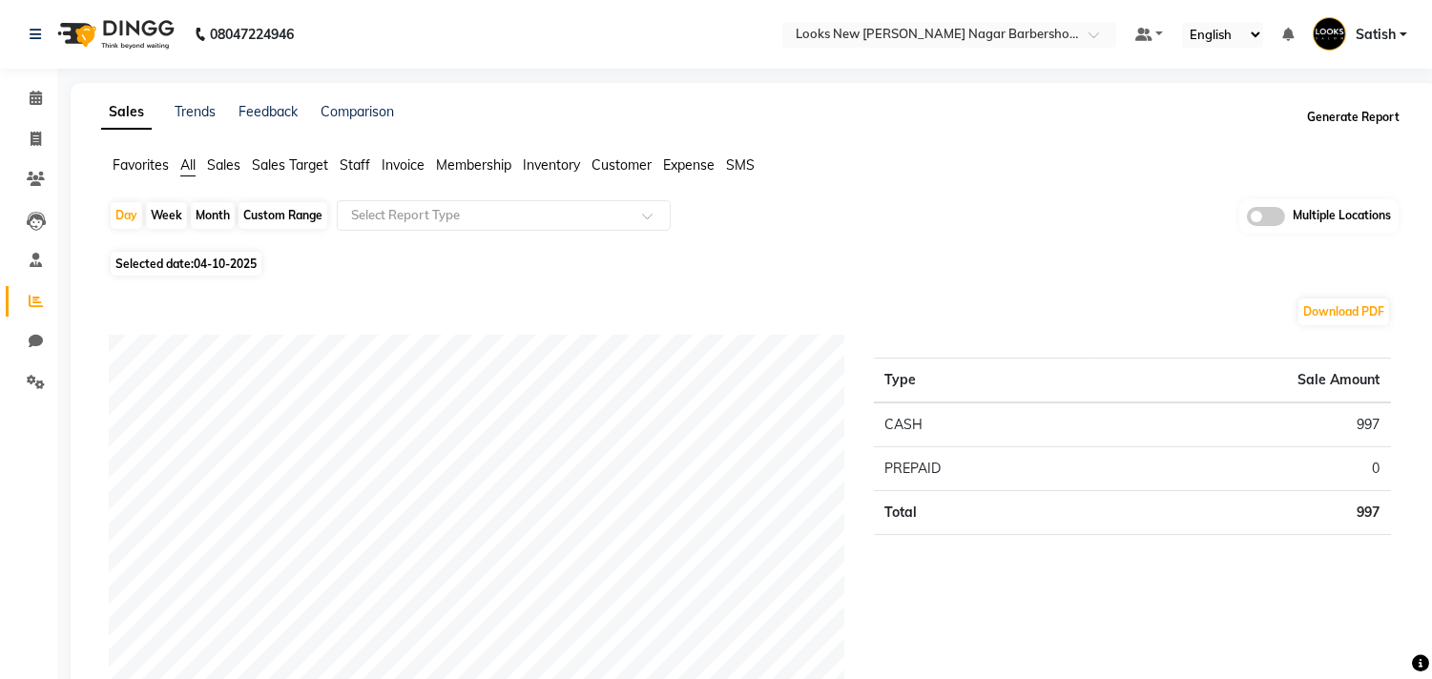
click at [1324, 108] on button "Generate Report" at bounding box center [1353, 117] width 102 height 27
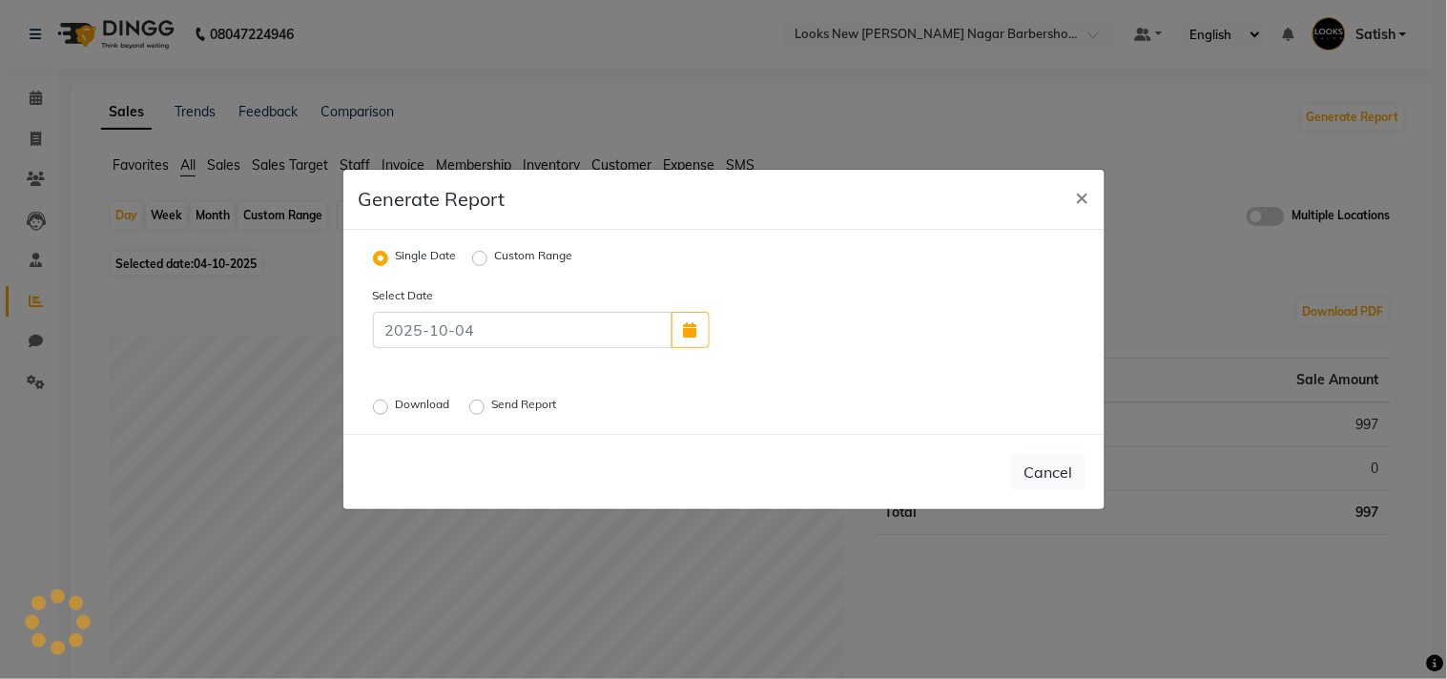
click at [495, 255] on label "Custom Range" at bounding box center [534, 258] width 78 height 23
click at [489, 255] on input "Custom Range" at bounding box center [482, 258] width 13 height 13
radio input "true"
select select "10"
select select "2025"
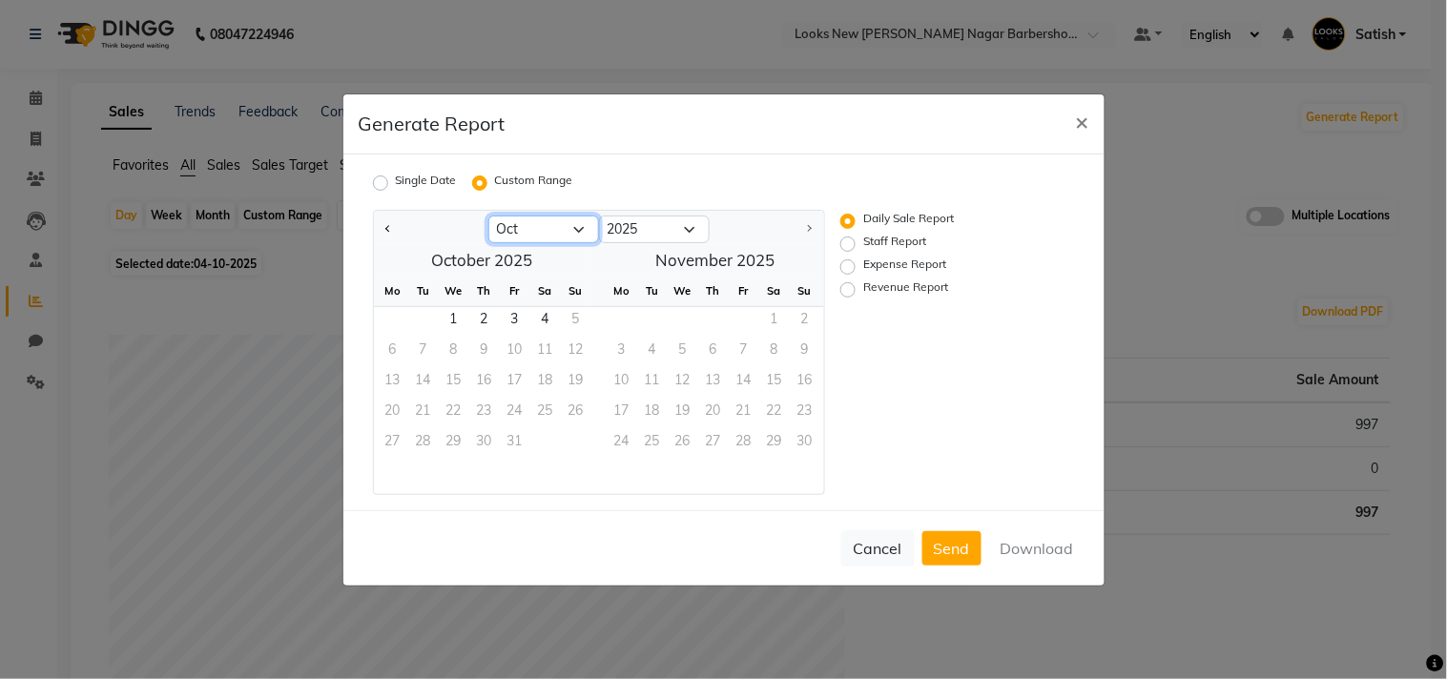
click at [534, 230] on select "Jan Feb Mar Apr May Jun [DATE] Aug Sep Oct" at bounding box center [544, 230] width 111 height 29
select select "9"
click at [489, 216] on select "Jan Feb Mar Apr May Jun [DATE] Aug Sep Oct" at bounding box center [544, 230] width 111 height 29
click at [392, 321] on span "1" at bounding box center [393, 322] width 31 height 31
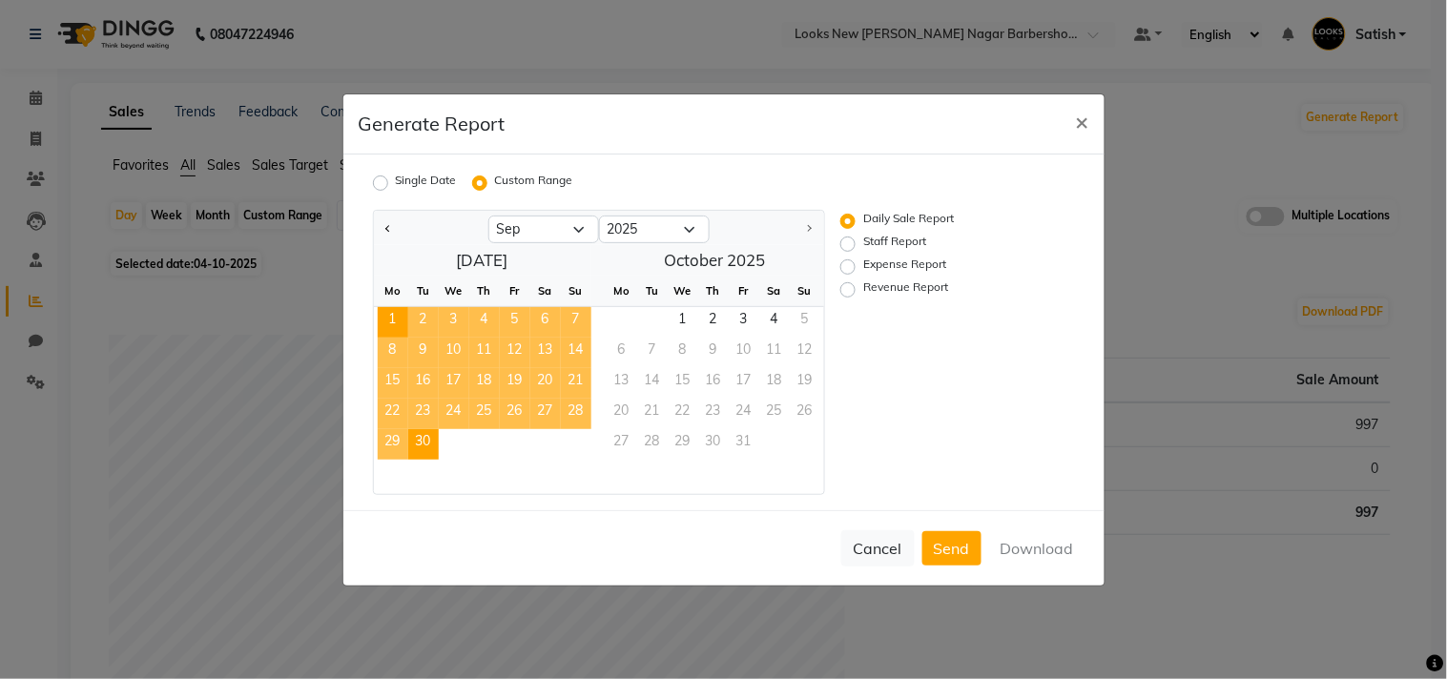
click at [424, 443] on span "30" at bounding box center [423, 444] width 31 height 31
click at [862, 284] on div "Revenue Report" at bounding box center [936, 290] width 190 height 23
click at [864, 291] on label "Revenue Report" at bounding box center [906, 290] width 85 height 23
click at [853, 291] on input "Revenue Report" at bounding box center [850, 288] width 13 height 13
radio input "true"
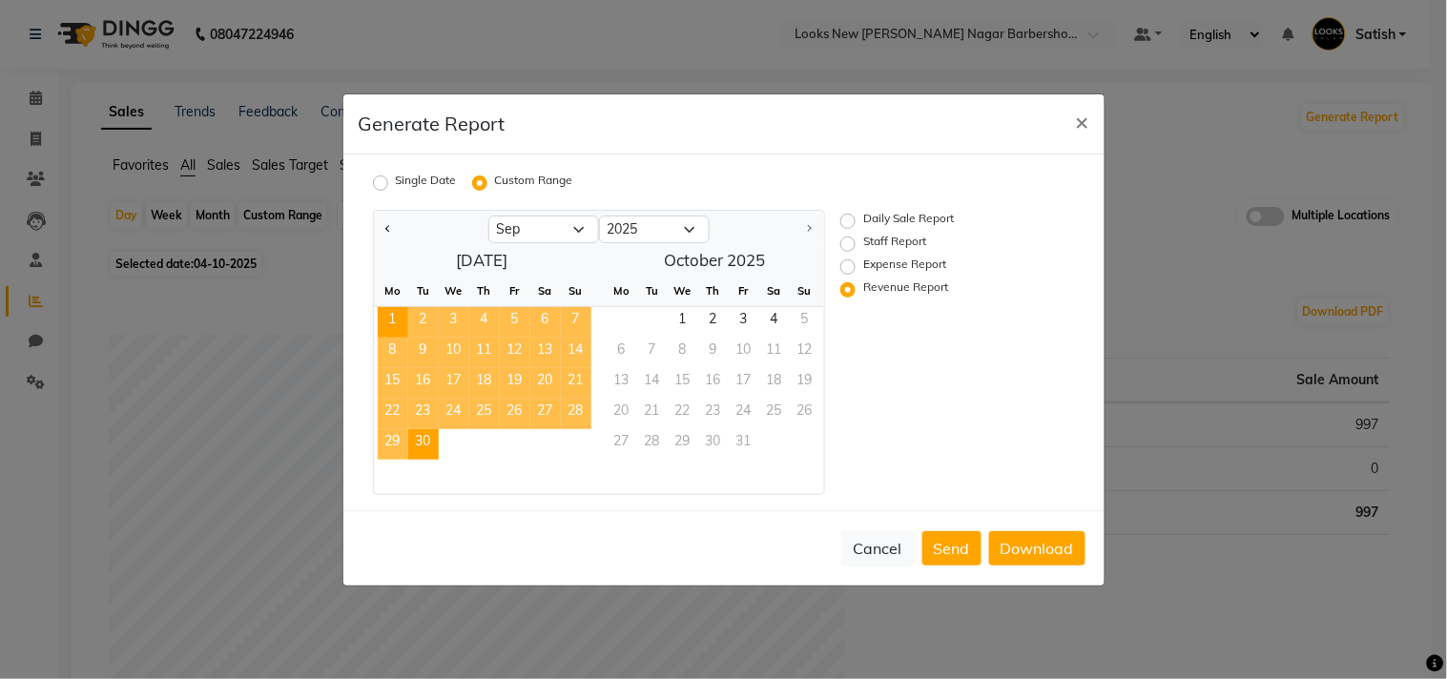
click at [1032, 526] on div "Cancel Send Download" at bounding box center [724, 547] width 761 height 75
click at [1034, 541] on button "Download" at bounding box center [1037, 548] width 96 height 34
click at [864, 244] on label "Staff Report" at bounding box center [895, 244] width 63 height 23
click at [850, 244] on input "Staff Report" at bounding box center [850, 243] width 13 height 13
radio input "true"
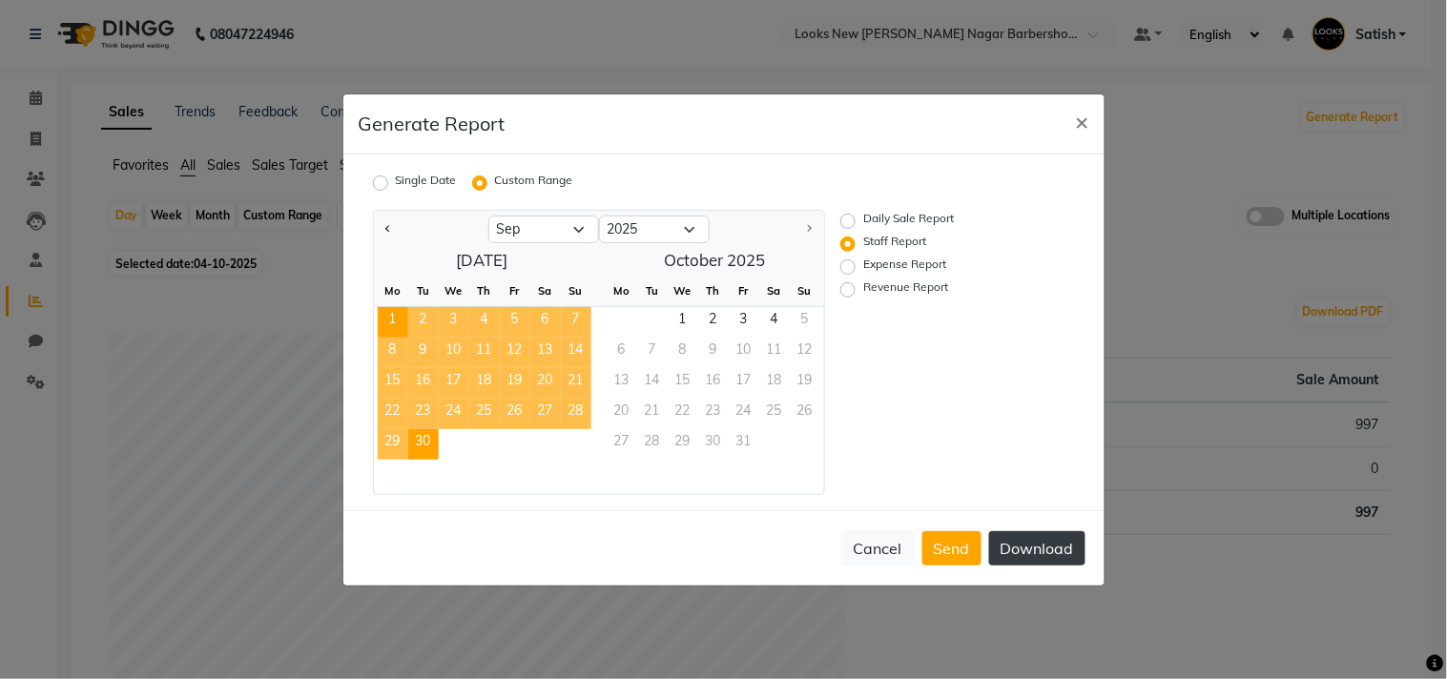
click at [1027, 545] on button "Download" at bounding box center [1037, 548] width 96 height 34
drag, startPoint x: 675, startPoint y: 137, endPoint x: 927, endPoint y: 135, distance: 251.9
click at [676, 135] on div "Generate Report ×" at bounding box center [724, 124] width 761 height 60
click at [1079, 117] on span "×" at bounding box center [1082, 121] width 13 height 29
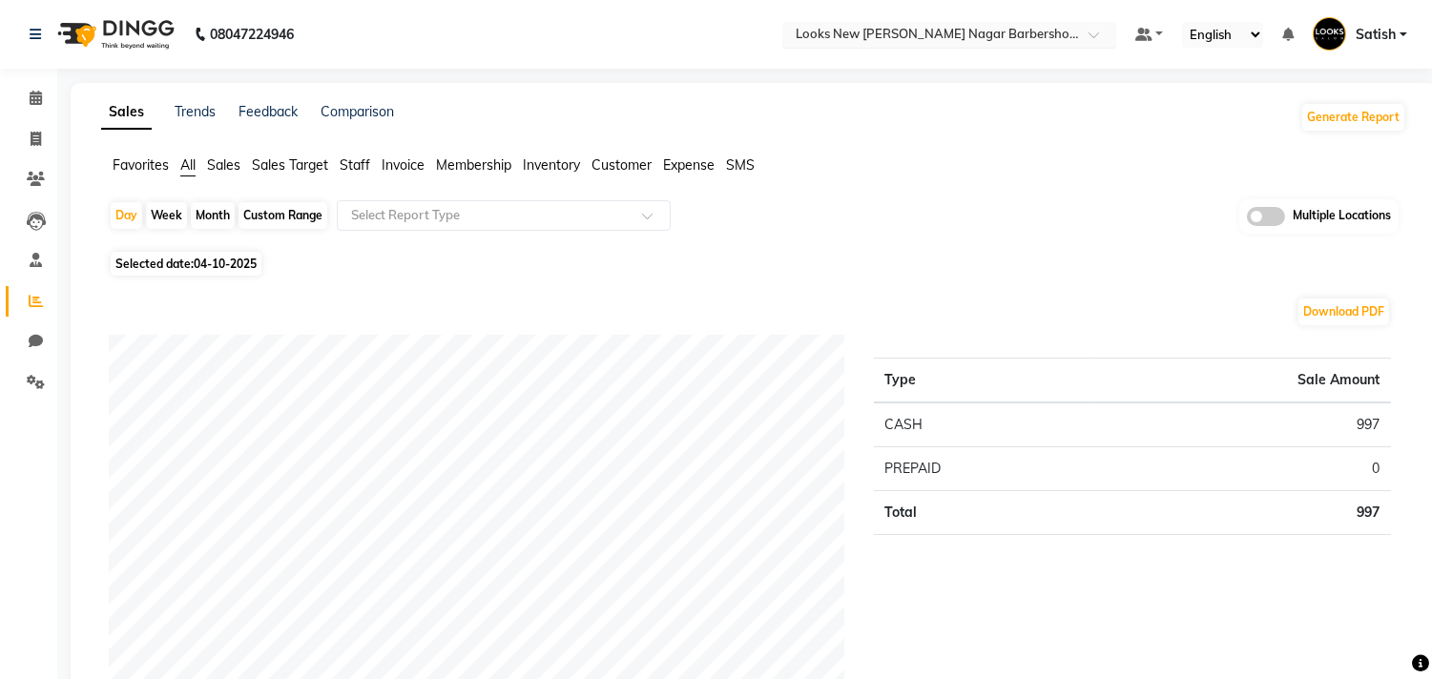
click at [956, 33] on input "text" at bounding box center [930, 36] width 277 height 19
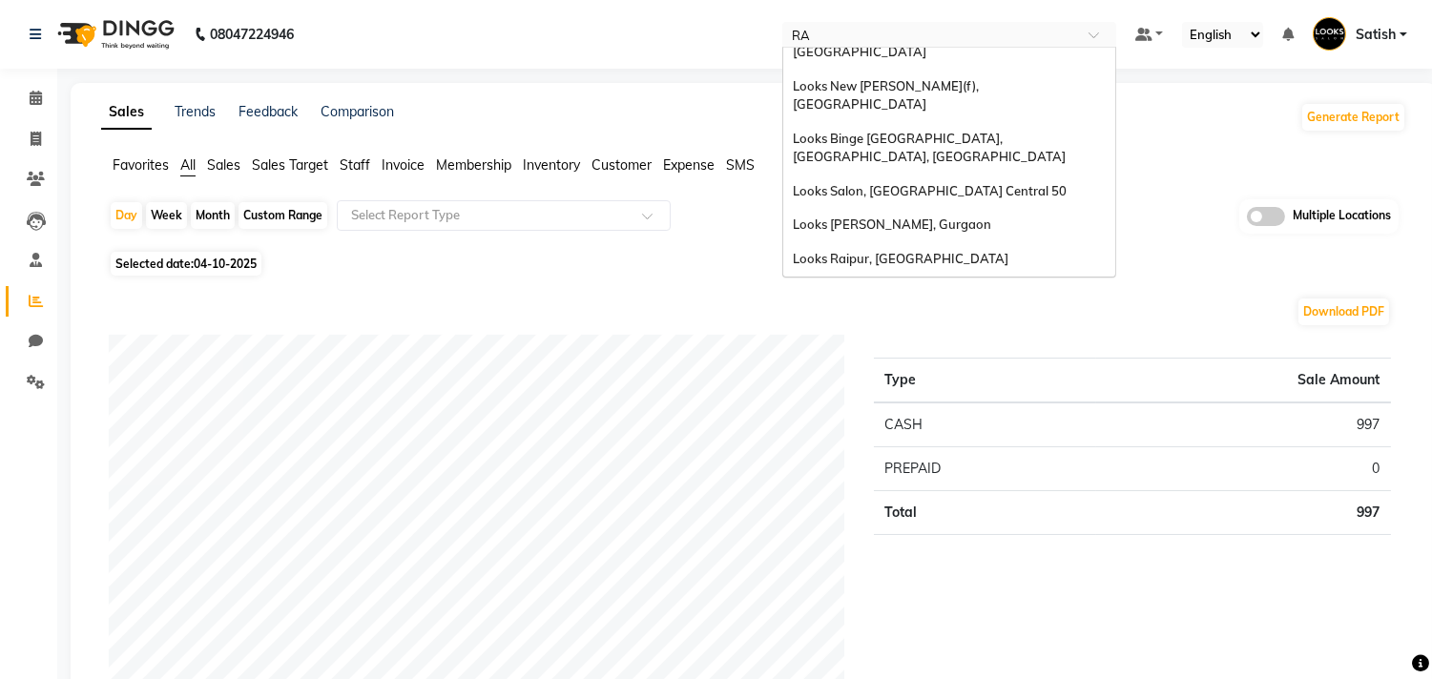
scroll to position [271, 0]
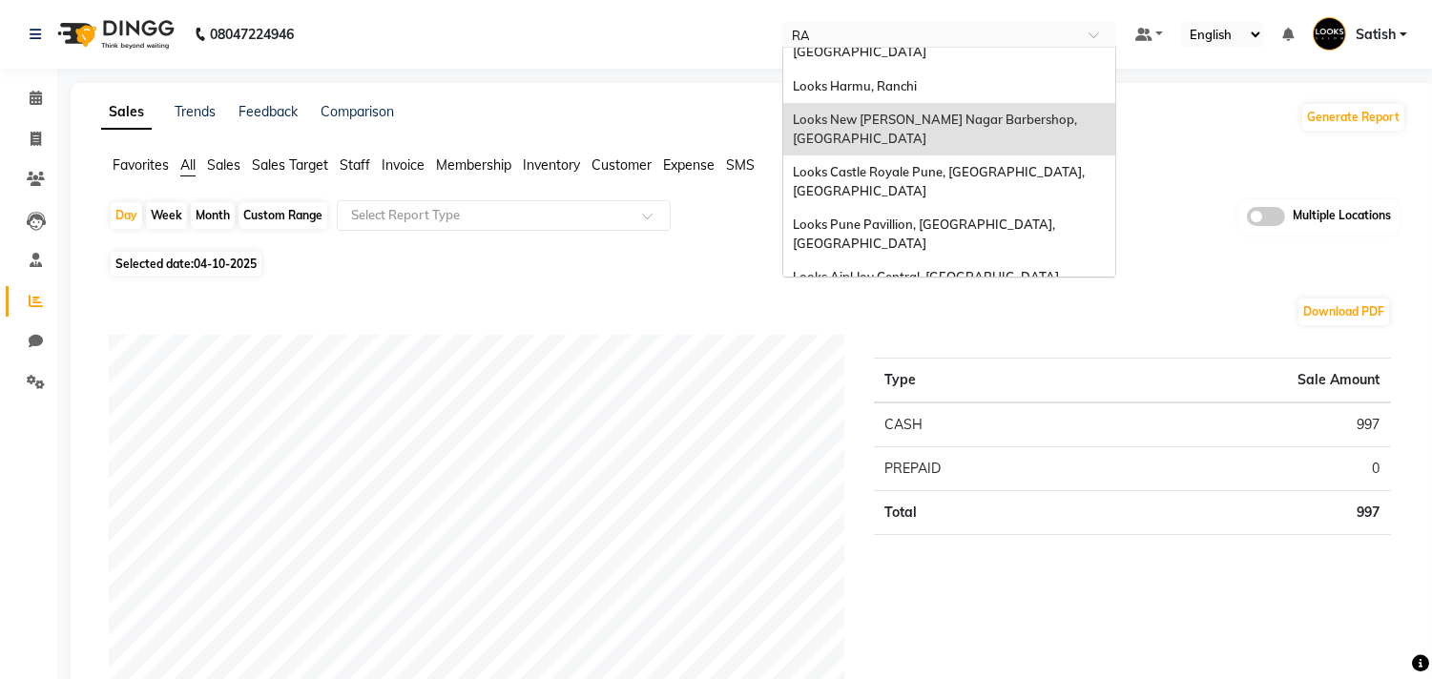
type input "RAJ"
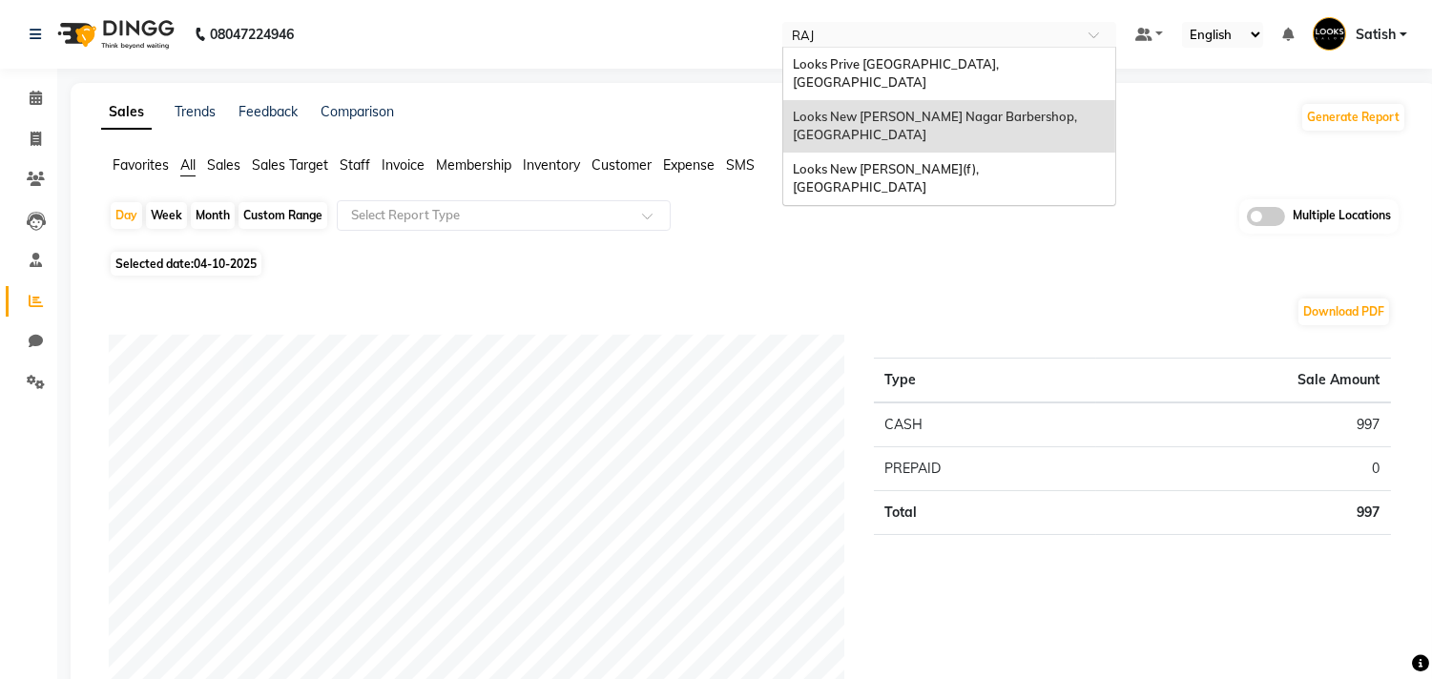
scroll to position [0, 0]
click at [947, 153] on div "Looks New [PERSON_NAME](f), [GEOGRAPHIC_DATA]" at bounding box center [949, 179] width 332 height 52
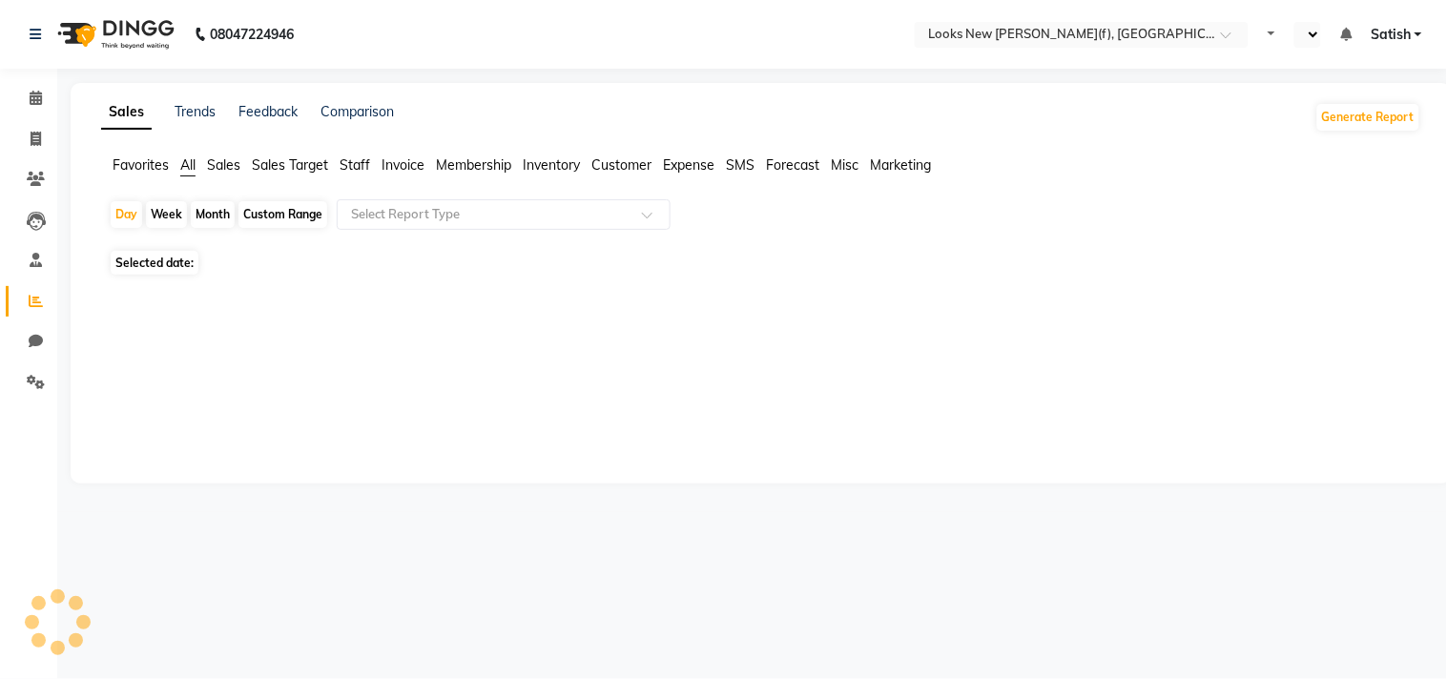
select select "en"
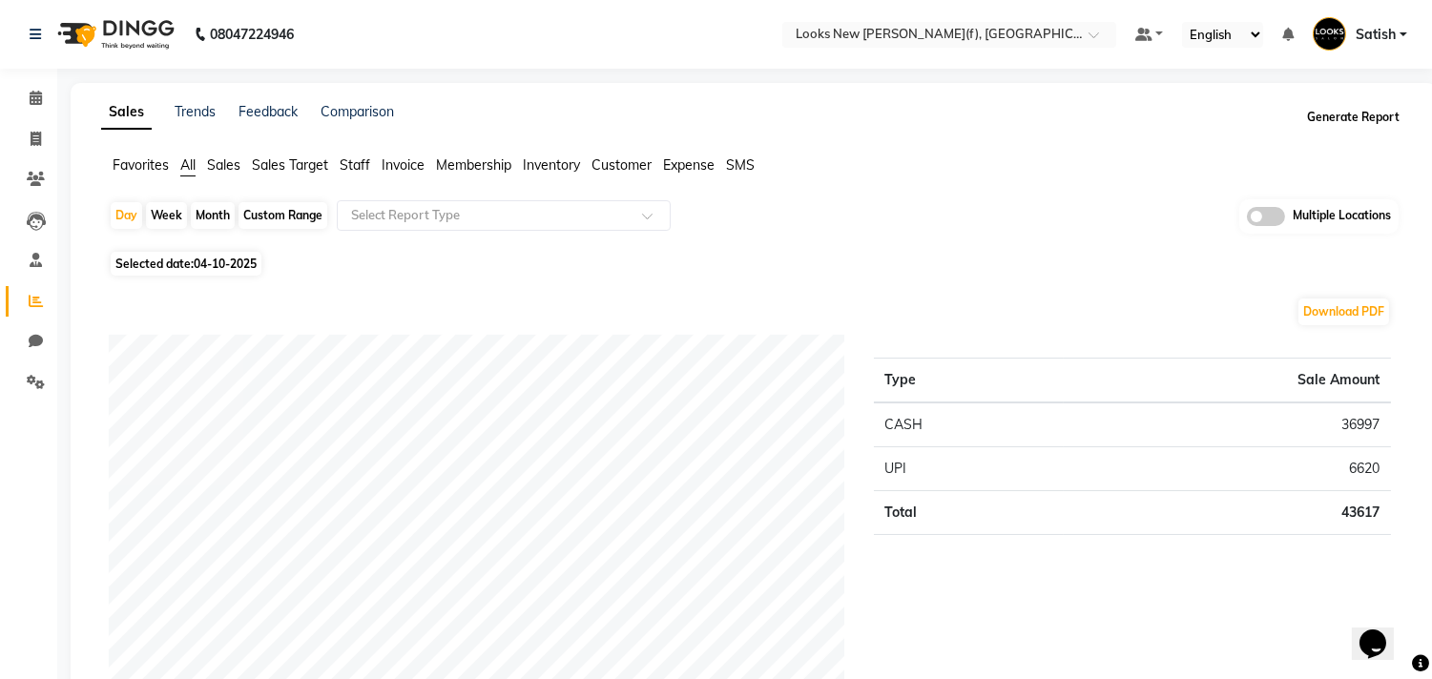
click at [1339, 111] on button "Generate Report" at bounding box center [1353, 117] width 102 height 27
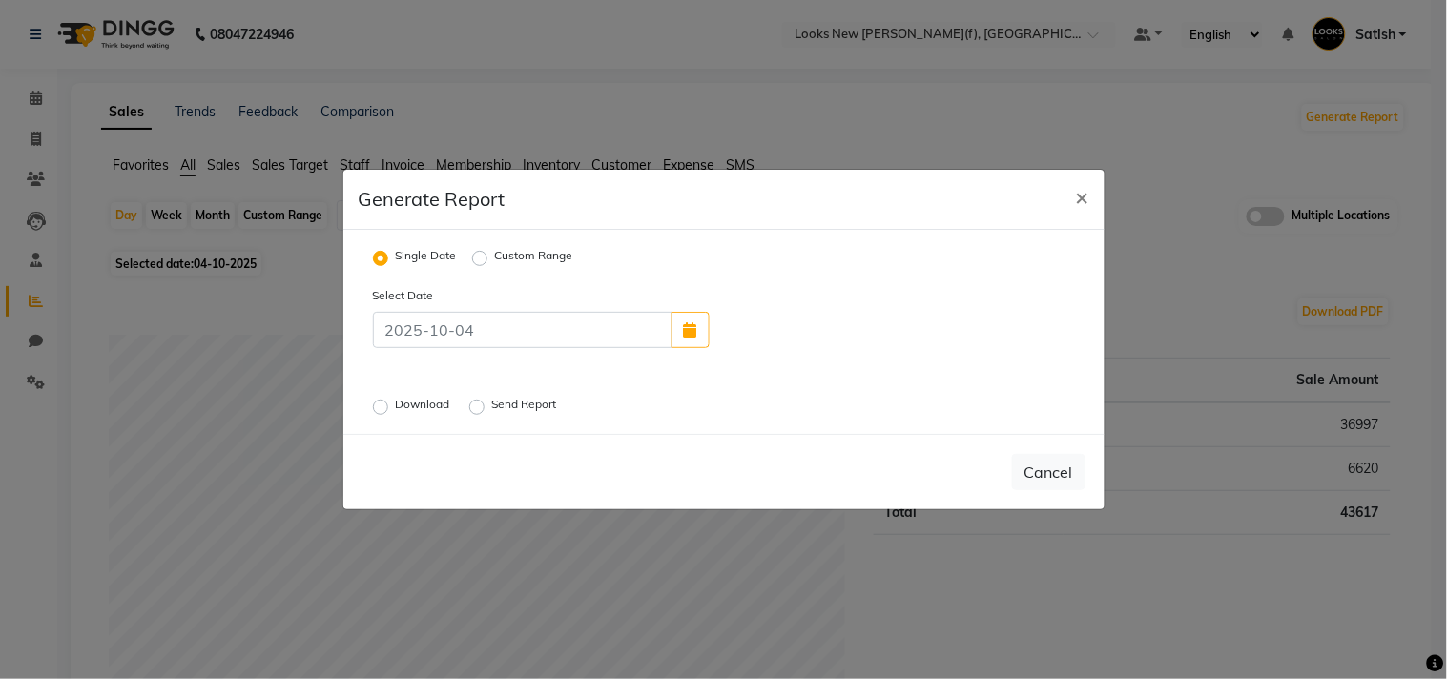
click at [495, 254] on label "Custom Range" at bounding box center [534, 258] width 78 height 23
click at [485, 254] on input "Custom Range" at bounding box center [482, 258] width 13 height 13
radio input "true"
select select "10"
select select "2025"
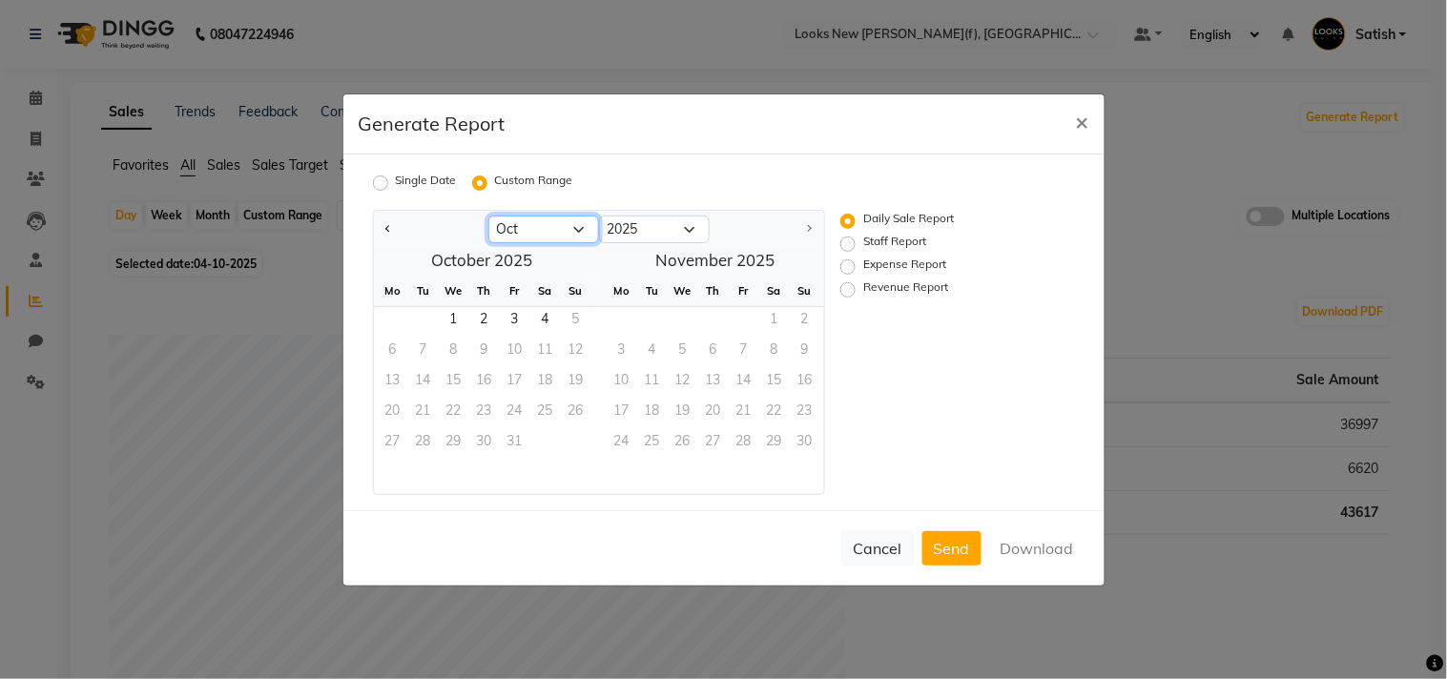
click at [537, 229] on select "Jan Feb Mar Apr May Jun [DATE] Aug Sep Oct" at bounding box center [544, 230] width 111 height 29
select select "9"
click at [489, 216] on select "Jan Feb Mar Apr May Jun [DATE] Aug Sep Oct" at bounding box center [544, 230] width 111 height 29
click at [392, 323] on span "1" at bounding box center [393, 322] width 31 height 31
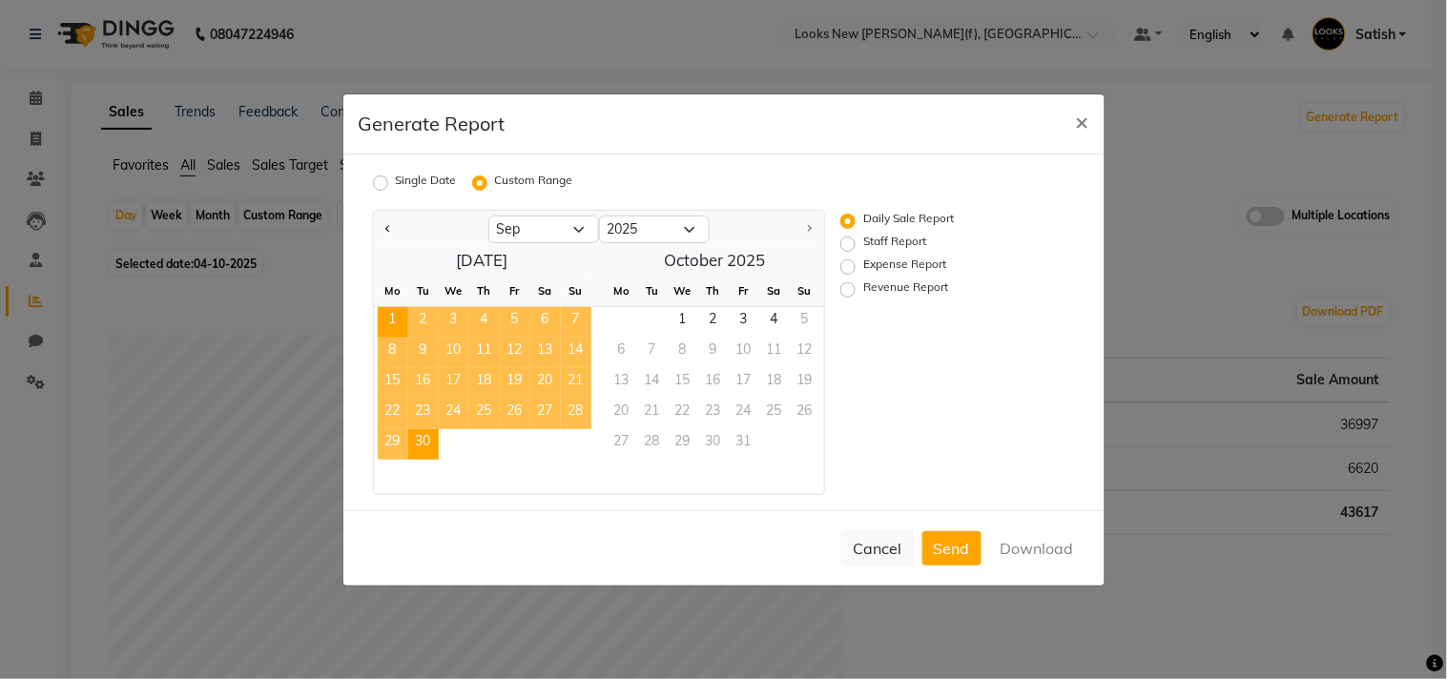
click at [427, 439] on span "30" at bounding box center [423, 444] width 31 height 31
click at [864, 287] on label "Revenue Report" at bounding box center [906, 290] width 85 height 23
click at [844, 287] on input "Revenue Report" at bounding box center [850, 288] width 13 height 13
radio input "true"
click at [1035, 538] on button "Download" at bounding box center [1037, 548] width 96 height 34
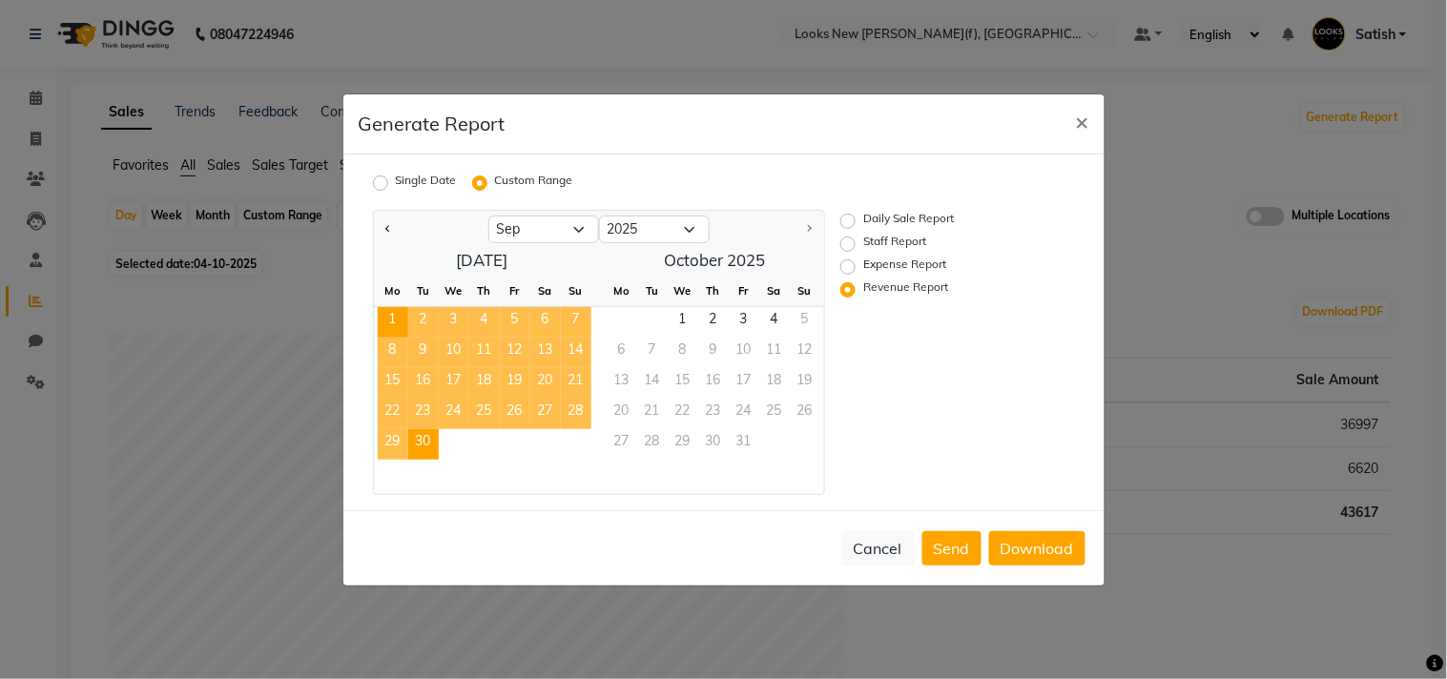
click at [864, 239] on label "Staff Report" at bounding box center [895, 244] width 63 height 23
click at [851, 239] on input "Staff Report" at bounding box center [850, 243] width 13 height 13
radio input "true"
click at [1031, 550] on button "Download" at bounding box center [1037, 548] width 96 height 34
drag, startPoint x: 778, startPoint y: 124, endPoint x: 903, endPoint y: 154, distance: 128.4
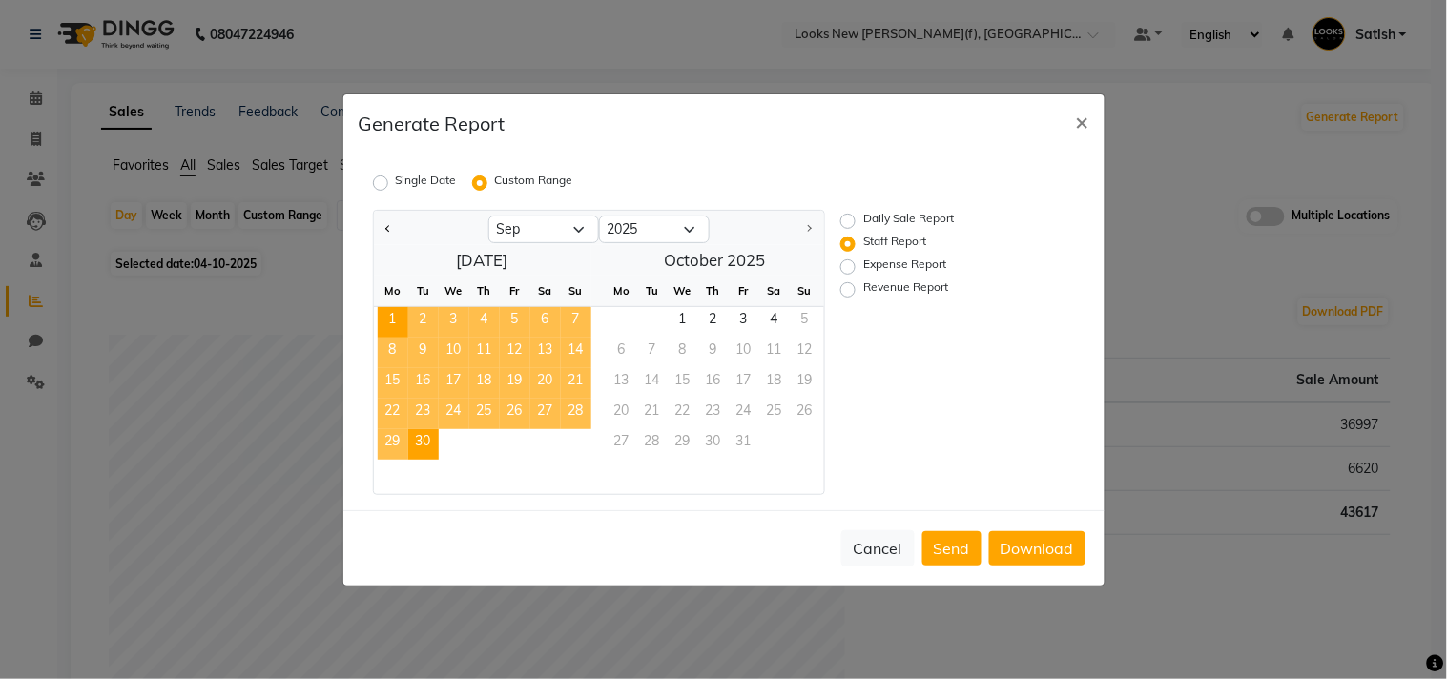
click at [778, 124] on div "Generate Report ×" at bounding box center [724, 124] width 761 height 60
click at [1084, 122] on span "×" at bounding box center [1082, 121] width 13 height 29
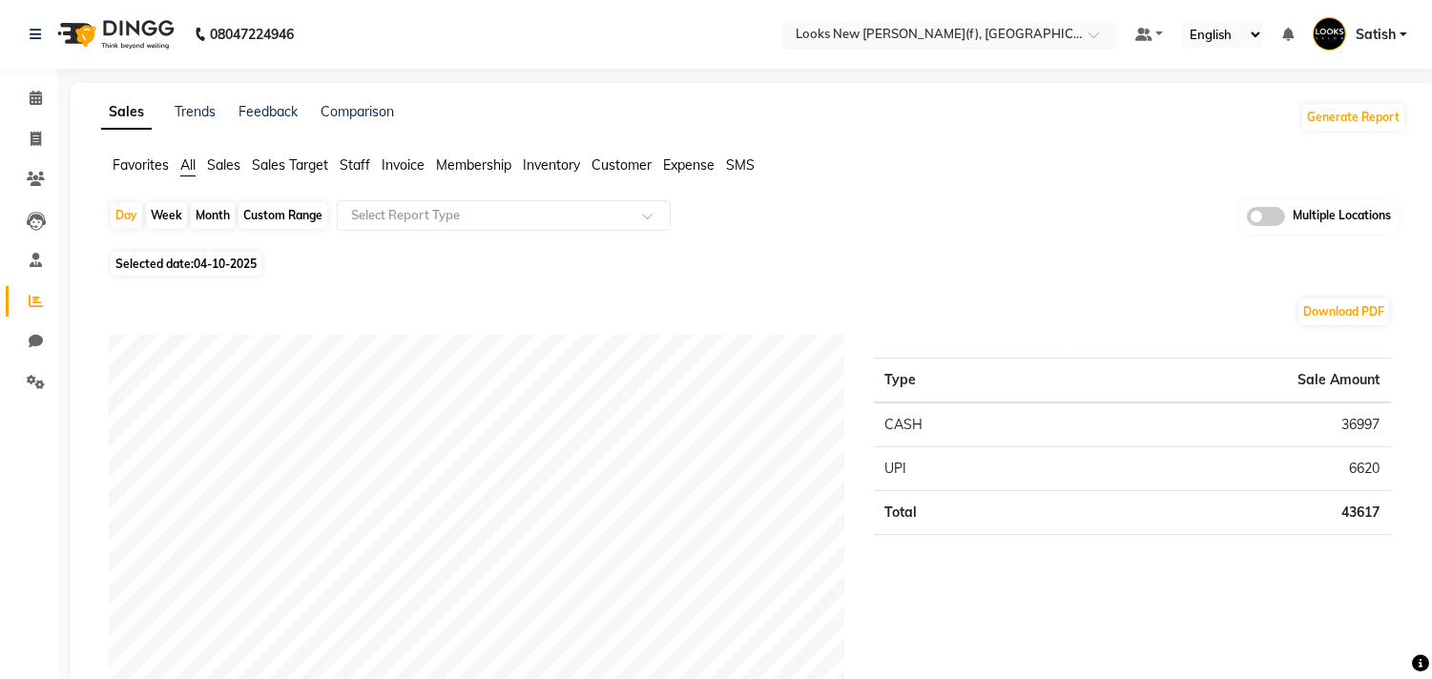
click at [835, 27] on input "text" at bounding box center [930, 36] width 277 height 19
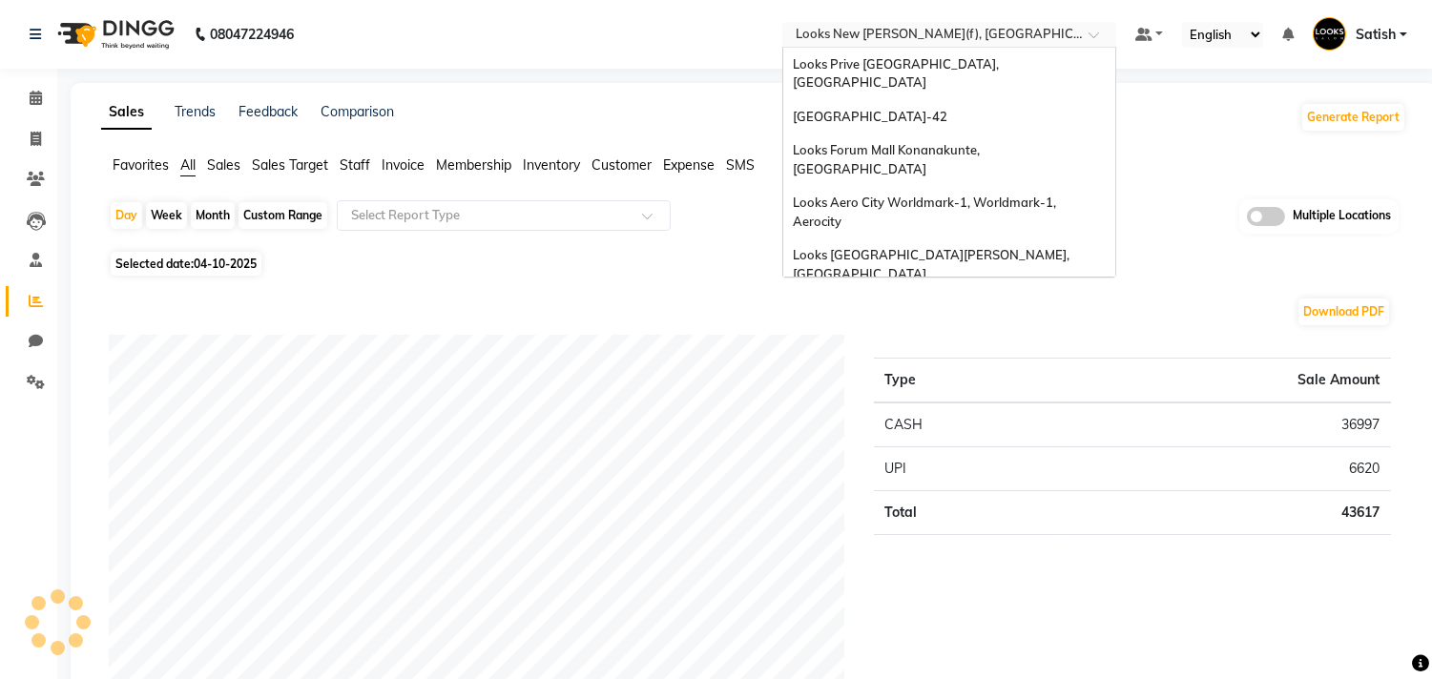
scroll to position [1339, 0]
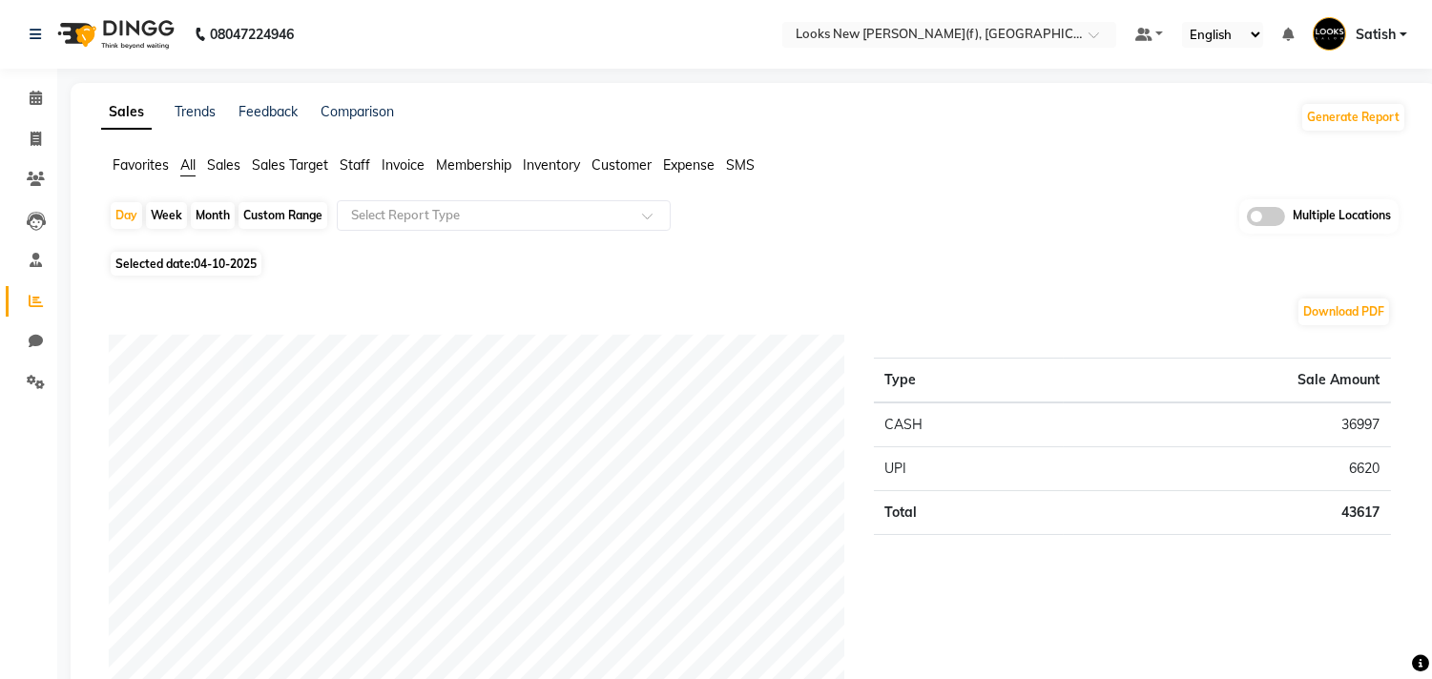
click at [1168, 214] on div "Day Week Month Custom Range Select Report Type Multiple Locations" at bounding box center [754, 222] width 1290 height 47
click at [1333, 112] on button "Generate Report" at bounding box center [1353, 117] width 102 height 27
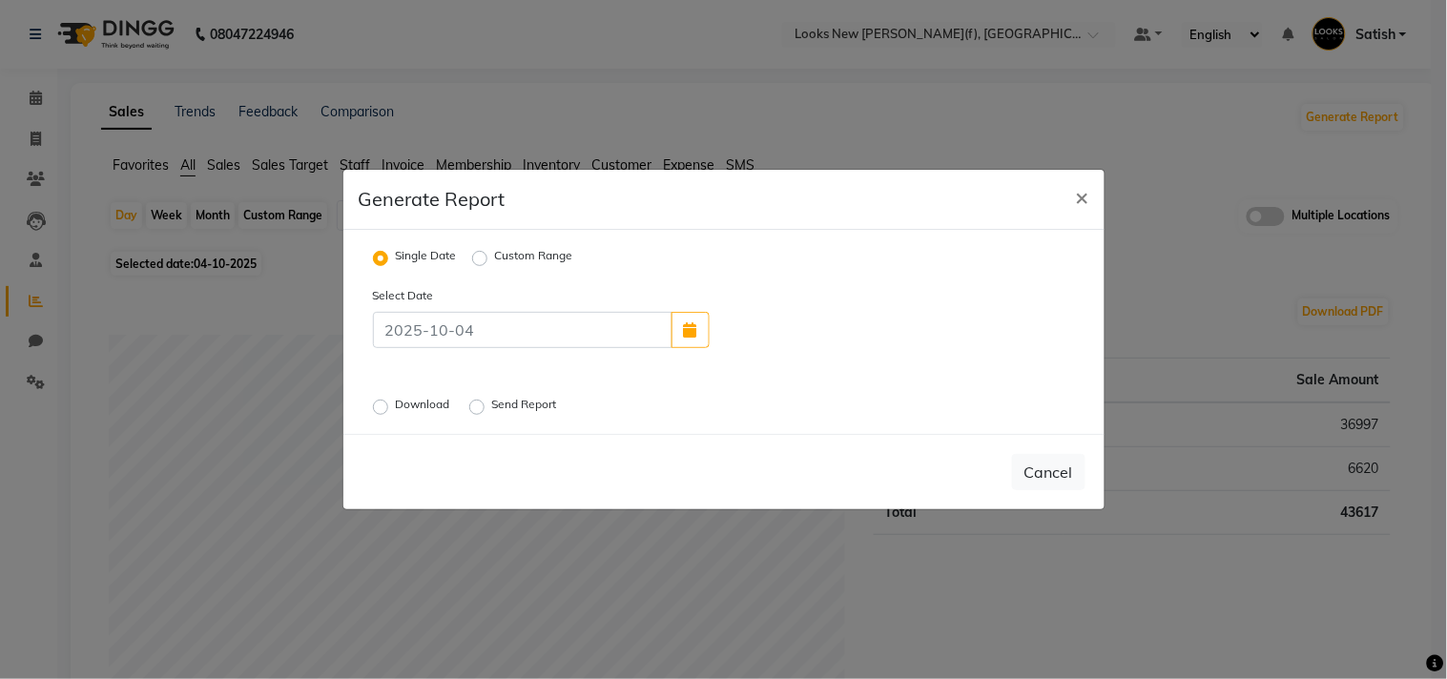
click at [495, 259] on label "Custom Range" at bounding box center [534, 258] width 78 height 23
click at [484, 259] on input "Custom Range" at bounding box center [482, 258] width 13 height 13
radio input "true"
select select "10"
select select "2025"
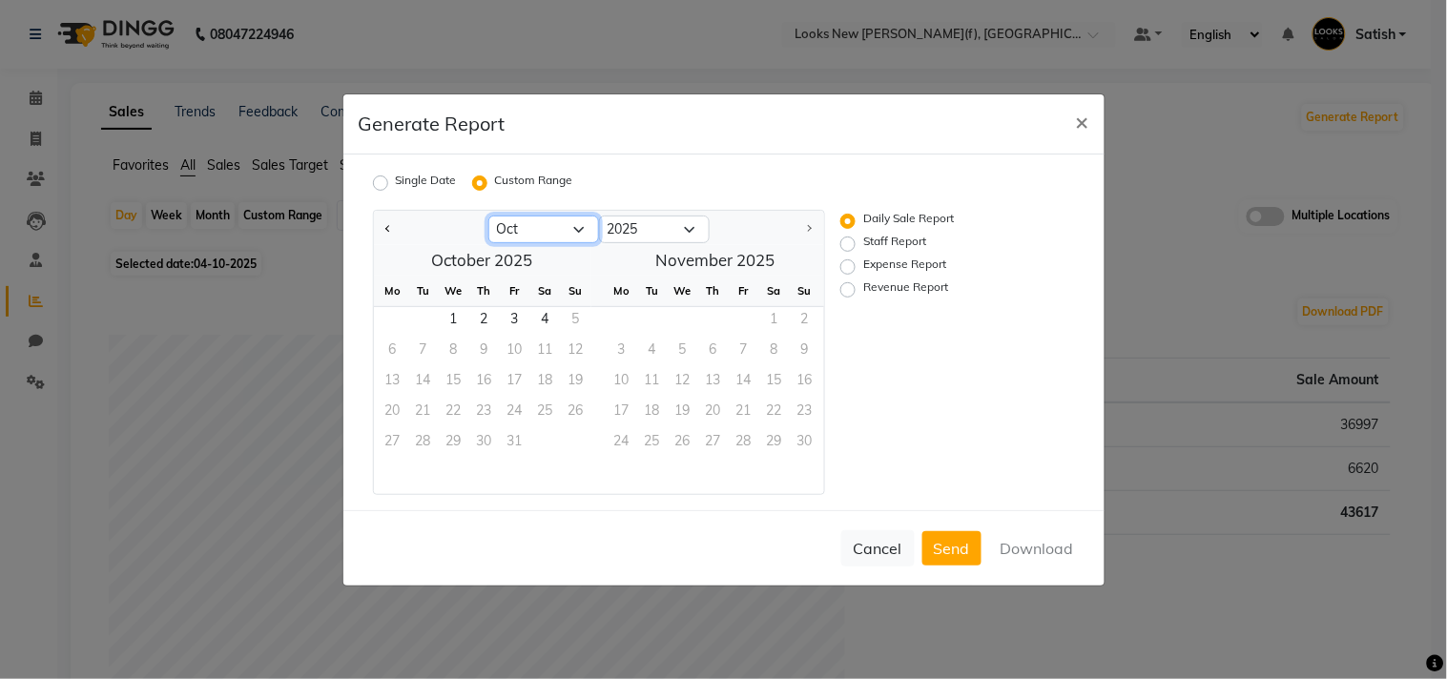
drag, startPoint x: 529, startPoint y: 229, endPoint x: 526, endPoint y: 239, distance: 10.9
click at [529, 229] on select "Jan Feb Mar Apr May Jun [DATE] Aug Sep Oct" at bounding box center [544, 230] width 111 height 29
select select "9"
click at [489, 216] on select "Jan Feb Mar Apr May Jun [DATE] Aug Sep Oct" at bounding box center [544, 230] width 111 height 29
click at [391, 317] on span "1" at bounding box center [393, 322] width 31 height 31
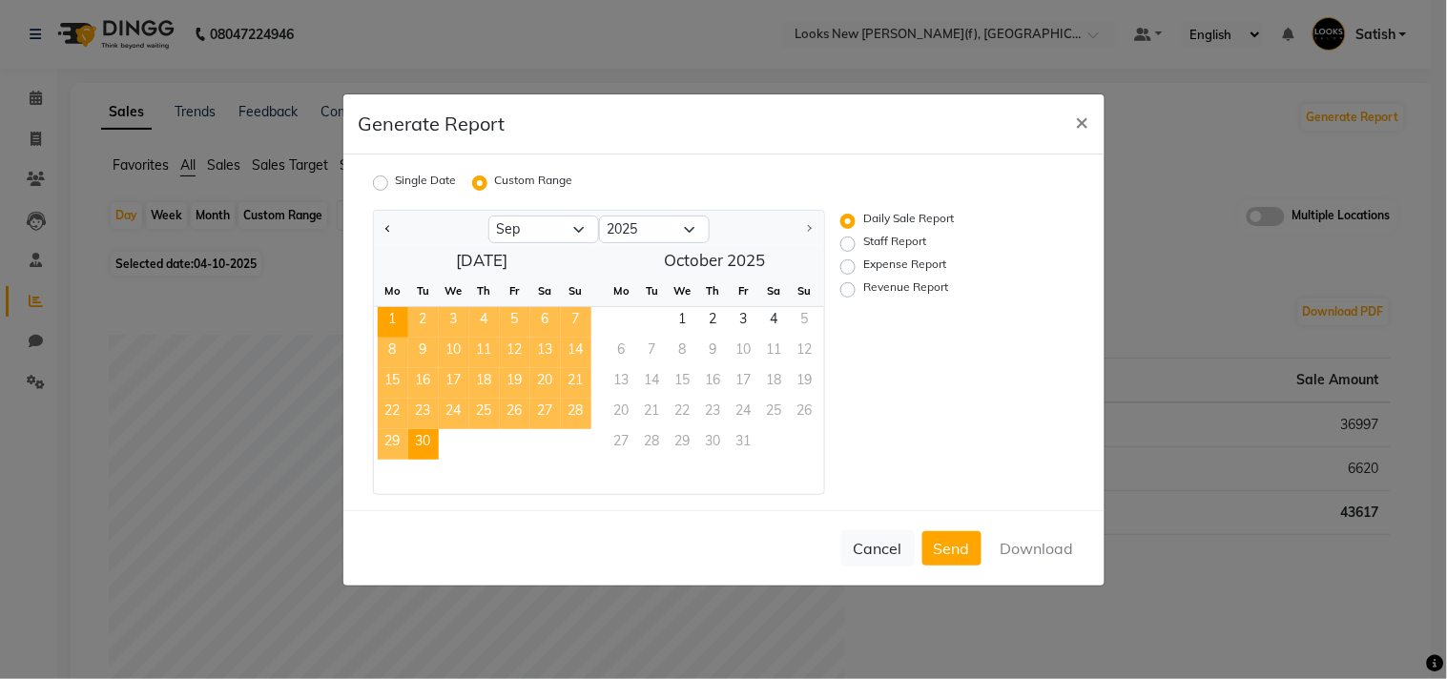
click at [427, 452] on span "30" at bounding box center [423, 444] width 31 height 31
click at [864, 243] on label "Staff Report" at bounding box center [895, 244] width 63 height 23
click at [849, 243] on input "Staff Report" at bounding box center [850, 243] width 13 height 13
radio input "true"
click at [1080, 119] on span "×" at bounding box center [1082, 121] width 13 height 29
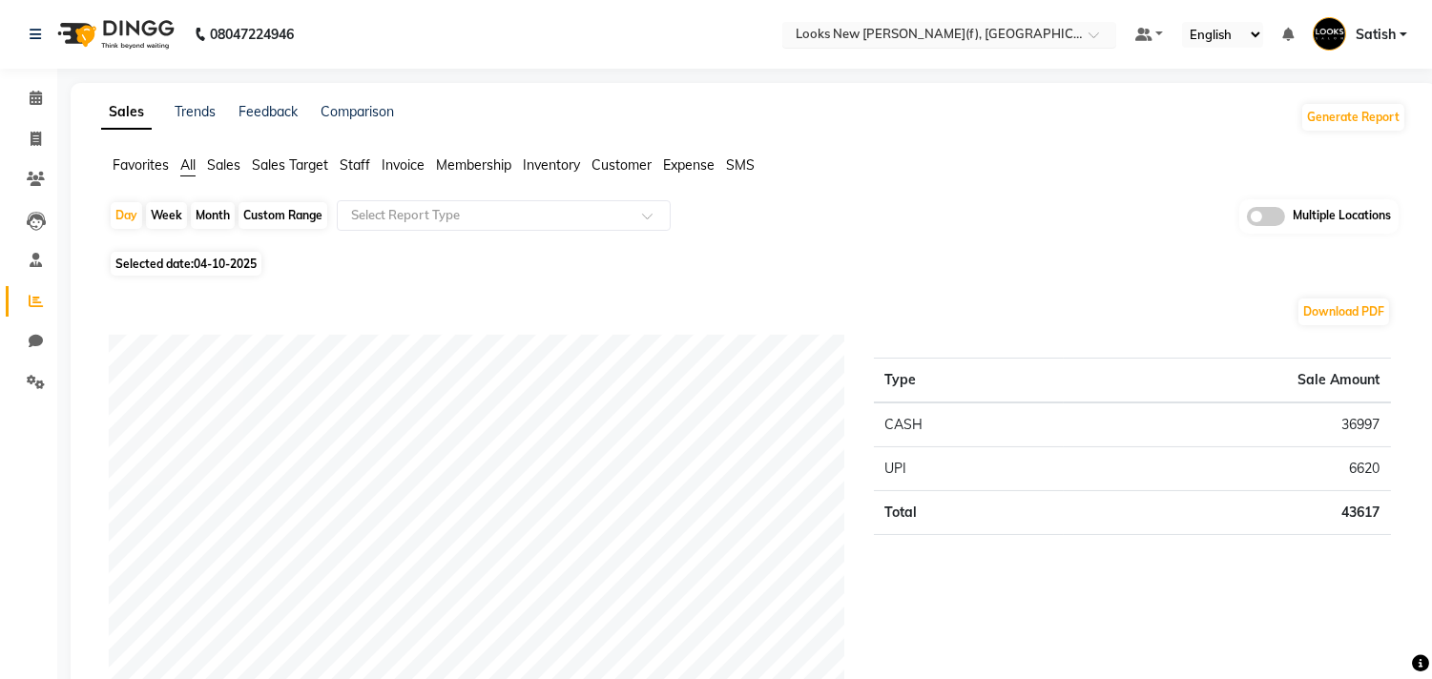
click at [851, 38] on input "text" at bounding box center [930, 36] width 277 height 19
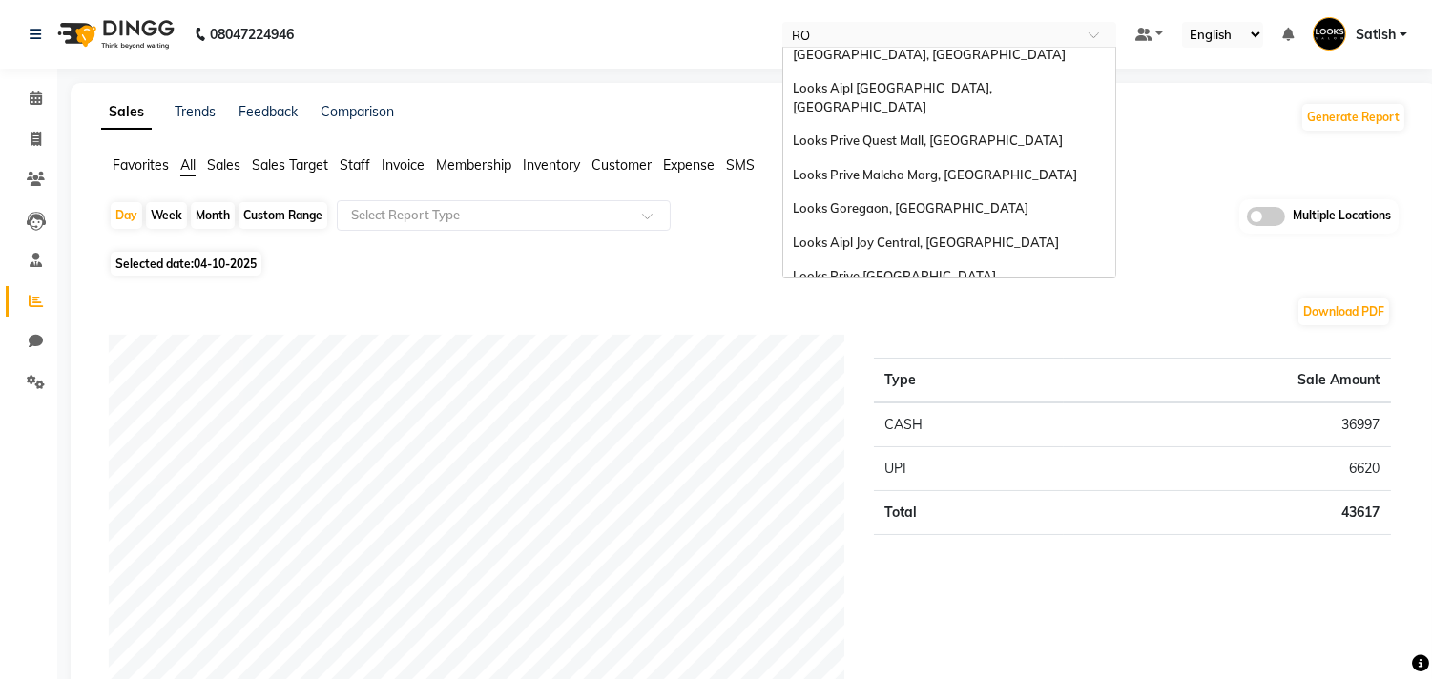
scroll to position [19, 0]
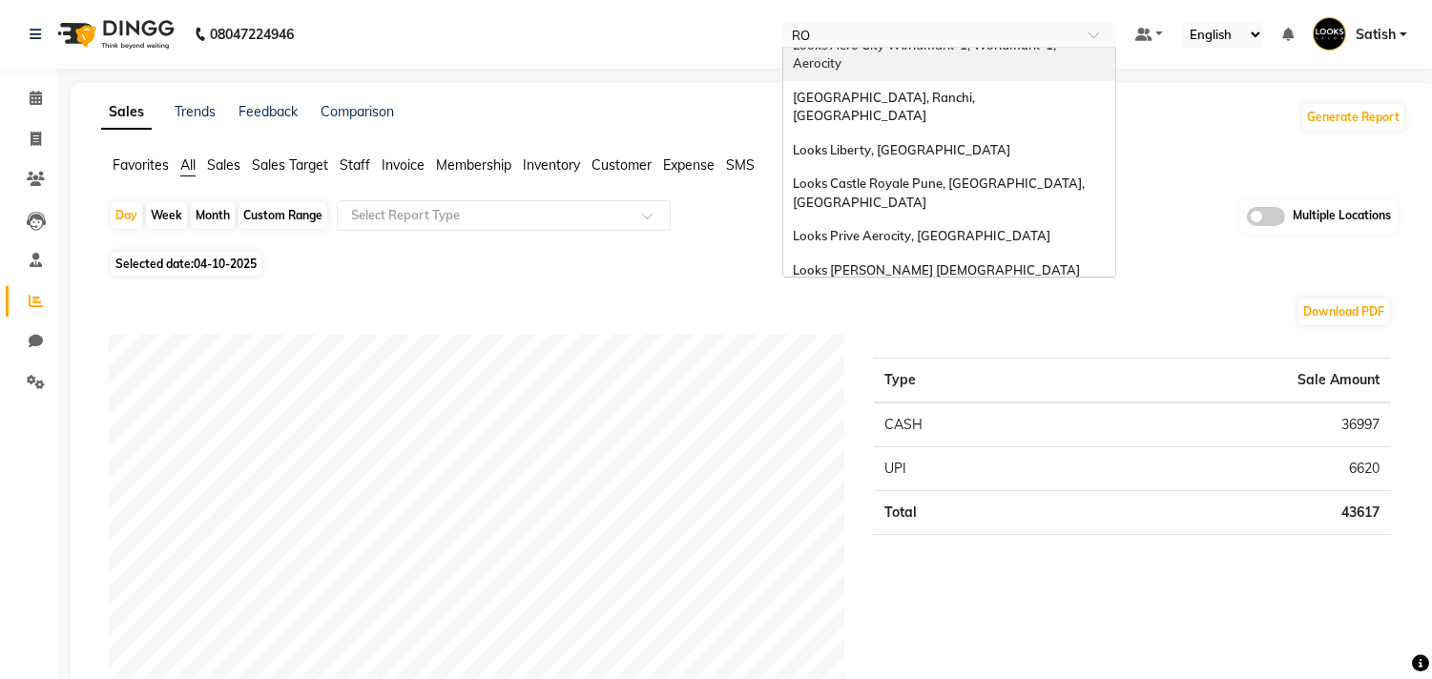
type input "ROH"
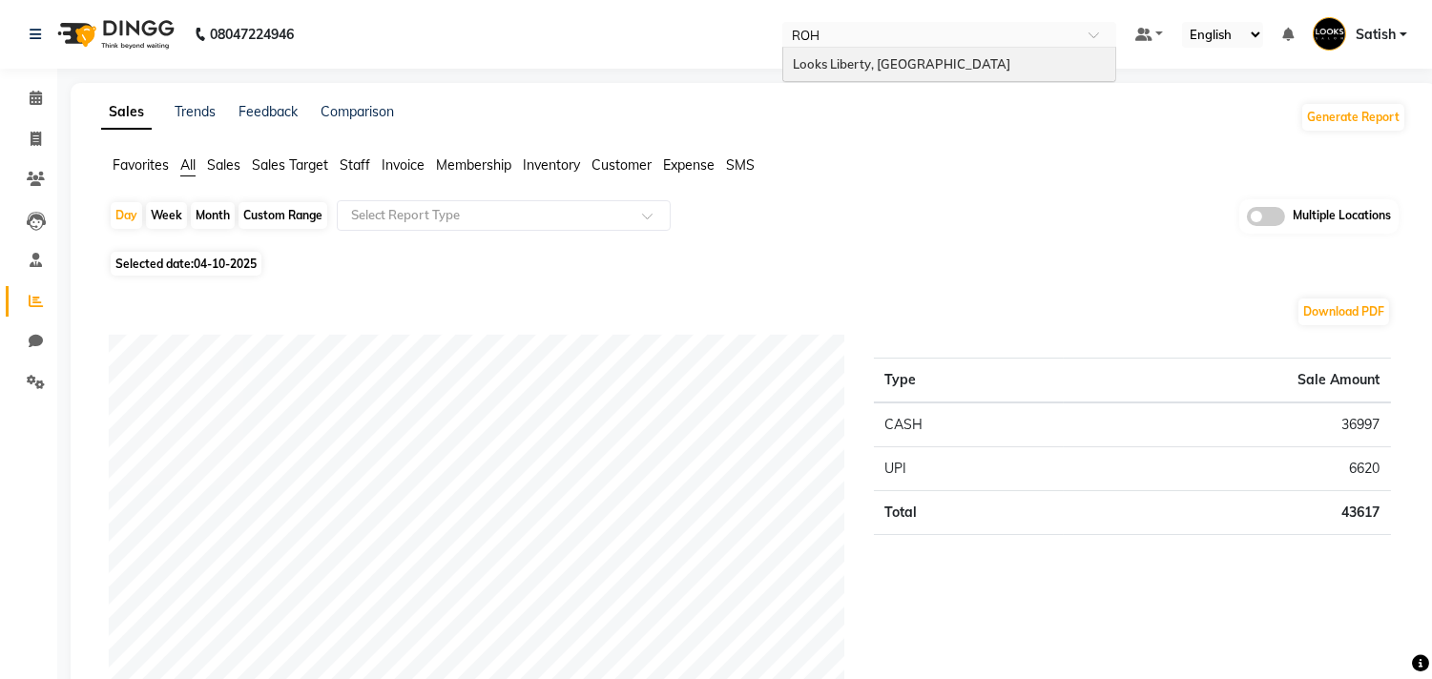
click at [872, 63] on span "Looks Liberty, [GEOGRAPHIC_DATA]" at bounding box center [902, 63] width 218 height 15
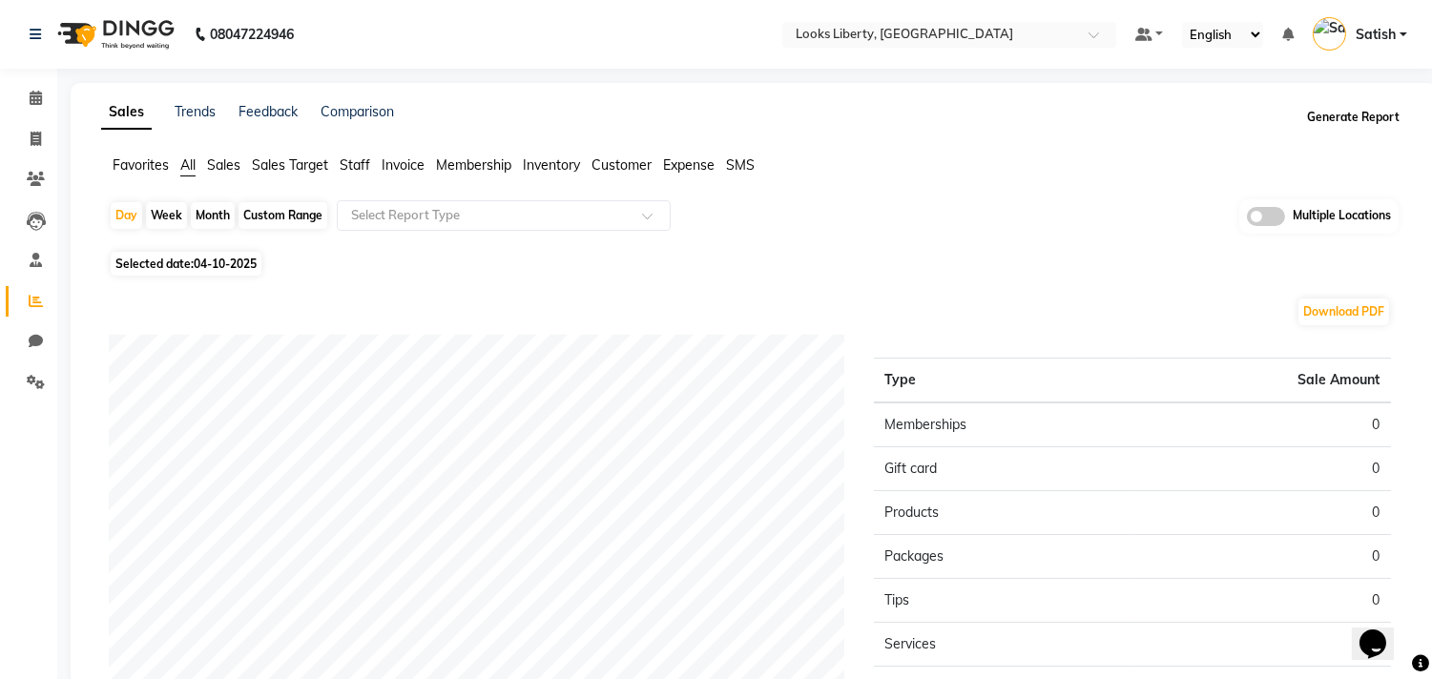
click at [1315, 120] on button "Generate Report" at bounding box center [1353, 117] width 102 height 27
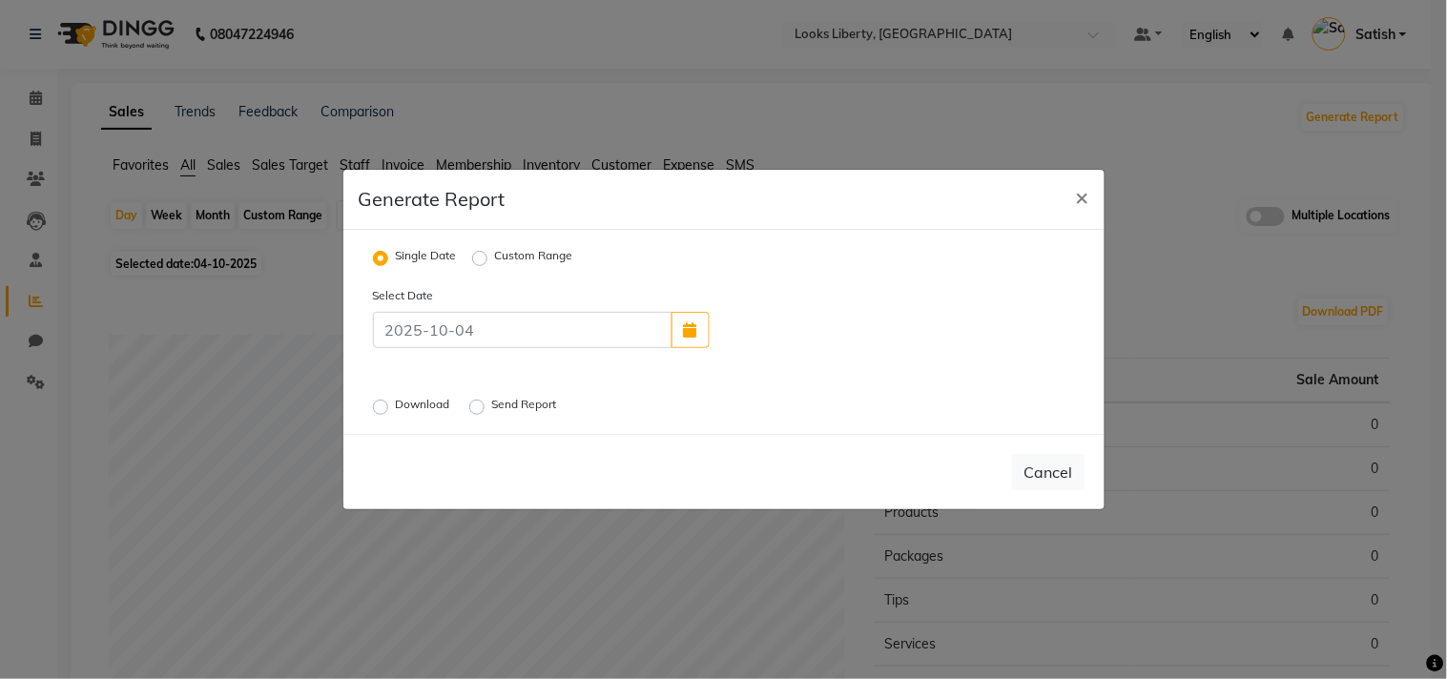
click at [495, 259] on label "Custom Range" at bounding box center [534, 258] width 78 height 23
click at [476, 259] on input "Custom Range" at bounding box center [482, 258] width 13 height 13
radio input "true"
select select "10"
select select "2025"
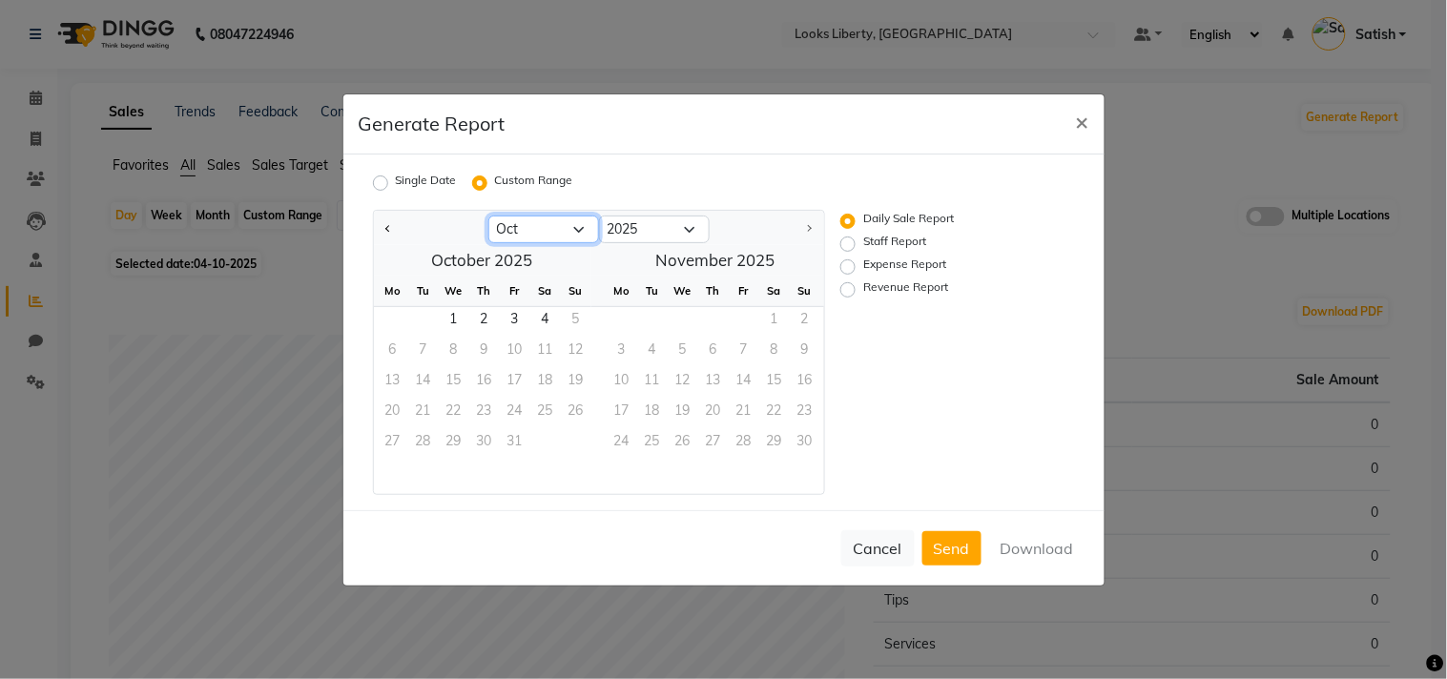
click at [570, 226] on select "Jan Feb Mar Apr May Jun [DATE] Aug Sep Oct" at bounding box center [544, 230] width 111 height 29
select select "9"
click at [489, 216] on select "Jan Feb Mar Apr May Jun [DATE] Aug Sep Oct" at bounding box center [544, 230] width 111 height 29
click at [395, 313] on span "1" at bounding box center [393, 322] width 31 height 31
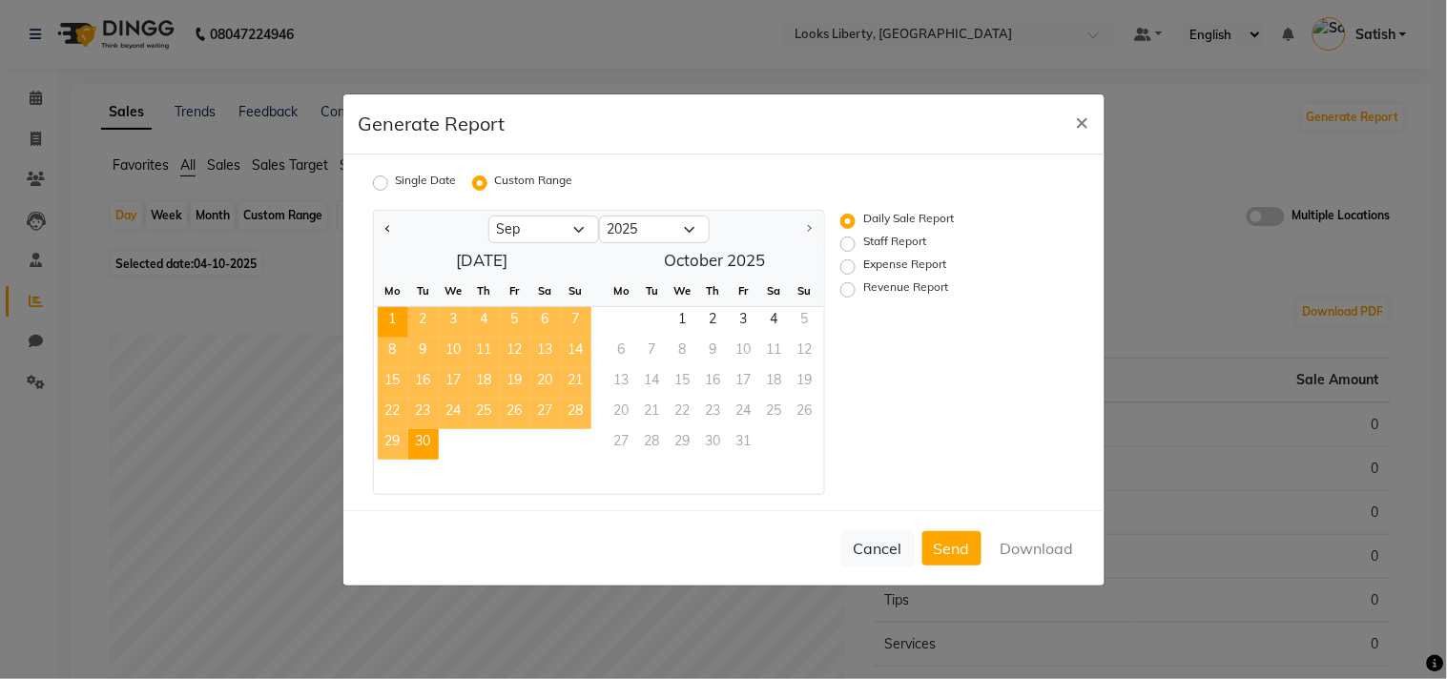
click at [427, 452] on span "30" at bounding box center [423, 444] width 31 height 31
click at [895, 290] on label "Revenue Report" at bounding box center [906, 290] width 85 height 23
click at [858, 290] on input "Revenue Report" at bounding box center [850, 288] width 13 height 13
radio input "true"
click at [1038, 550] on button "Download" at bounding box center [1037, 548] width 96 height 34
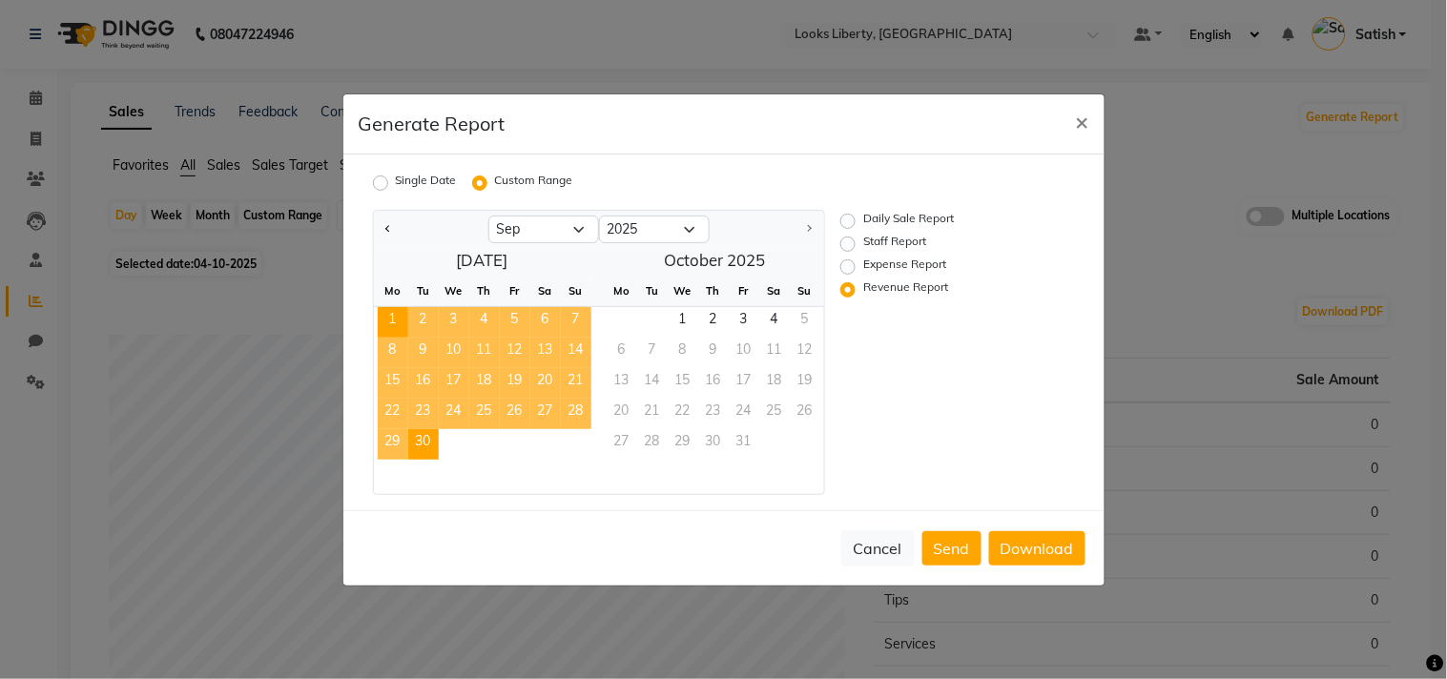
click at [864, 239] on label "Staff Report" at bounding box center [895, 244] width 63 height 23
click at [849, 239] on input "Staff Report" at bounding box center [850, 243] width 13 height 13
radio input "true"
click at [1044, 550] on button "Download" at bounding box center [1037, 548] width 96 height 34
drag, startPoint x: 736, startPoint y: 125, endPoint x: 900, endPoint y: 155, distance: 166.8
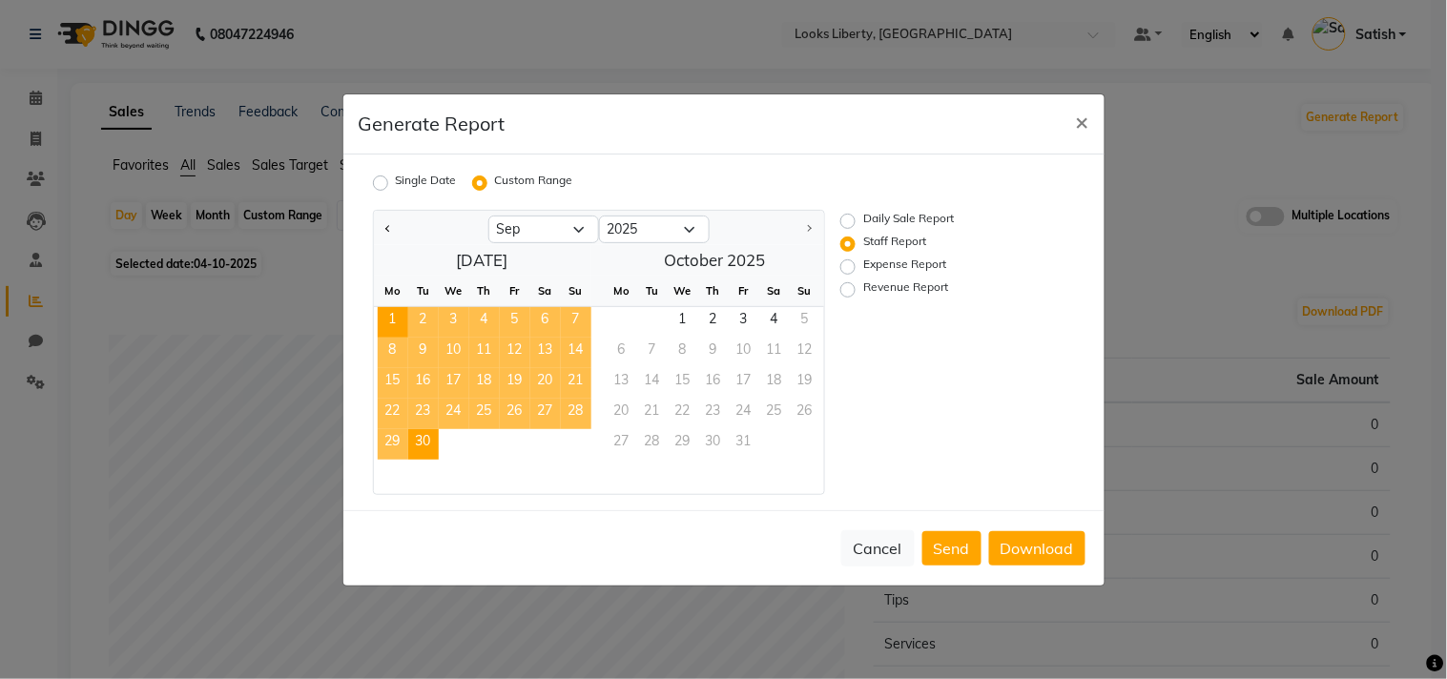
click at [737, 124] on div "Generate Report ×" at bounding box center [724, 124] width 761 height 60
click at [1072, 121] on button "×" at bounding box center [1083, 120] width 44 height 53
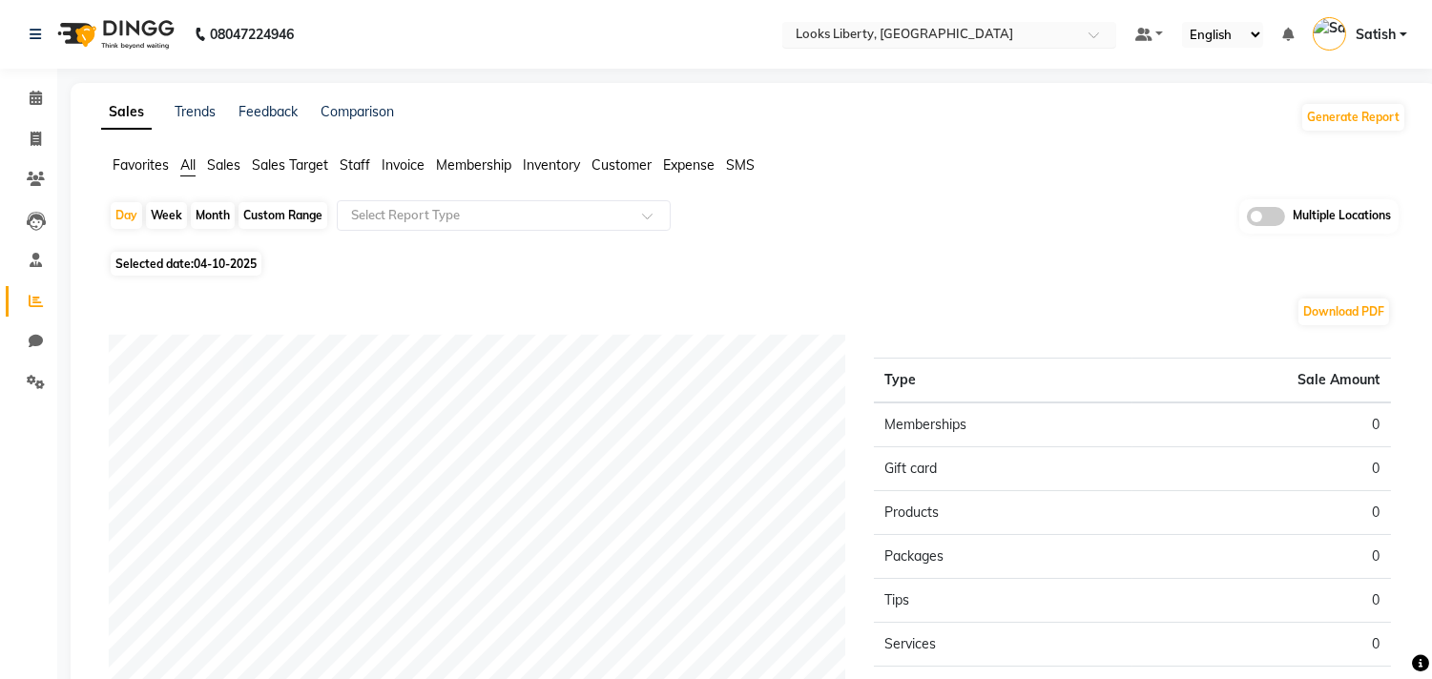
click at [921, 31] on input "text" at bounding box center [930, 36] width 277 height 19
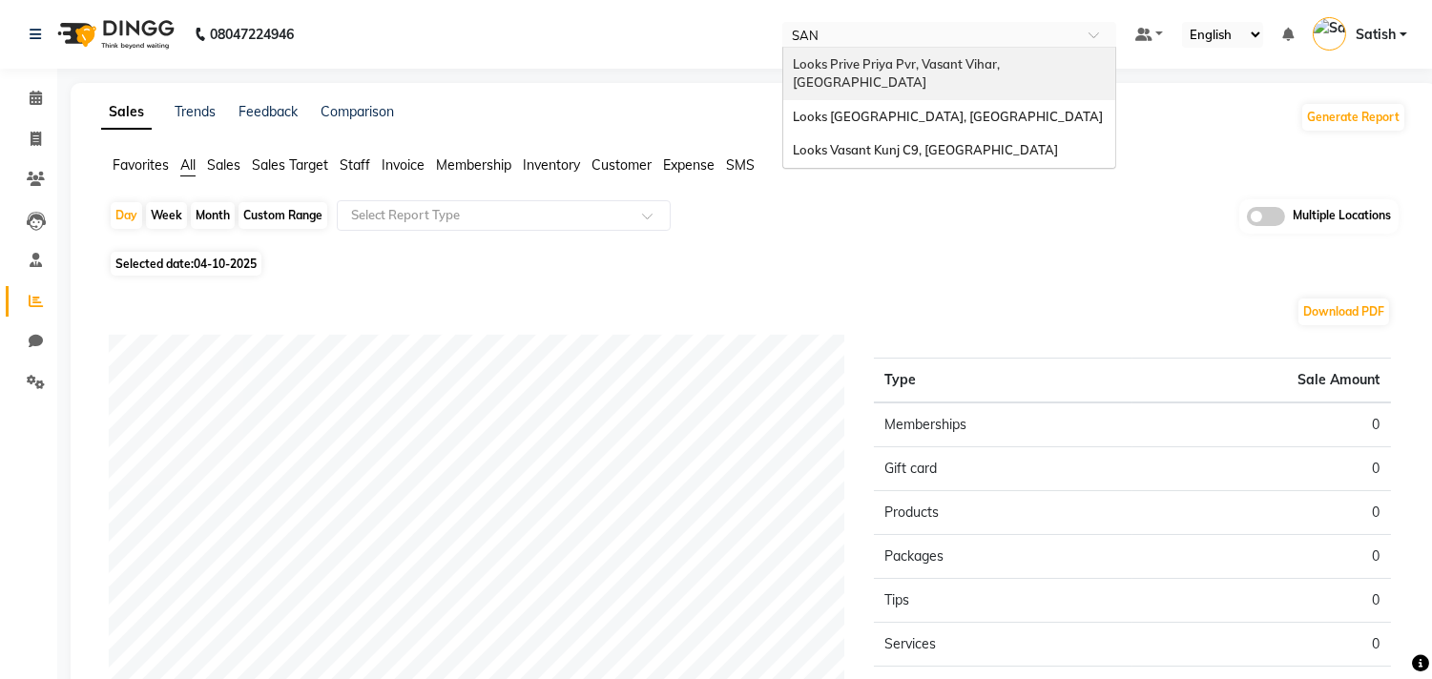
type input "SANG"
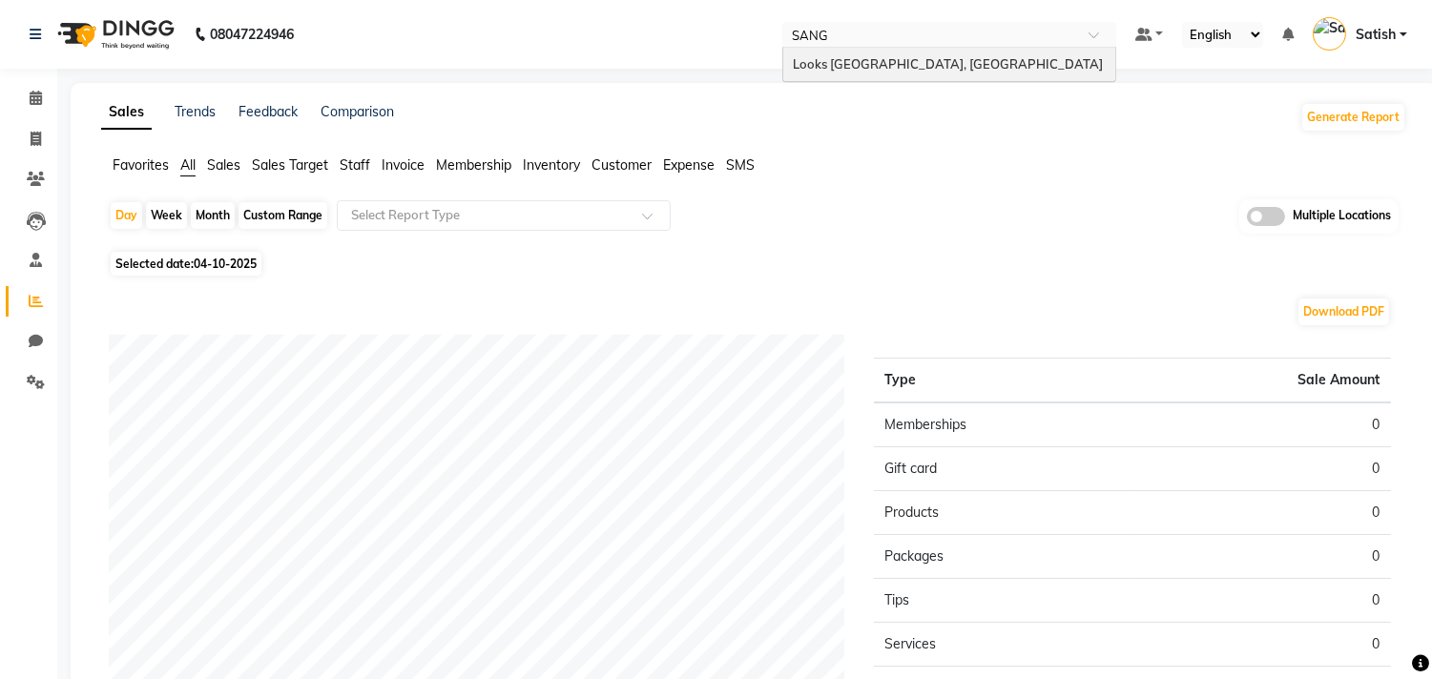
click at [940, 63] on span "Looks [GEOGRAPHIC_DATA], [GEOGRAPHIC_DATA]" at bounding box center [948, 63] width 310 height 15
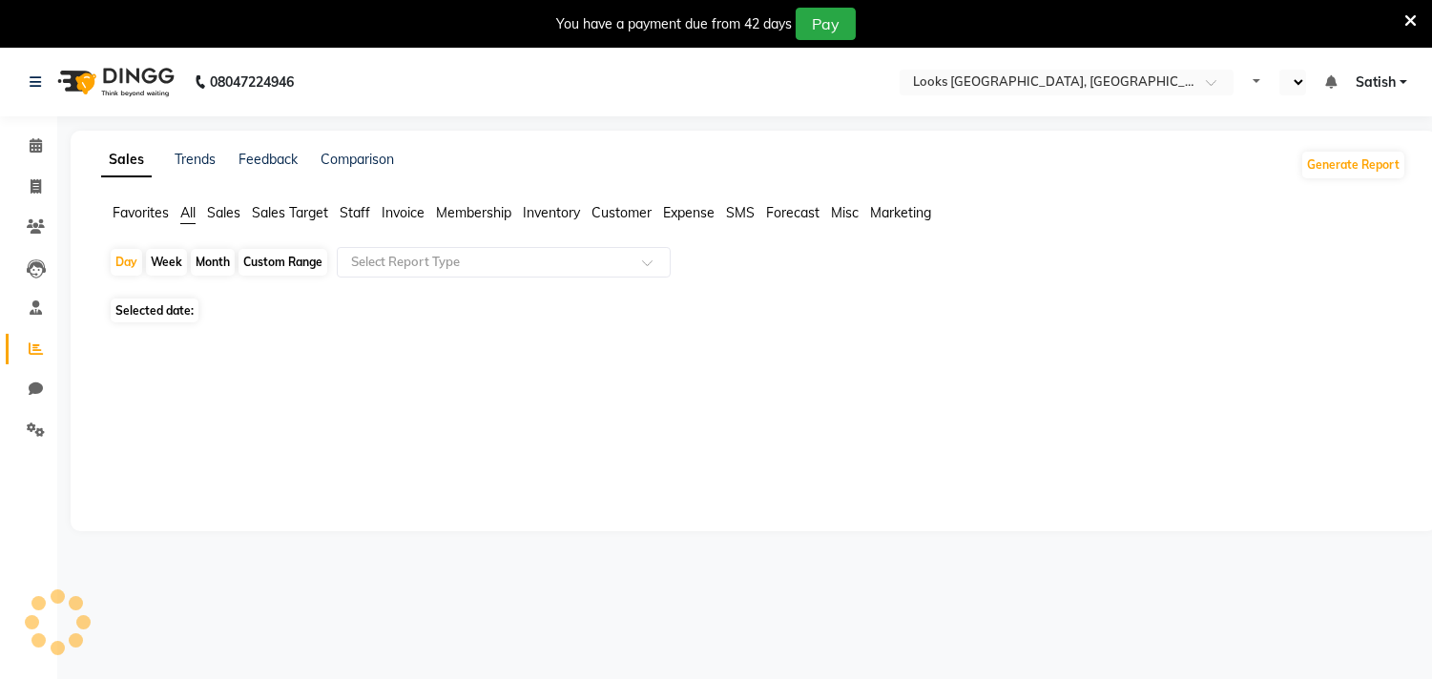
select select "en"
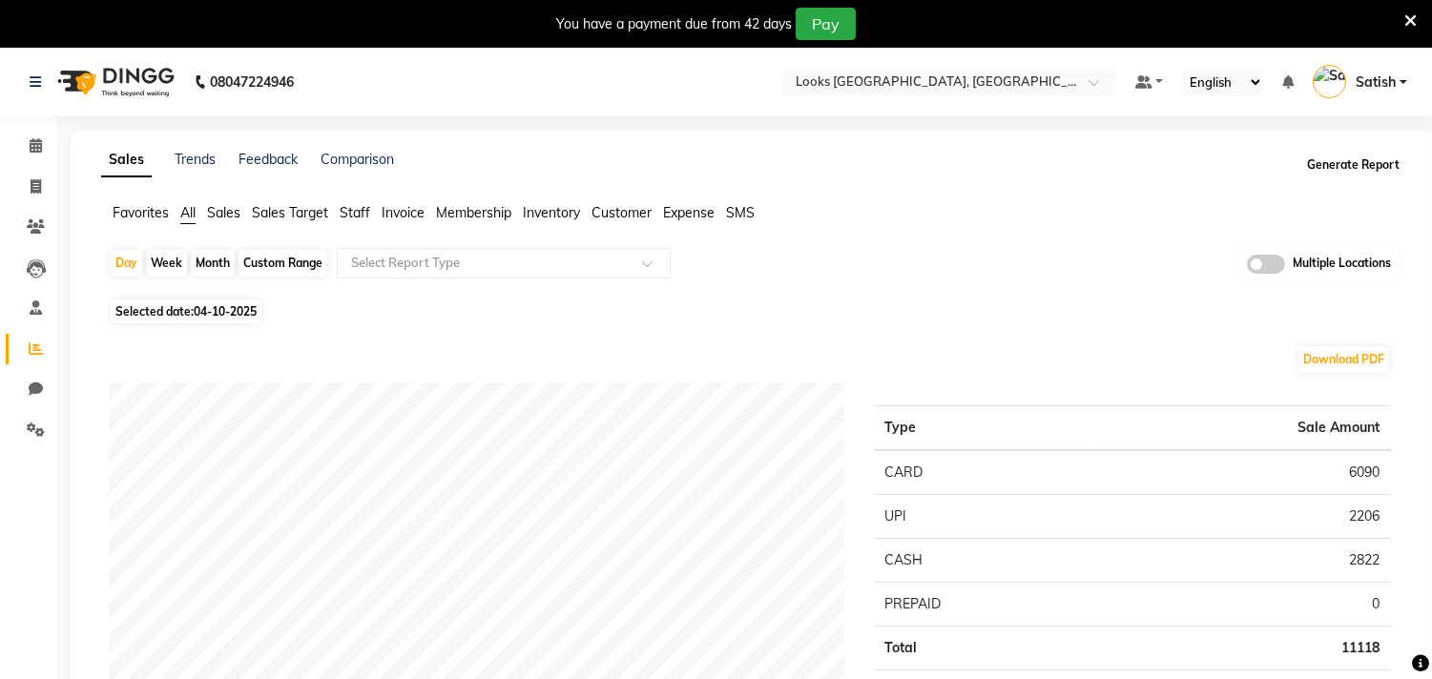
click at [1328, 160] on button "Generate Report" at bounding box center [1353, 165] width 102 height 27
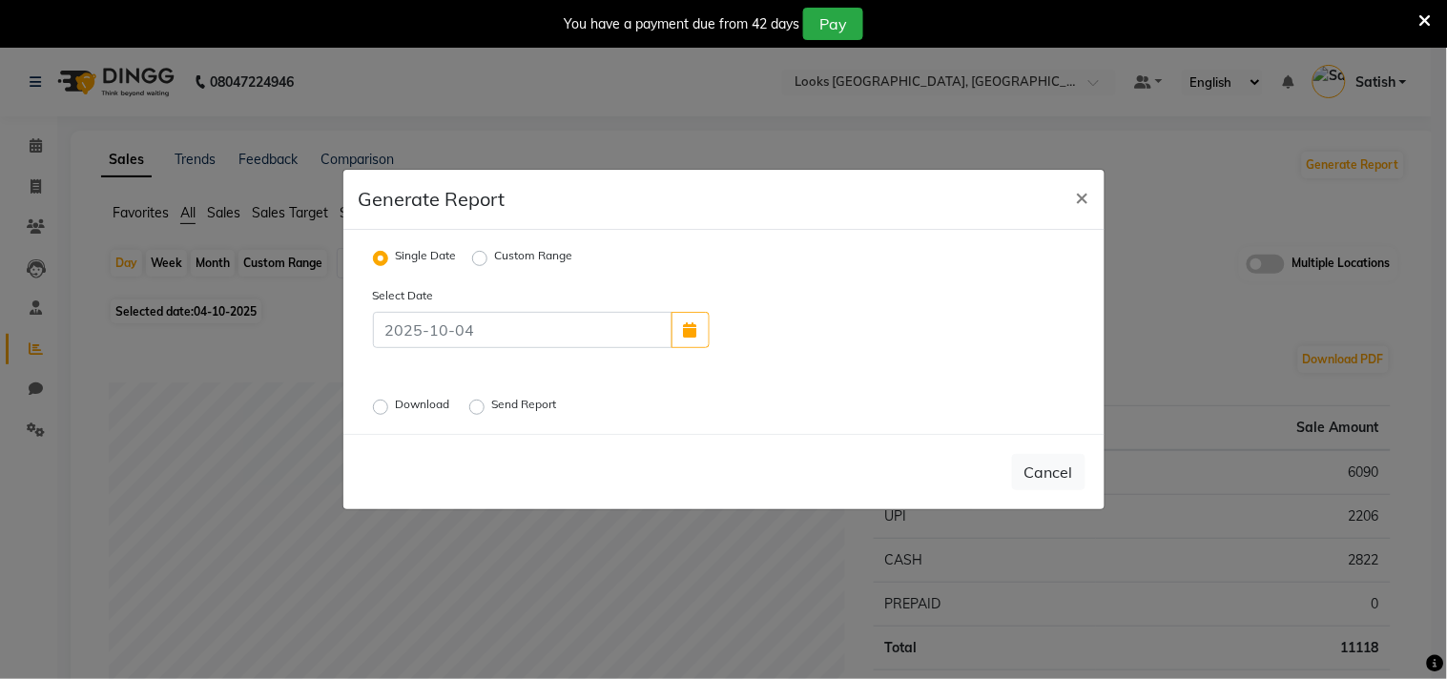
click at [501, 249] on label "Custom Range" at bounding box center [534, 258] width 78 height 23
click at [489, 252] on input "Custom Range" at bounding box center [482, 258] width 13 height 13
radio input "true"
select select "10"
select select "2025"
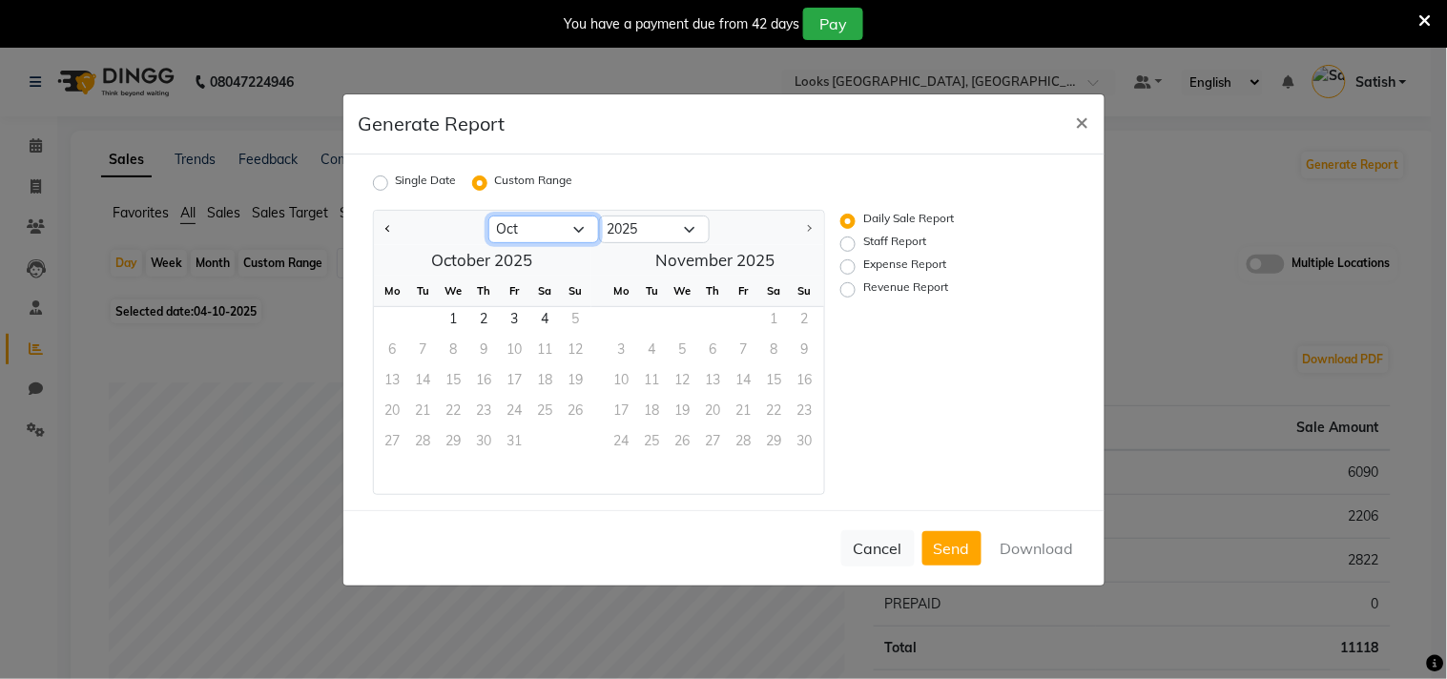
drag, startPoint x: 525, startPoint y: 223, endPoint x: 525, endPoint y: 239, distance: 15.3
click at [525, 223] on select "Jan Feb Mar Apr May Jun [DATE] Aug Sep Oct" at bounding box center [544, 230] width 111 height 29
select select "9"
click at [489, 216] on select "Jan Feb Mar Apr May Jun [DATE] Aug Sep Oct" at bounding box center [544, 230] width 111 height 29
click at [398, 317] on span "1" at bounding box center [393, 322] width 31 height 31
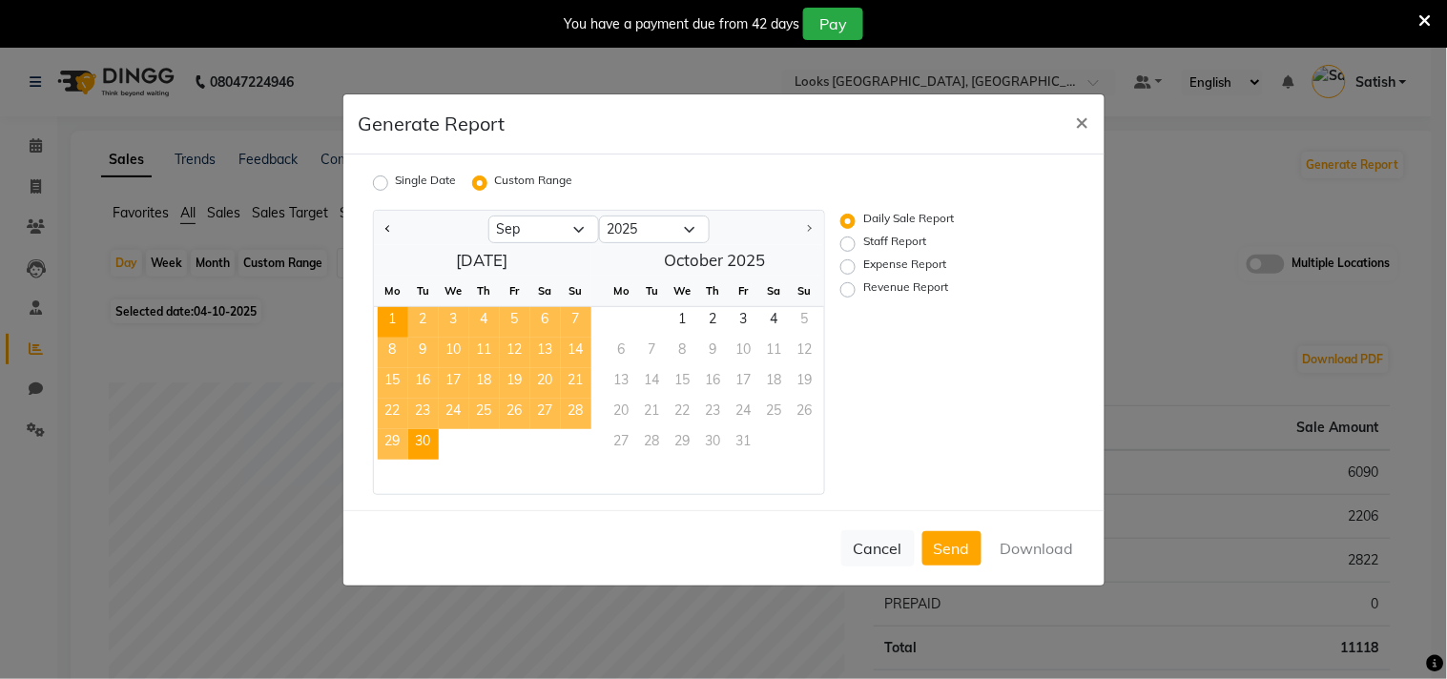
click at [431, 442] on span "30" at bounding box center [423, 444] width 31 height 31
click at [833, 288] on div "Daily Sale Report Staff Report Expense Report Revenue Report" at bounding box center [943, 352] width 234 height 285
click at [864, 288] on label "Revenue Report" at bounding box center [906, 290] width 85 height 23
click at [847, 288] on input "Revenue Report" at bounding box center [850, 288] width 13 height 13
radio input "true"
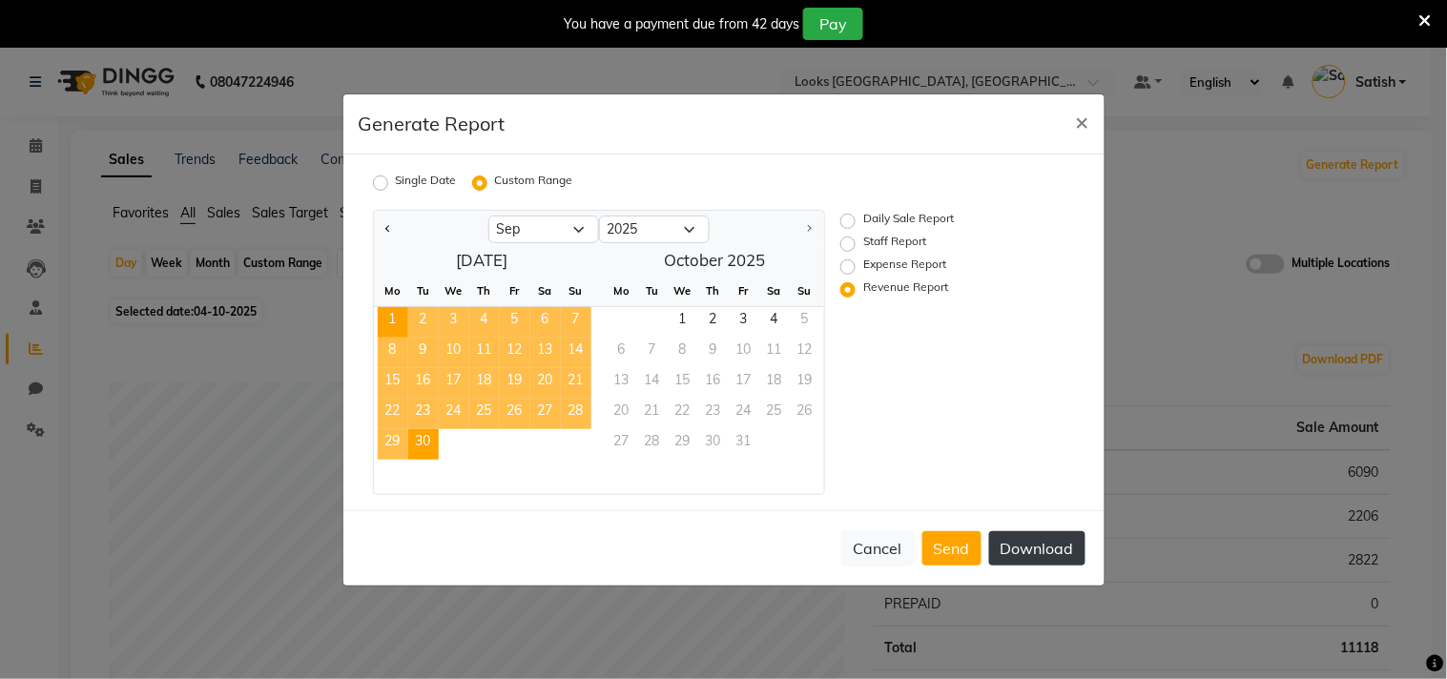
click at [1052, 550] on button "Download" at bounding box center [1037, 548] width 96 height 34
drag, startPoint x: 879, startPoint y: 354, endPoint x: 871, endPoint y: 316, distance: 38.9
click at [879, 354] on div "Daily Sale Report Staff Report Expense Report Revenue Report" at bounding box center [943, 352] width 234 height 285
click at [864, 242] on label "Staff Report" at bounding box center [895, 244] width 63 height 23
click at [846, 242] on input "Staff Report" at bounding box center [850, 243] width 13 height 13
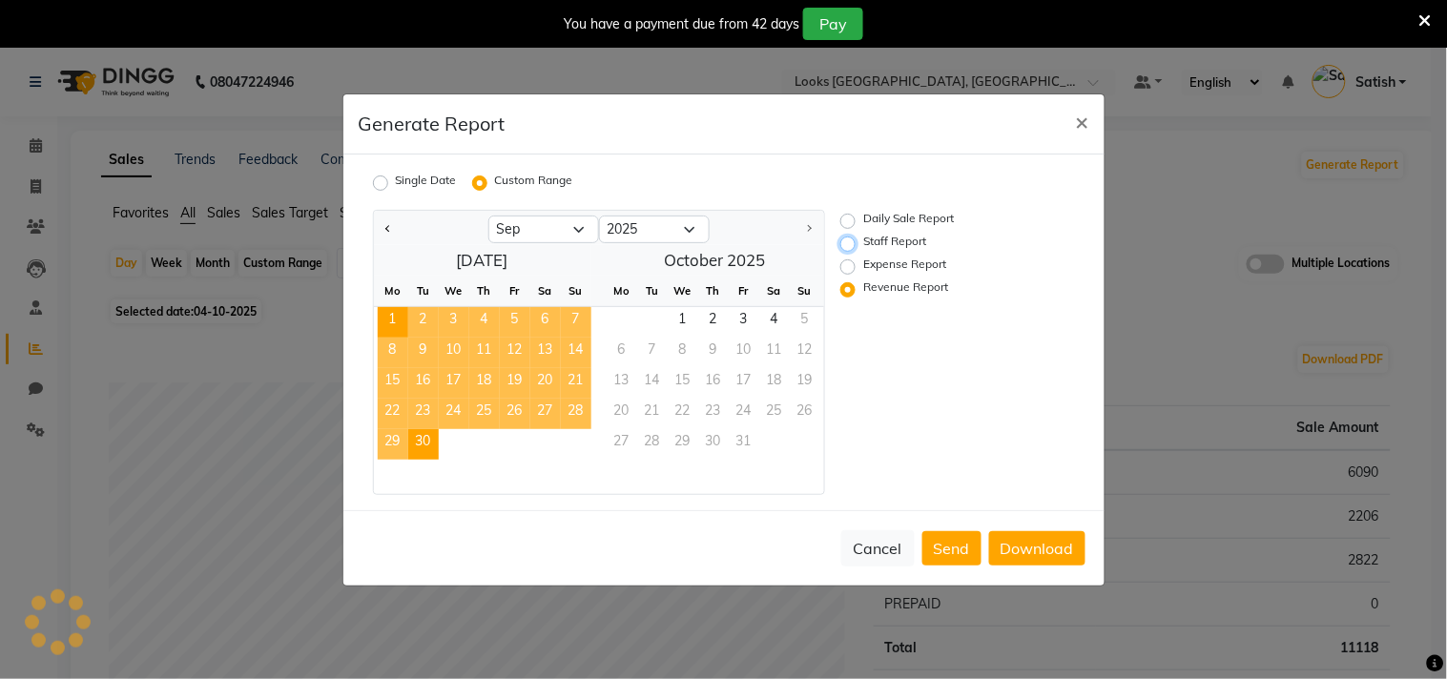
radio input "true"
click at [1018, 545] on button "Download" at bounding box center [1037, 548] width 96 height 34
click at [774, 125] on div "Generate Report ×" at bounding box center [724, 124] width 761 height 60
click at [1079, 118] on span "×" at bounding box center [1082, 121] width 13 height 29
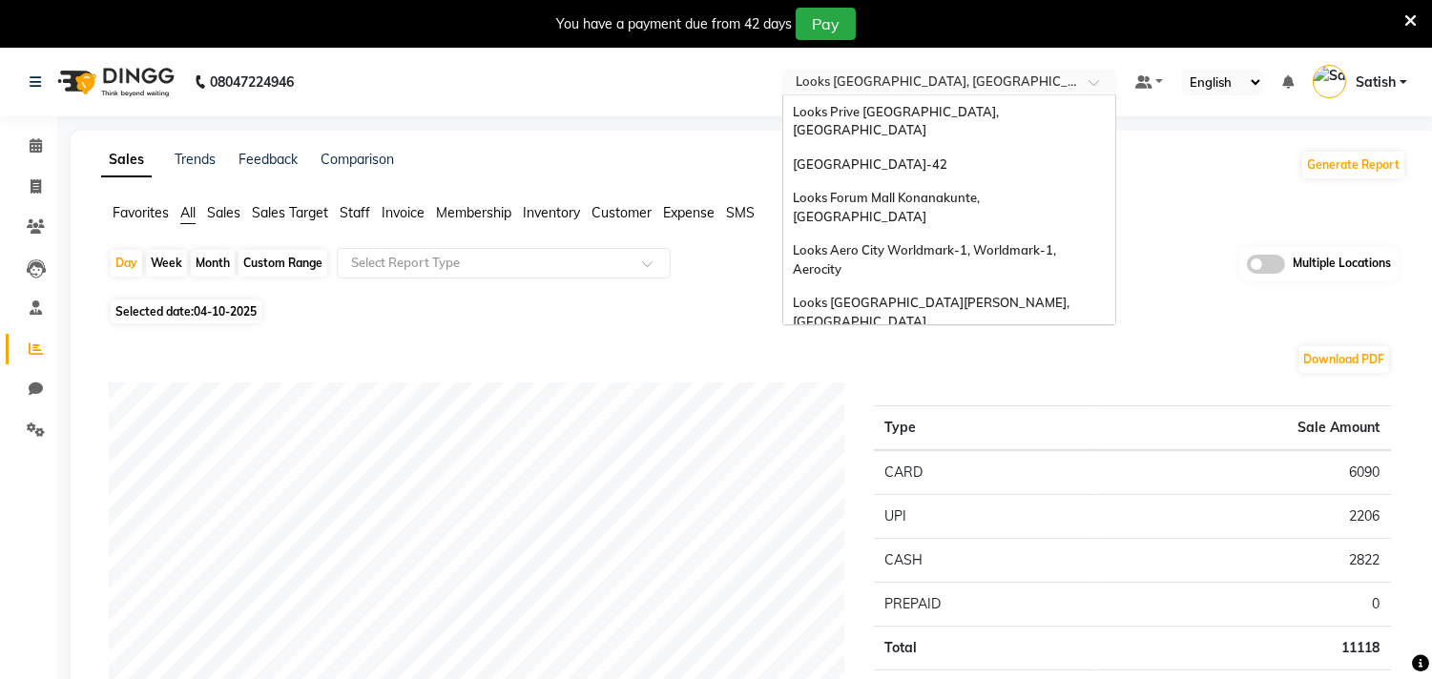
click at [891, 78] on input "text" at bounding box center [930, 83] width 277 height 19
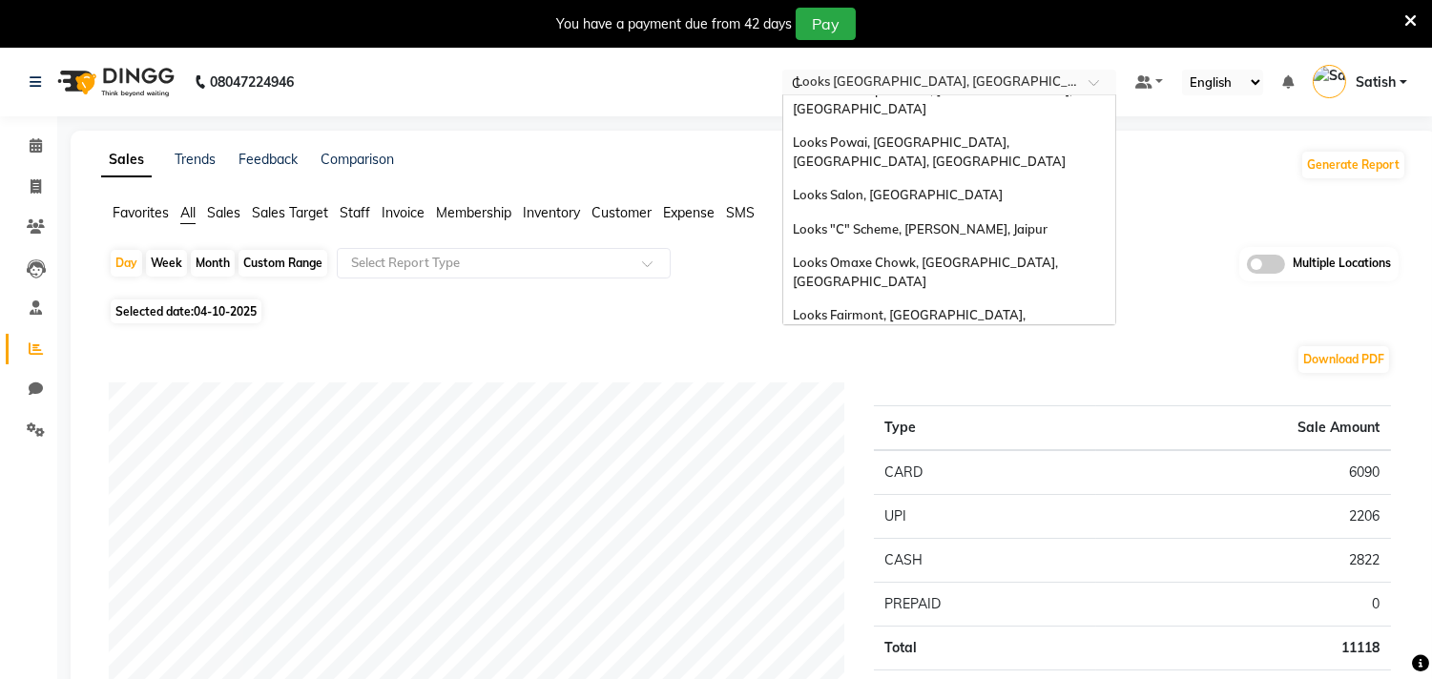
scroll to position [670, 0]
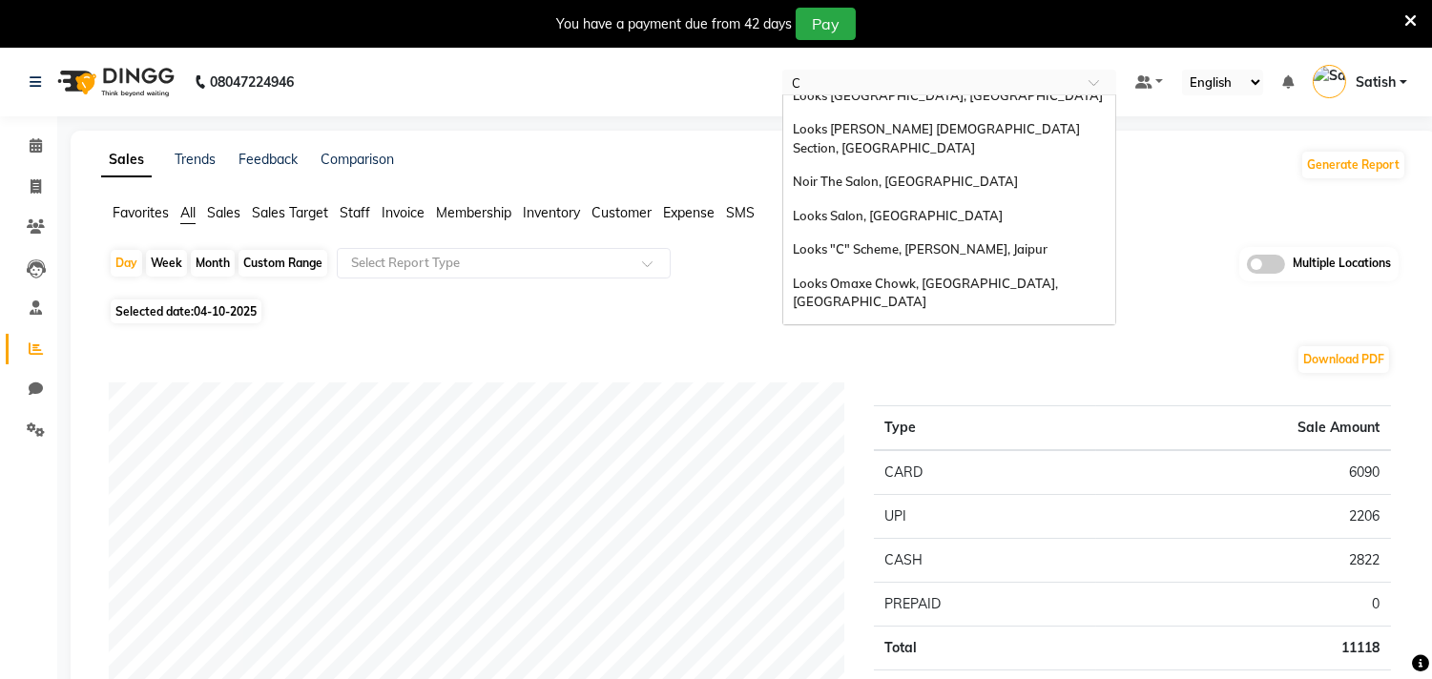
type input "C9"
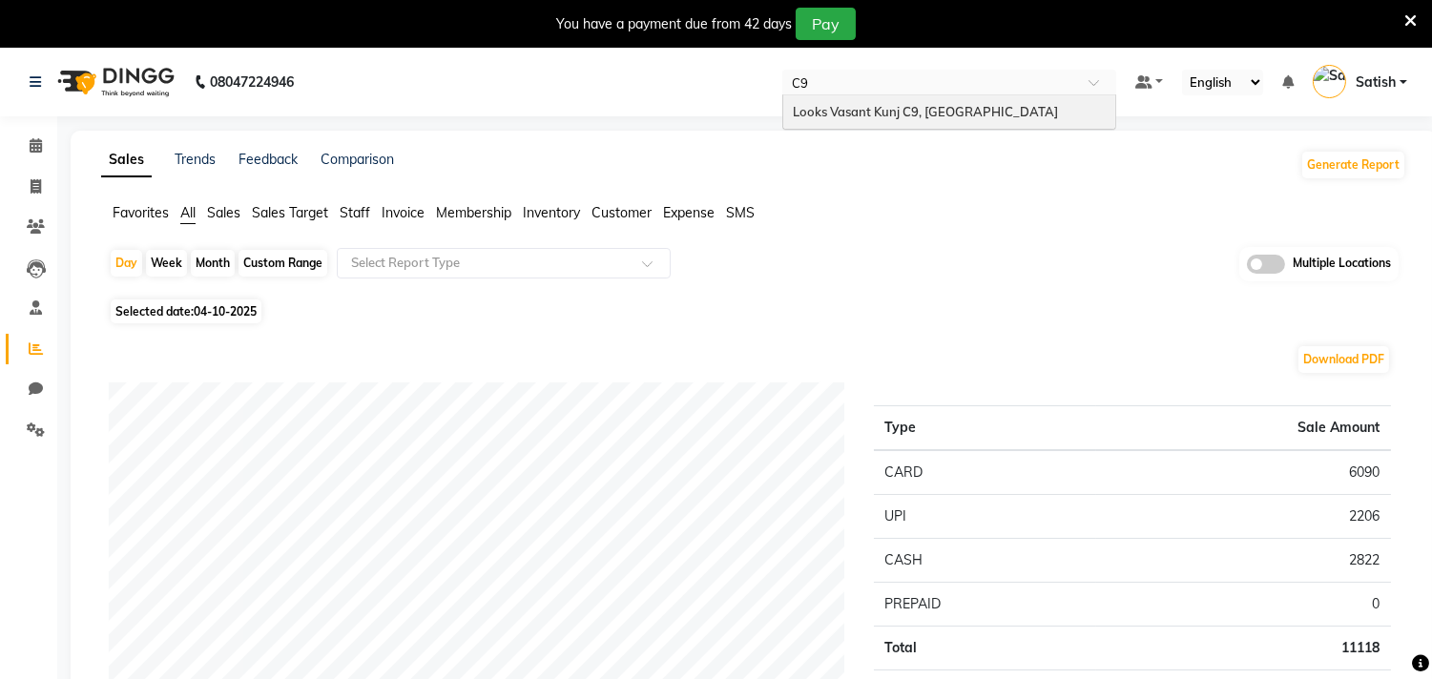
scroll to position [0, 0]
click at [881, 106] on span "Looks Vasant Kunj C9, Delhi" at bounding box center [925, 111] width 265 height 15
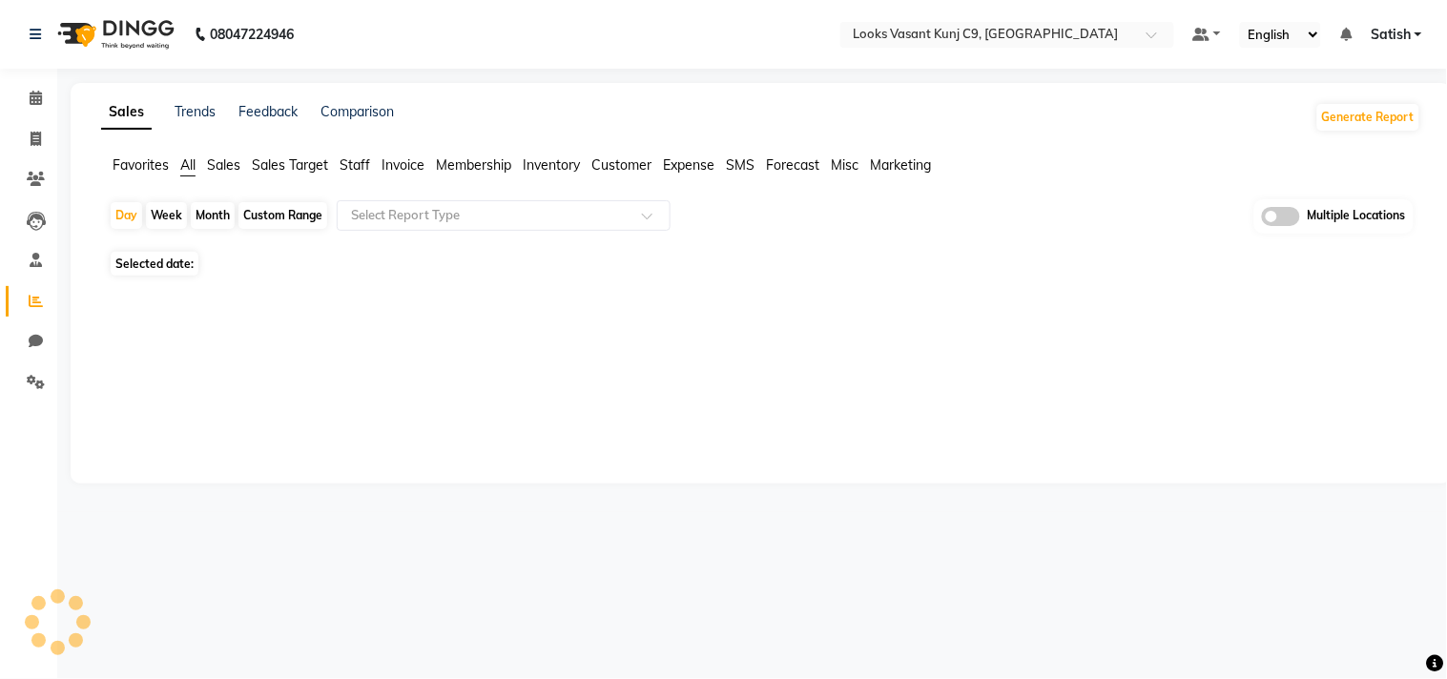
select select "en"
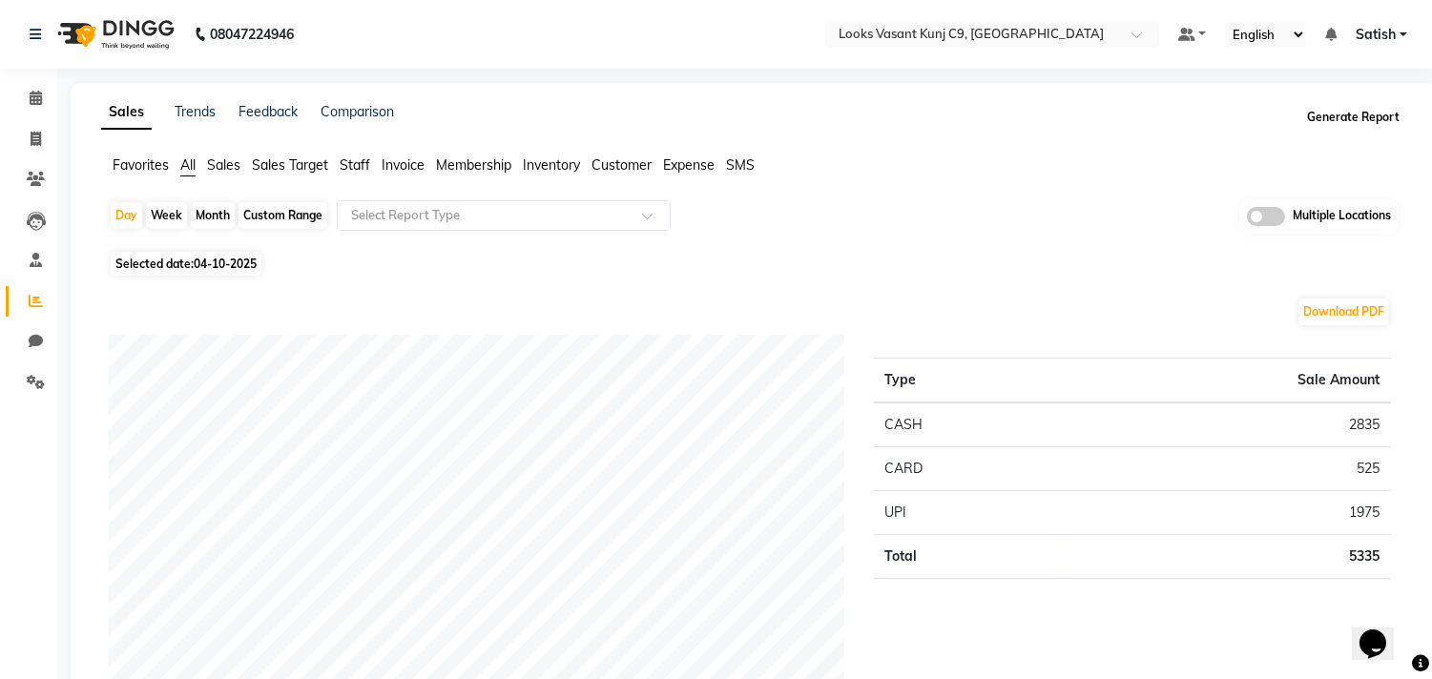
click at [1322, 112] on button "Generate Report" at bounding box center [1353, 117] width 102 height 27
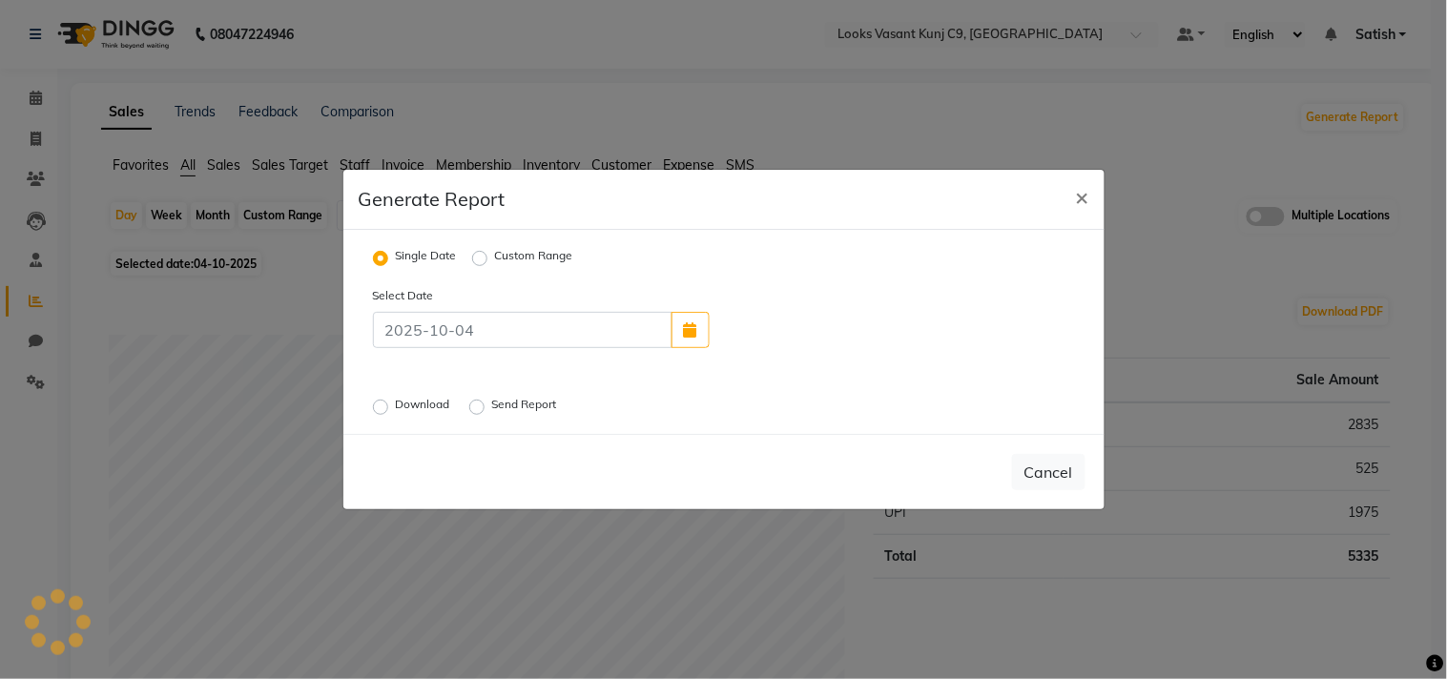
click at [504, 254] on label "Custom Range" at bounding box center [534, 258] width 78 height 23
click at [489, 254] on input "Custom Range" at bounding box center [482, 258] width 13 height 13
radio input "true"
select select "10"
select select "2025"
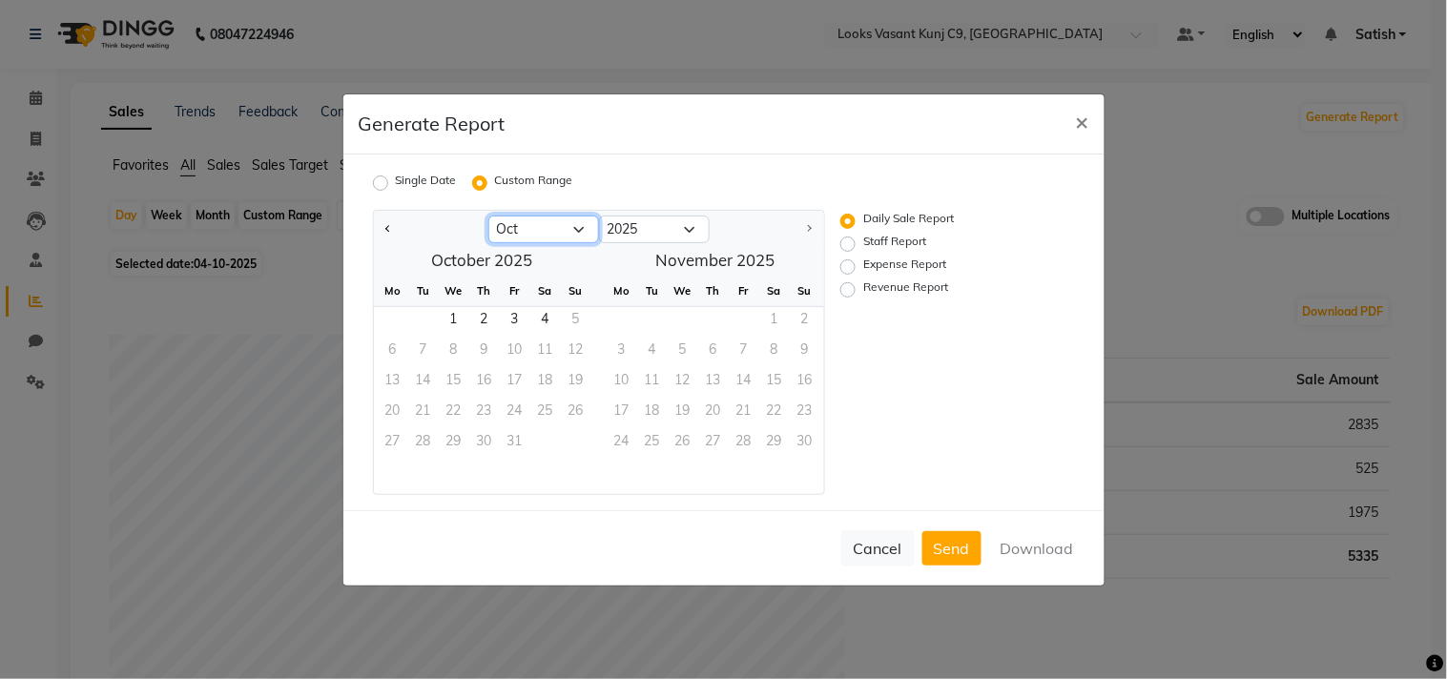
click at [549, 226] on select "Jan Feb Mar Apr May Jun [DATE] Aug Sep Oct" at bounding box center [544, 230] width 111 height 29
select select "9"
click at [489, 216] on select "Jan Feb Mar Apr May Jun Jul Aug Sep Oct" at bounding box center [544, 230] width 111 height 29
click at [392, 315] on span "1" at bounding box center [393, 322] width 31 height 31
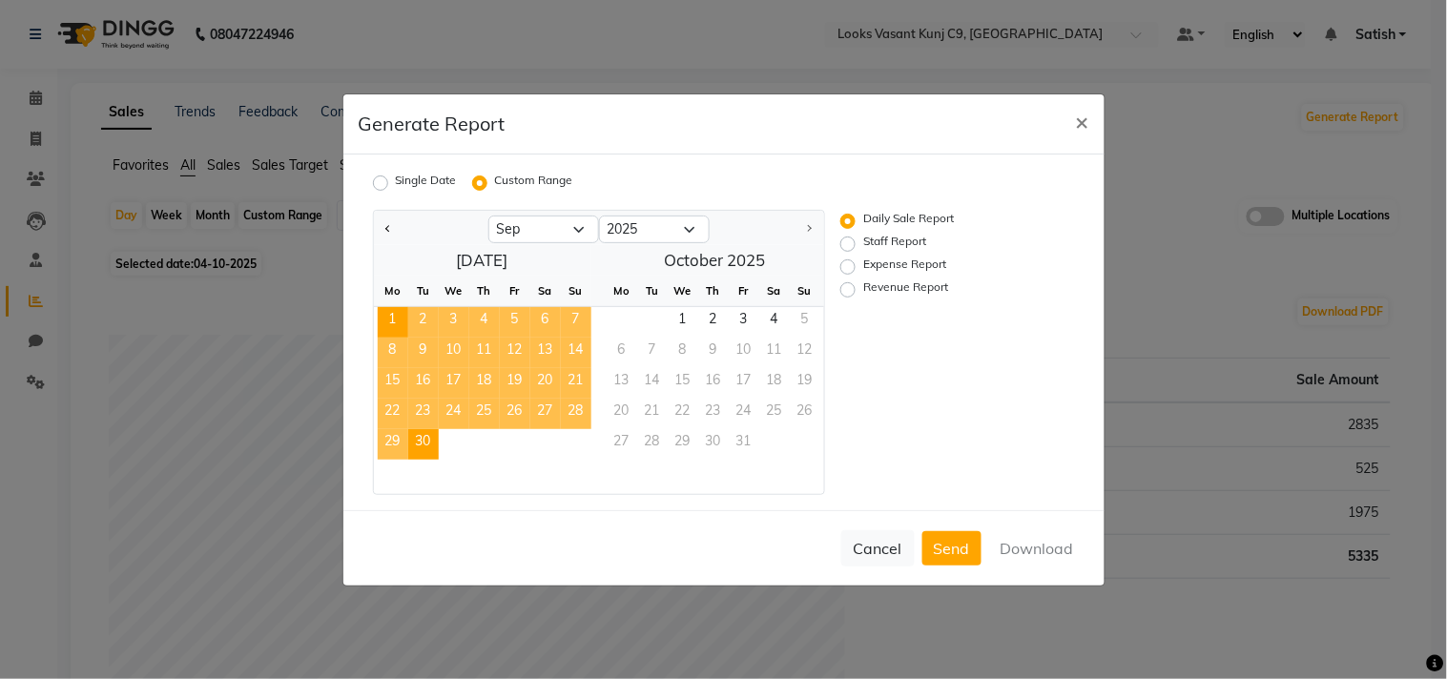
click at [430, 444] on span "30" at bounding box center [423, 444] width 31 height 31
click at [869, 283] on label "Revenue Report" at bounding box center [906, 290] width 85 height 23
click at [858, 283] on input "Revenue Report" at bounding box center [850, 288] width 13 height 13
radio input "true"
click at [1033, 546] on button "Download" at bounding box center [1037, 548] width 96 height 34
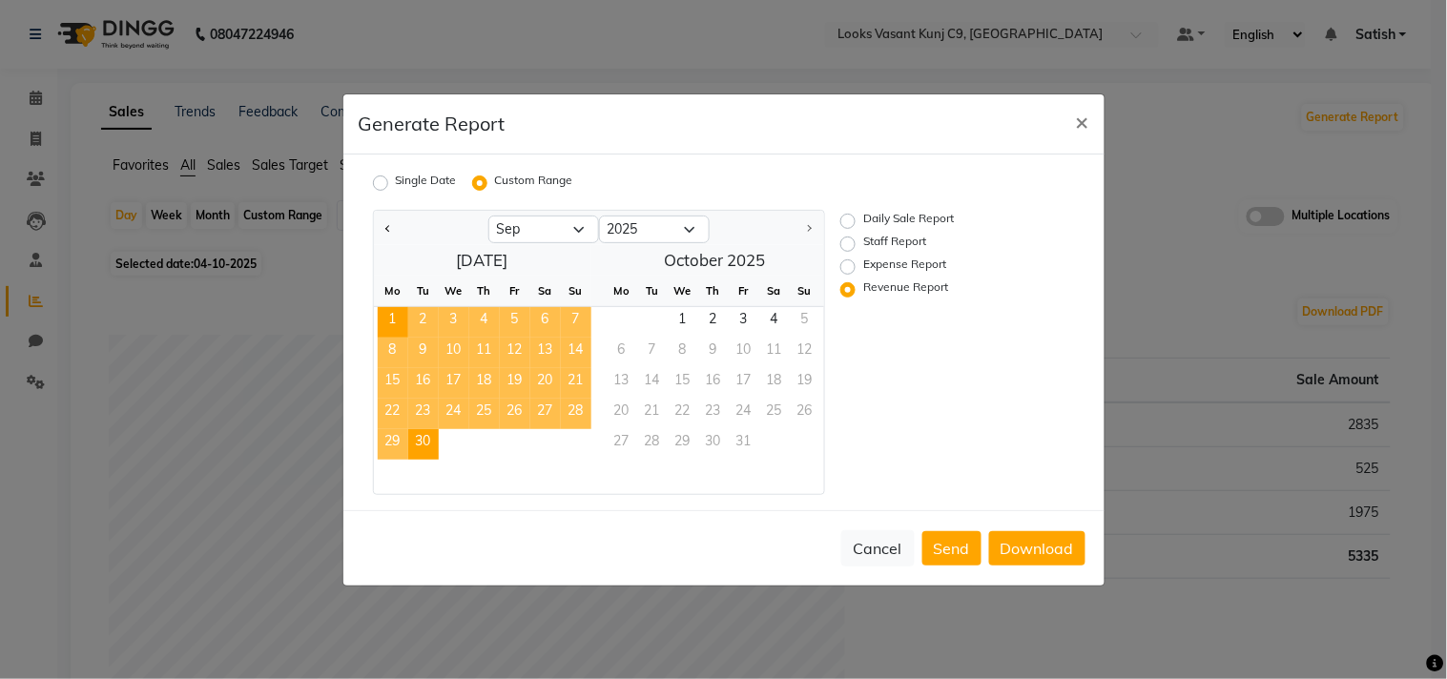
click at [864, 249] on label "Staff Report" at bounding box center [895, 244] width 63 height 23
click at [845, 249] on input "Staff Report" at bounding box center [850, 243] width 13 height 13
radio input "true"
click at [1046, 550] on button "Download" at bounding box center [1037, 548] width 96 height 34
drag, startPoint x: 854, startPoint y: 118, endPoint x: 922, endPoint y: 129, distance: 68.6
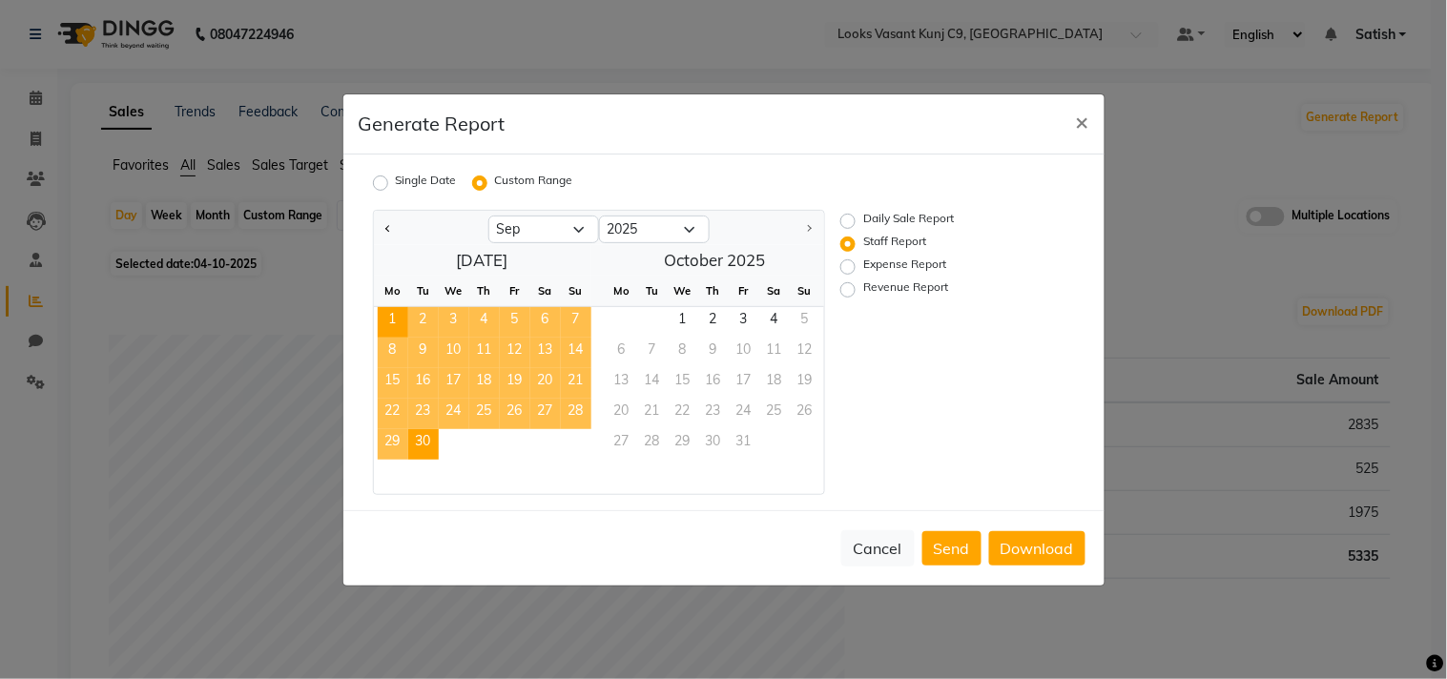
click at [854, 118] on div "Generate Report ×" at bounding box center [724, 124] width 761 height 60
click at [1084, 117] on span "×" at bounding box center [1082, 121] width 13 height 29
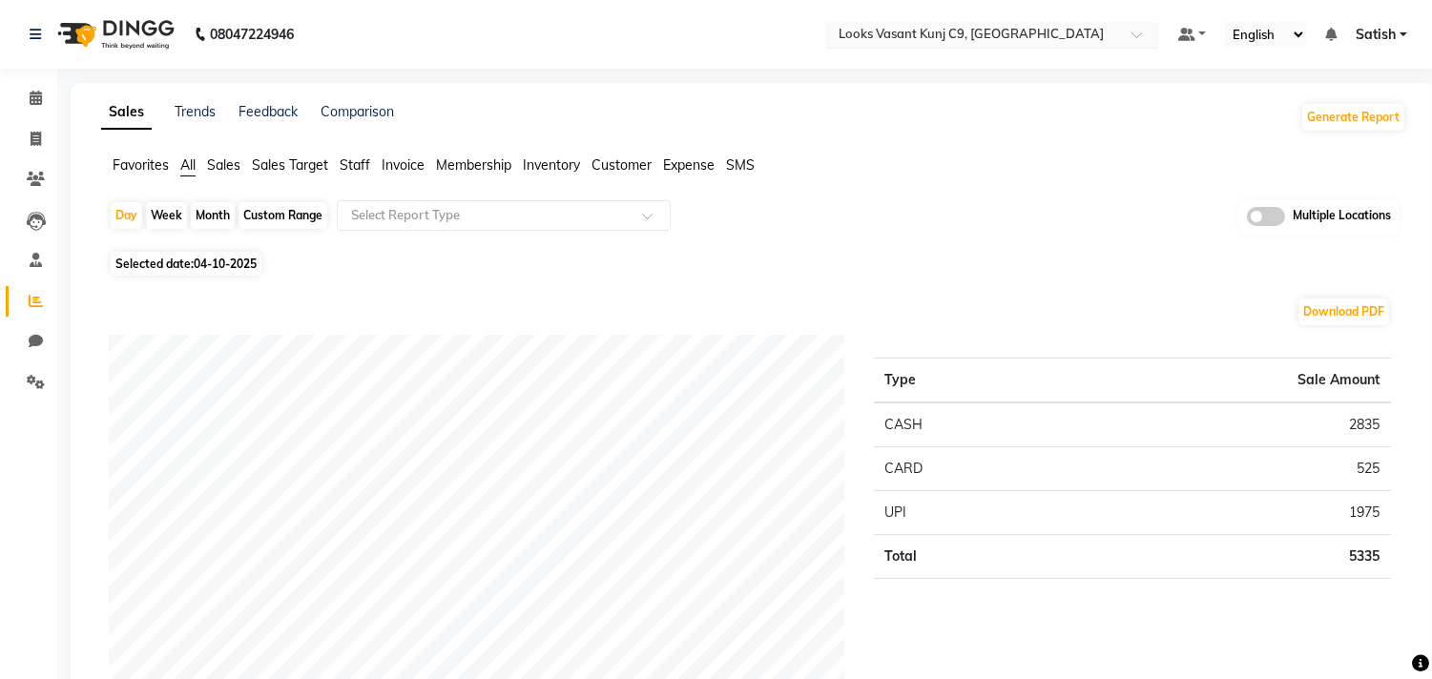
click at [978, 32] on input "text" at bounding box center [973, 36] width 277 height 19
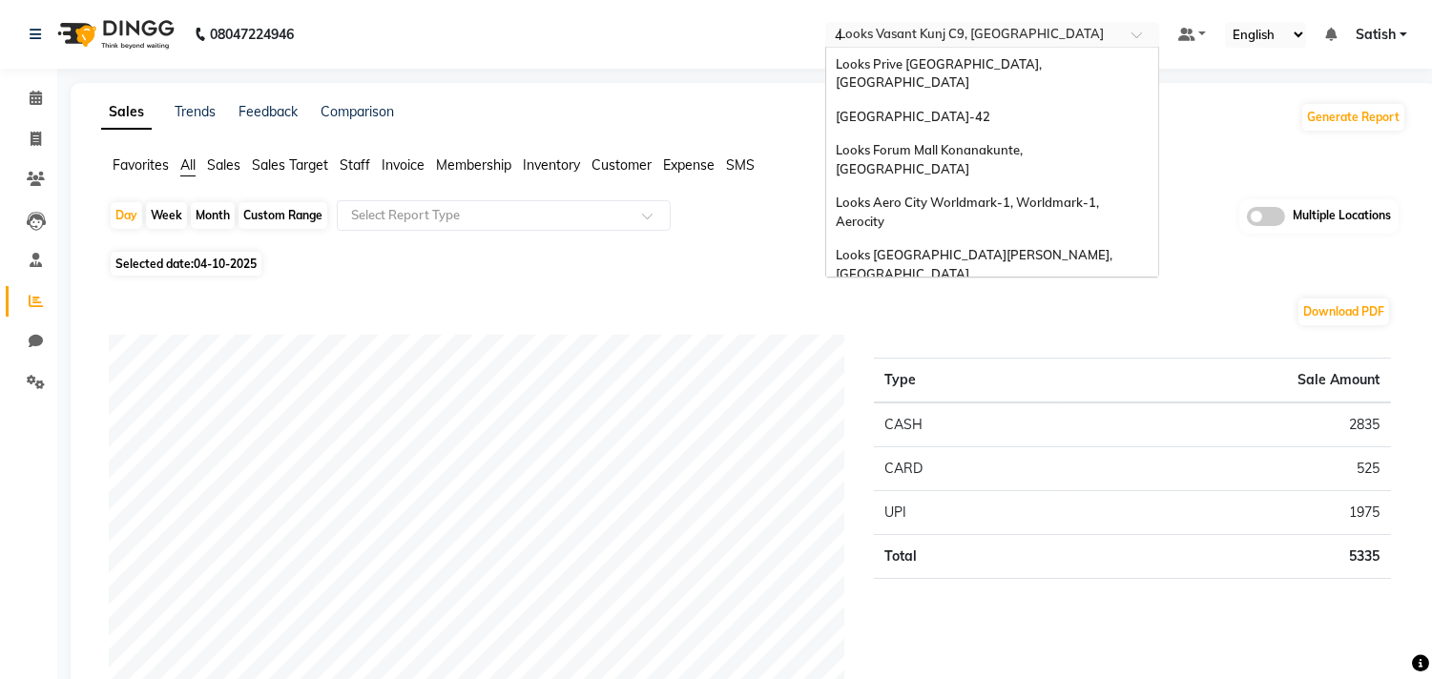
type input "42"
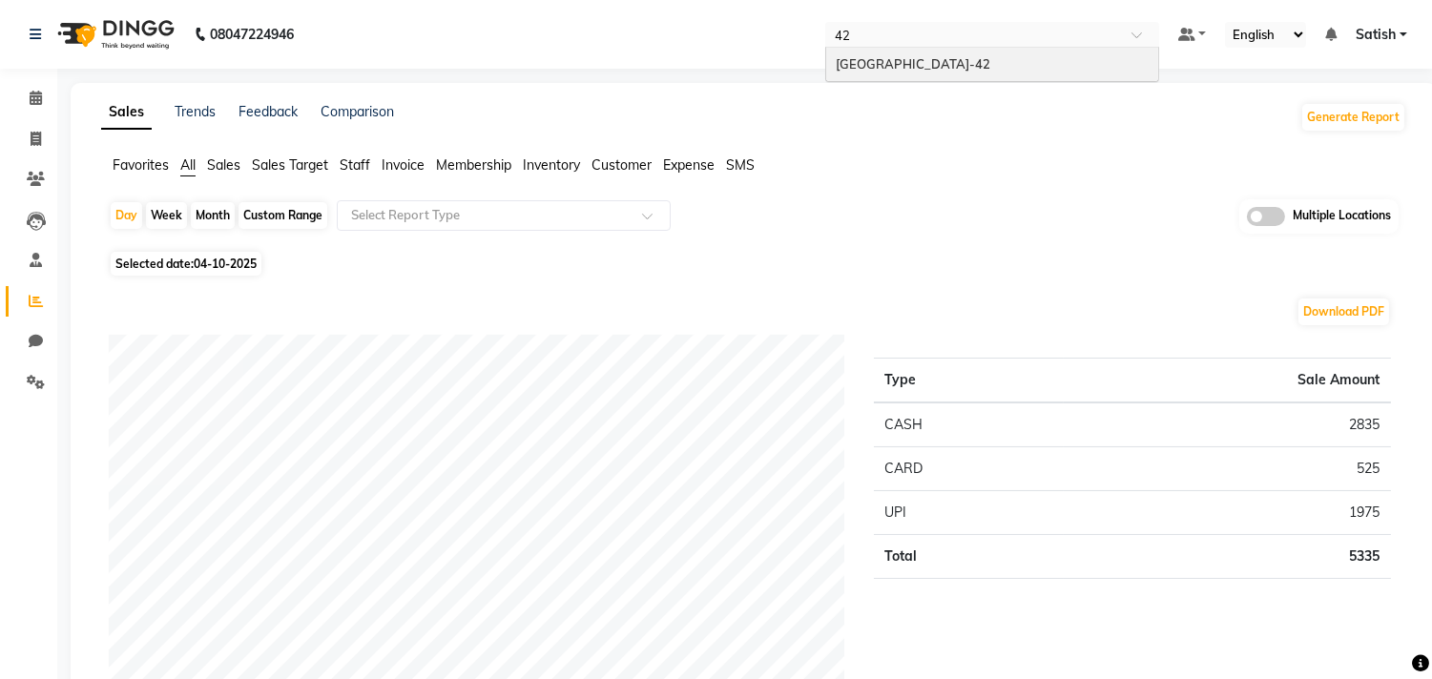
click at [968, 59] on span "Looks Golf Avenue, Gurgaon Sector-42" at bounding box center [913, 63] width 155 height 15
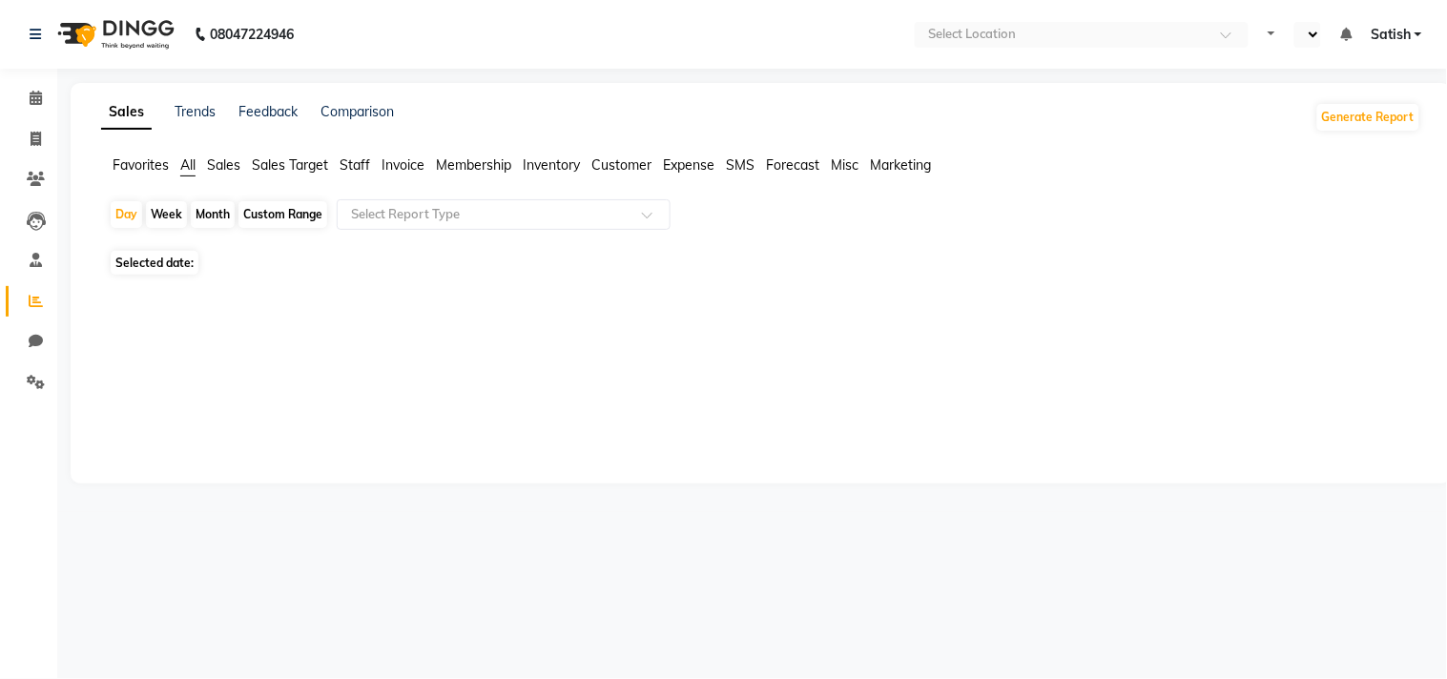
select select "en"
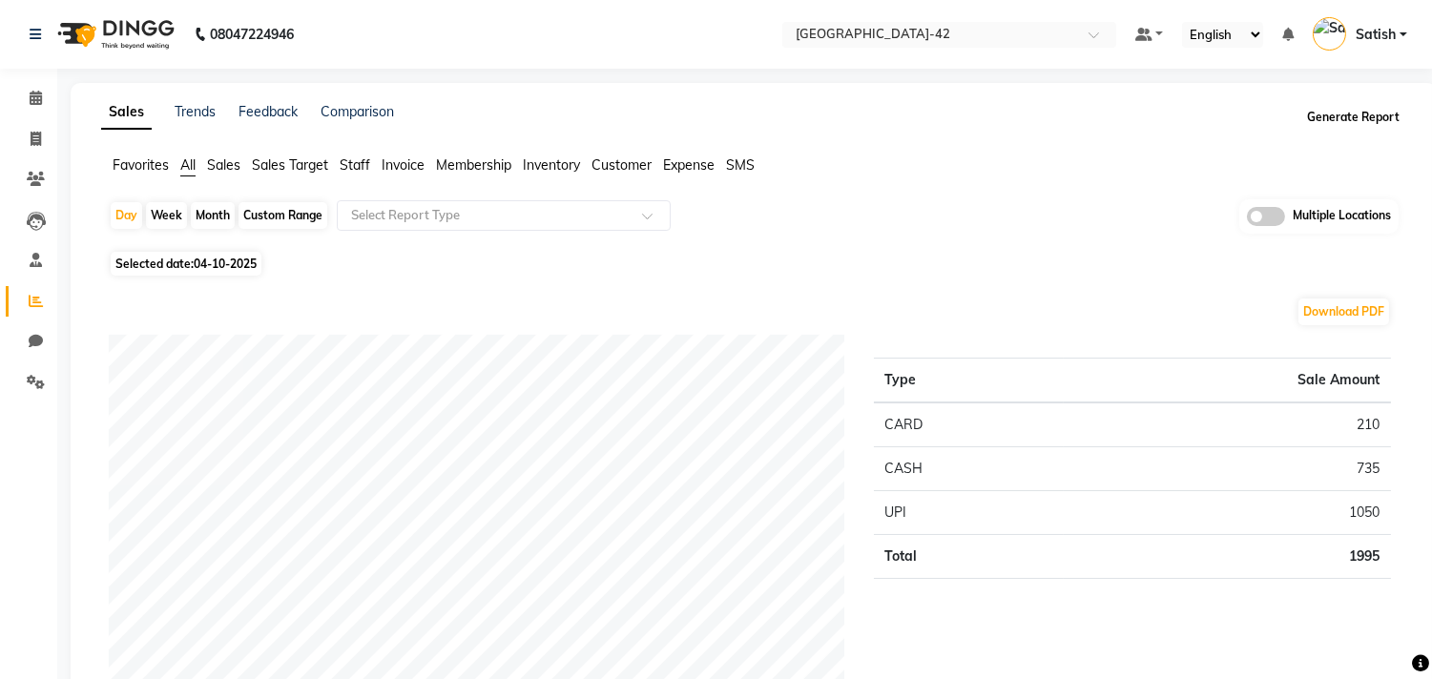
click at [1358, 119] on button "Generate Report" at bounding box center [1353, 117] width 102 height 27
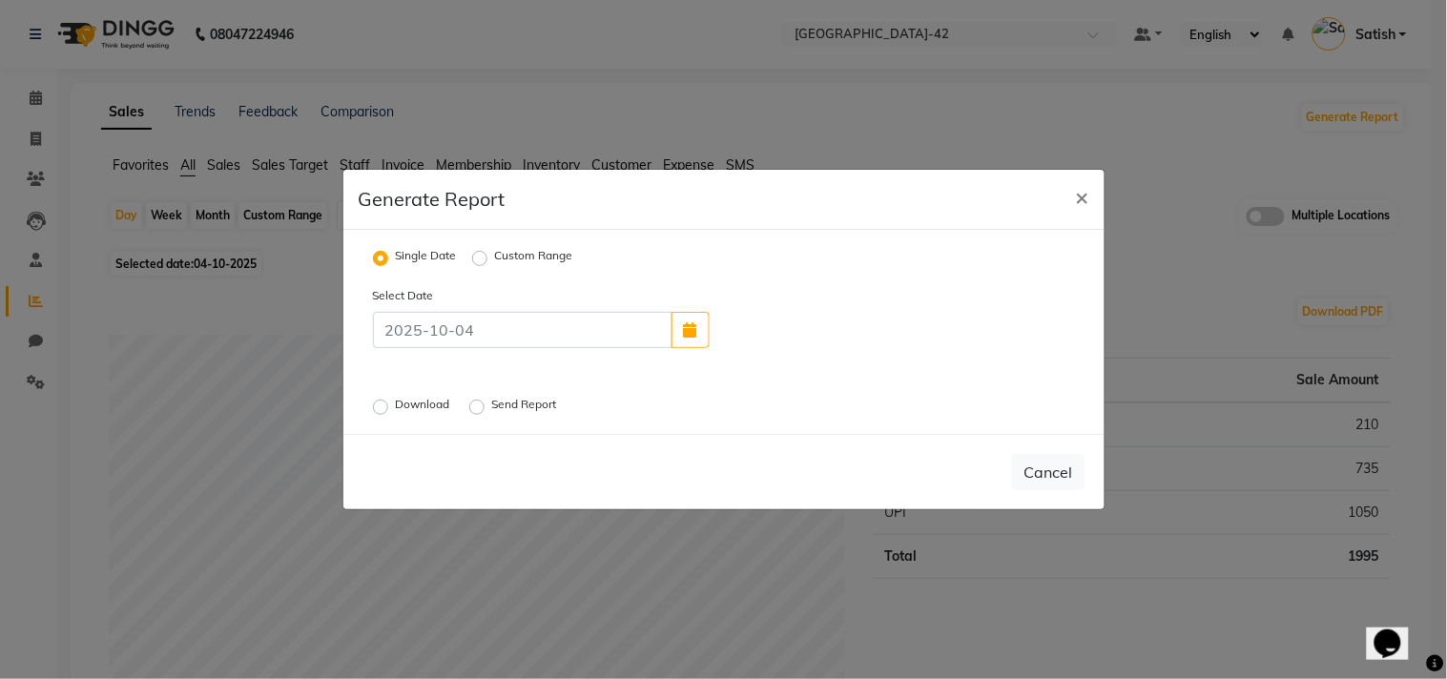
click at [518, 251] on label "Custom Range" at bounding box center [534, 258] width 78 height 23
click at [489, 252] on input "Custom Range" at bounding box center [482, 258] width 13 height 13
radio input "true"
select select "10"
select select "2025"
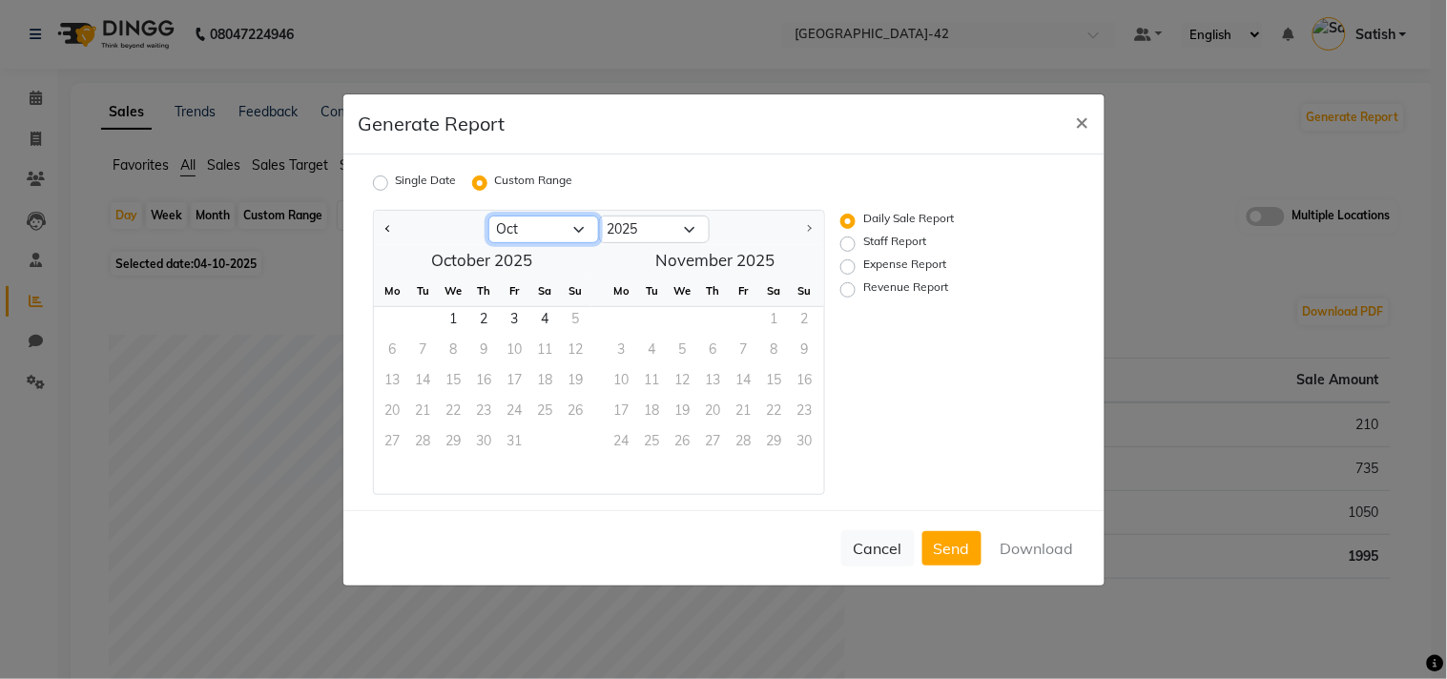
click at [516, 227] on select "Jan Feb Mar Apr May Jun [DATE] Aug Sep Oct" at bounding box center [544, 230] width 111 height 29
select select "9"
click at [489, 216] on select "Jan Feb Mar Apr May Jun [DATE] Aug Sep Oct" at bounding box center [544, 230] width 111 height 29
click at [387, 307] on span "1" at bounding box center [393, 322] width 31 height 31
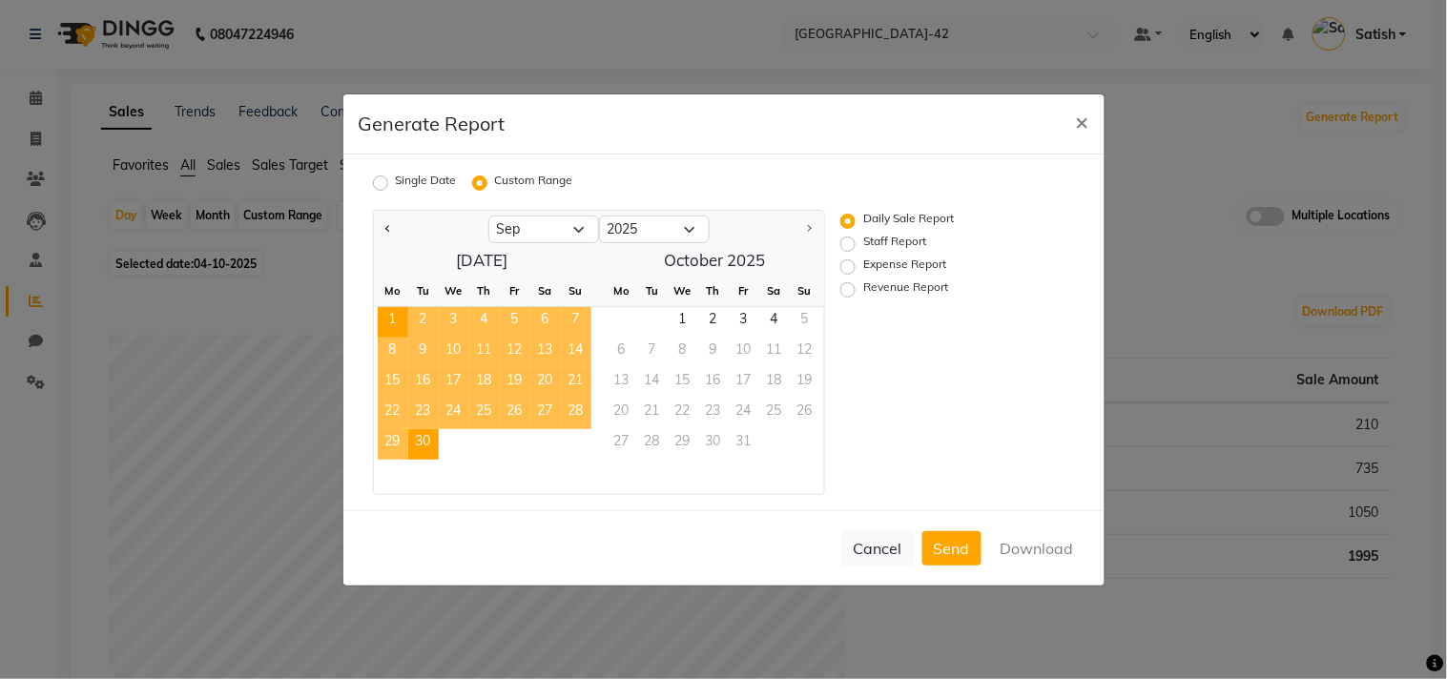
click at [427, 445] on span "30" at bounding box center [423, 444] width 31 height 31
click at [864, 239] on label "Staff Report" at bounding box center [895, 244] width 63 height 23
click at [846, 239] on input "Staff Report" at bounding box center [850, 243] width 13 height 13
radio input "true"
click at [1029, 547] on button "Download" at bounding box center [1037, 548] width 96 height 34
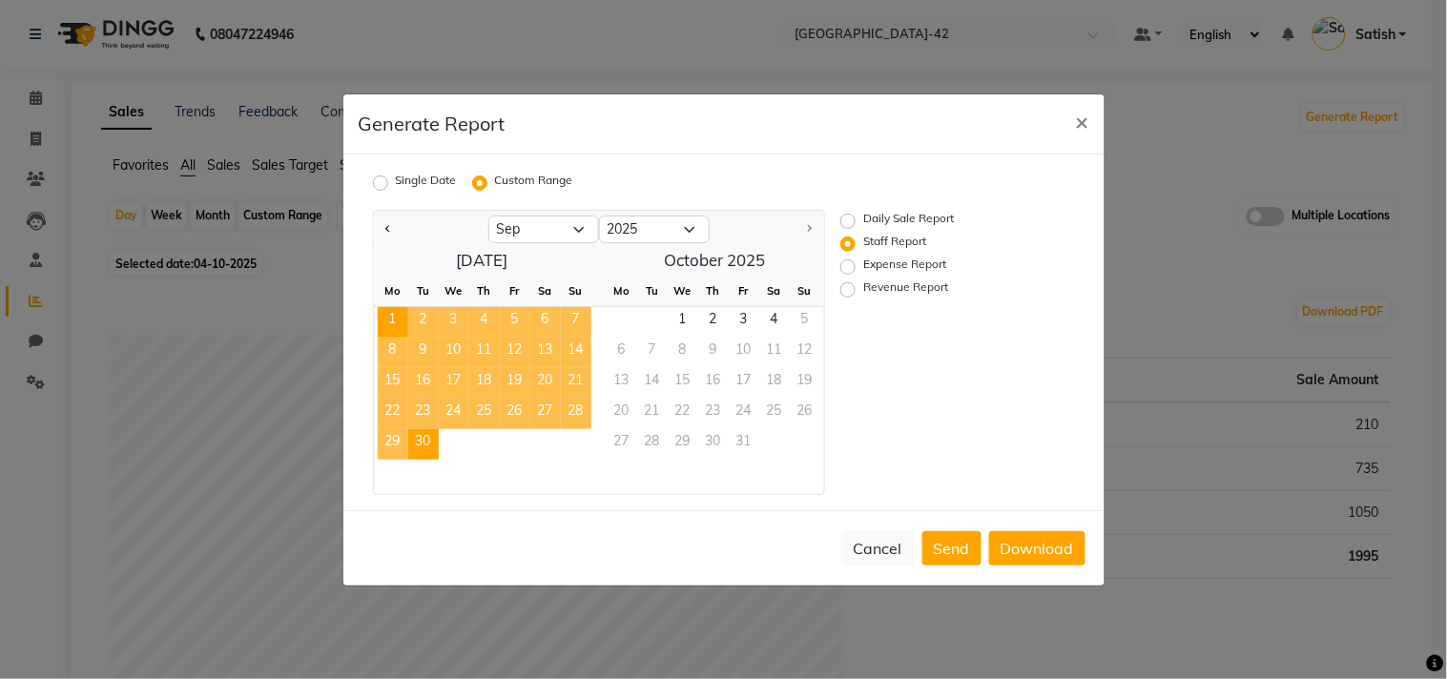
click at [864, 284] on label "Revenue Report" at bounding box center [906, 290] width 85 height 23
click at [853, 284] on input "Revenue Report" at bounding box center [850, 288] width 13 height 13
radio input "true"
click at [1015, 546] on button "Download" at bounding box center [1037, 548] width 96 height 34
drag, startPoint x: 683, startPoint y: 134, endPoint x: 718, endPoint y: 145, distance: 37.1
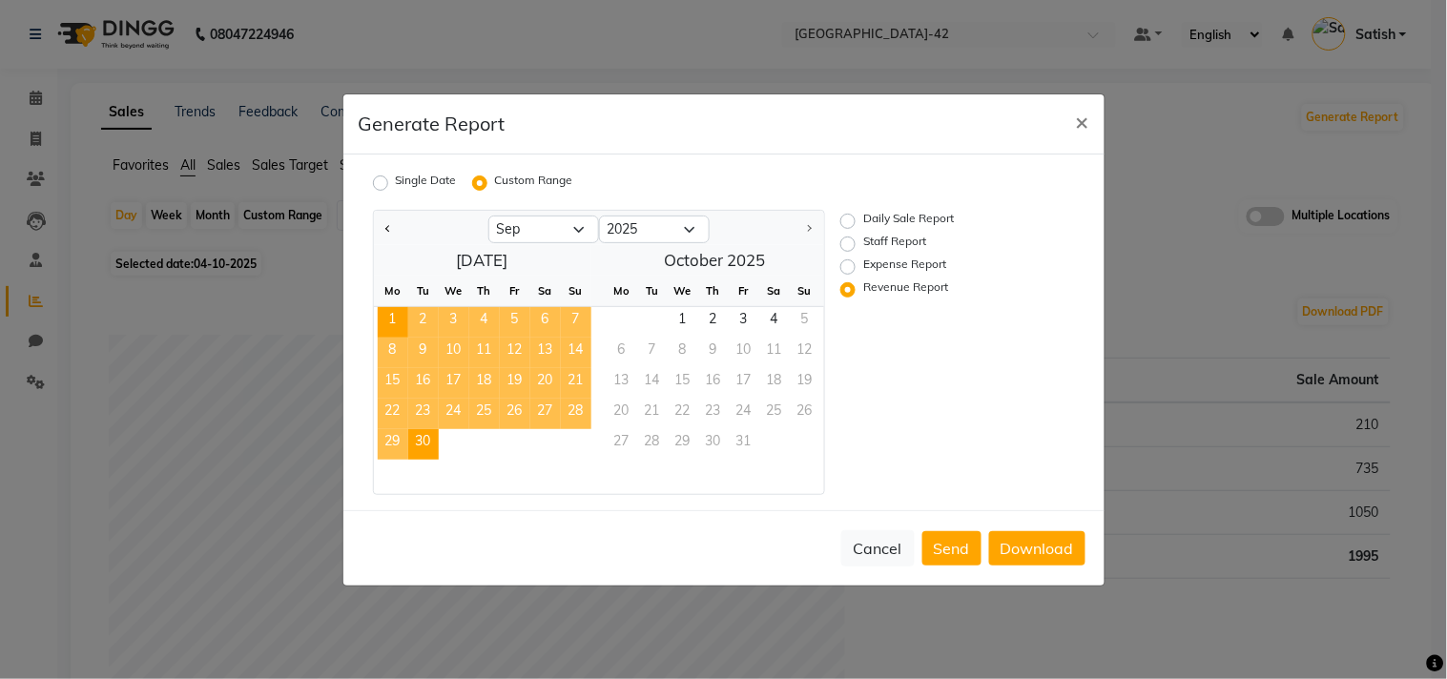
click at [683, 134] on div "Generate Report ×" at bounding box center [724, 124] width 761 height 60
click at [1083, 115] on span "×" at bounding box center [1082, 121] width 13 height 29
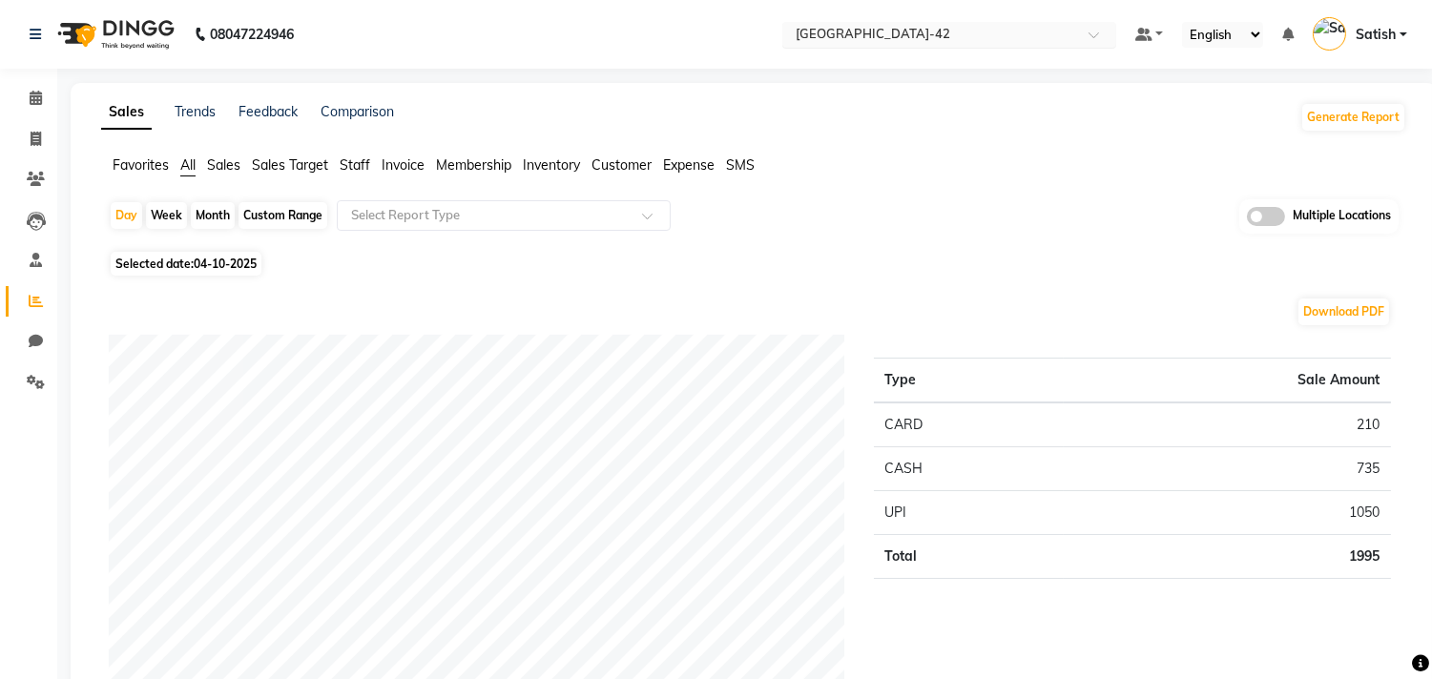
click at [876, 23] on div "Select Location × [GEOGRAPHIC_DATA]-42" at bounding box center [949, 35] width 334 height 26
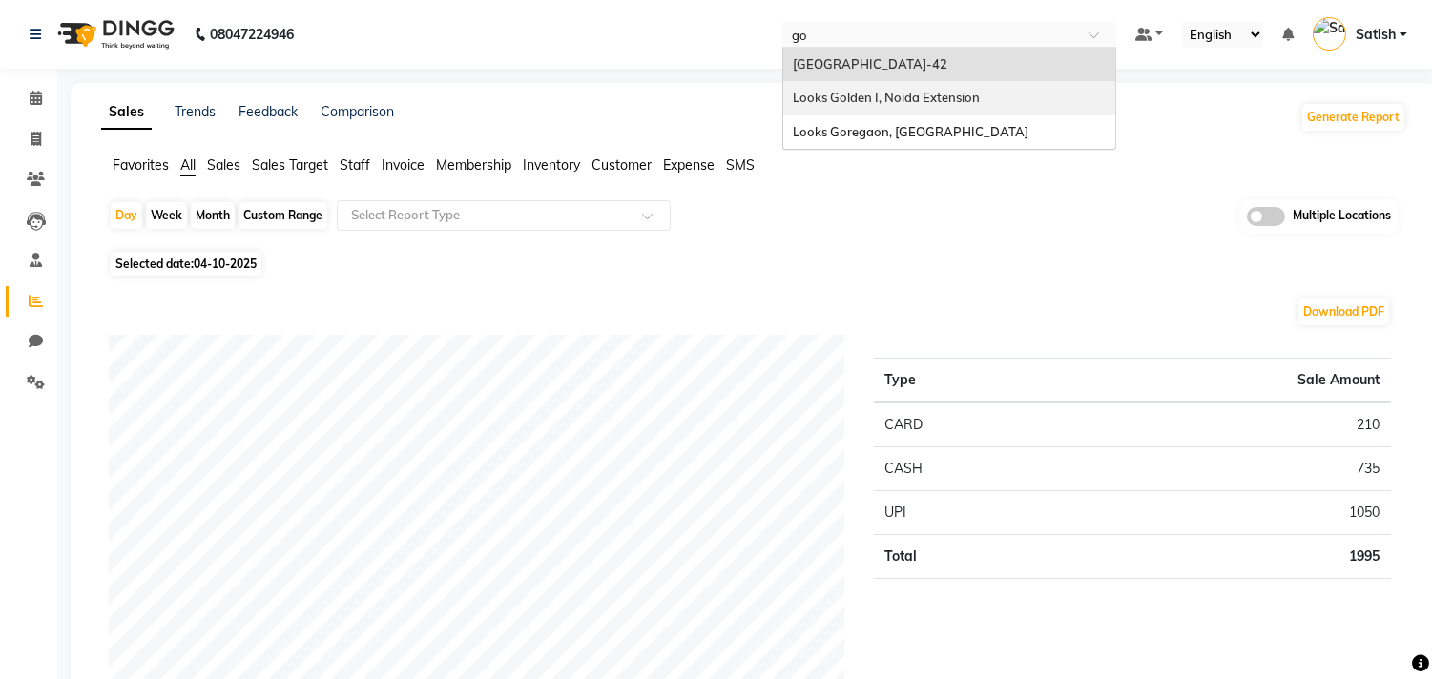
type input "gol"
click at [893, 94] on span "Looks Golden I, Noida Extension" at bounding box center [886, 97] width 187 height 15
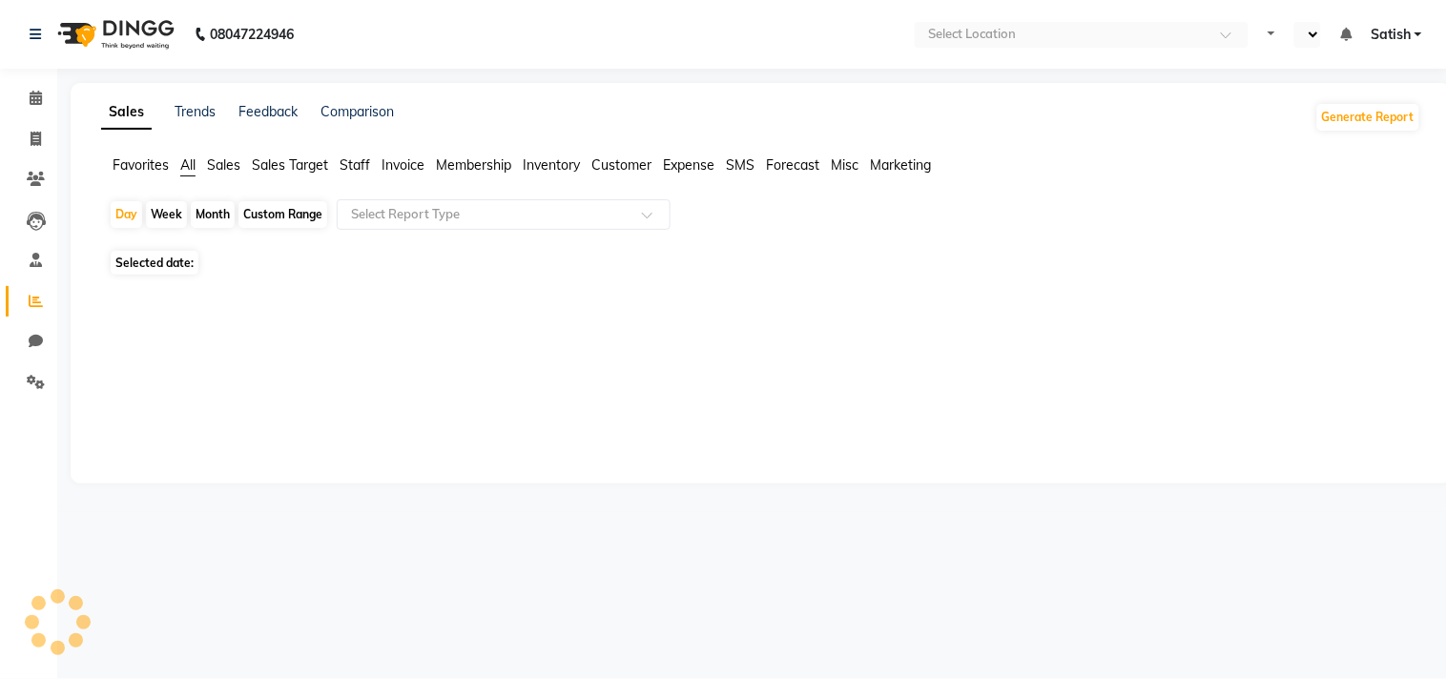
select select "en"
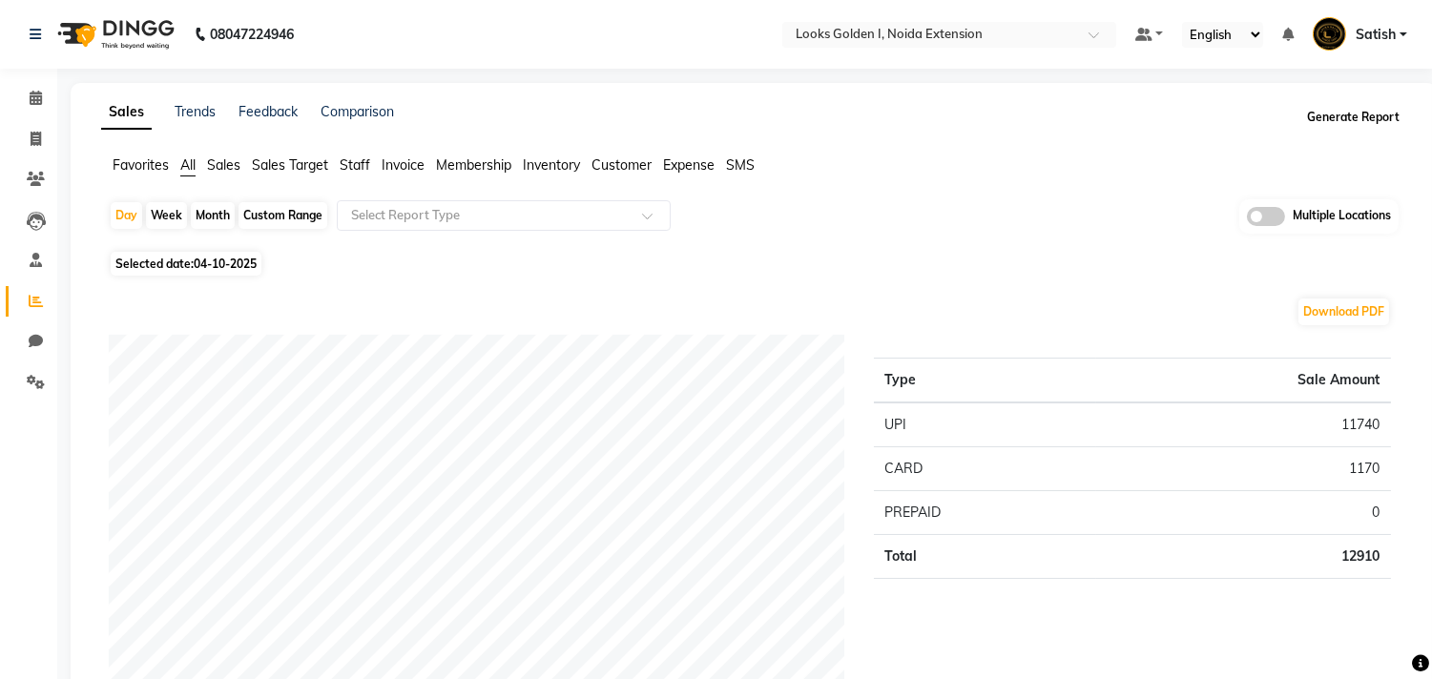
click at [1371, 125] on button "Generate Report" at bounding box center [1353, 117] width 102 height 27
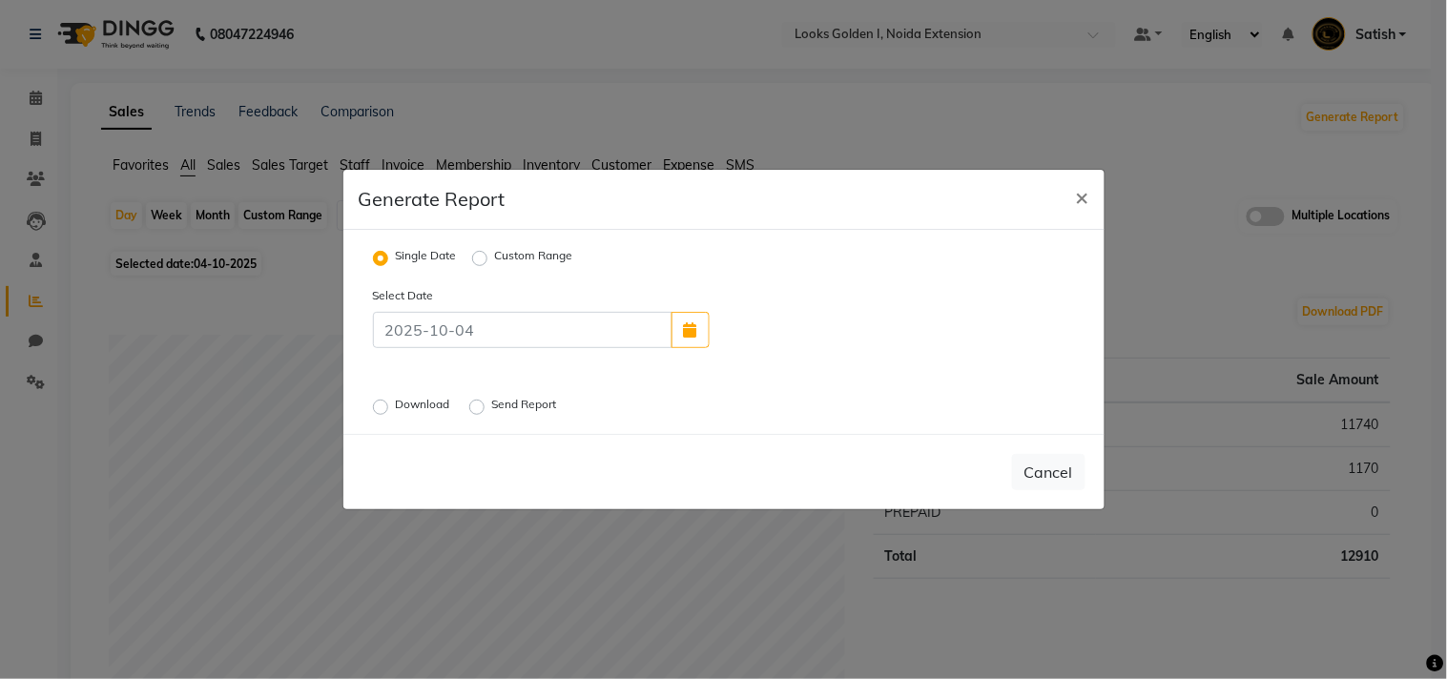
click at [495, 255] on label "Custom Range" at bounding box center [534, 258] width 78 height 23
click at [477, 255] on input "Custom Range" at bounding box center [482, 258] width 13 height 13
radio input "true"
select select "10"
select select "2025"
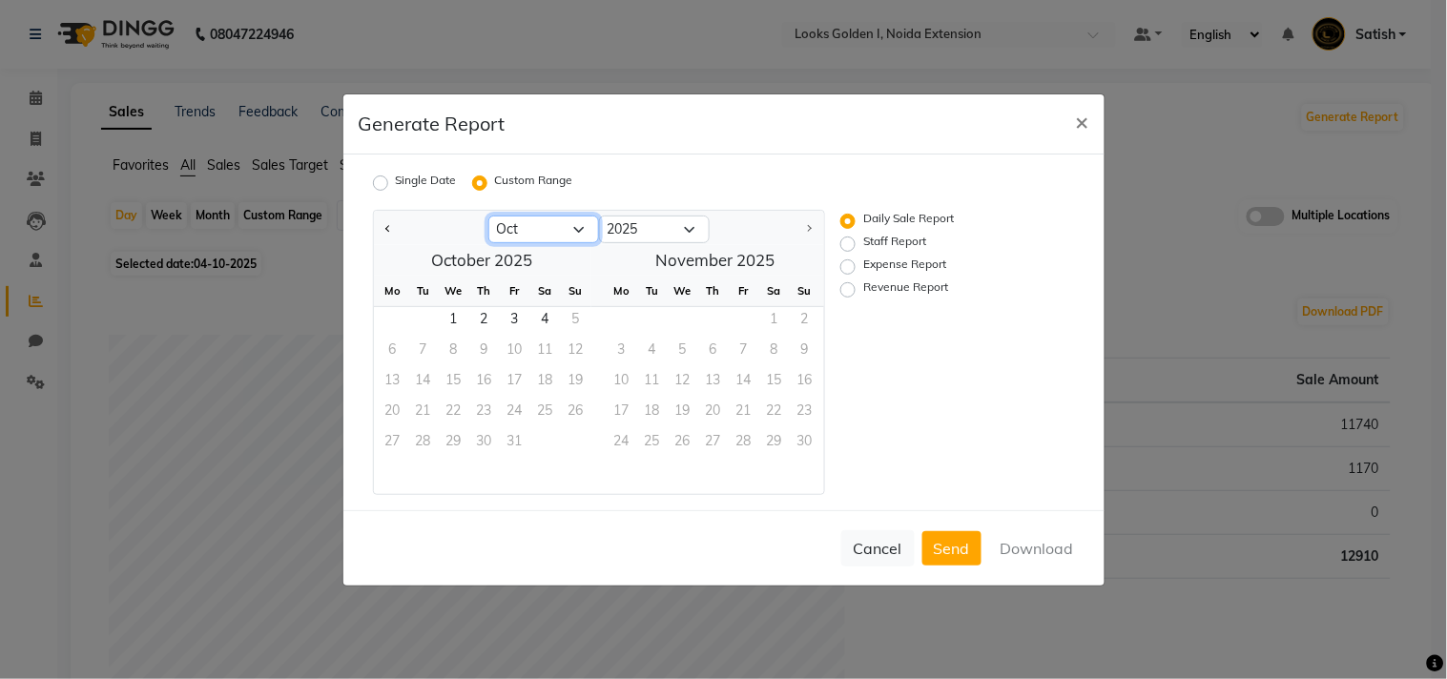
click at [551, 224] on select "Jan Feb Mar Apr May Jun [DATE] Aug Sep Oct" at bounding box center [544, 230] width 111 height 29
select select "9"
click at [489, 216] on select "Jan Feb Mar Apr May Jun [DATE] Aug Sep Oct" at bounding box center [544, 230] width 111 height 29
click at [387, 317] on span "1" at bounding box center [393, 322] width 31 height 31
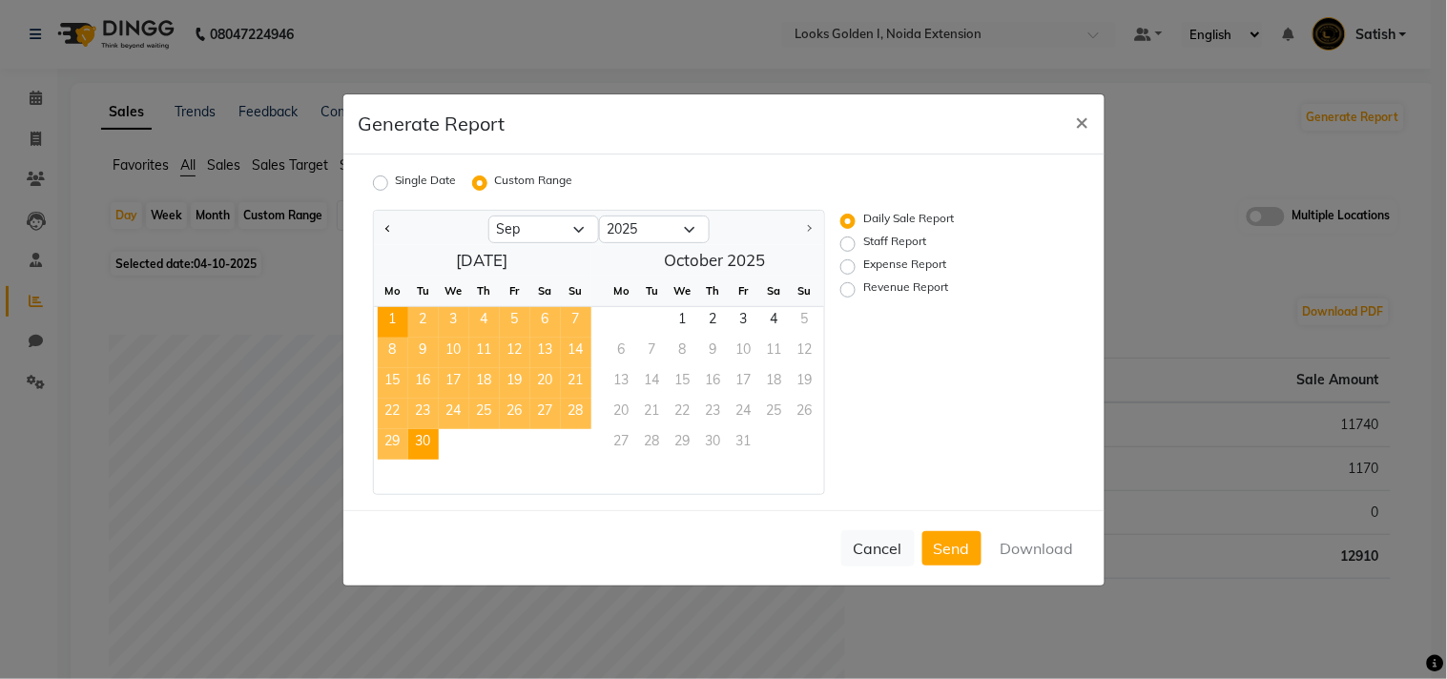
click at [424, 444] on span "30" at bounding box center [423, 444] width 31 height 31
click at [864, 242] on label "Staff Report" at bounding box center [895, 244] width 63 height 23
click at [847, 242] on input "Staff Report" at bounding box center [850, 243] width 13 height 13
radio input "true"
click at [1048, 548] on button "Download" at bounding box center [1037, 548] width 96 height 34
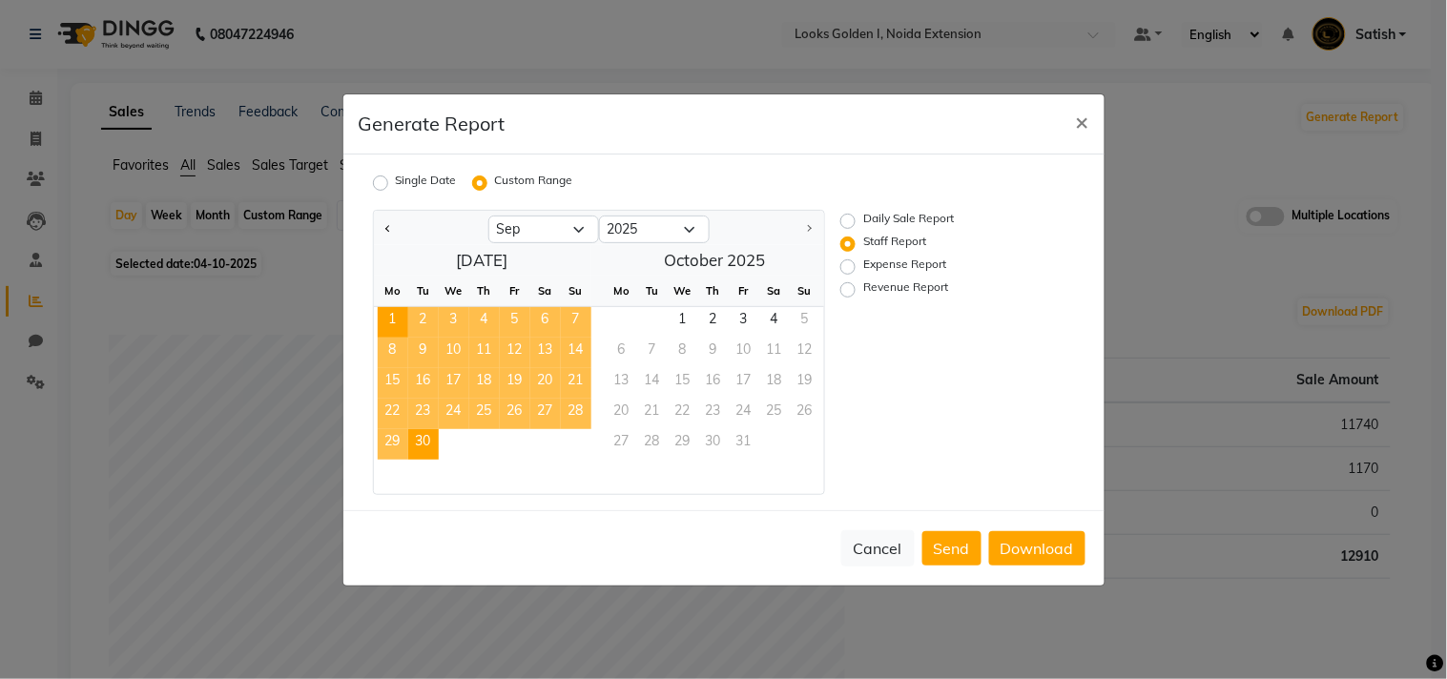
drag, startPoint x: 823, startPoint y: 121, endPoint x: 905, endPoint y: 128, distance: 82.3
click at [823, 121] on div "Generate Report ×" at bounding box center [724, 124] width 761 height 60
click at [1073, 118] on button "×" at bounding box center [1083, 120] width 44 height 53
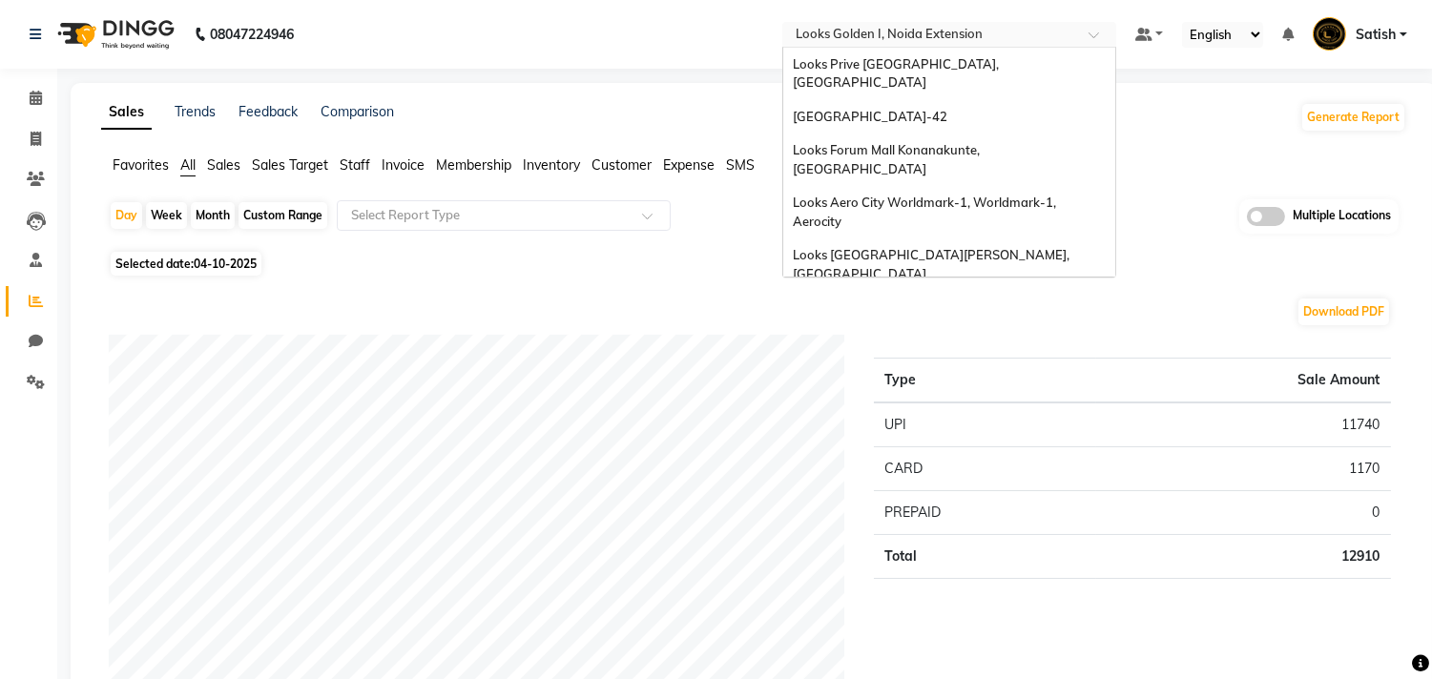
click at [987, 31] on input "text" at bounding box center [930, 36] width 277 height 19
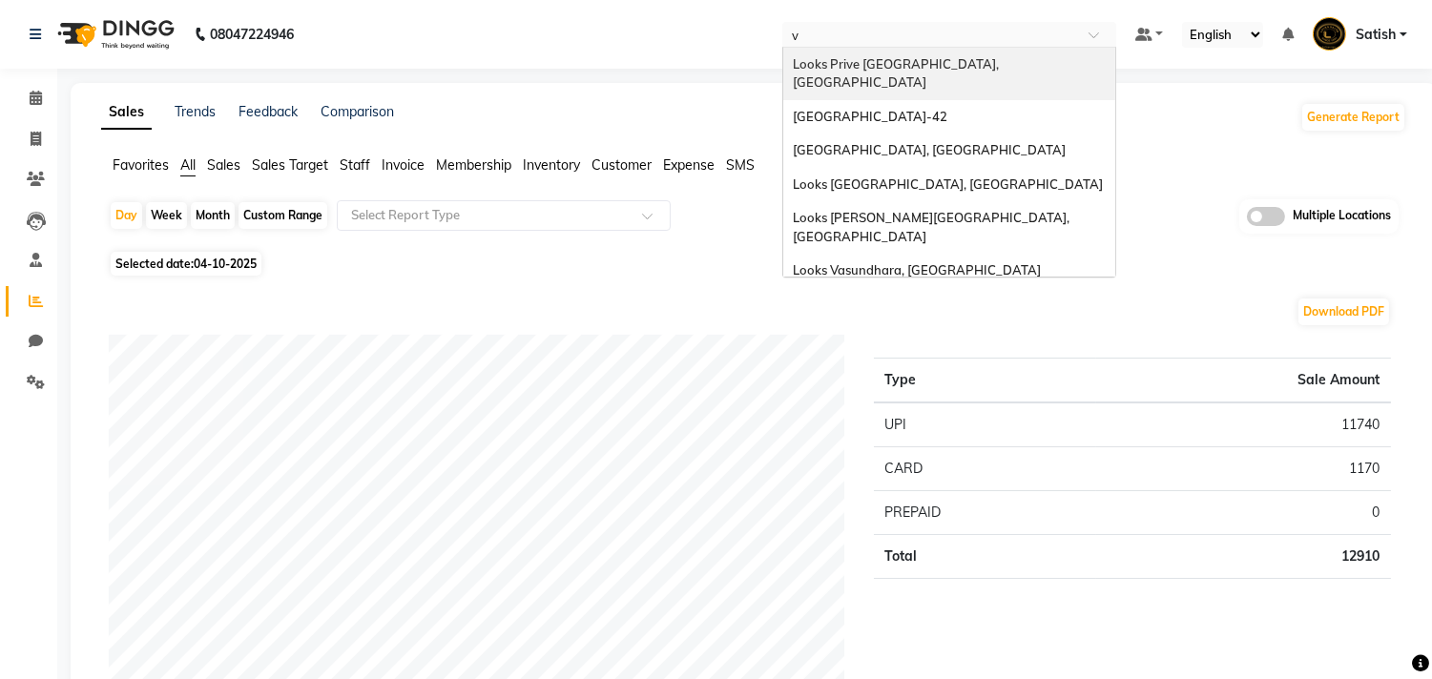
type input "va"
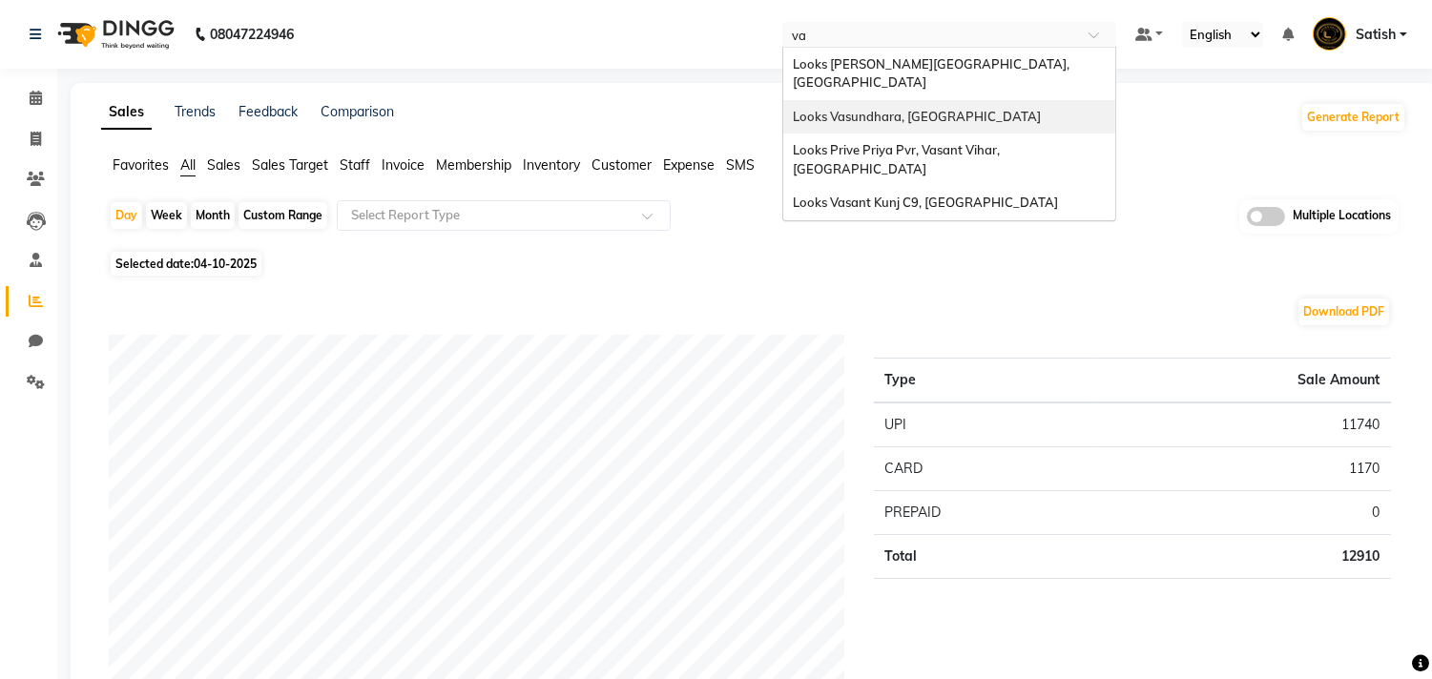
click at [918, 109] on div "Looks Vasundhara, [GEOGRAPHIC_DATA]" at bounding box center [949, 117] width 332 height 34
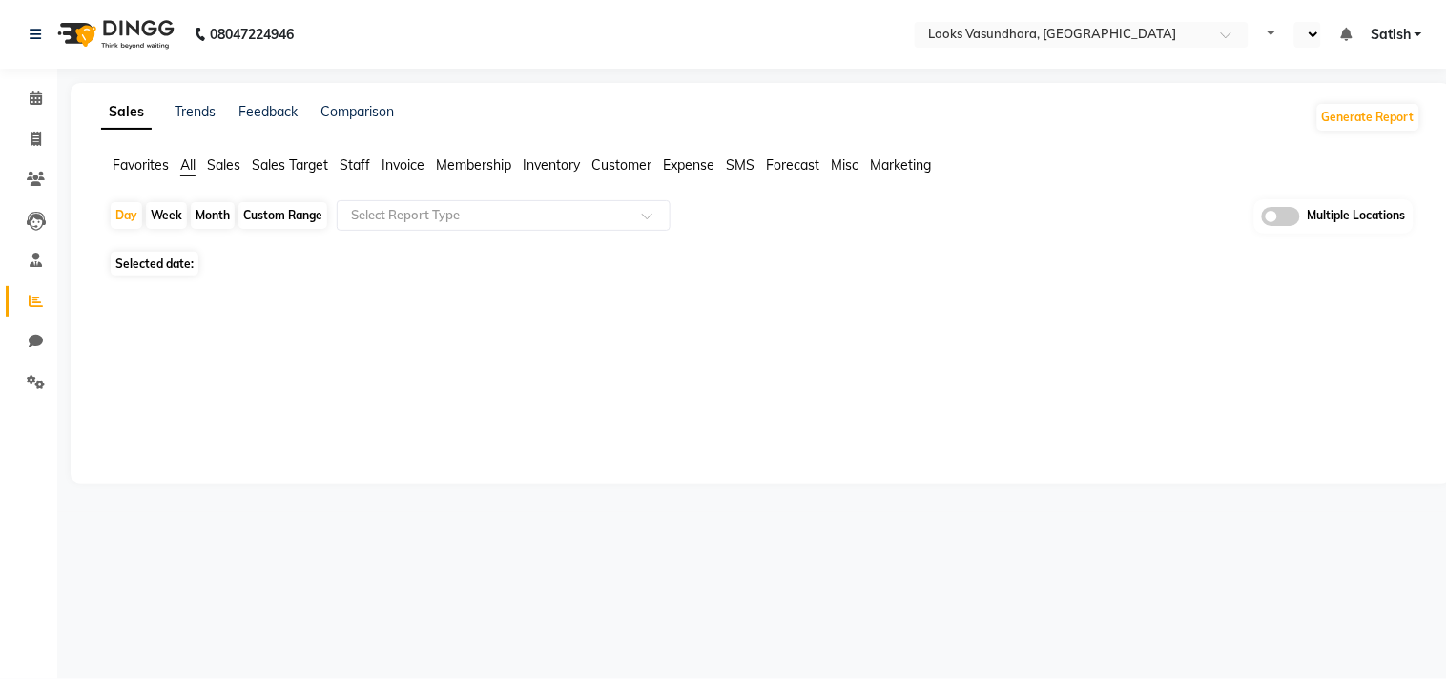
select select "en"
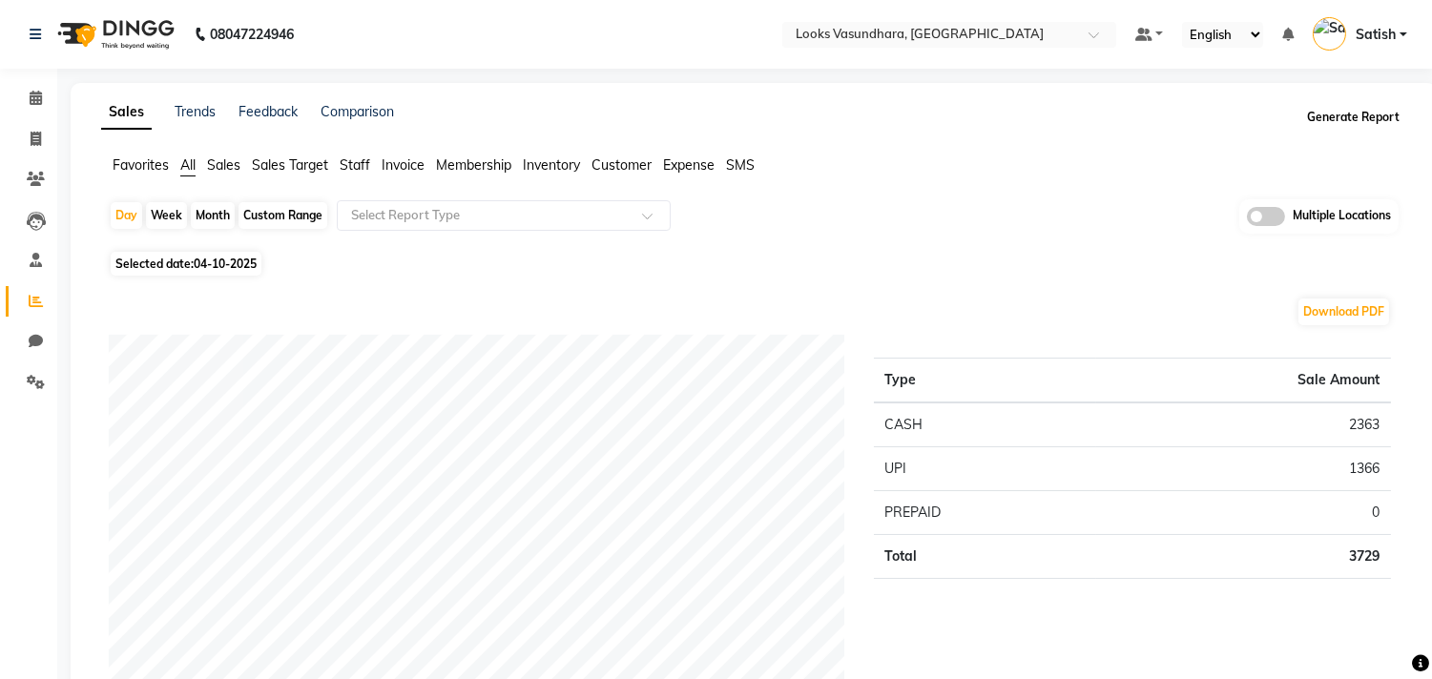
click at [1317, 118] on button "Generate Report" at bounding box center [1353, 117] width 102 height 27
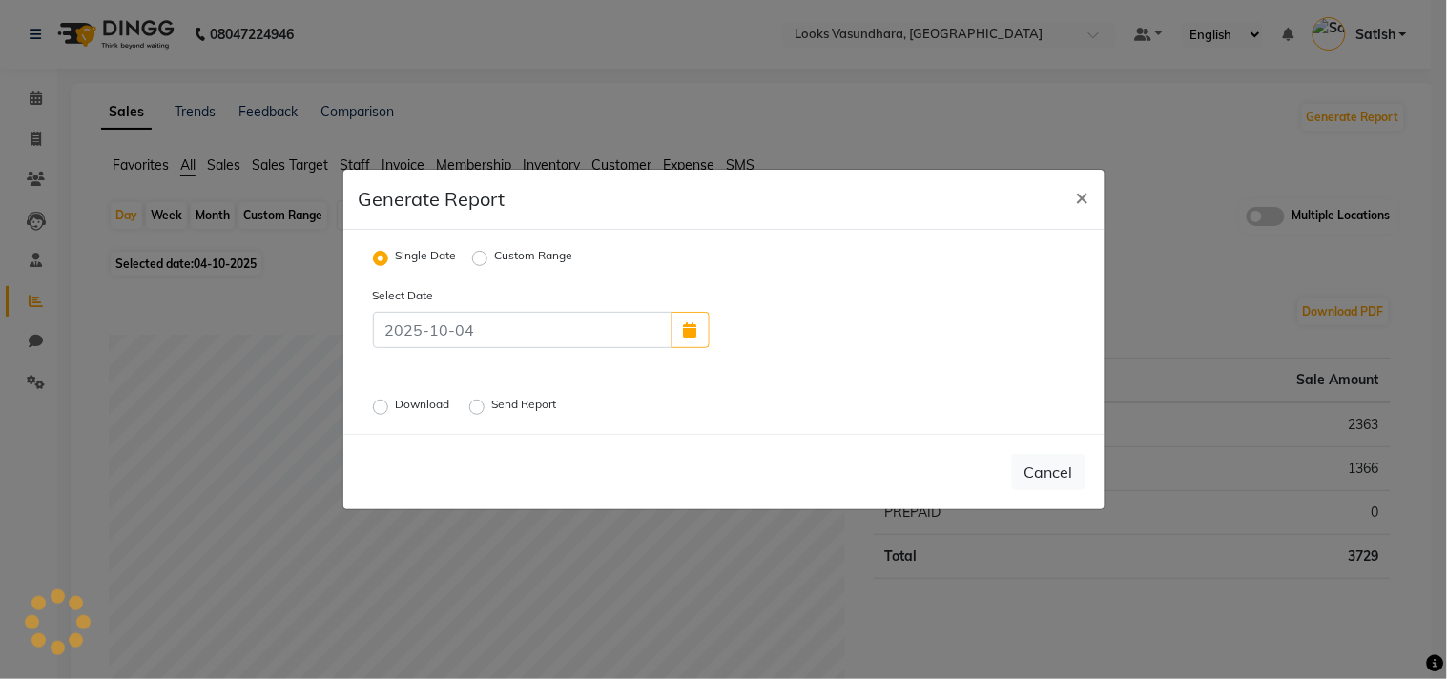
click at [507, 259] on label "Custom Range" at bounding box center [534, 258] width 78 height 23
click at [489, 259] on input "Custom Range" at bounding box center [482, 258] width 13 height 13
radio input "true"
select select "10"
select select "2025"
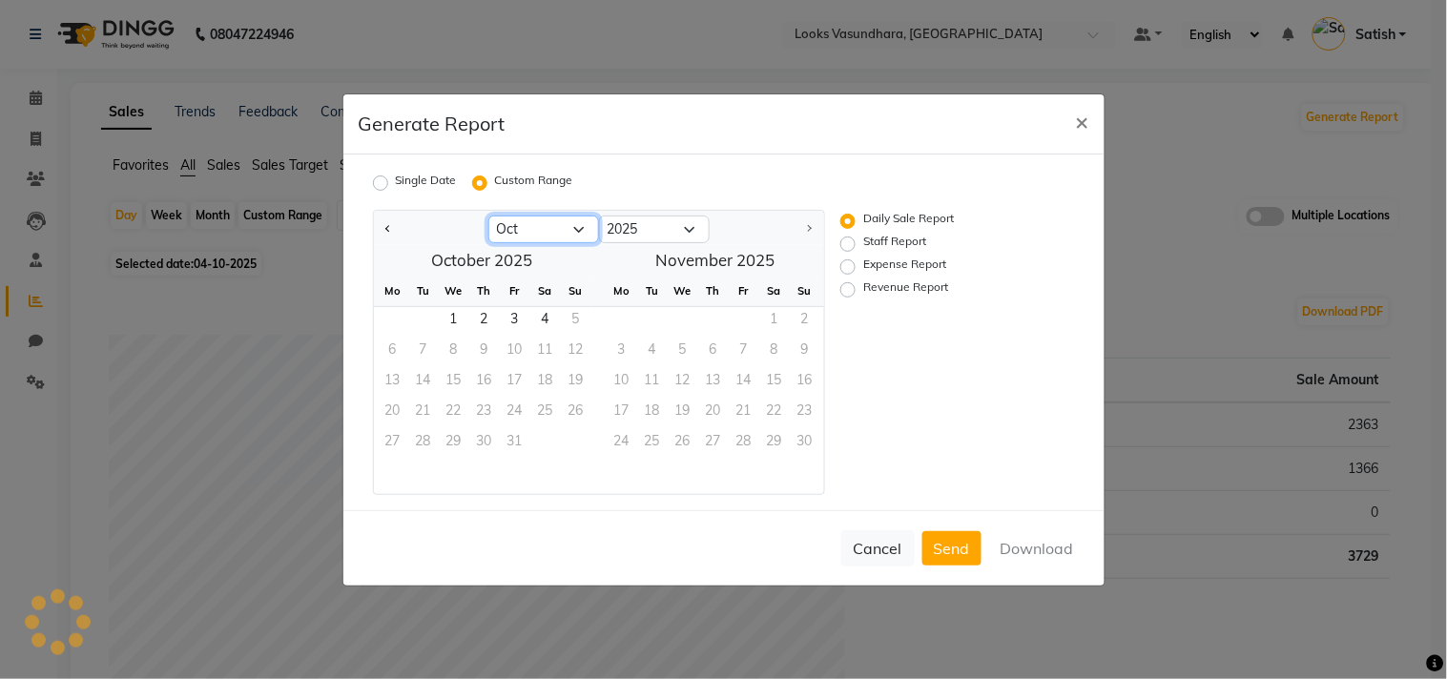
click at [546, 236] on select "Jan Feb Mar Apr May Jun [DATE] Aug Sep Oct" at bounding box center [544, 230] width 111 height 29
select select "9"
click at [489, 216] on select "Jan Feb Mar Apr May Jun [DATE] Aug Sep Oct" at bounding box center [544, 230] width 111 height 29
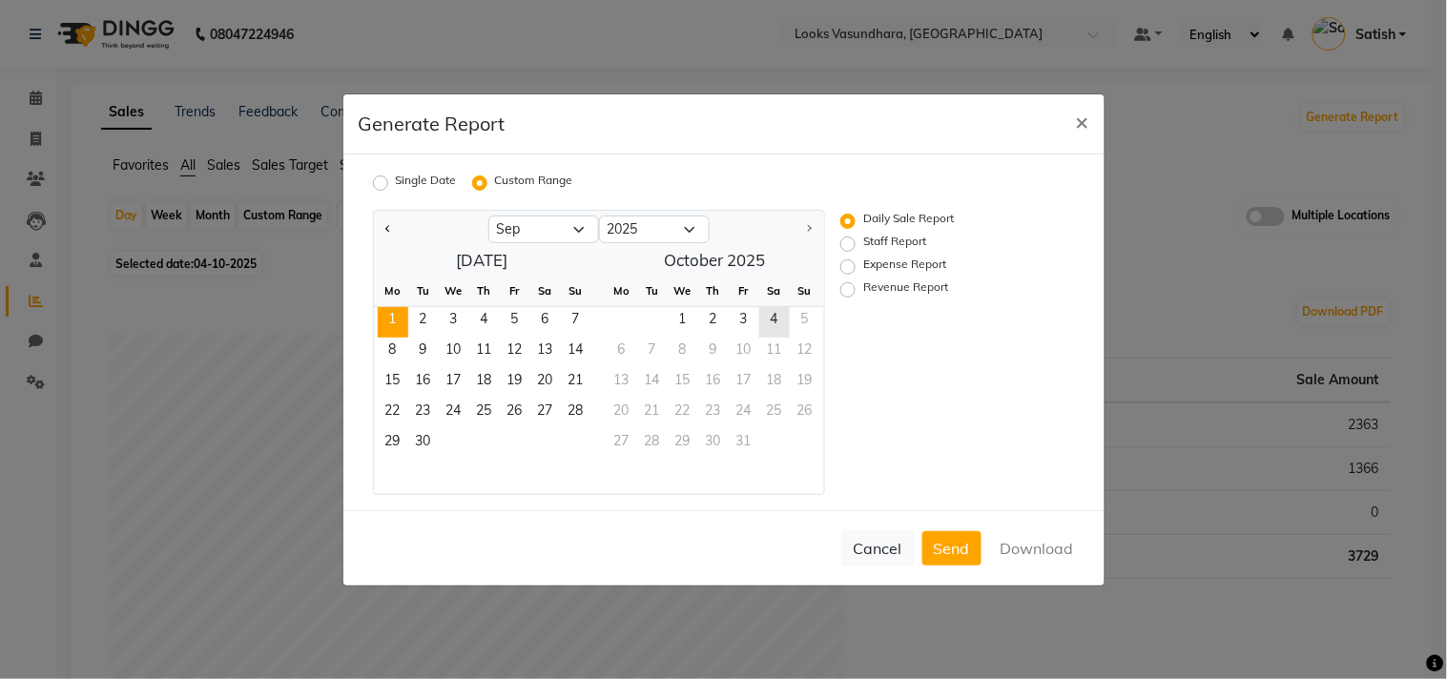
click at [378, 313] on span "1" at bounding box center [393, 322] width 31 height 31
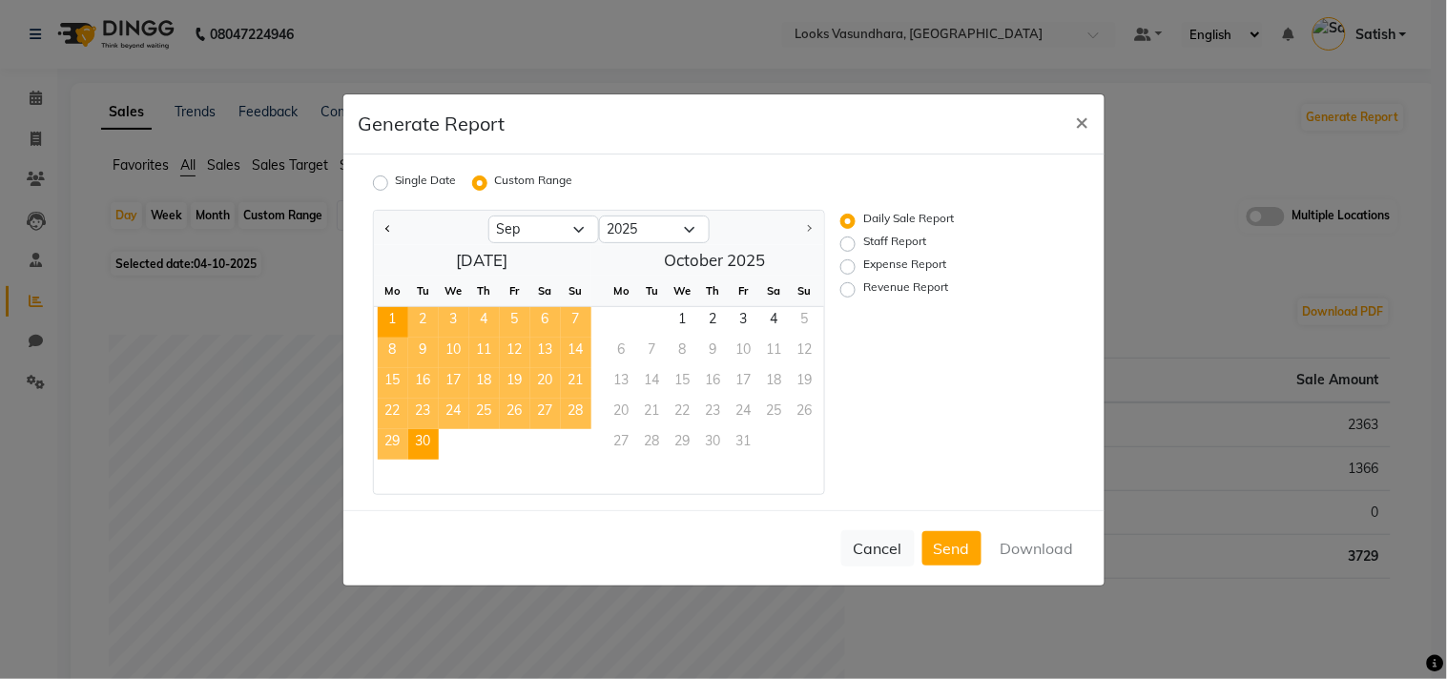
click at [427, 436] on span "30" at bounding box center [423, 444] width 31 height 31
click at [864, 243] on label "Staff Report" at bounding box center [895, 244] width 63 height 23
click at [847, 243] on input "Staff Report" at bounding box center [850, 243] width 13 height 13
radio input "true"
click at [1016, 541] on button "Download" at bounding box center [1037, 548] width 96 height 34
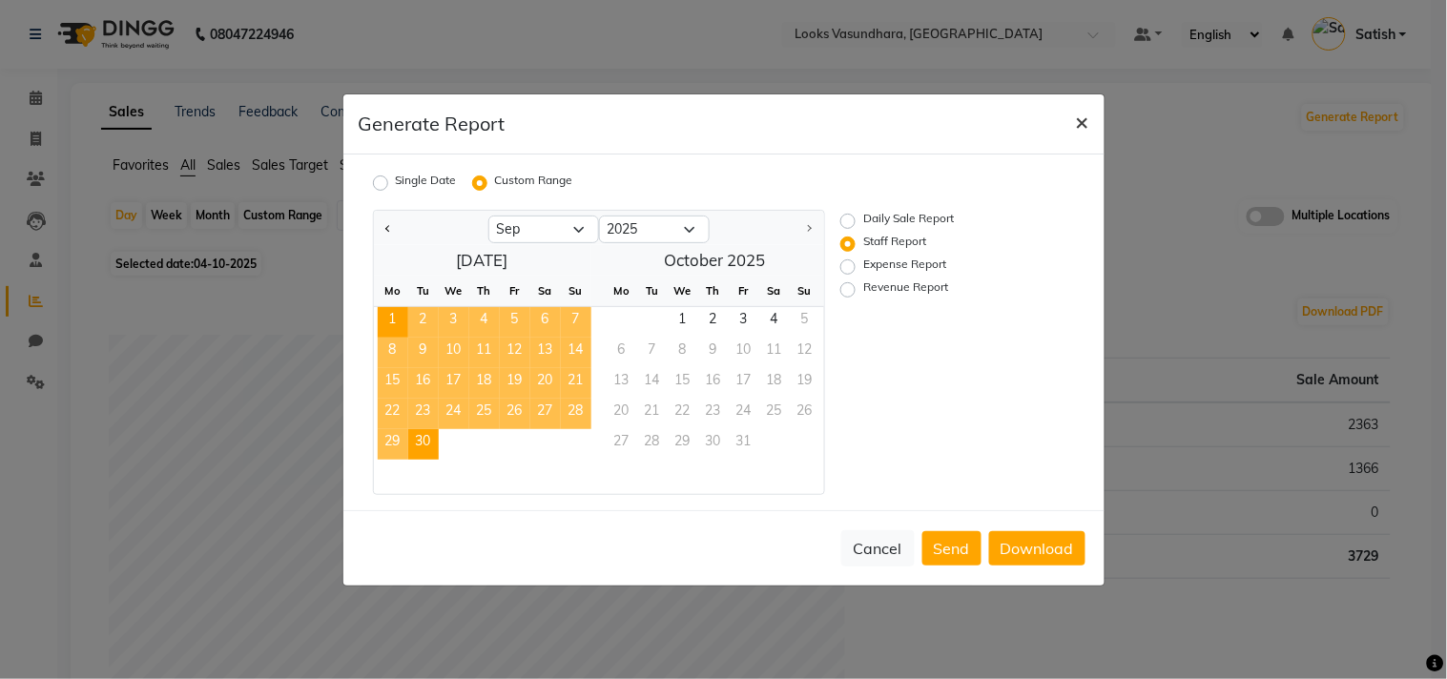
click at [1080, 117] on span "×" at bounding box center [1082, 121] width 13 height 29
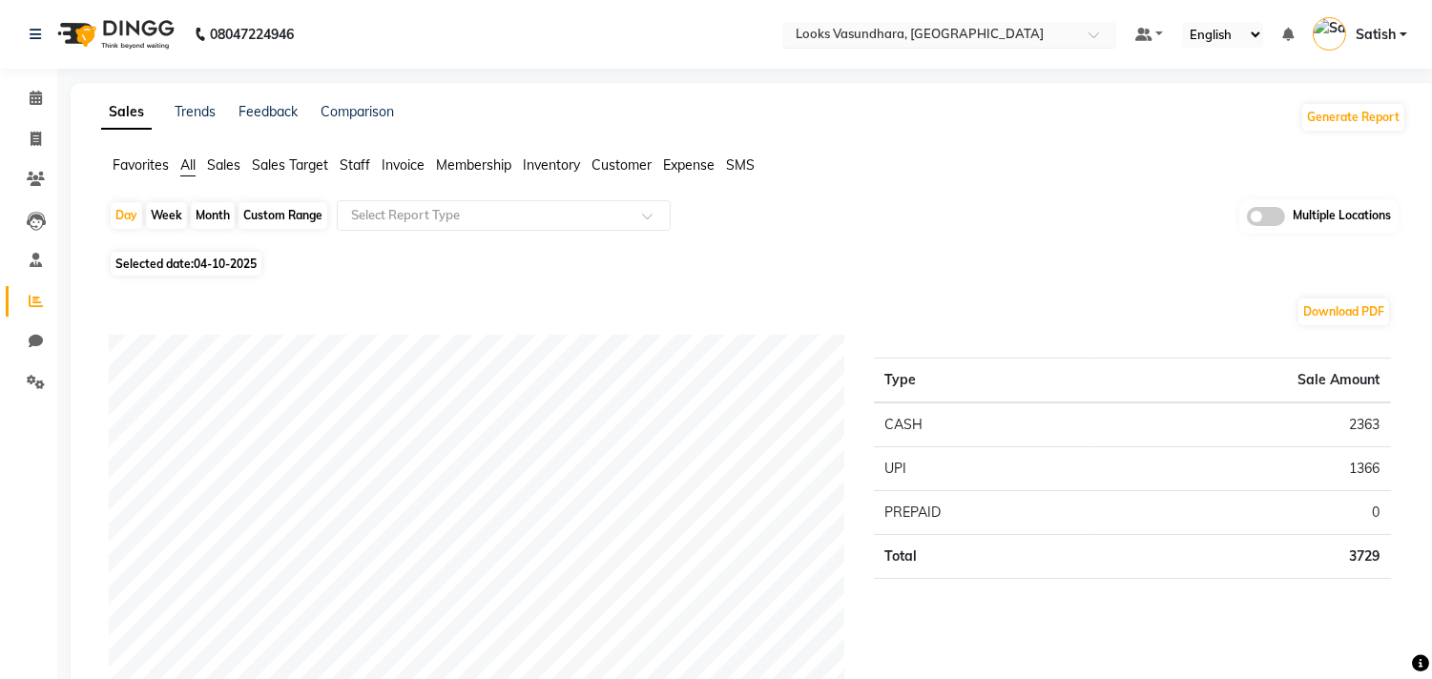
click at [920, 32] on input "text" at bounding box center [930, 36] width 277 height 19
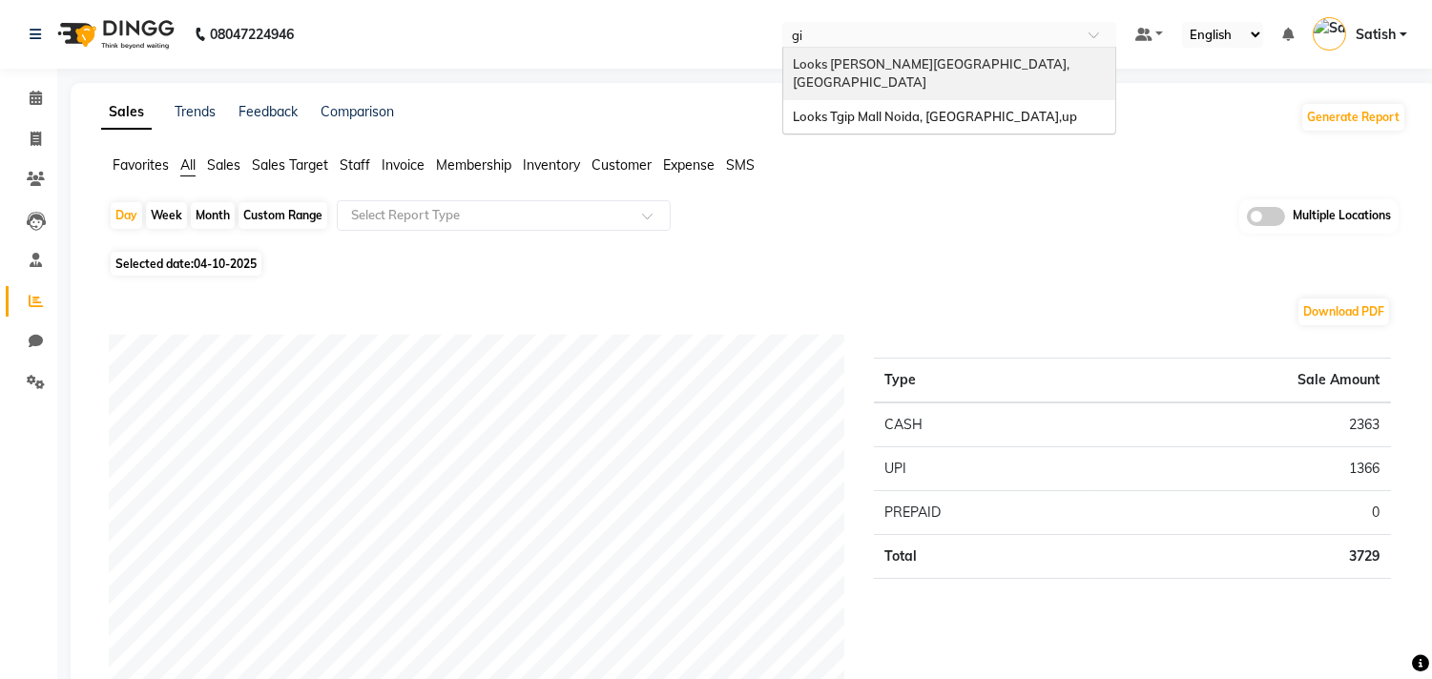
type input "gip"
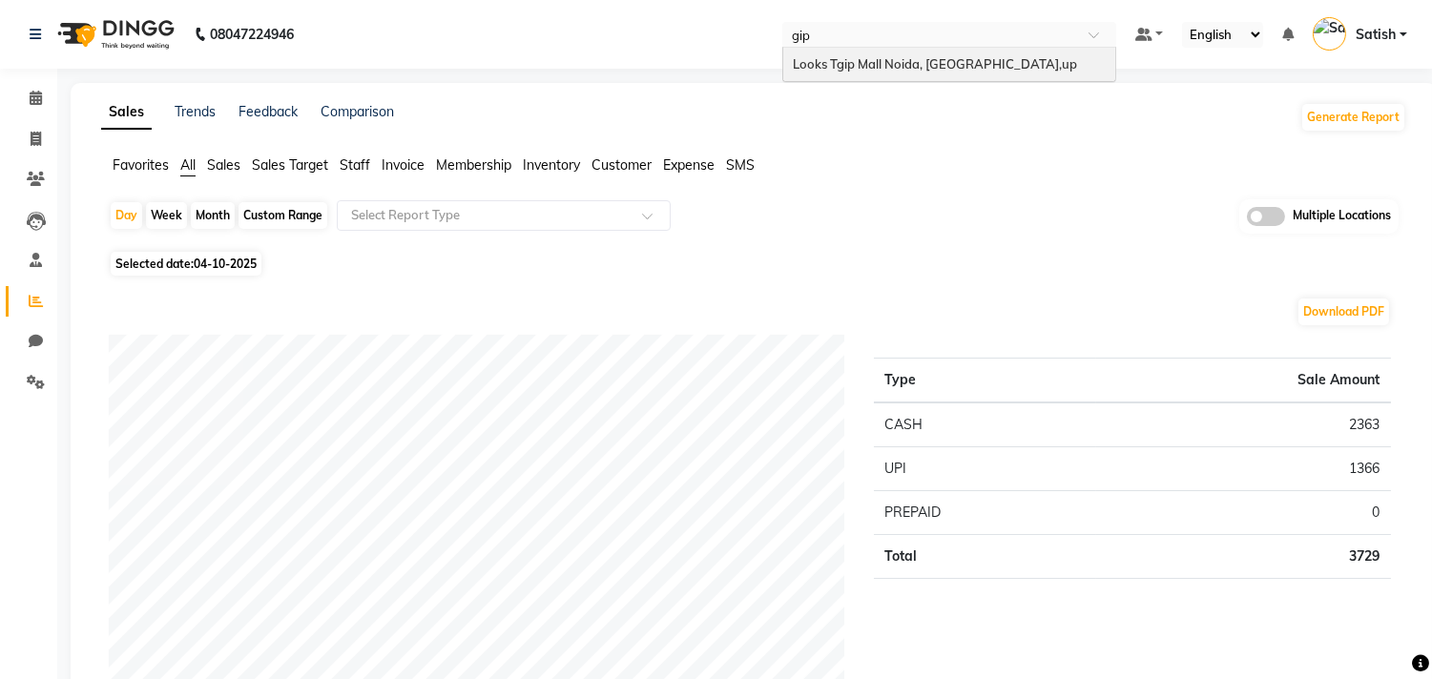
click at [916, 61] on span "Looks Tgip Mall Noida, [GEOGRAPHIC_DATA],up" at bounding box center [935, 63] width 284 height 15
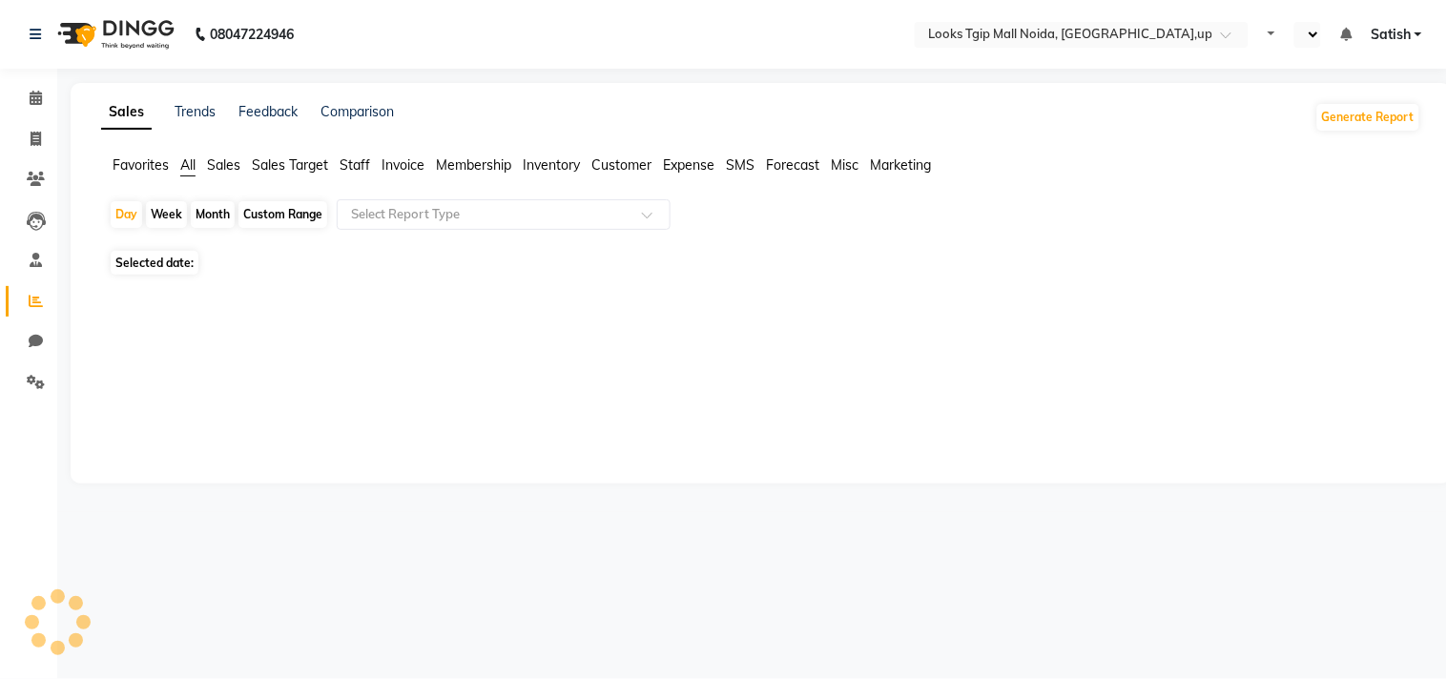
select select "en"
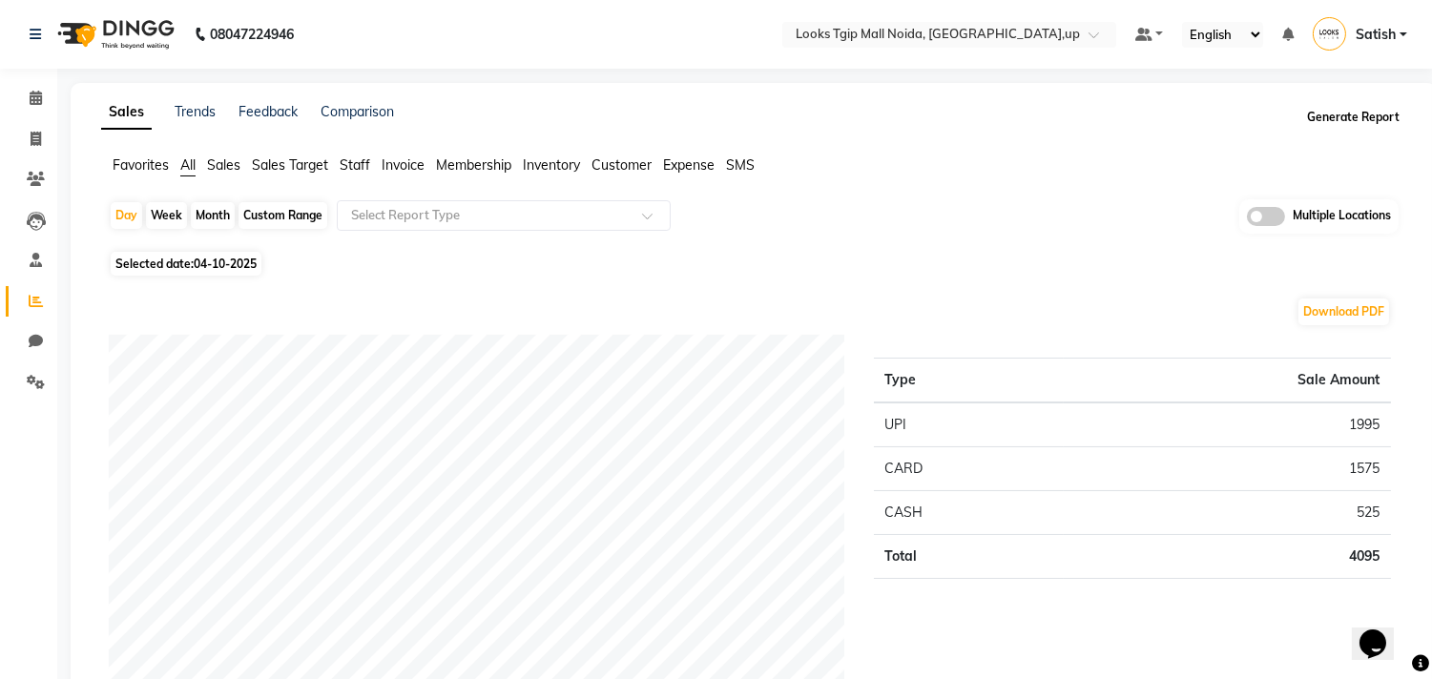
click at [1364, 109] on button "Generate Report" at bounding box center [1353, 117] width 102 height 27
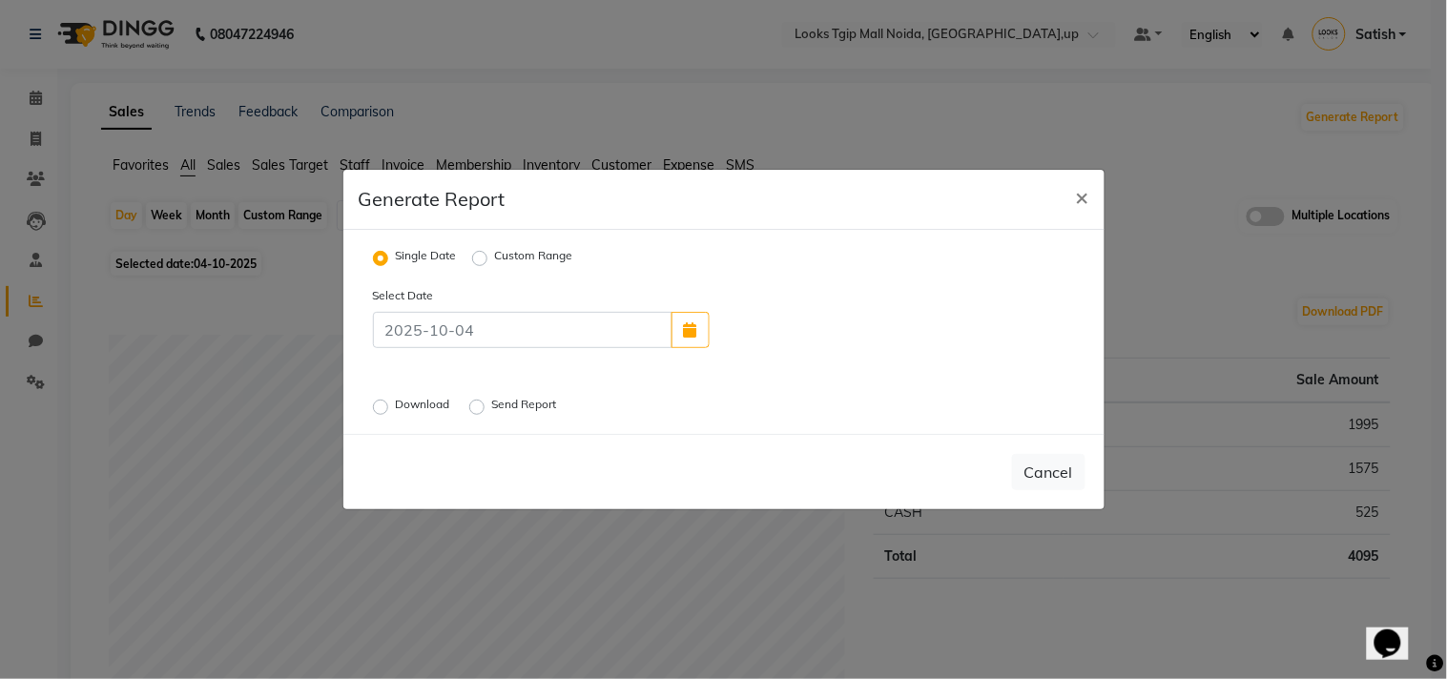
click at [495, 255] on label "Custom Range" at bounding box center [534, 258] width 78 height 23
click at [480, 255] on input "Custom Range" at bounding box center [482, 258] width 13 height 13
radio input "true"
select select "10"
select select "2025"
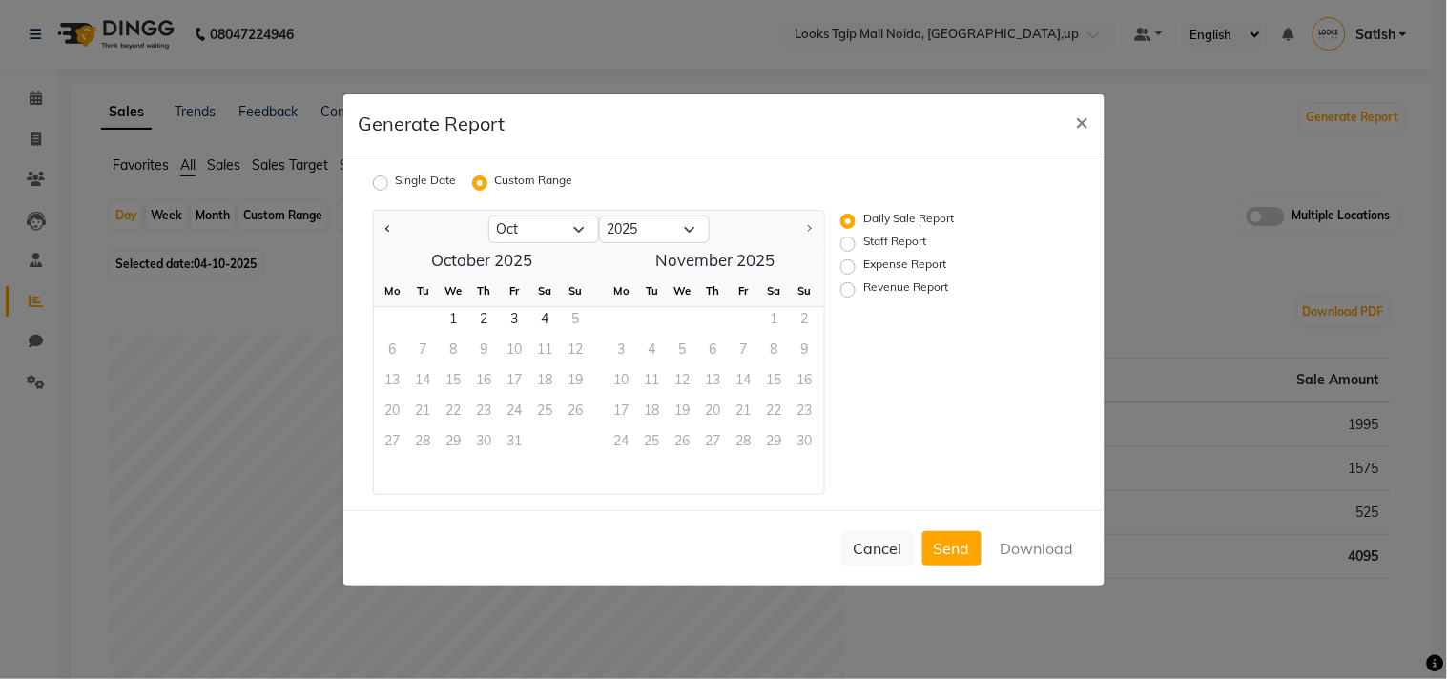
click at [864, 242] on label "Staff Report" at bounding box center [895, 244] width 63 height 23
click at [847, 242] on input "Staff Report" at bounding box center [850, 243] width 13 height 13
radio input "true"
click at [551, 234] on select "Jan Feb Mar Apr May Jun Jul Aug Sep Oct" at bounding box center [544, 230] width 111 height 29
select select "9"
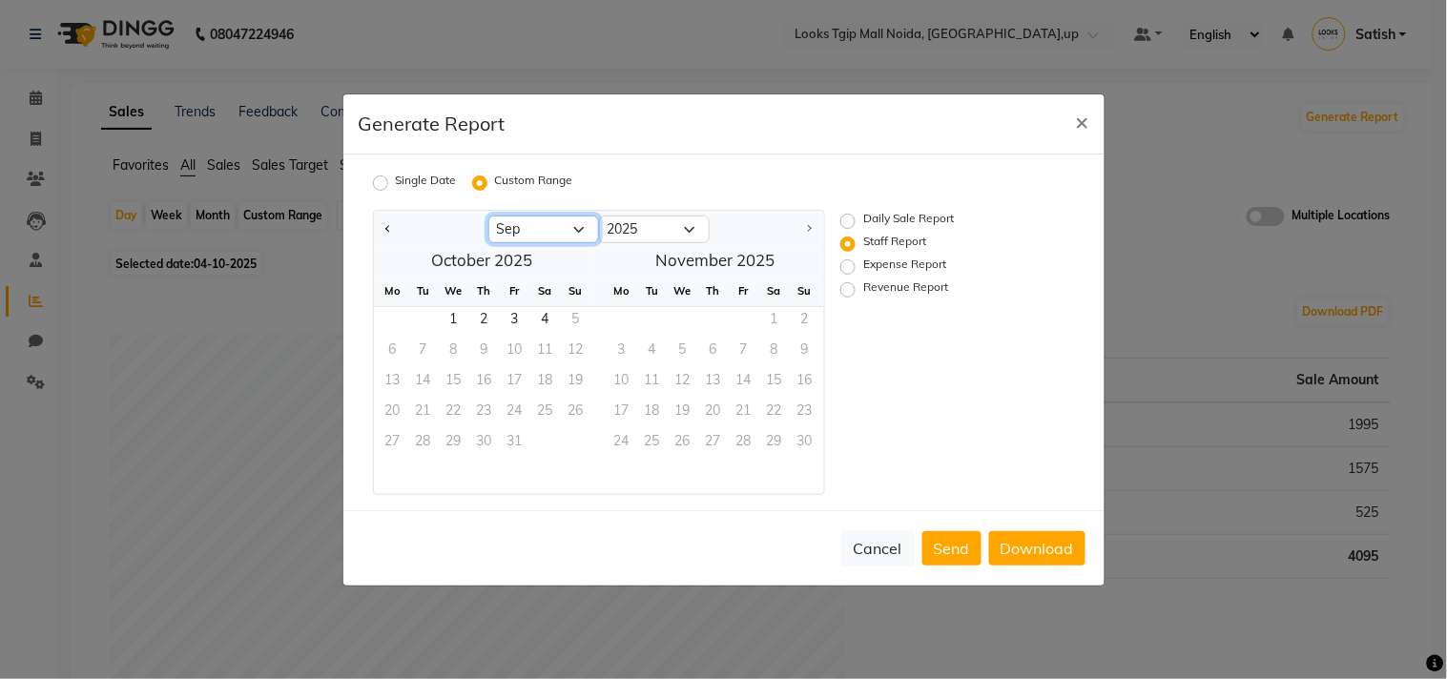
click at [489, 216] on select "Jan Feb Mar Apr May Jun Jul Aug Sep Oct" at bounding box center [544, 230] width 111 height 29
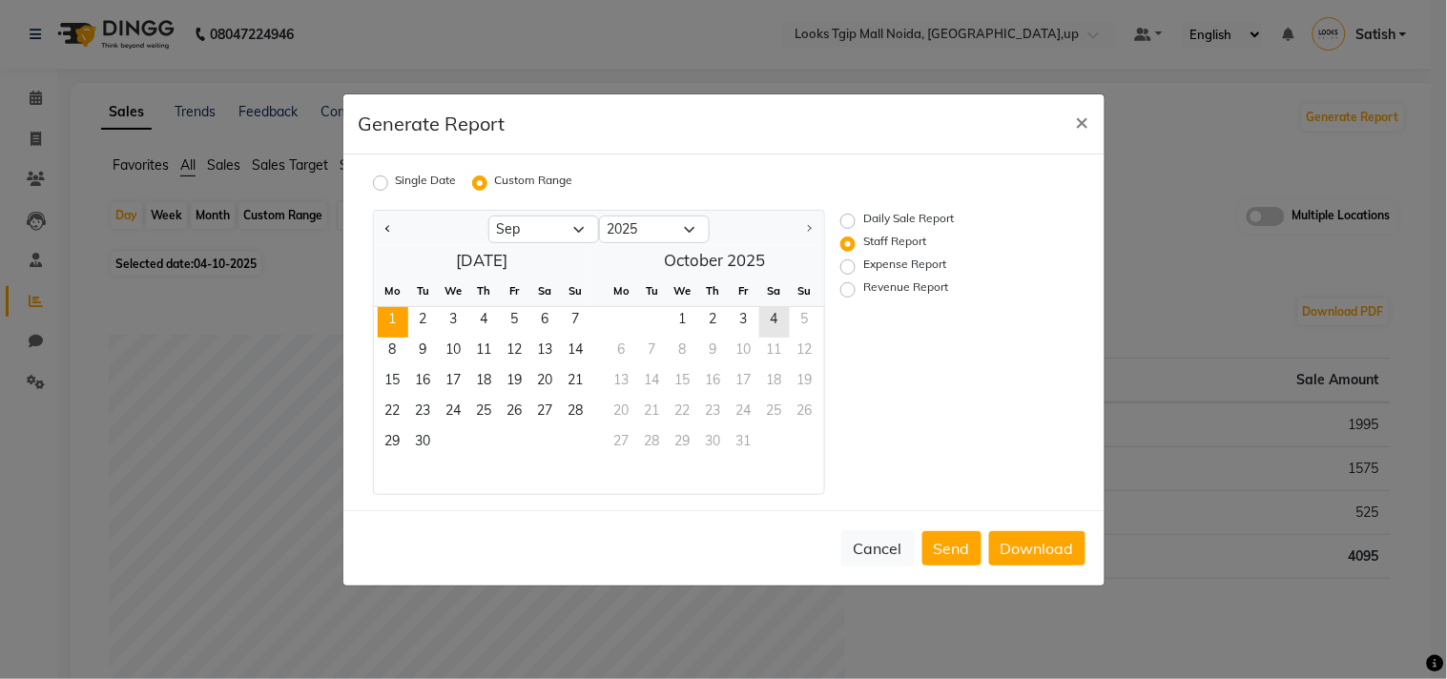
click at [391, 316] on span "1" at bounding box center [393, 322] width 31 height 31
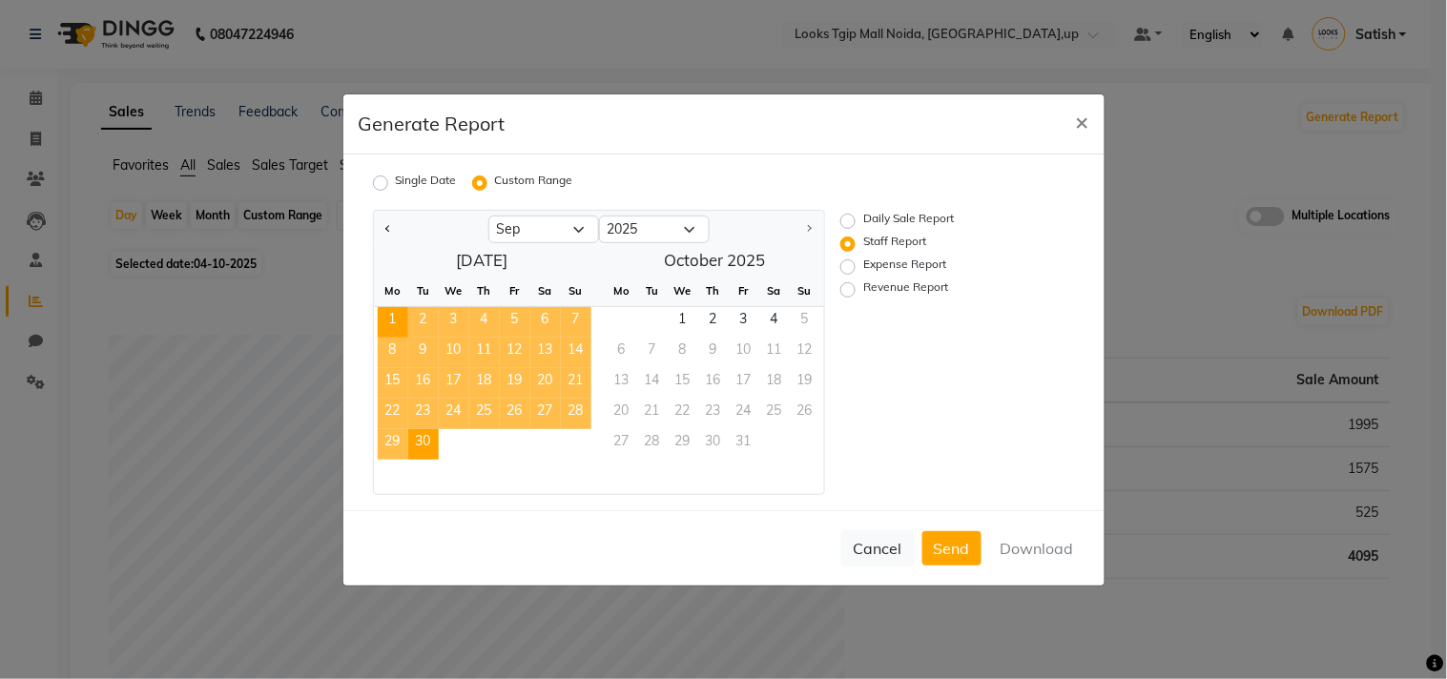
click at [416, 445] on span "30" at bounding box center [423, 444] width 31 height 31
click at [1046, 566] on div "Cancel Send Download" at bounding box center [724, 547] width 761 height 75
click at [1033, 547] on button "Download" at bounding box center [1037, 548] width 96 height 34
click at [770, 119] on div "Generate Report ×" at bounding box center [724, 124] width 761 height 60
click at [1076, 117] on span "×" at bounding box center [1082, 121] width 13 height 29
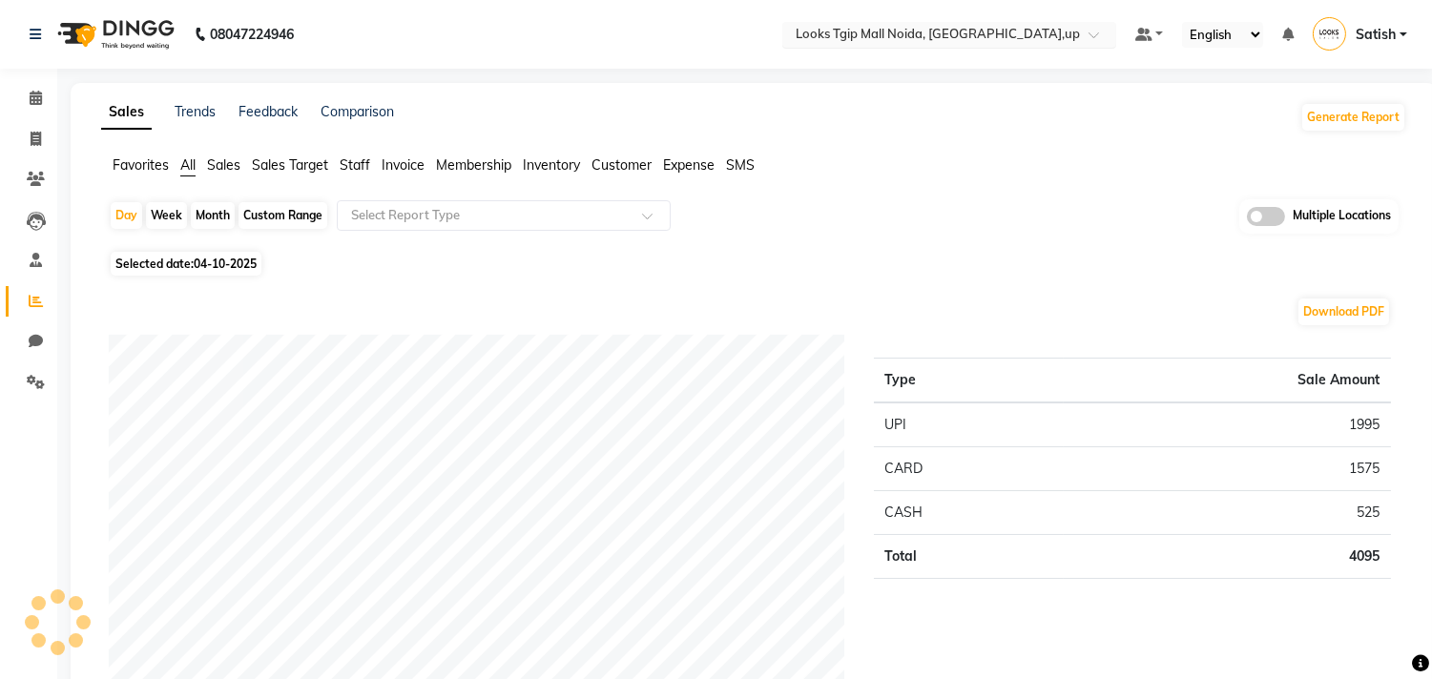
click at [846, 33] on input "text" at bounding box center [930, 36] width 277 height 19
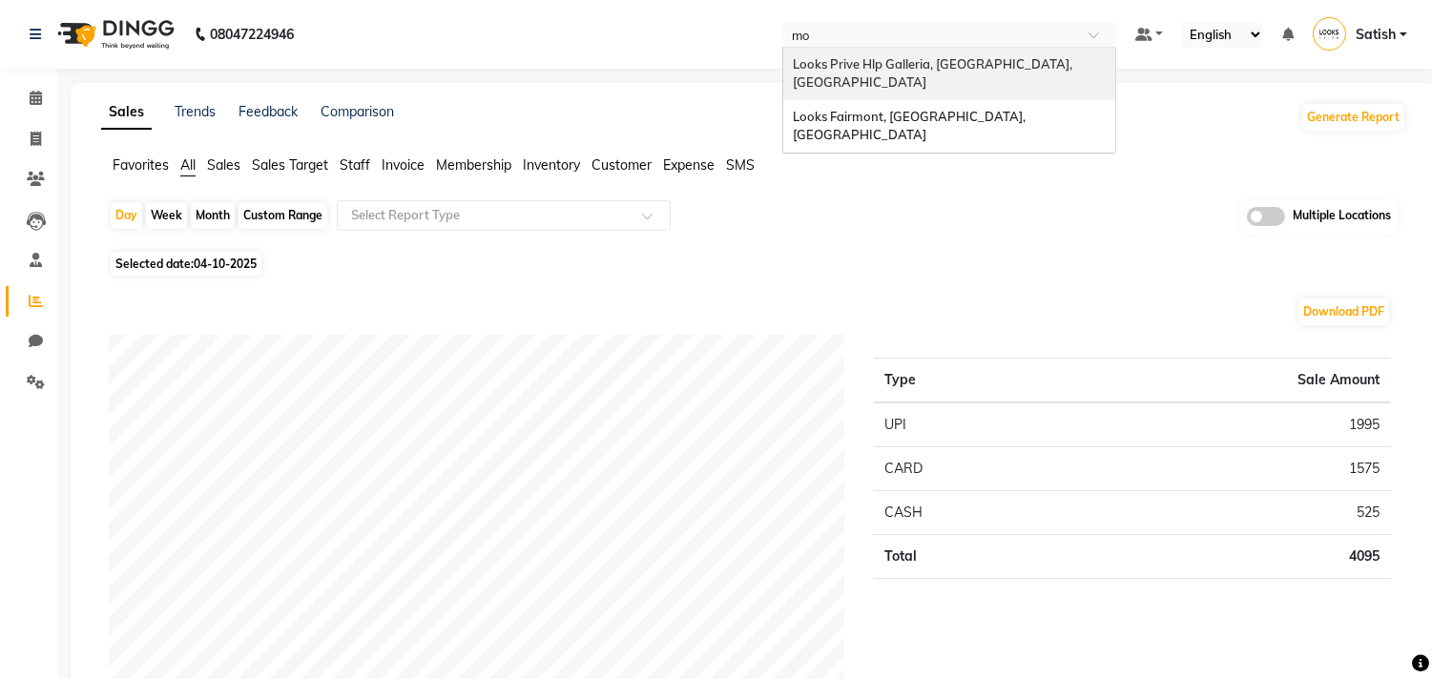
type input "moh"
click at [842, 67] on span "Looks Prive Hlp Galleria, [GEOGRAPHIC_DATA], [GEOGRAPHIC_DATA]" at bounding box center [934, 73] width 282 height 34
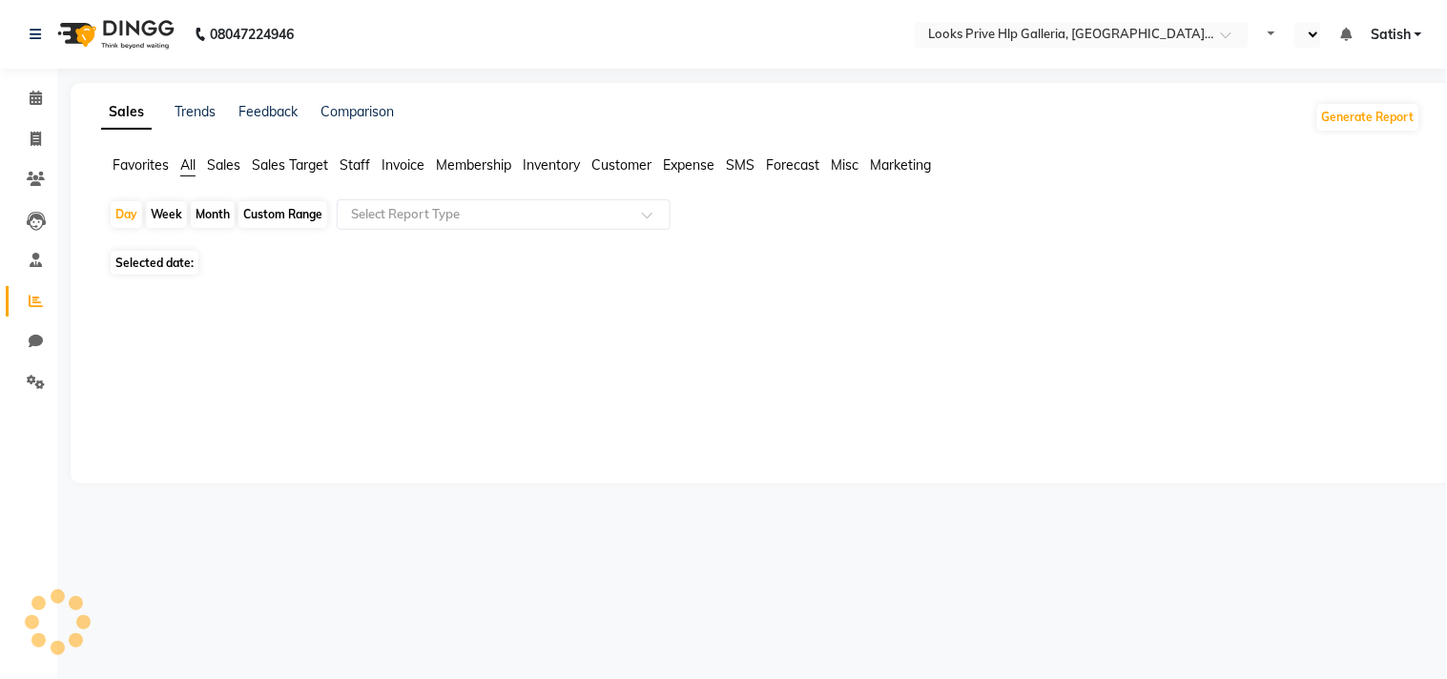
select select "en"
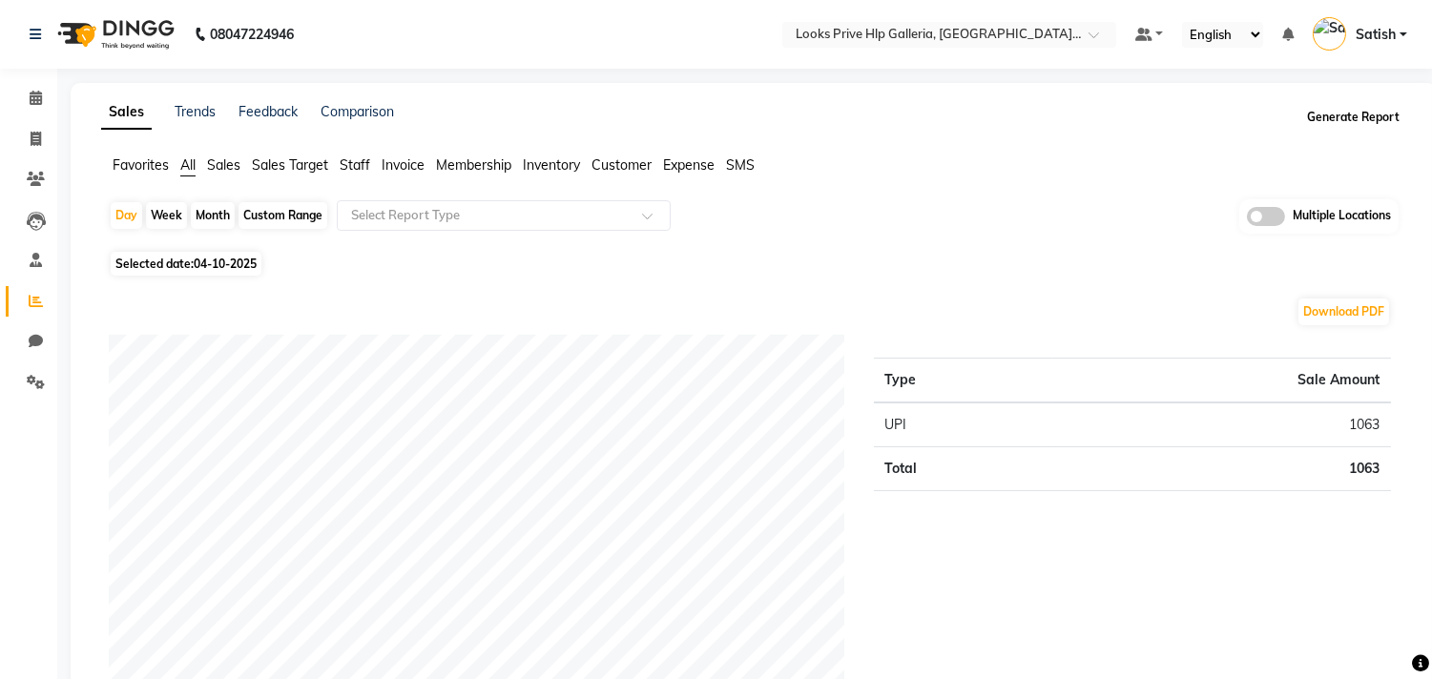
click at [1377, 109] on button "Generate Report" at bounding box center [1353, 117] width 102 height 27
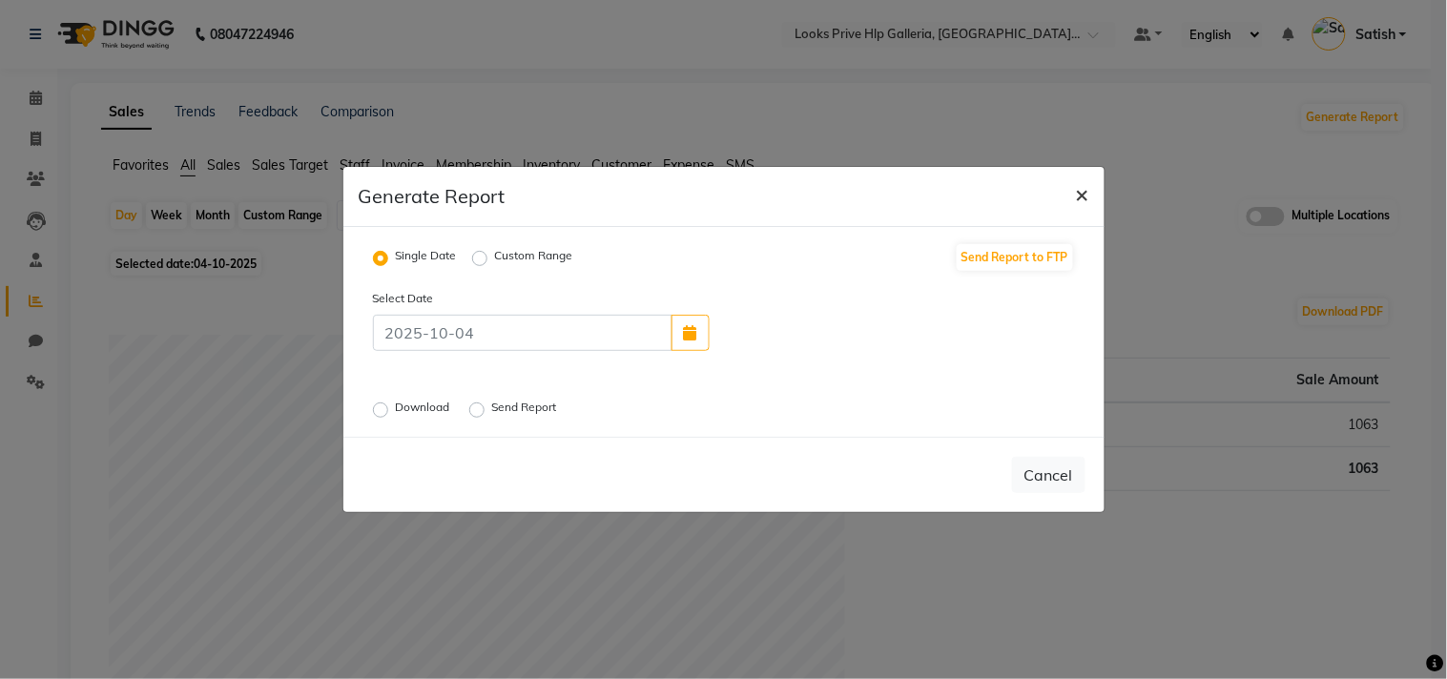
click at [1093, 184] on button "×" at bounding box center [1083, 193] width 44 height 53
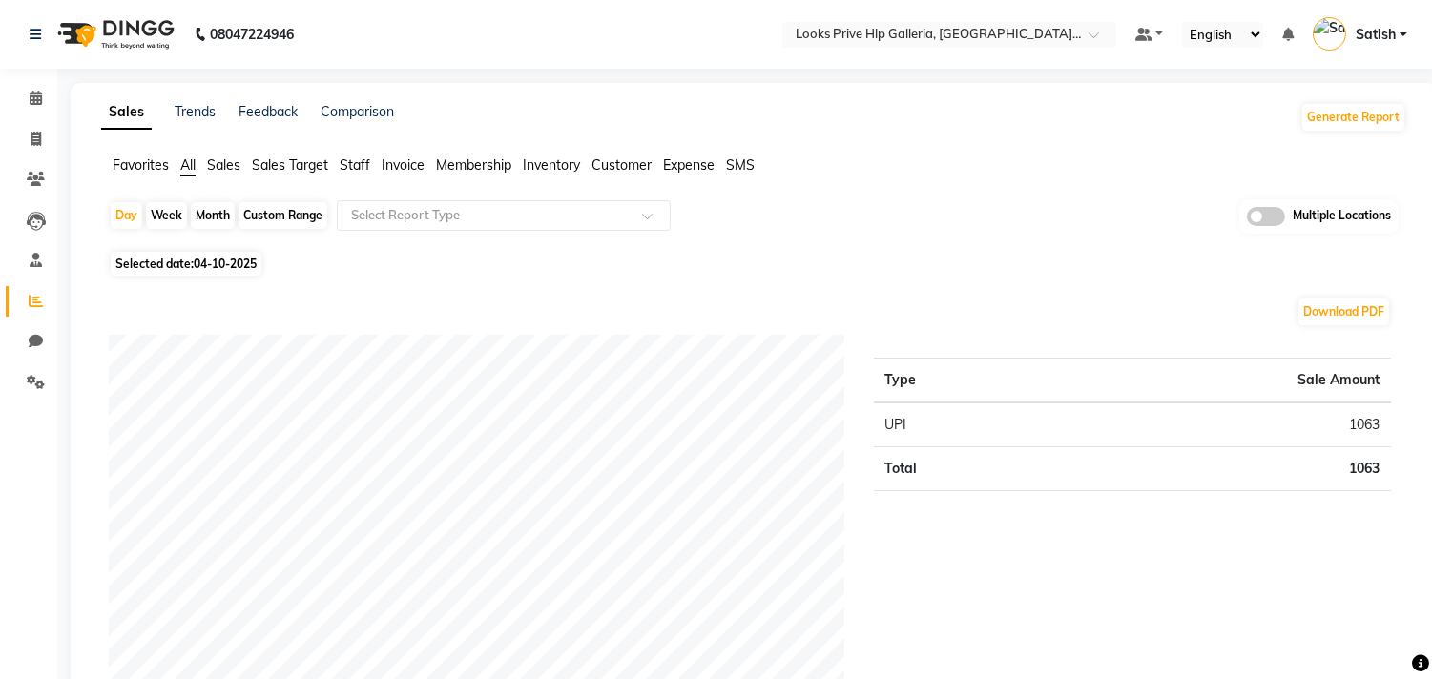
click at [226, 212] on div "Month" at bounding box center [213, 215] width 44 height 27
select select "10"
select select "2025"
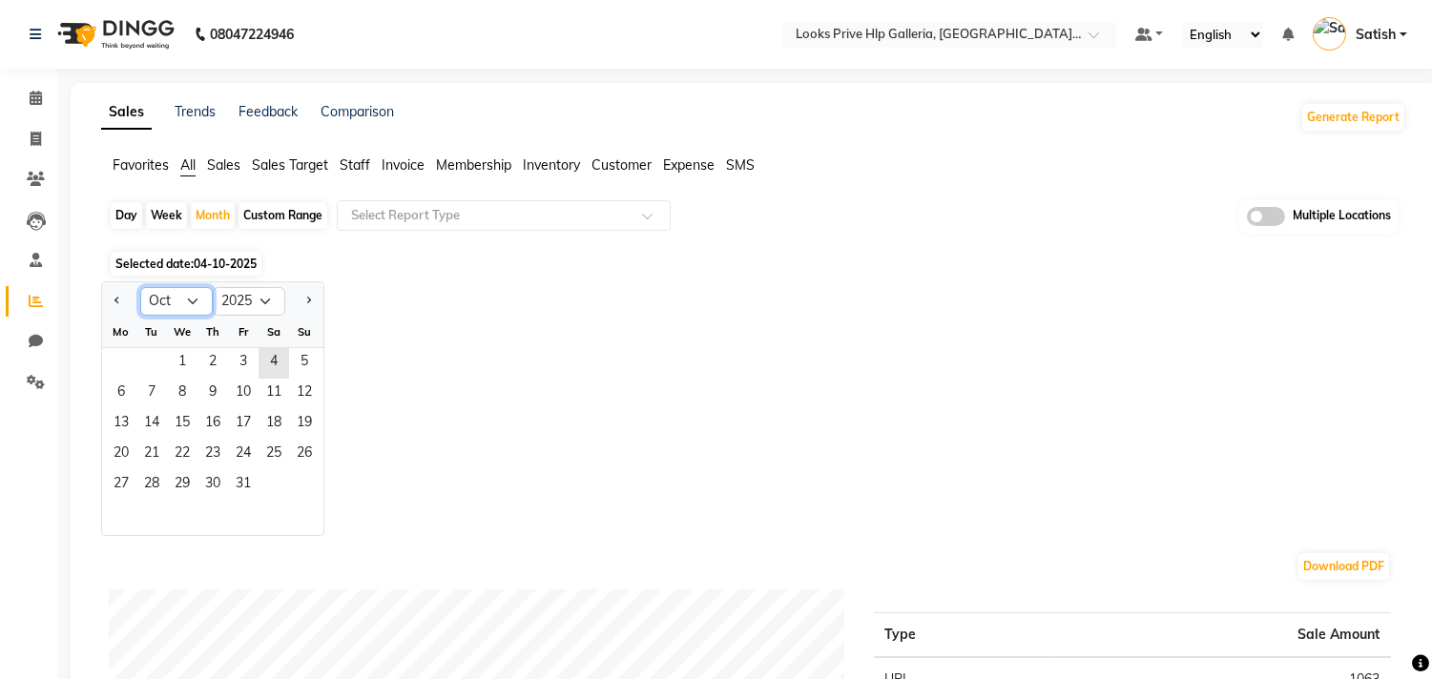
click at [185, 296] on select "Jan Feb Mar Apr May Jun [DATE] Aug Sep Oct Nov Dec" at bounding box center [176, 301] width 73 height 29
select select "9"
click at [140, 287] on select "Jan Feb Mar Apr May Jun [DATE] Aug Sep Oct Nov Dec" at bounding box center [176, 301] width 73 height 29
click at [128, 356] on span "1" at bounding box center [121, 363] width 31 height 31
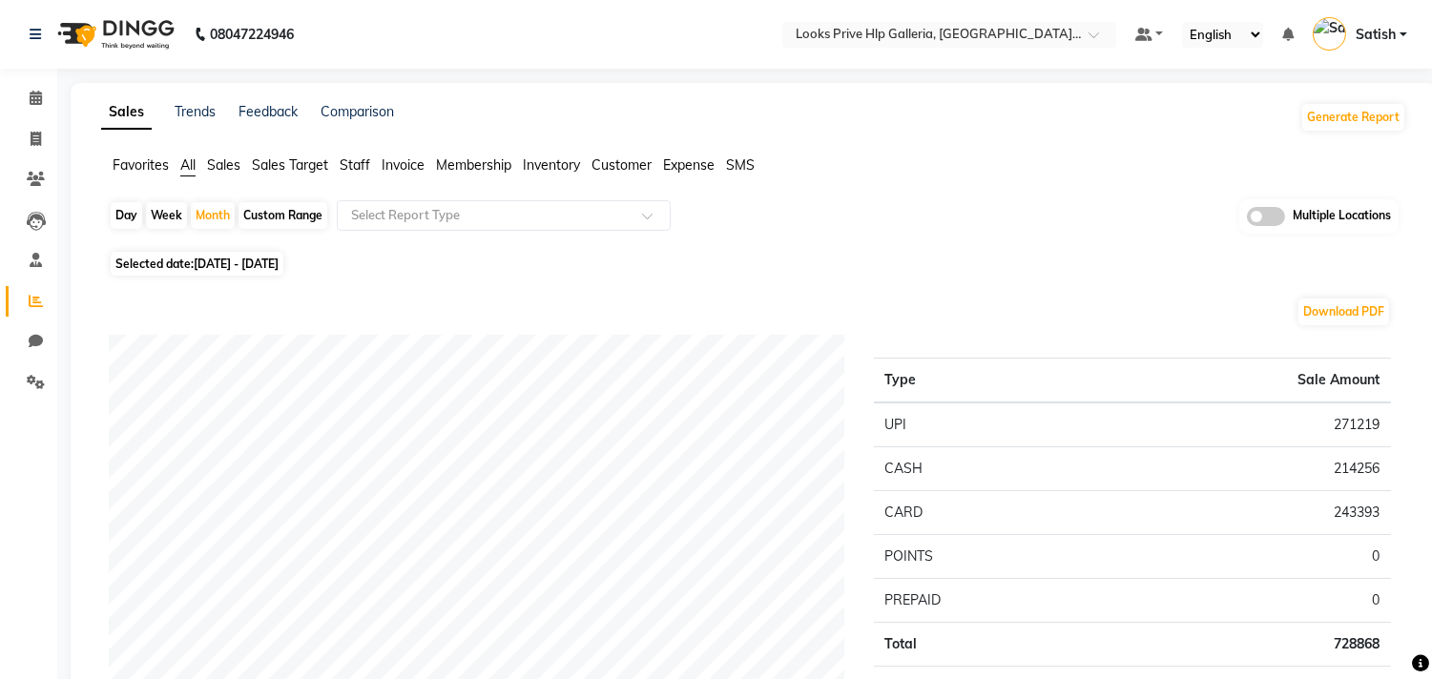
click at [402, 166] on span "Invoice" at bounding box center [403, 164] width 43 height 17
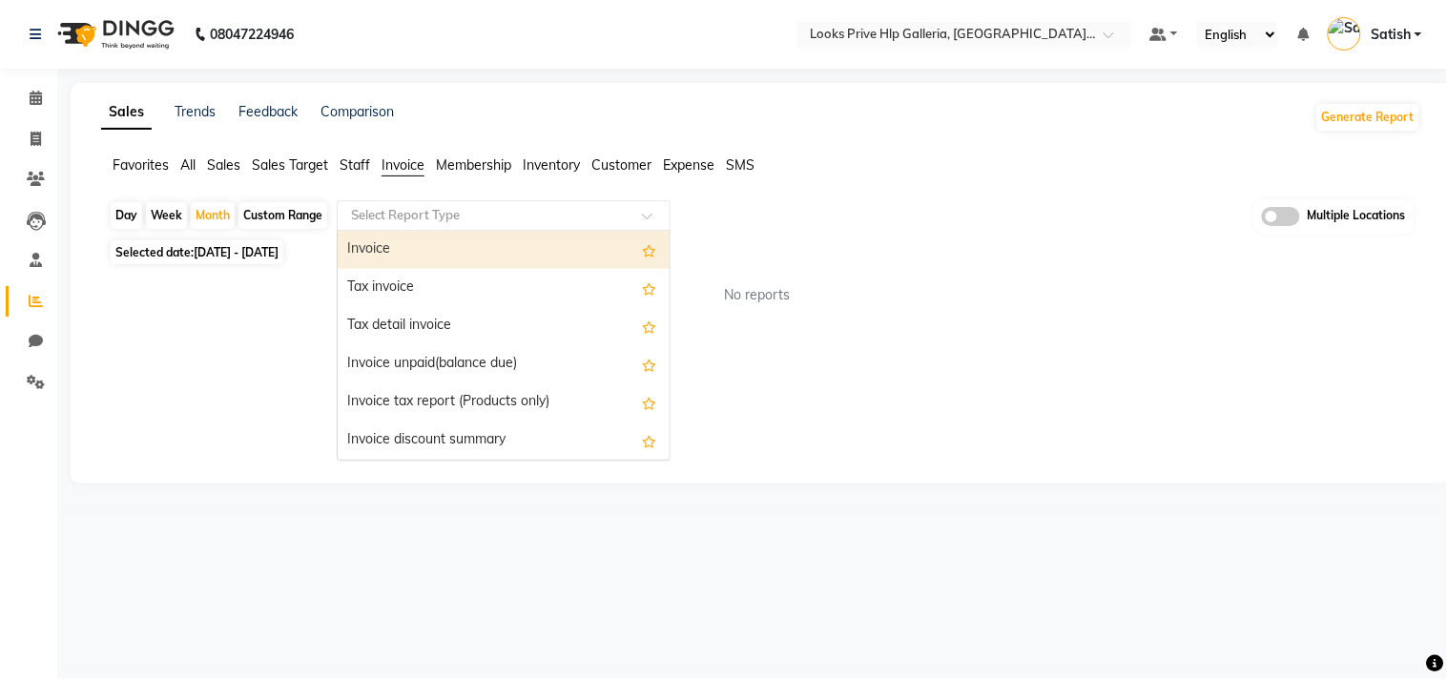
click at [404, 220] on input "text" at bounding box center [484, 215] width 275 height 19
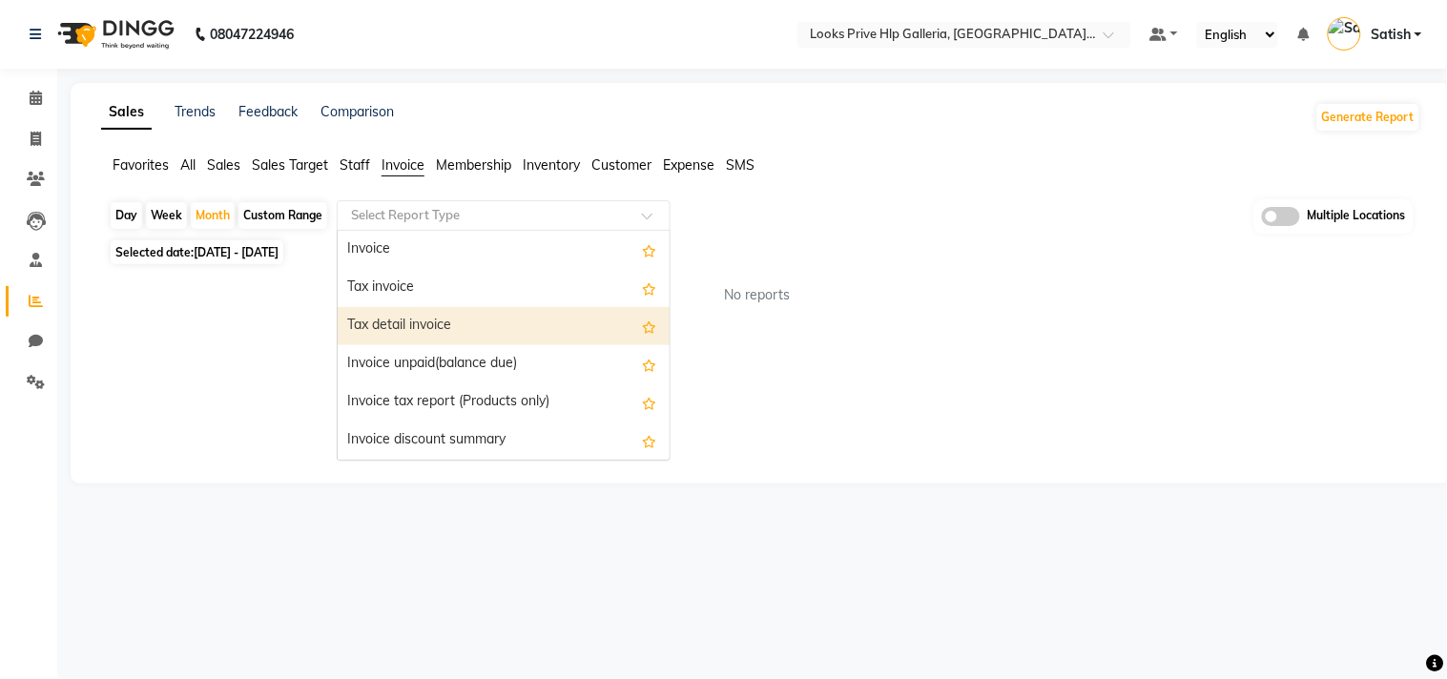
click at [410, 321] on div "Tax detail invoice" at bounding box center [504, 326] width 332 height 38
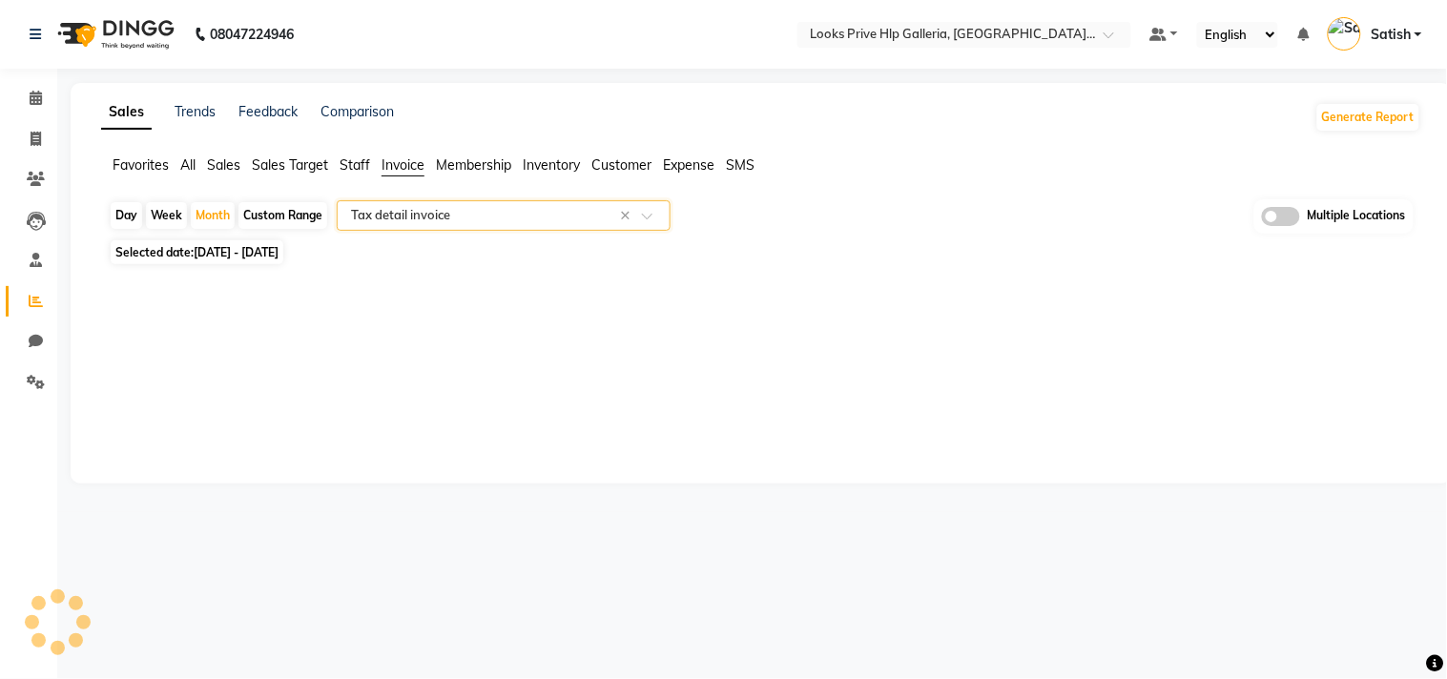
click at [417, 216] on input "text" at bounding box center [484, 215] width 275 height 19
select select "full_report"
select select "csv"
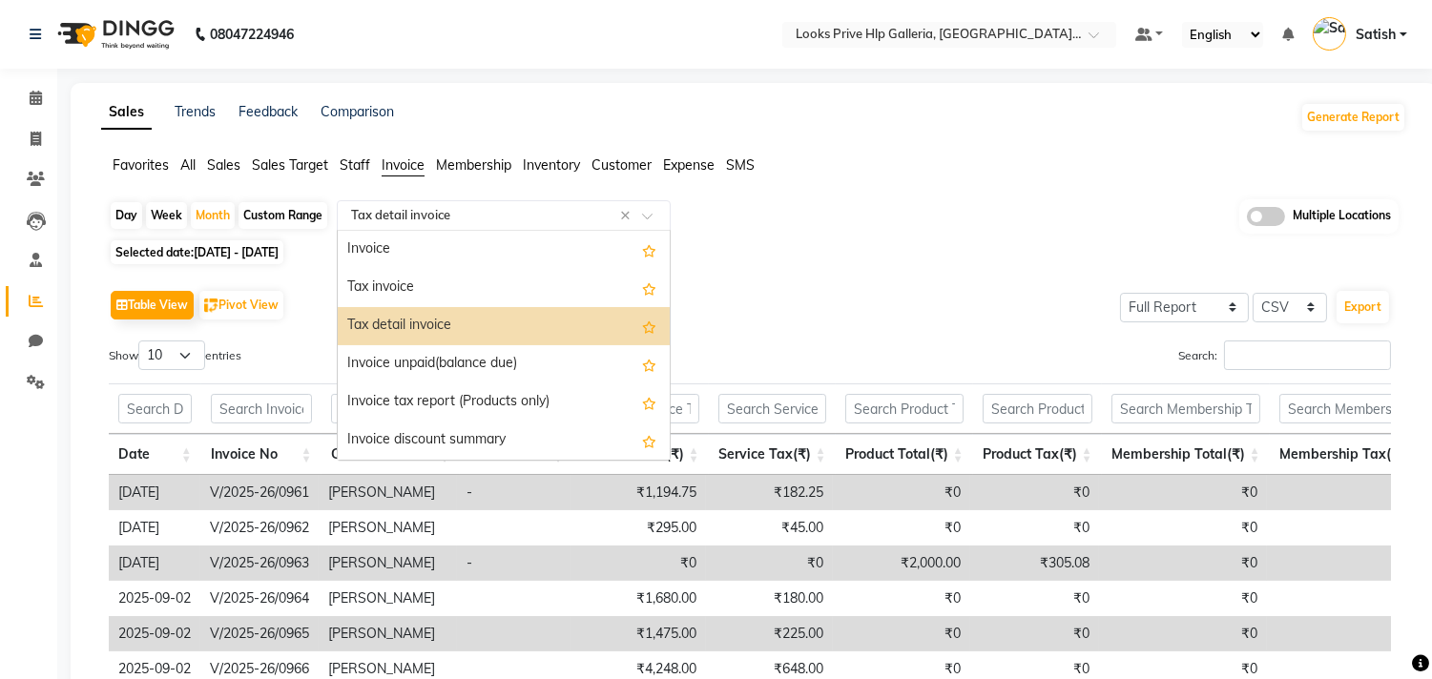
click at [417, 216] on input "text" at bounding box center [484, 215] width 275 height 19
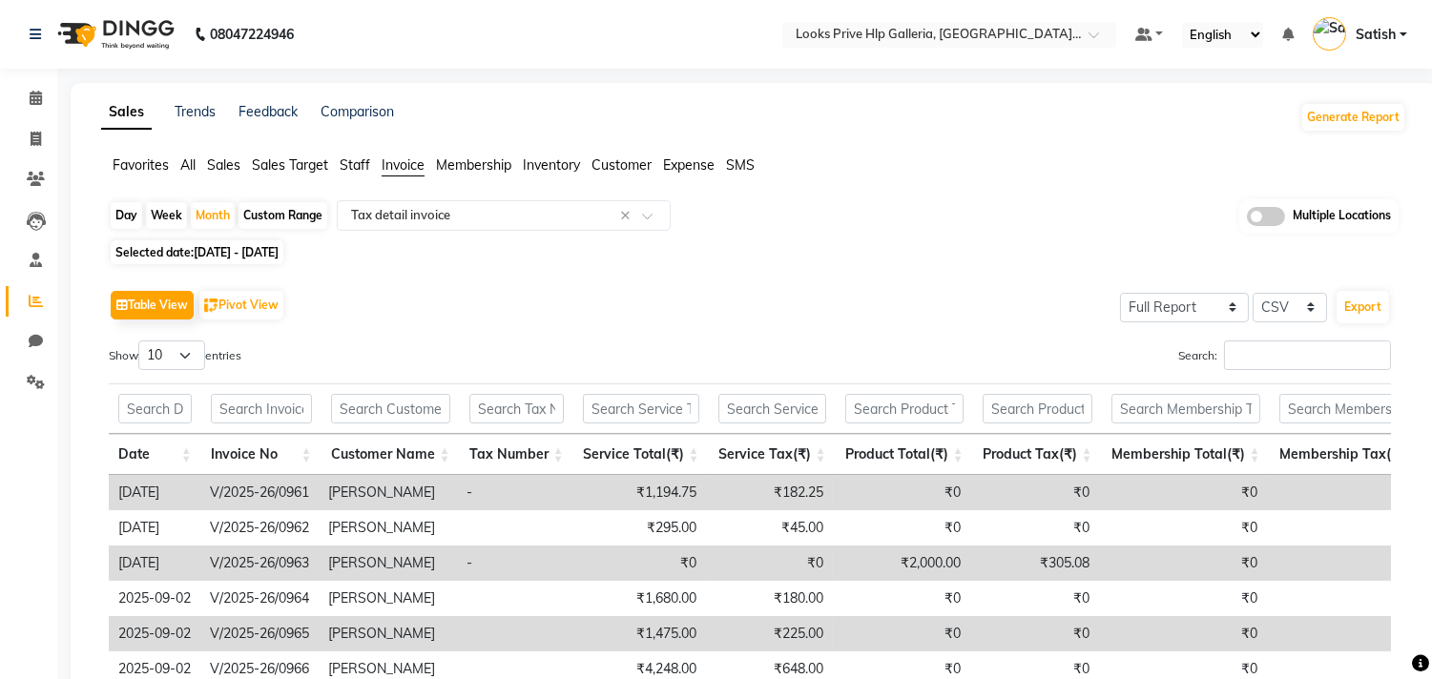
click at [841, 270] on div "Table View Pivot View Select Full Report Filtered Report Select CSV PDF Export …" at bounding box center [750, 597] width 1313 height 655
drag, startPoint x: 160, startPoint y: 348, endPoint x: 172, endPoint y: 366, distance: 21.4
click at [160, 348] on select "10 25 50 100" at bounding box center [171, 356] width 67 height 30
select select "100"
click at [141, 341] on select "10 25 50 100" at bounding box center [171, 356] width 67 height 30
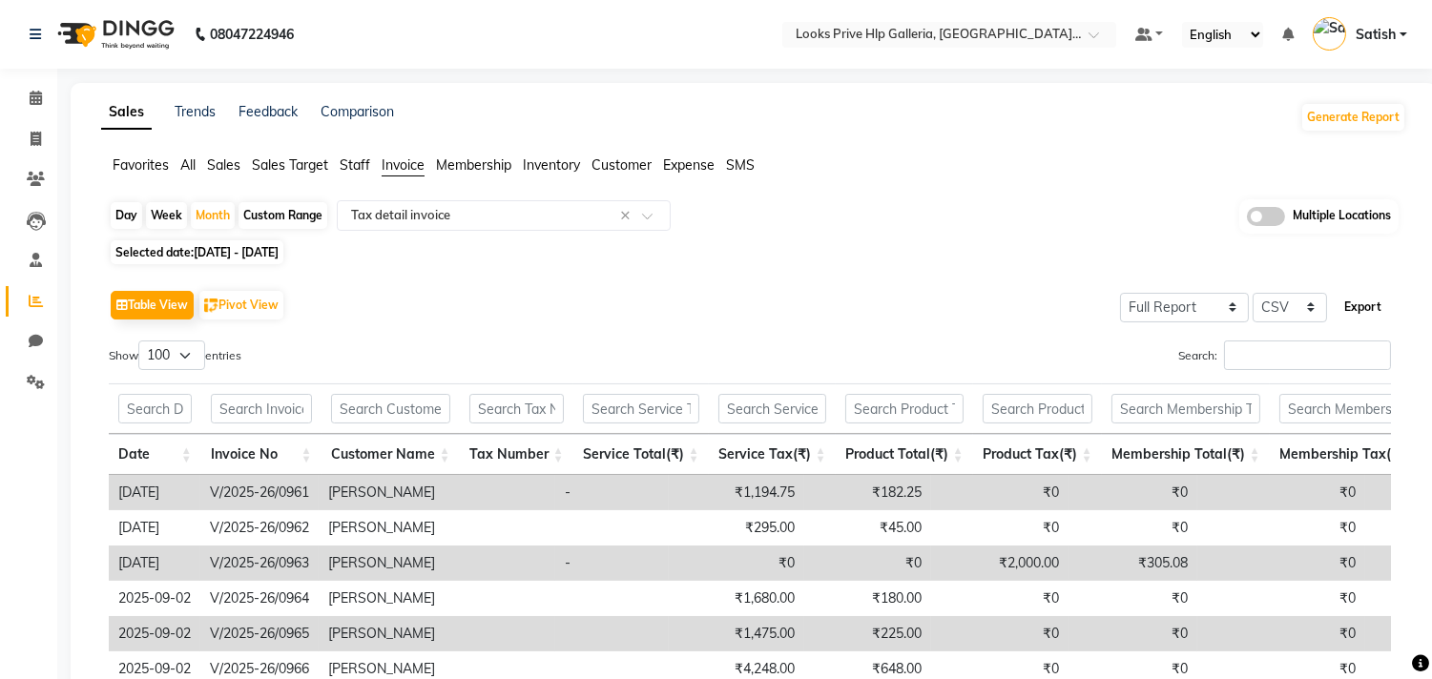
click at [1352, 303] on button "Export" at bounding box center [1363, 307] width 52 height 32
